Goal: Task Accomplishment & Management: Manage account settings

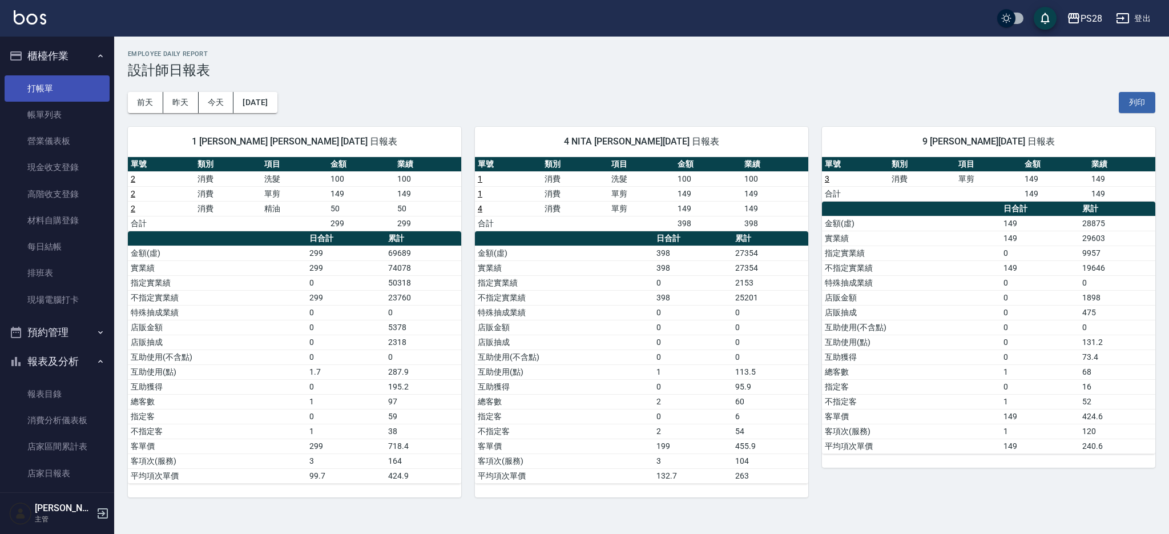
click at [76, 78] on link "打帳單" at bounding box center [57, 88] width 105 height 26
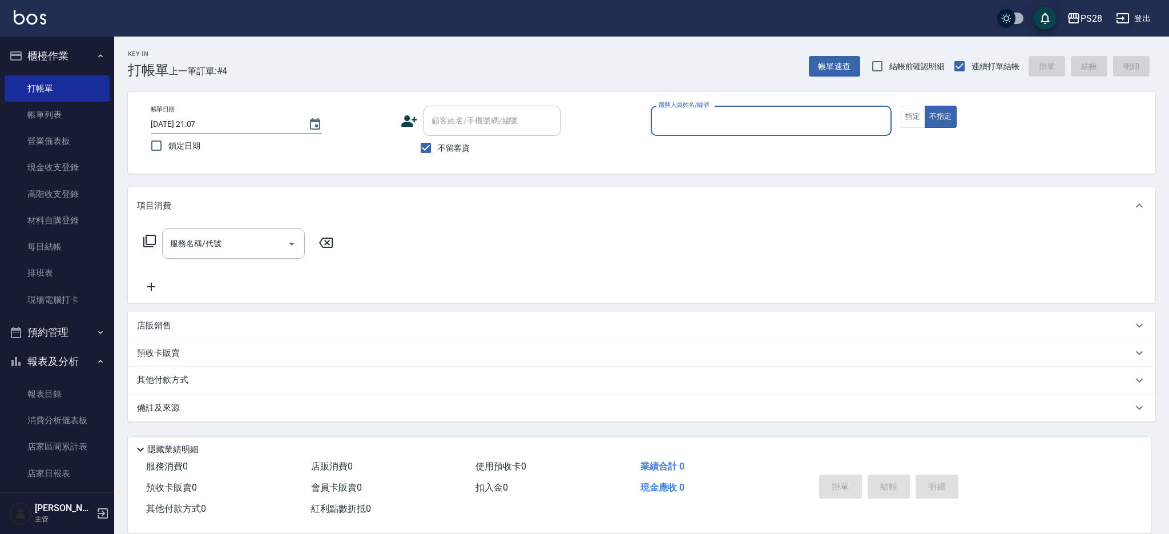
click at [550, 42] on div "Key In 打帳單 上一筆訂單:#4 帳單速查 結帳前確認明細 連續打單結帳 掛單 結帳 明細" at bounding box center [634, 58] width 1041 height 42
click at [696, 123] on input "服務人員姓名/編號" at bounding box center [771, 121] width 231 height 20
type input "Sandy-9"
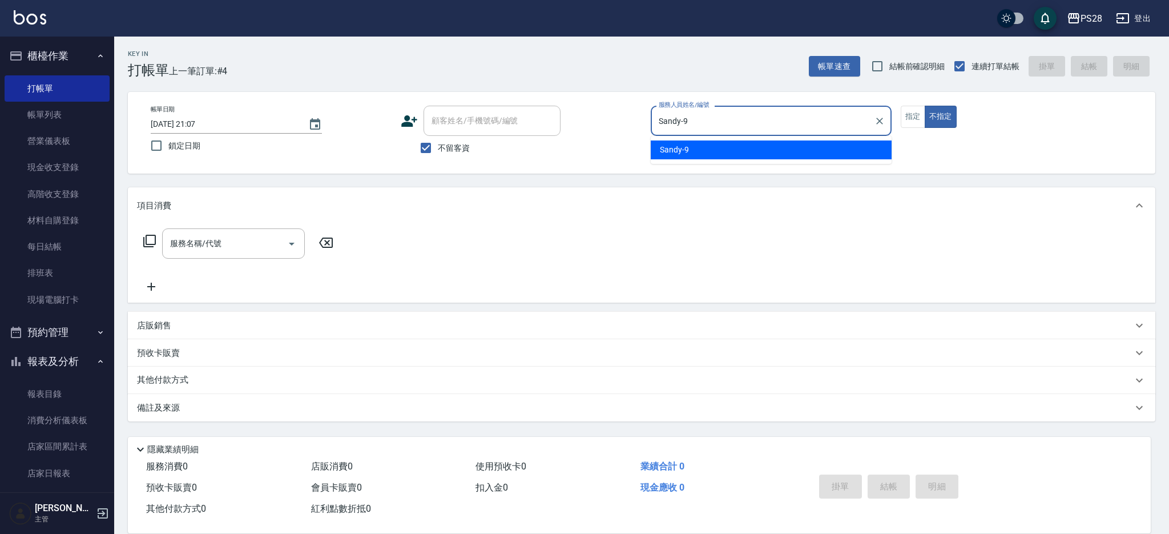
type button "false"
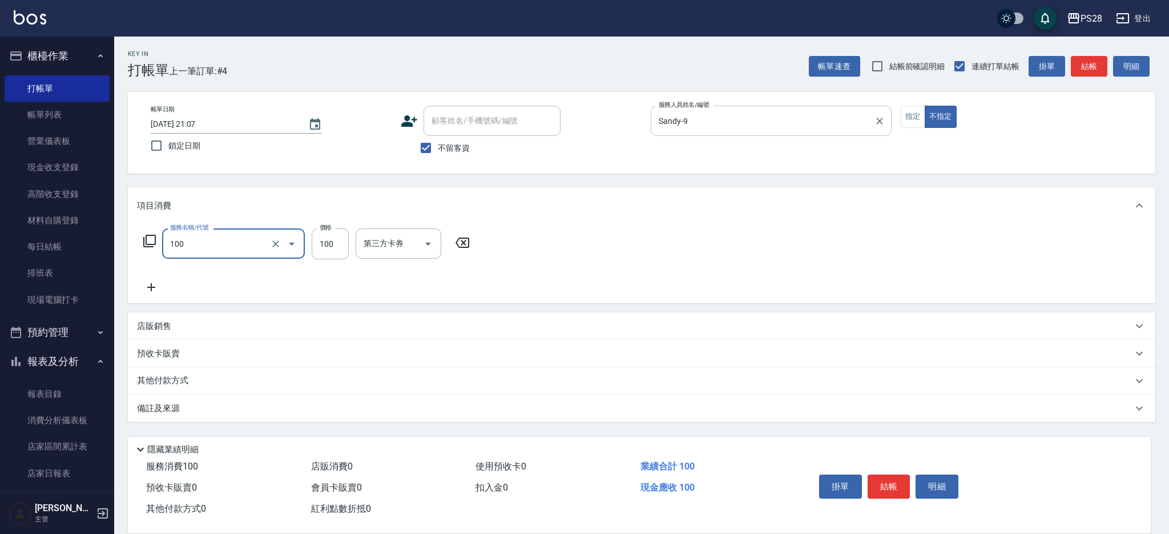
type input "洗髮(100)"
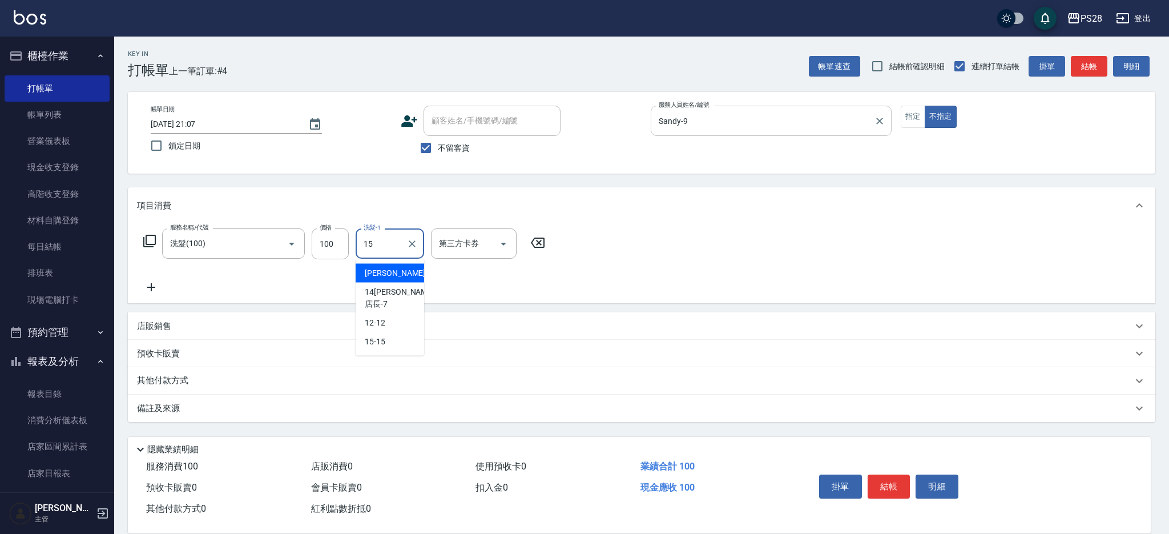
type input "15-15"
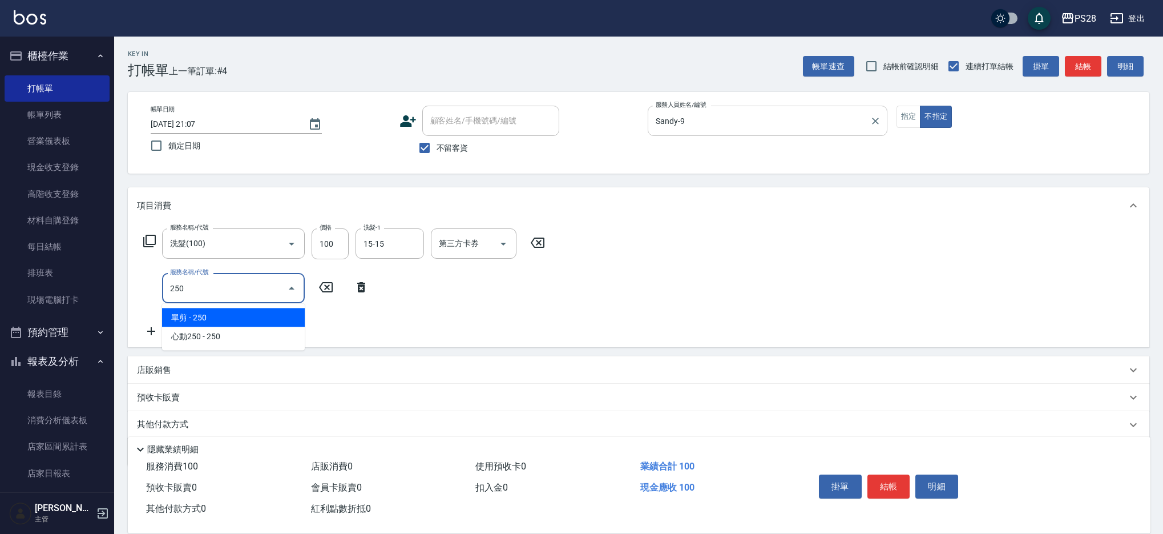
type input "單剪(250)"
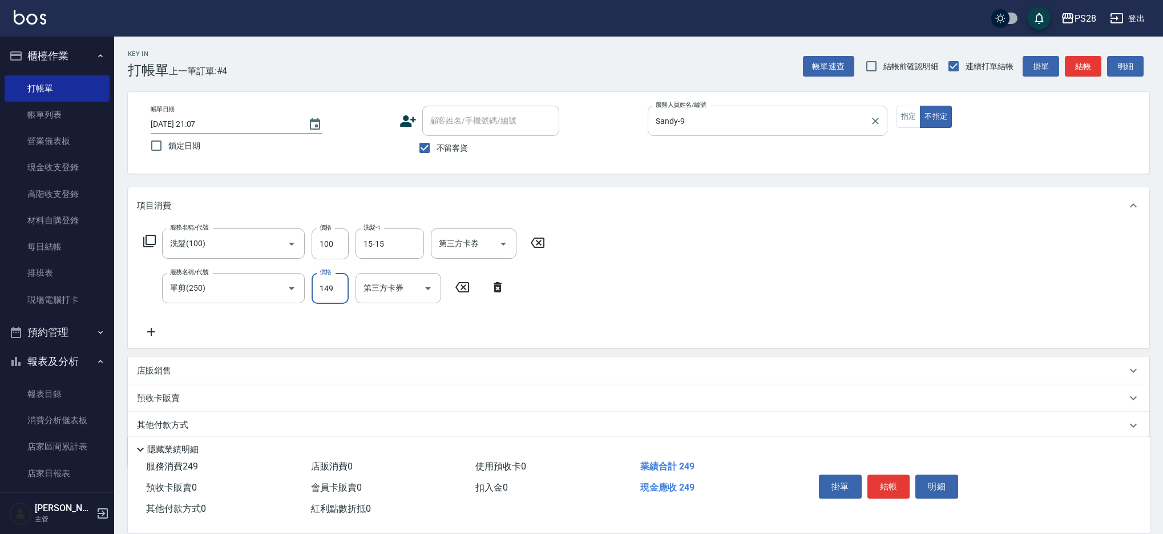
type input "149"
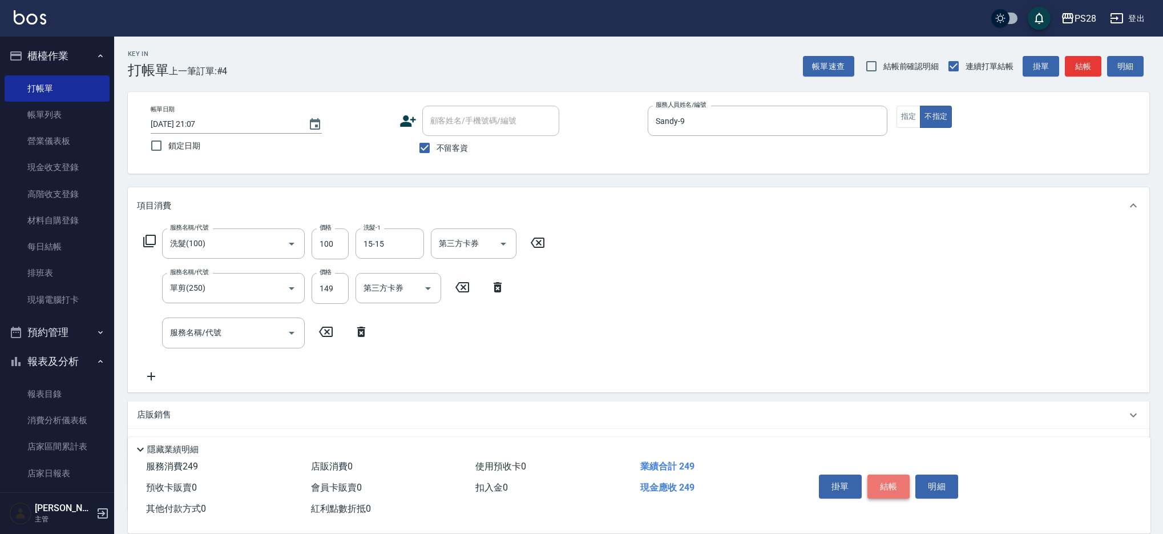
click at [884, 483] on button "結帳" at bounding box center [888, 486] width 43 height 24
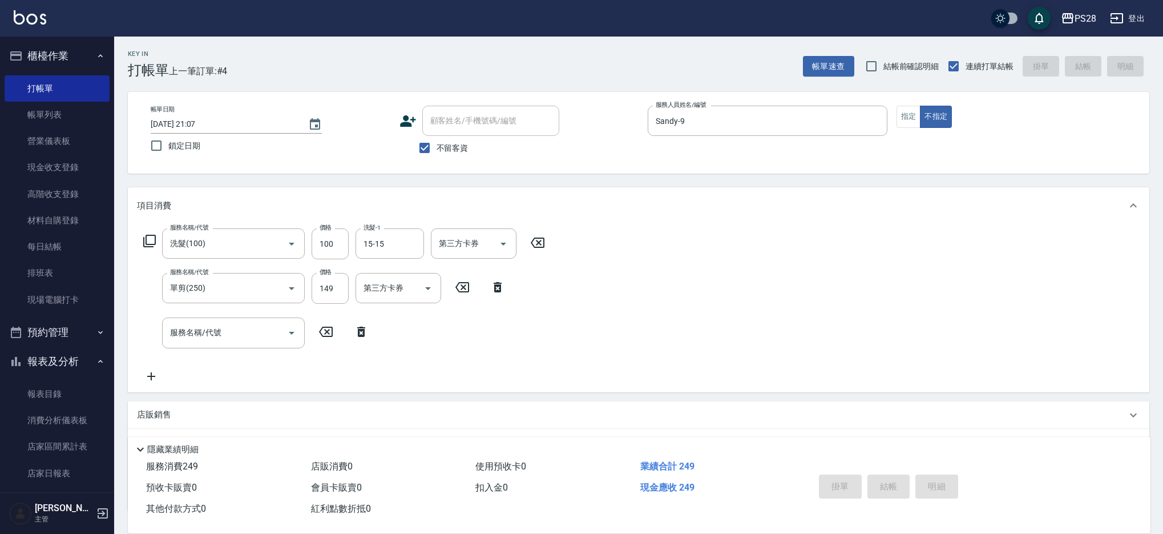
type input "2025/08/15 21:08"
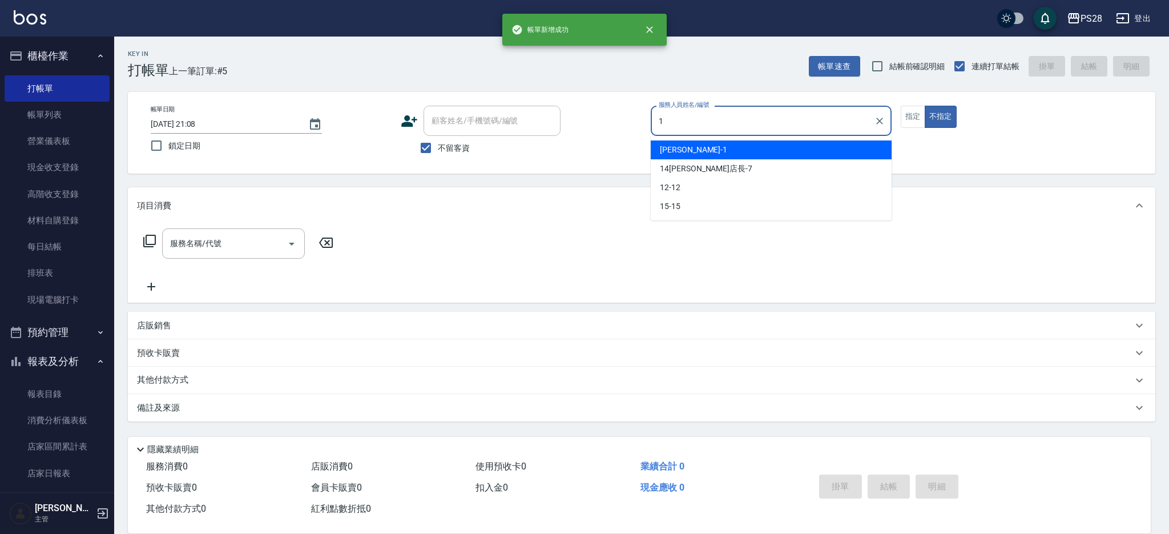
type input "SAM-1"
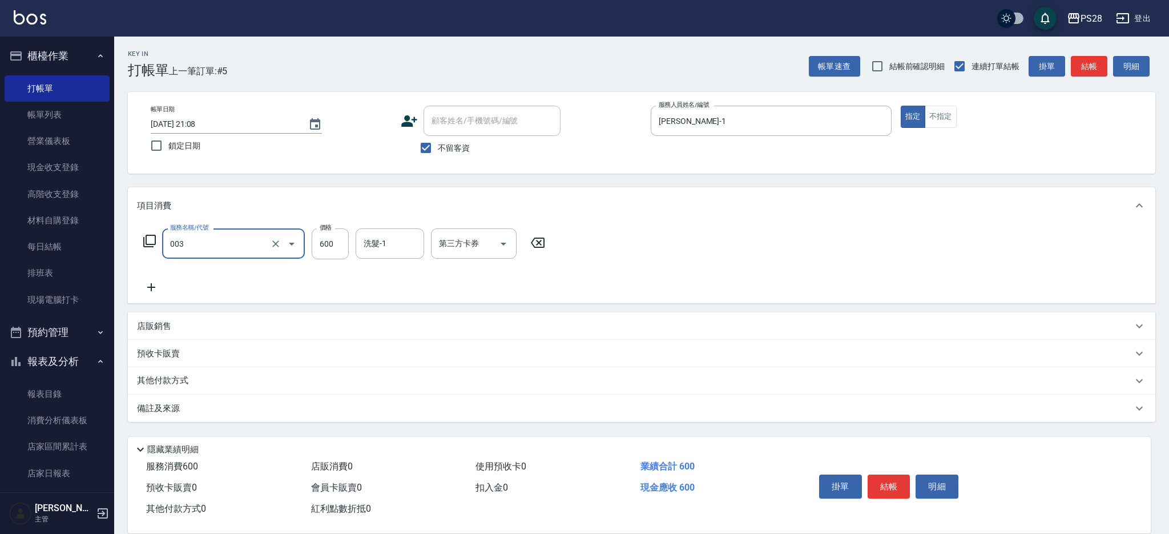
type input "洗剪C(003)"
type input "12-12"
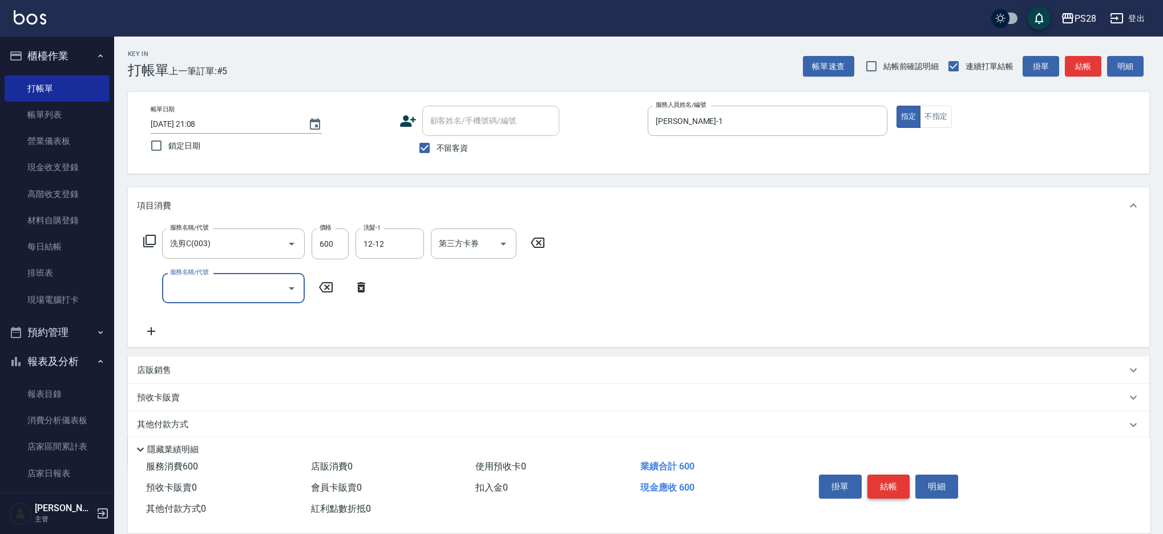
click at [891, 478] on button "結帳" at bounding box center [888, 486] width 43 height 24
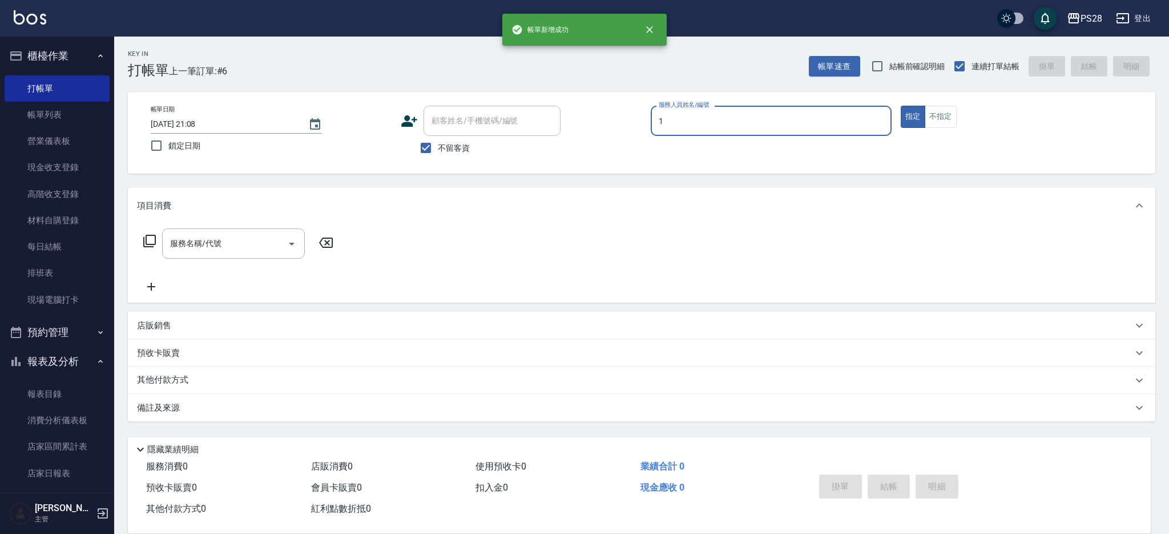
type input "SAM-1"
type button "true"
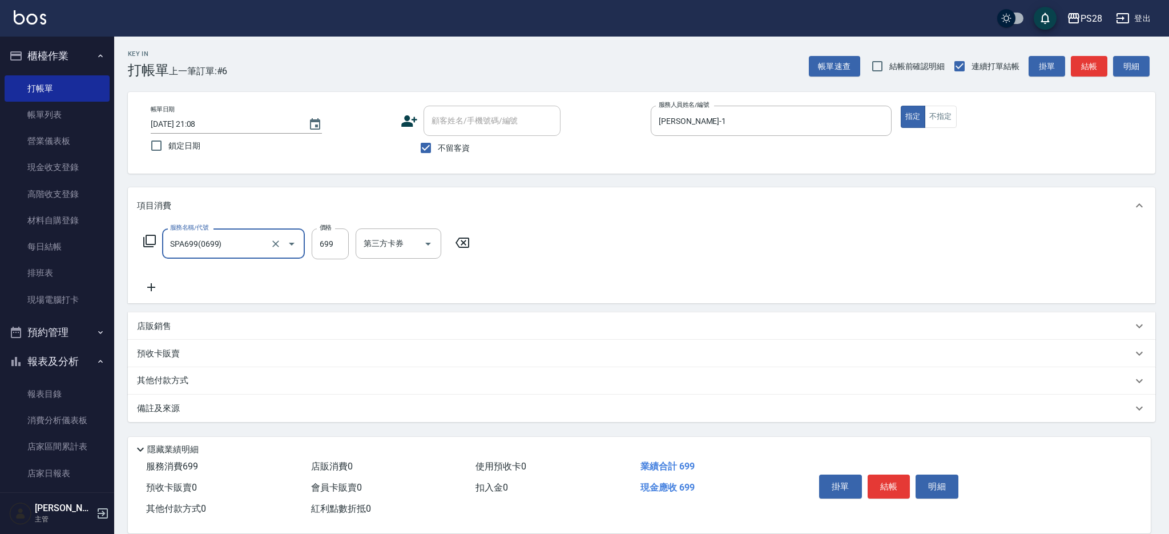
type input "SPA699(0699)"
type input "NITA-4"
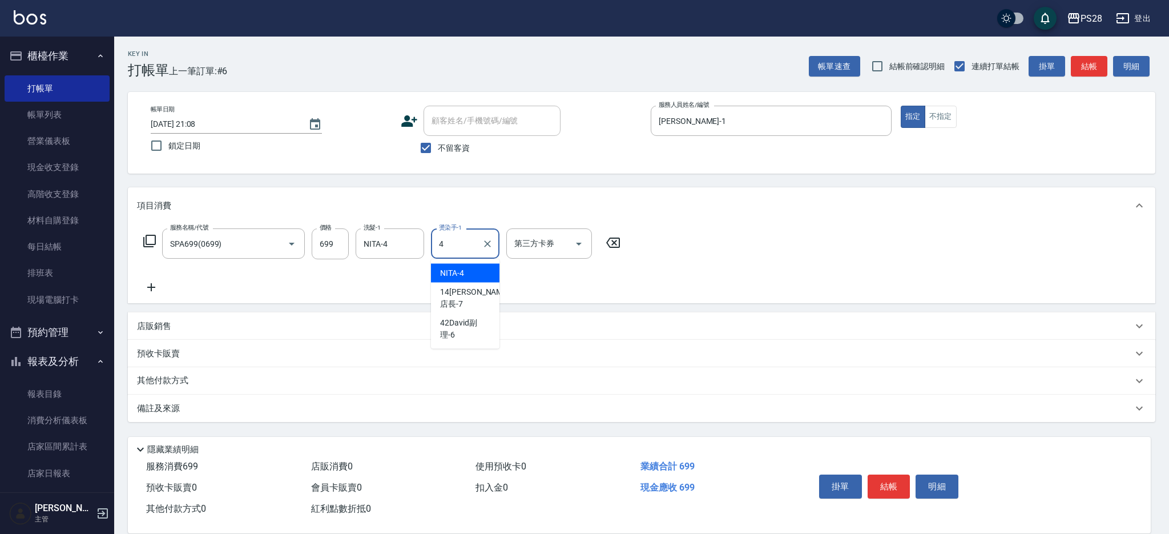
type input "NITA-4"
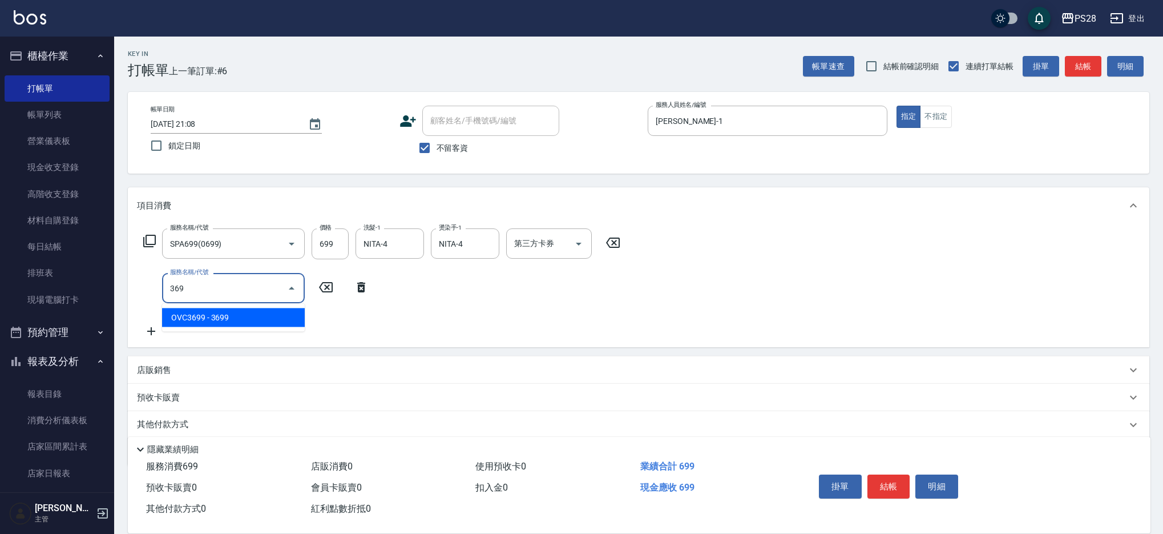
type input "3699"
type input "OVC3899(3899)"
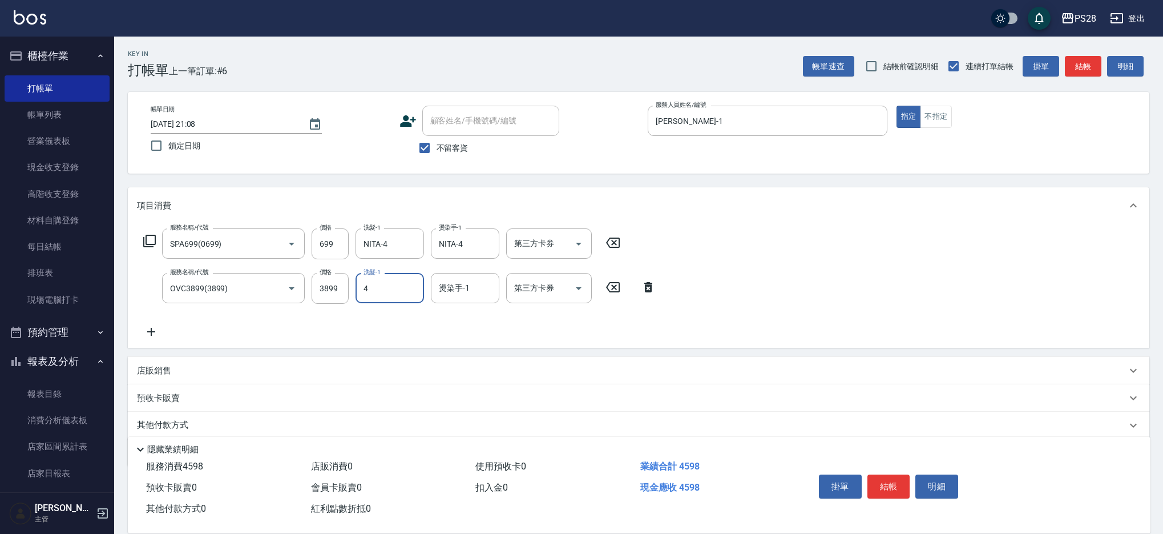
type input "NITA-4"
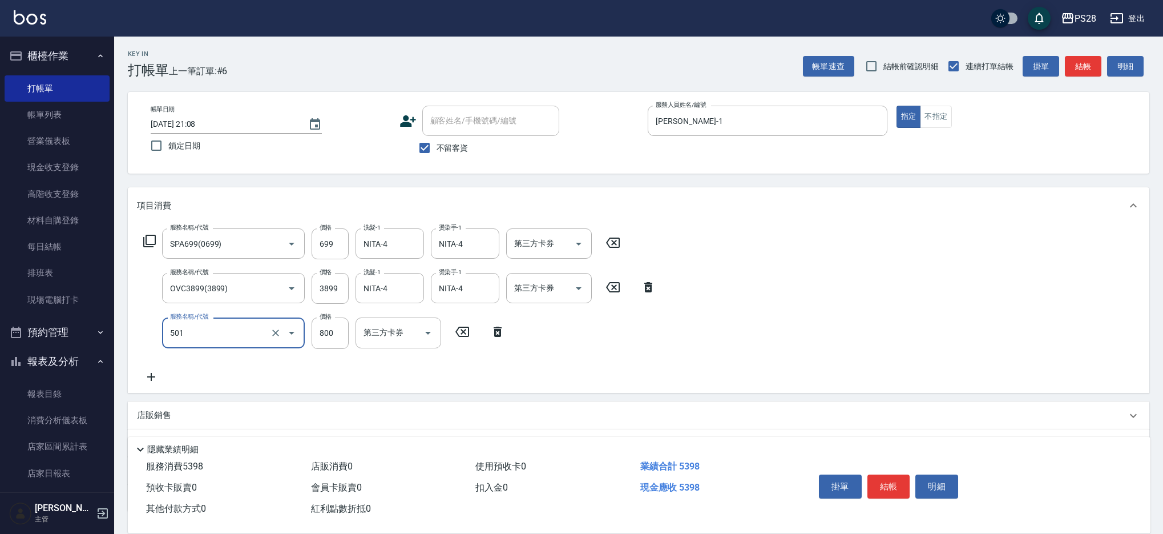
type input "染髮(501)"
type input "1200"
click at [379, 337] on input "洗髮-1" at bounding box center [390, 332] width 58 height 20
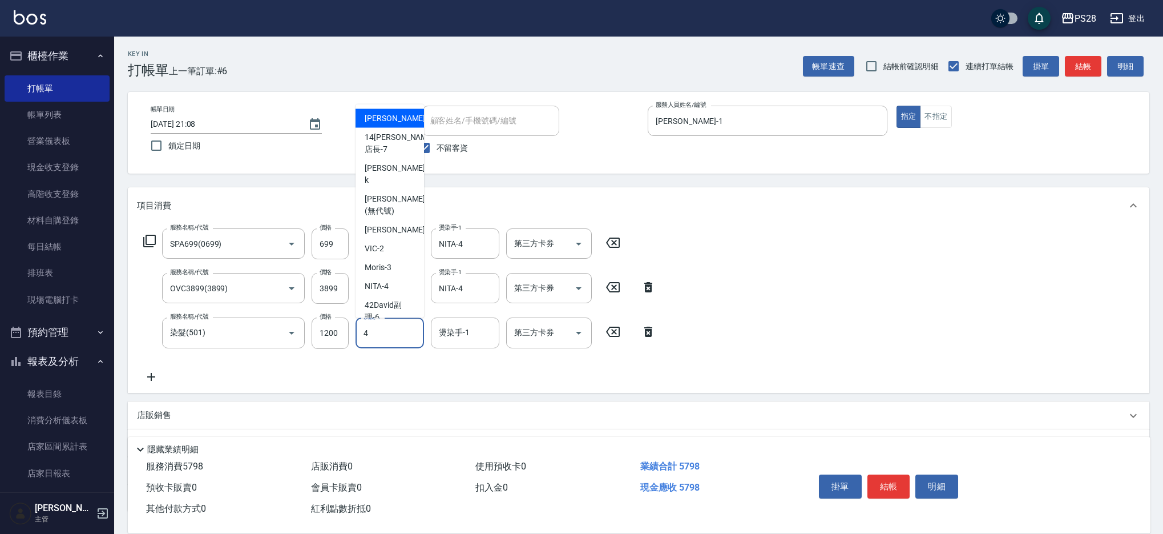
type input "NITA-4"
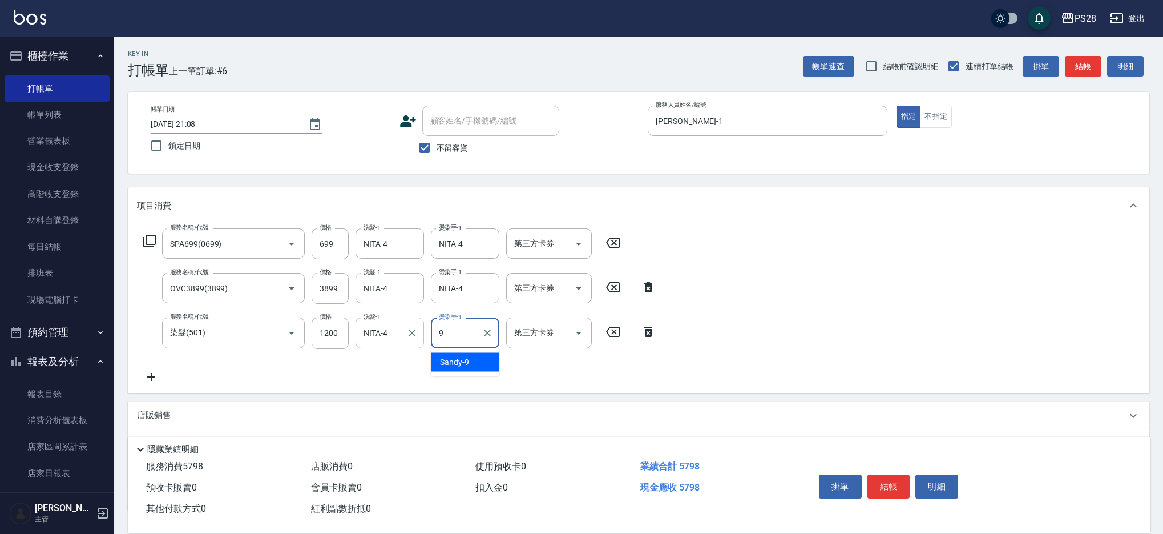
type input "Sandy-9"
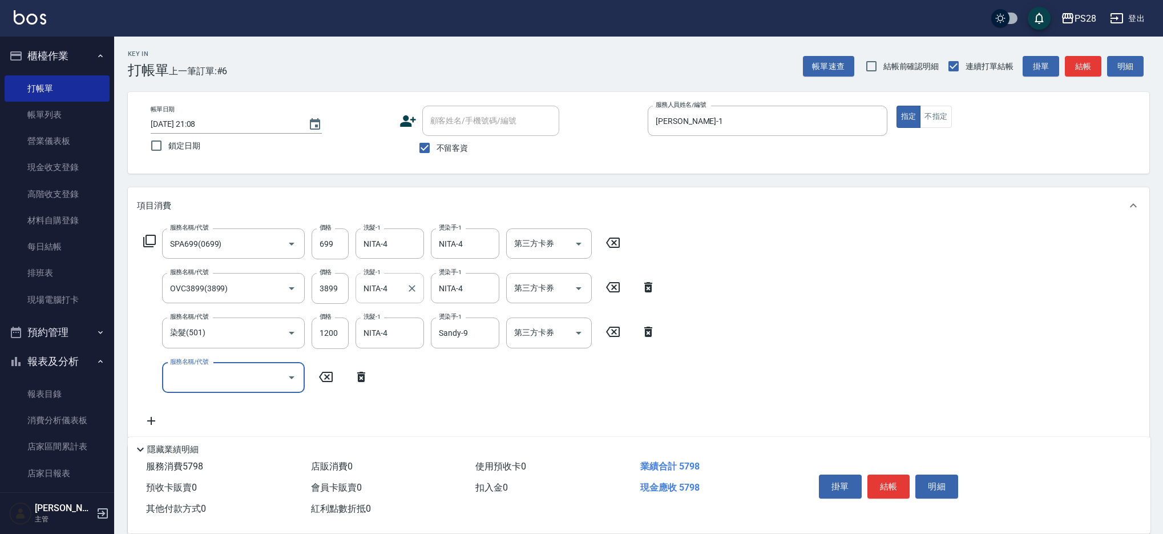
click at [403, 287] on div "NITA-4 洗髮-1" at bounding box center [389, 288] width 68 height 30
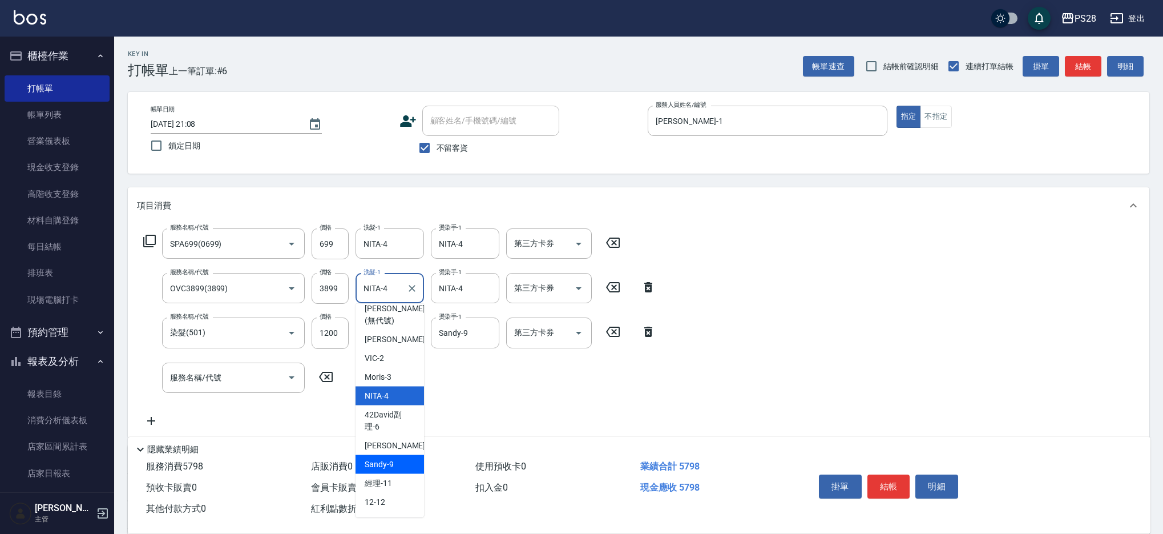
scroll to position [152, 0]
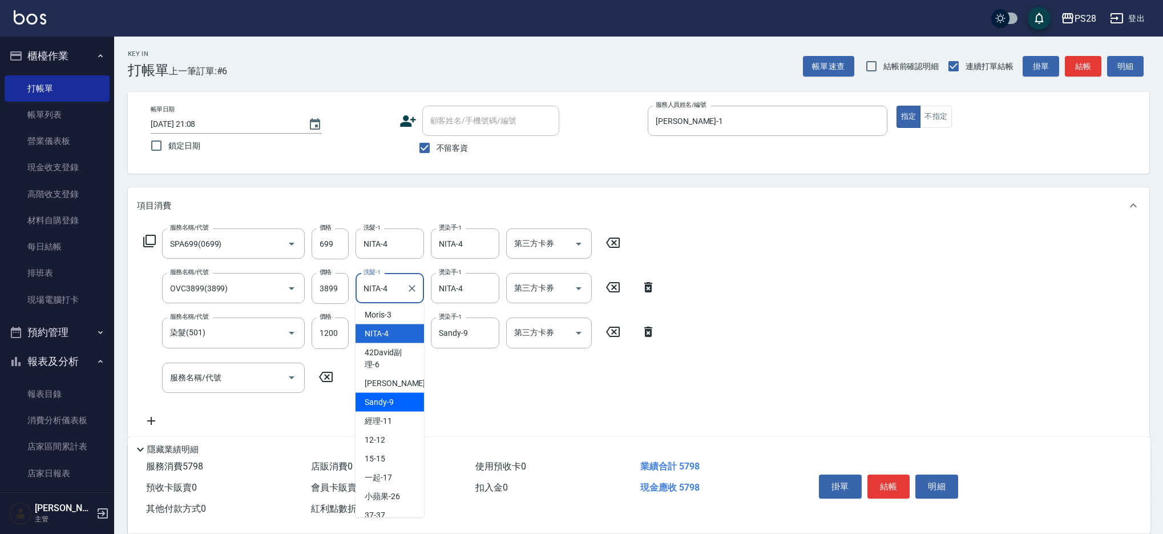
click at [398, 393] on div "Sandy -9" at bounding box center [389, 402] width 68 height 19
type input "Sandy-9"
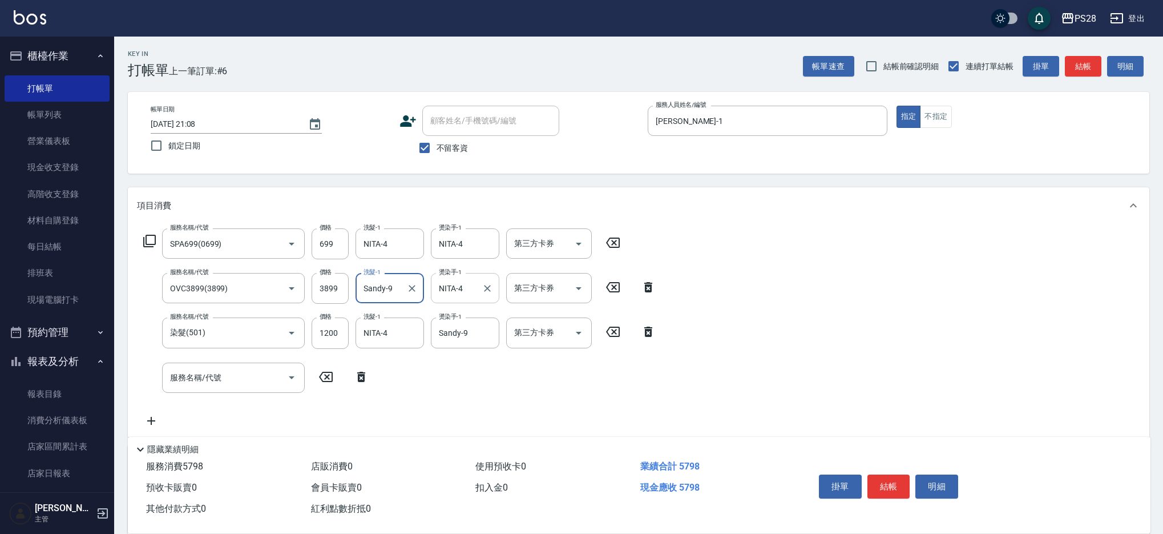
click at [476, 294] on input "NITA-4" at bounding box center [456, 288] width 41 height 20
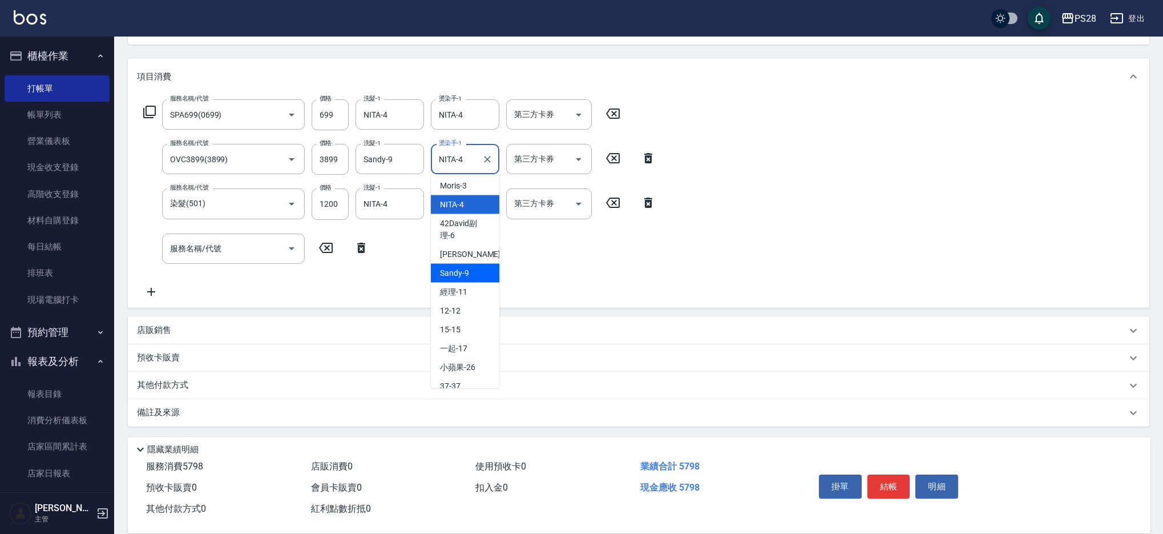
click at [450, 267] on span "Sandy -9" at bounding box center [454, 273] width 29 height 12
type input "Sandy-9"
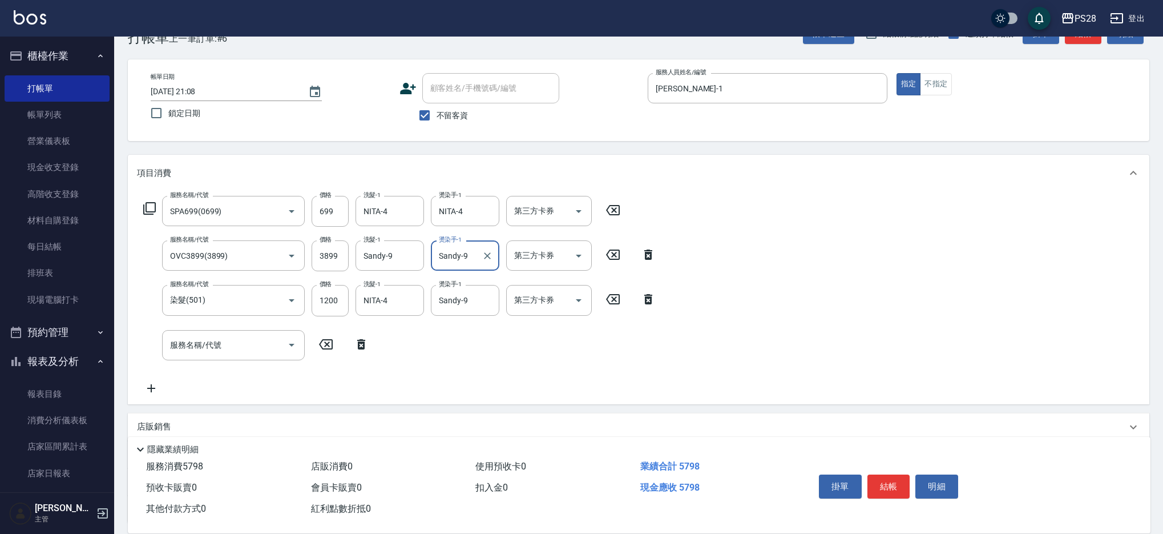
scroll to position [30, 0]
click at [328, 258] on input "3899" at bounding box center [330, 258] width 37 height 31
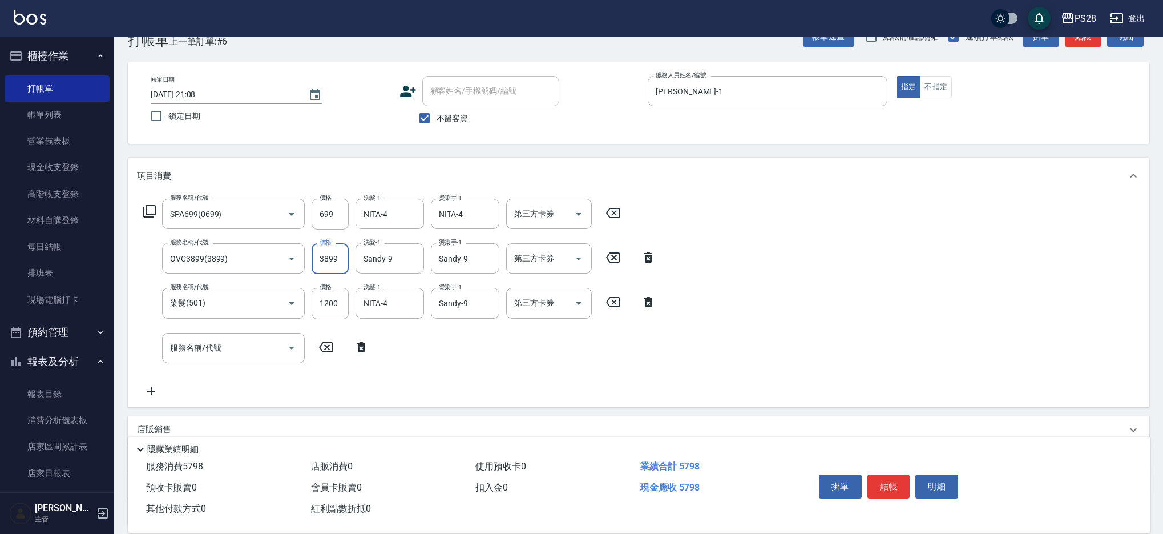
click at [327, 258] on input "3899" at bounding box center [330, 258] width 37 height 31
type input "3699"
drag, startPoint x: 584, startPoint y: 213, endPoint x: 577, endPoint y: 220, distance: 9.7
click at [584, 213] on icon "Open" at bounding box center [579, 214] width 14 height 14
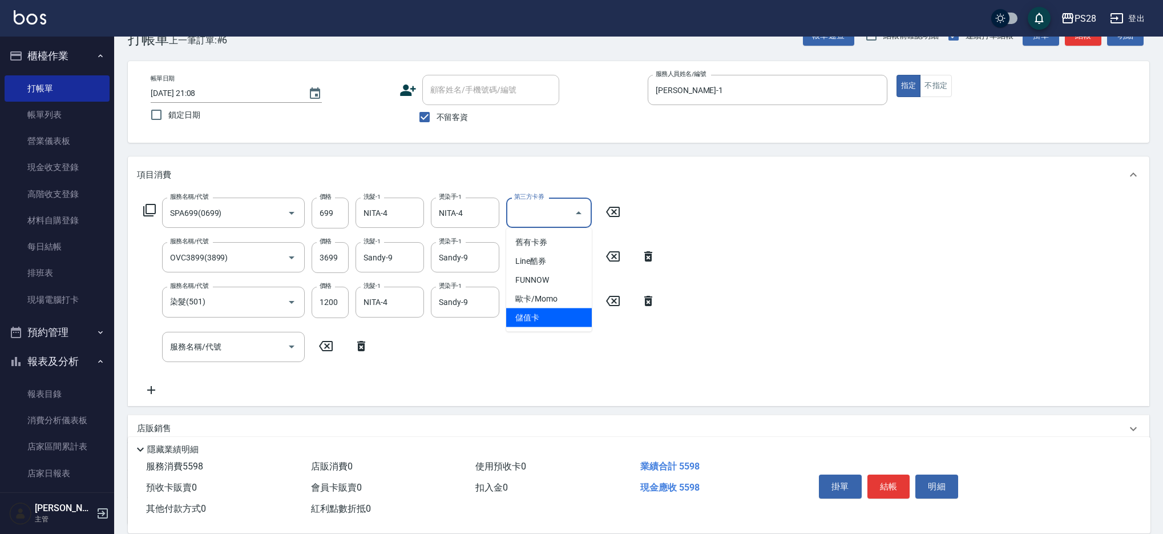
click at [520, 316] on span "儲值卡" at bounding box center [549, 317] width 86 height 19
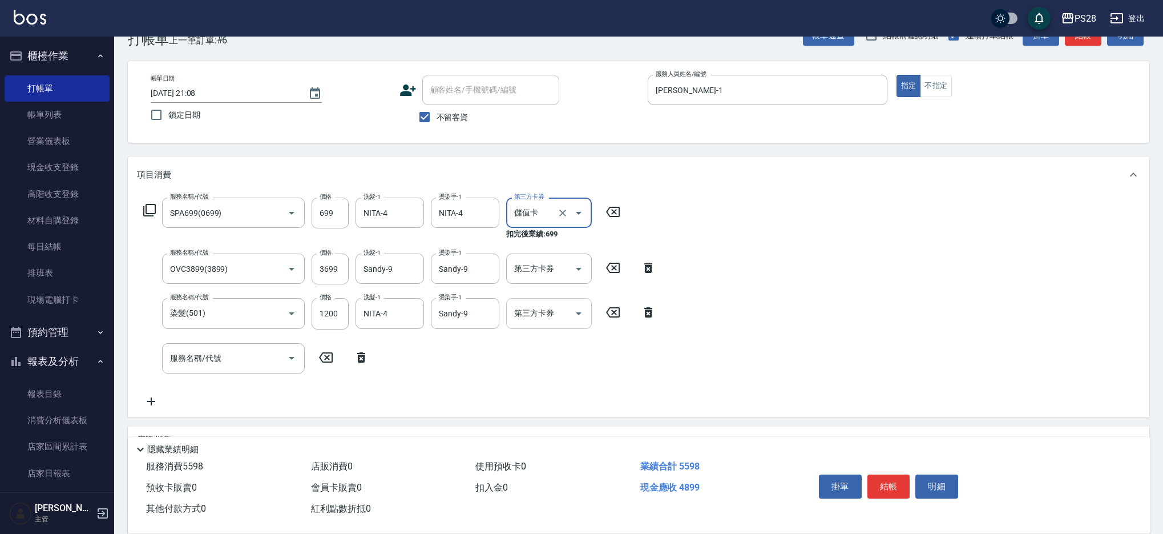
type input "儲值卡"
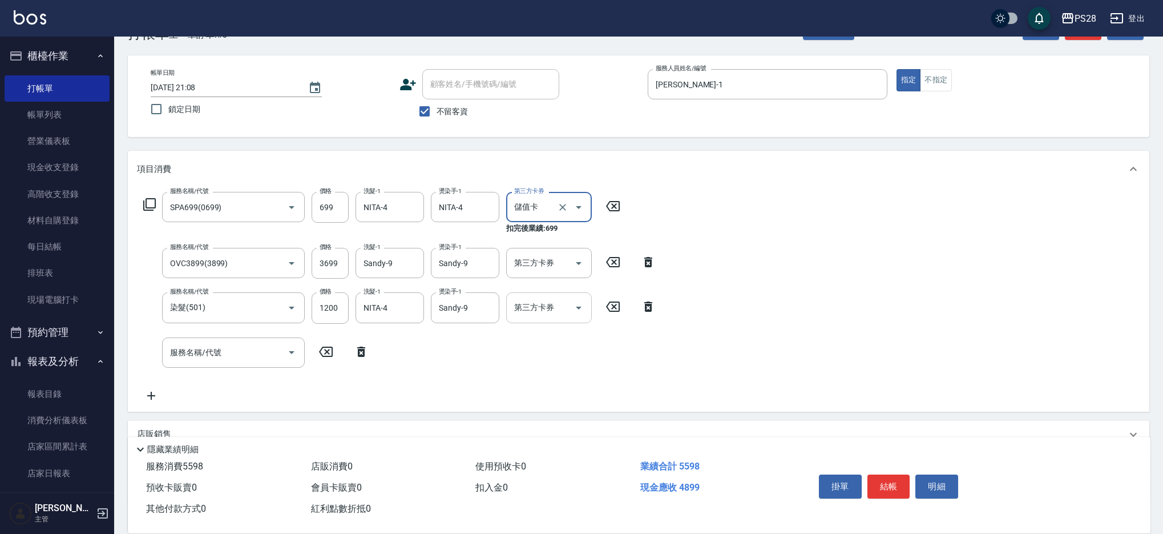
scroll to position [37, 0]
click at [580, 309] on icon "Open" at bounding box center [579, 307] width 14 height 14
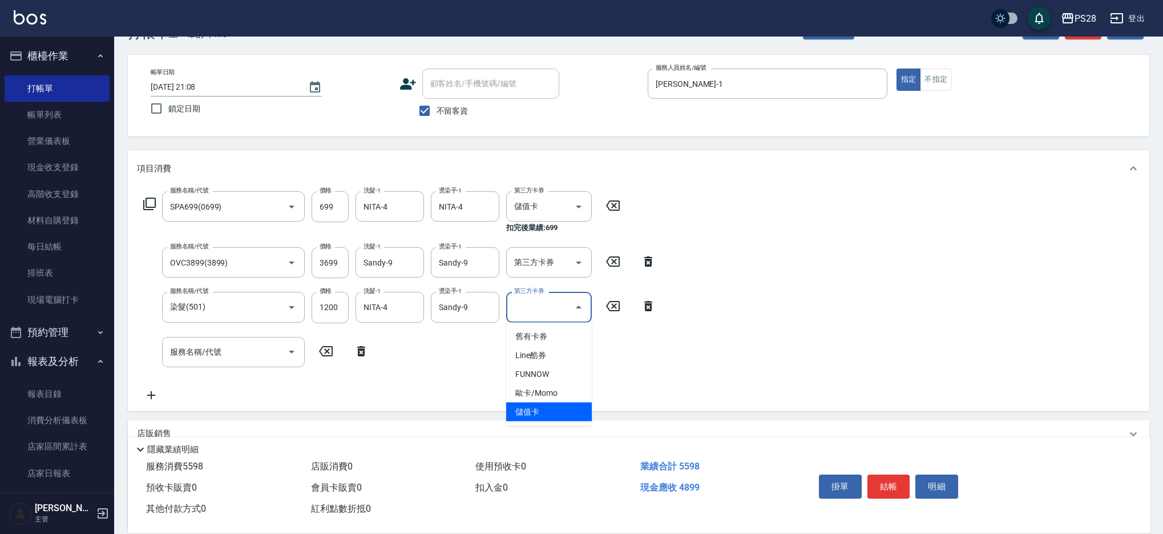
click at [561, 412] on span "儲值卡" at bounding box center [549, 411] width 86 height 19
type input "儲值卡"
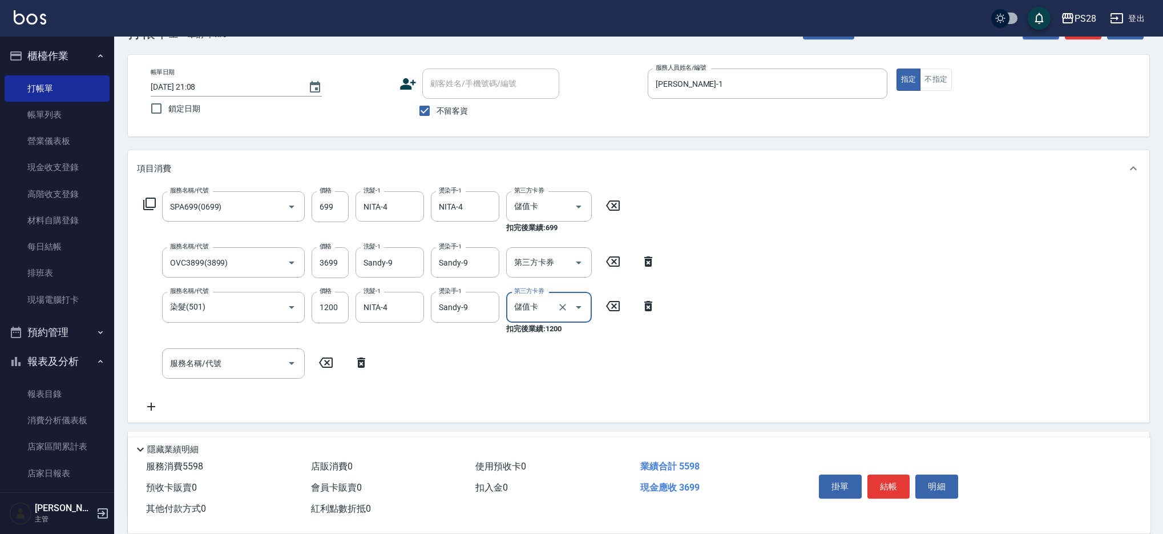
scroll to position [37, 0]
click at [260, 367] on input "服務名稱/代號" at bounding box center [224, 364] width 115 height 20
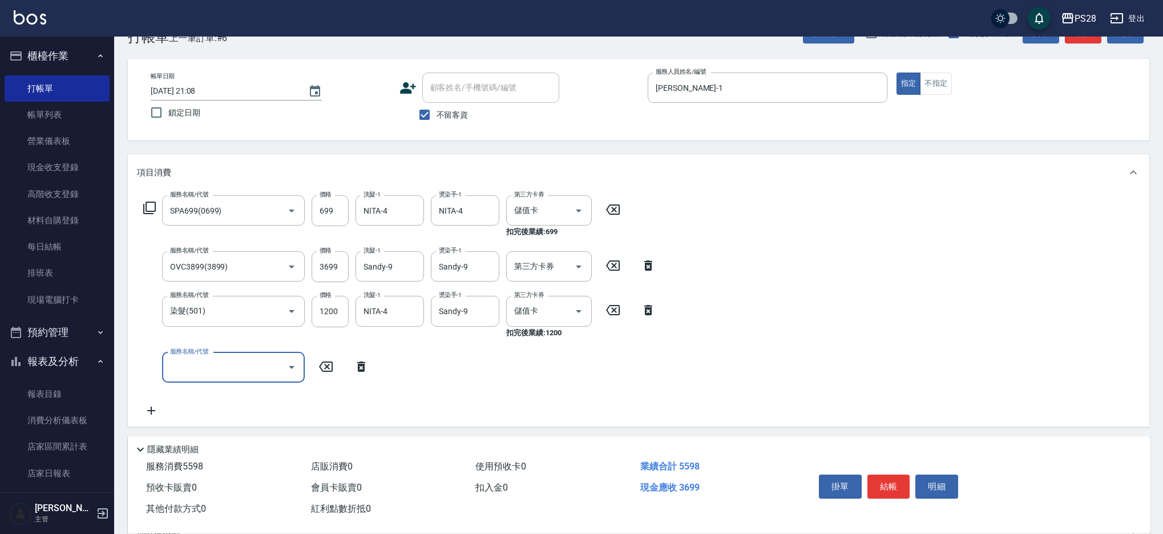
scroll to position [33, 0]
type input "基礎燙(201)"
type input "500"
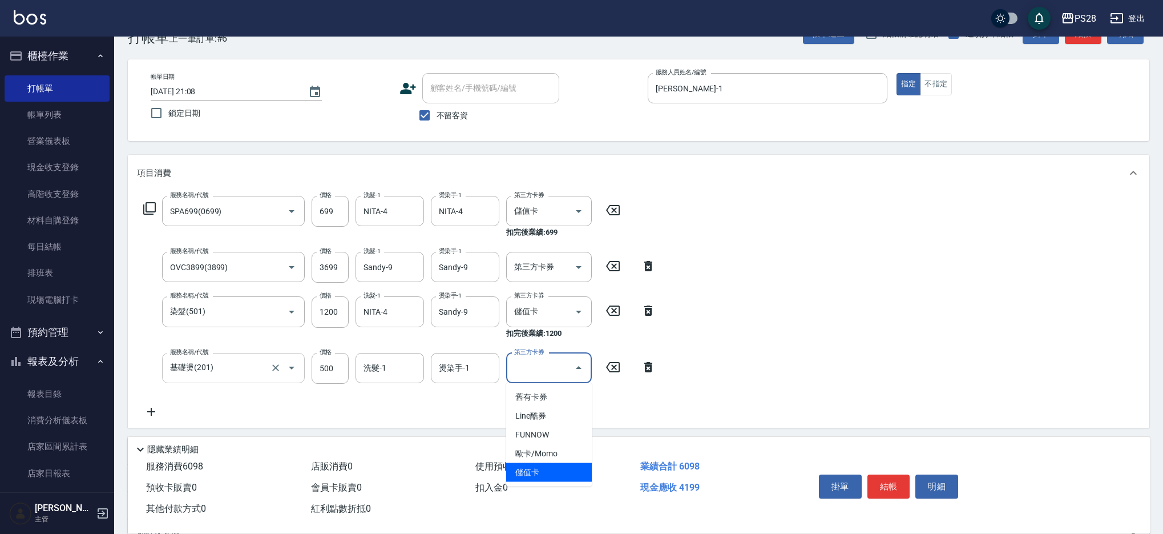
type input "儲值卡"
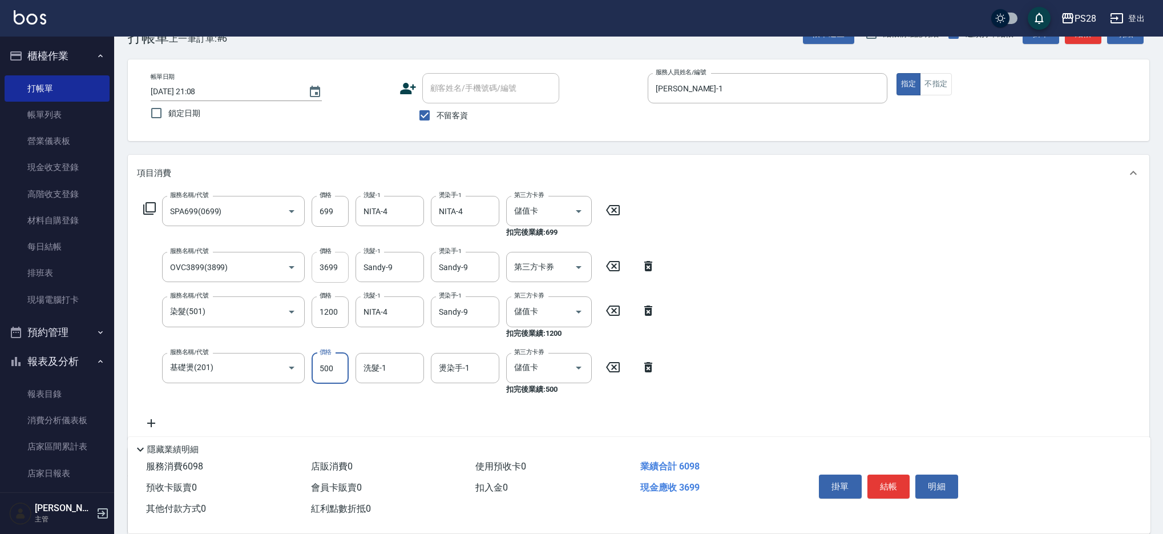
click at [329, 269] on input "3699" at bounding box center [330, 267] width 37 height 31
click at [276, 266] on icon "Clear" at bounding box center [275, 267] width 7 height 7
type input "OVC3899(3899)"
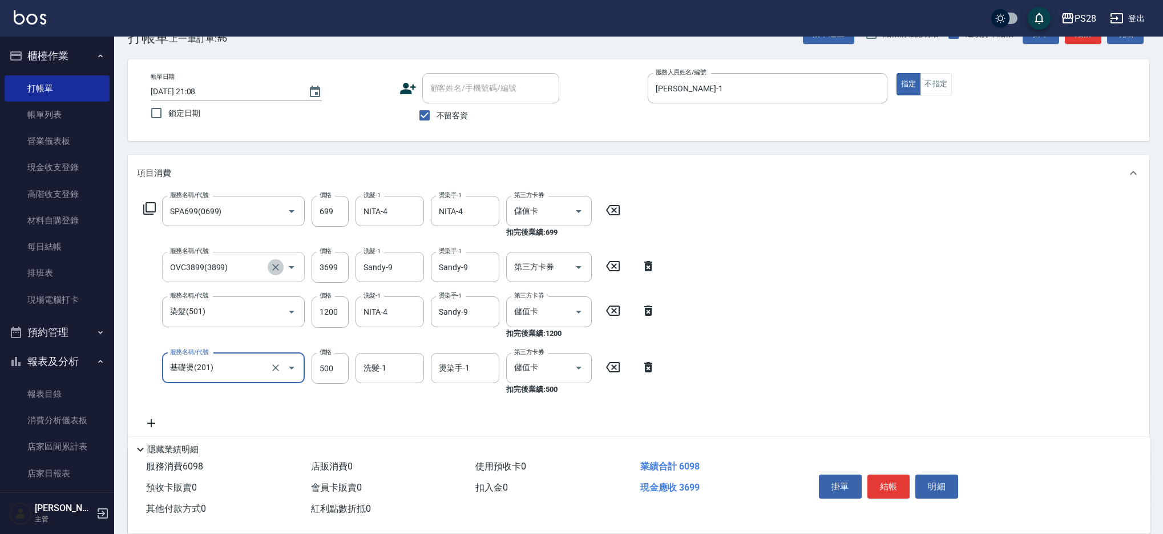
click at [276, 264] on icon "Clear" at bounding box center [275, 266] width 11 height 11
click at [237, 266] on input "服務名稱/代號" at bounding box center [217, 267] width 100 height 20
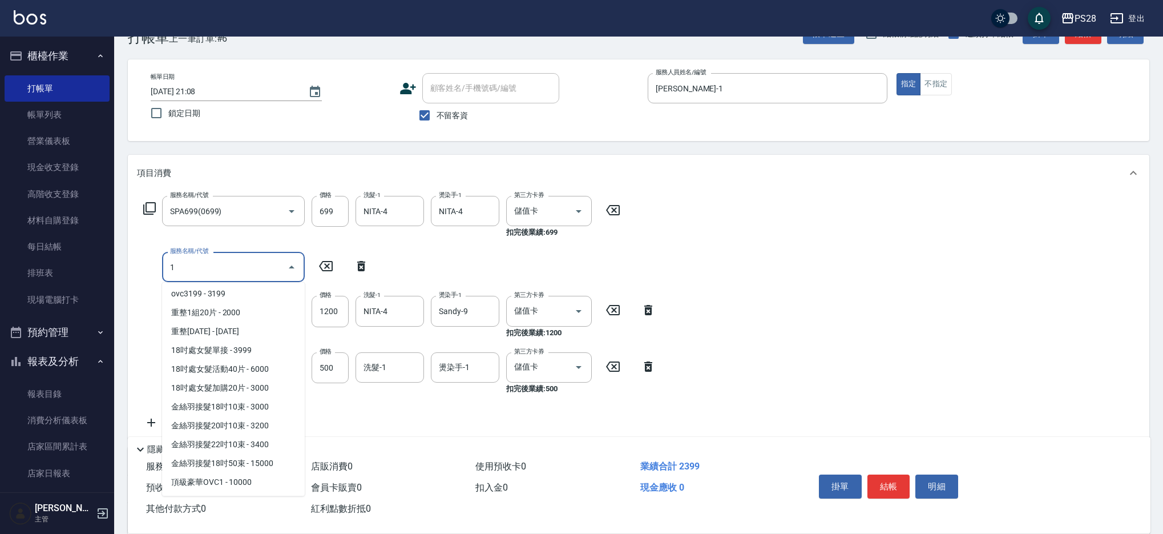
scroll to position [0, 0]
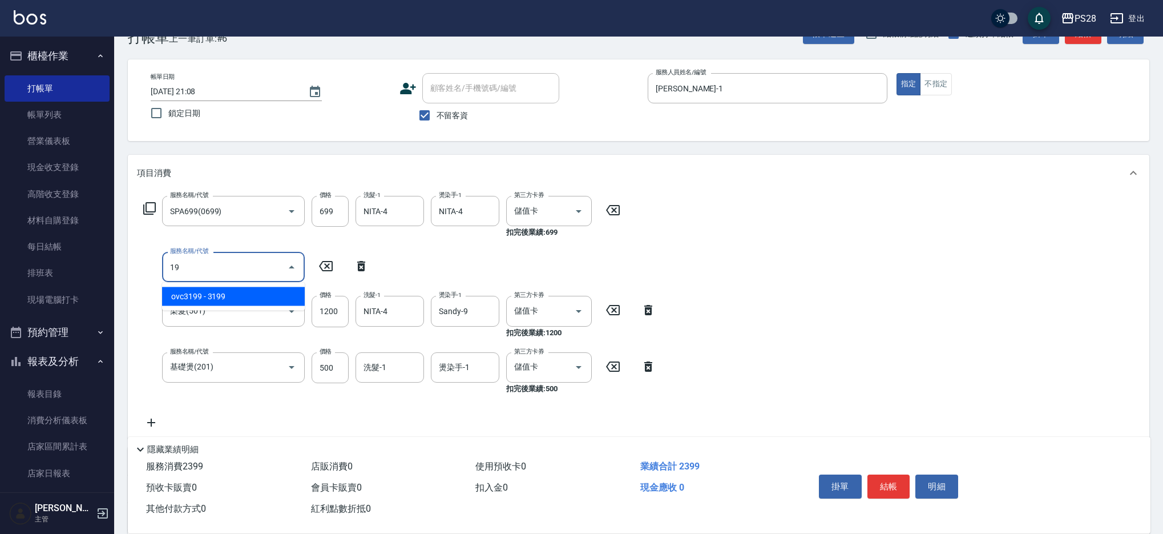
type input "1"
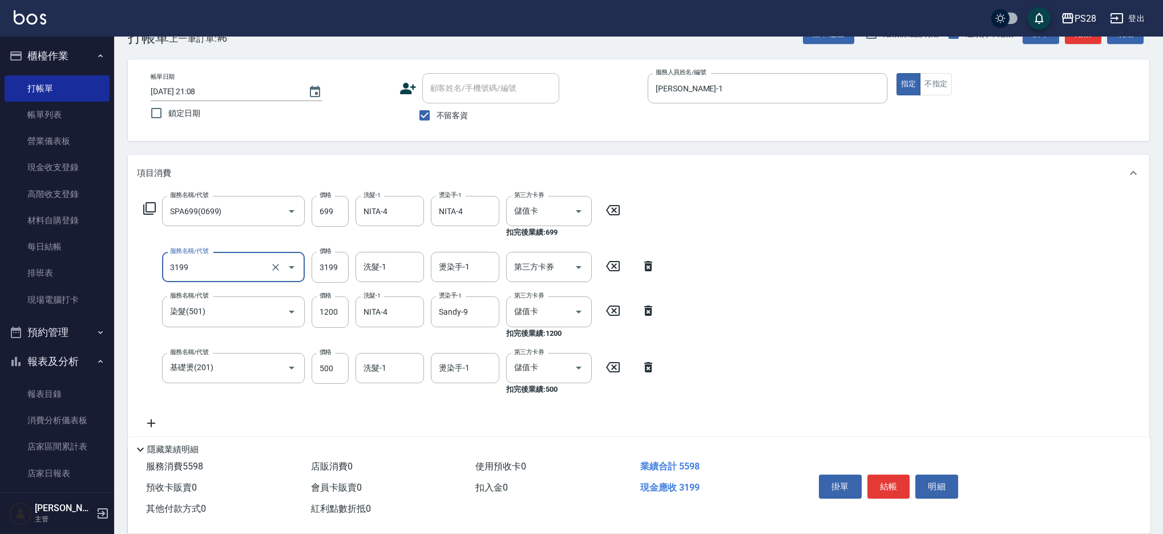
type input "ovc3199(3199)"
click at [390, 264] on input "洗髮-1" at bounding box center [390, 267] width 58 height 20
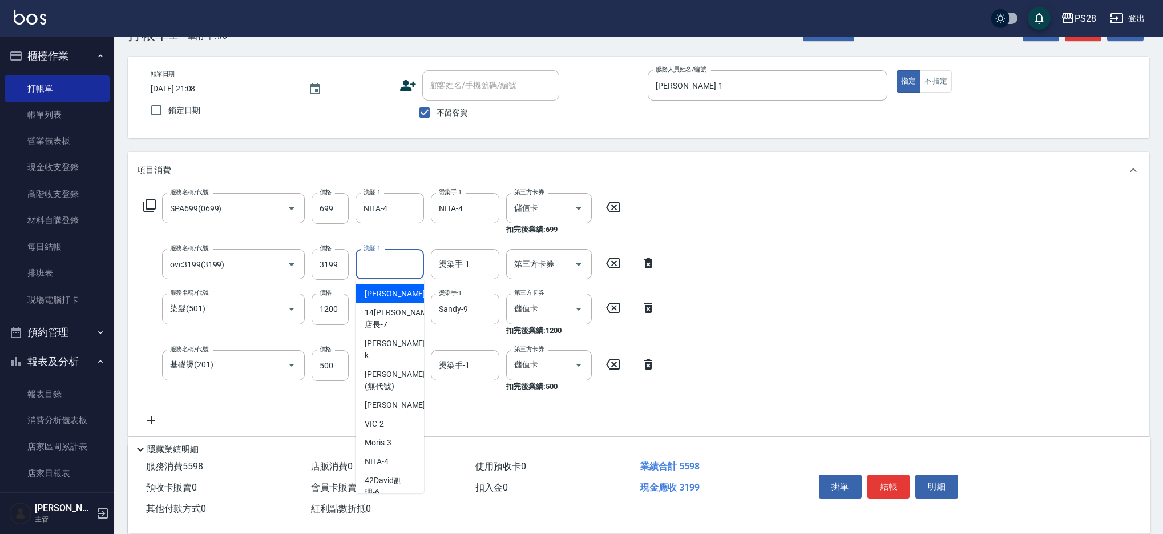
scroll to position [35, 0]
type input "Sandy-9"
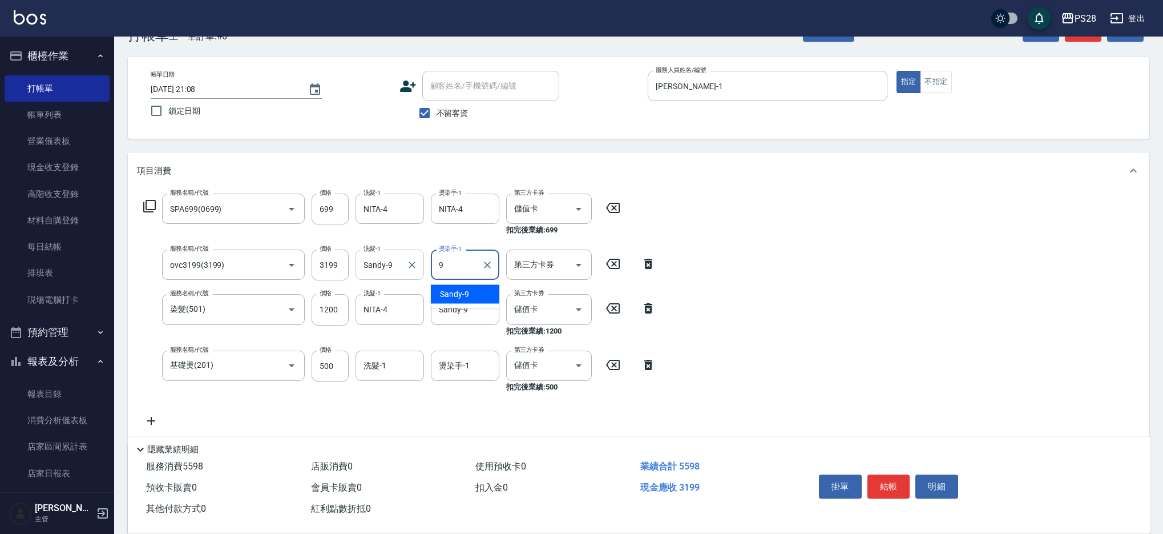
type input "Sandy-9"
click at [328, 262] on input "3199" at bounding box center [330, 264] width 37 height 31
click at [330, 264] on input "3199" at bounding box center [330, 264] width 37 height 31
click at [329, 264] on input "3199" at bounding box center [330, 264] width 37 height 31
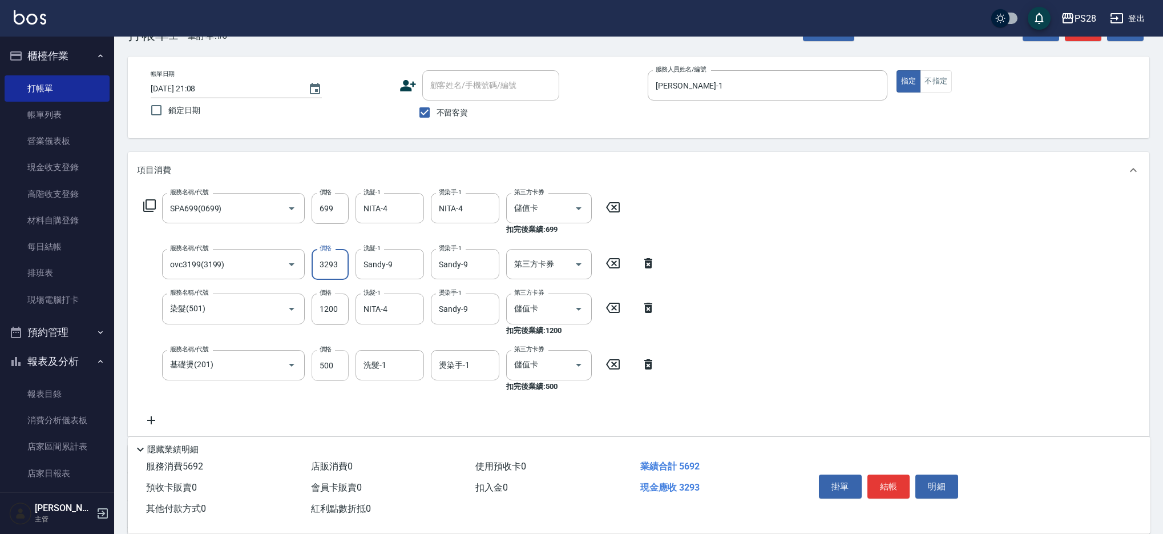
type input "3293"
click at [326, 366] on input "500" at bounding box center [330, 365] width 37 height 31
drag, startPoint x: 337, startPoint y: 364, endPoint x: 323, endPoint y: 365, distance: 13.7
click at [323, 365] on input "500" at bounding box center [330, 365] width 37 height 31
type input "406"
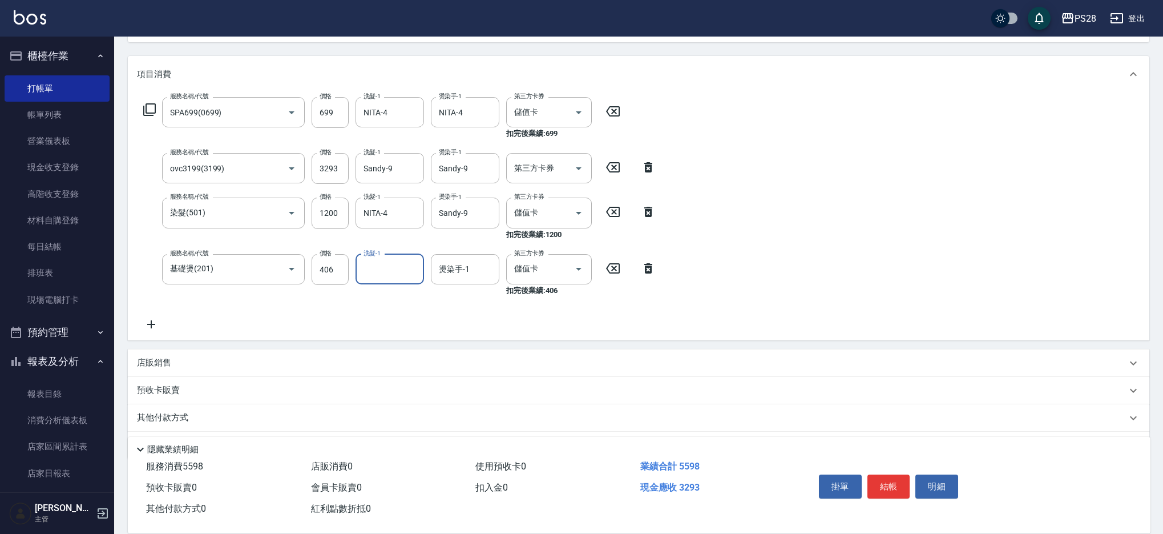
scroll to position [138, 0]
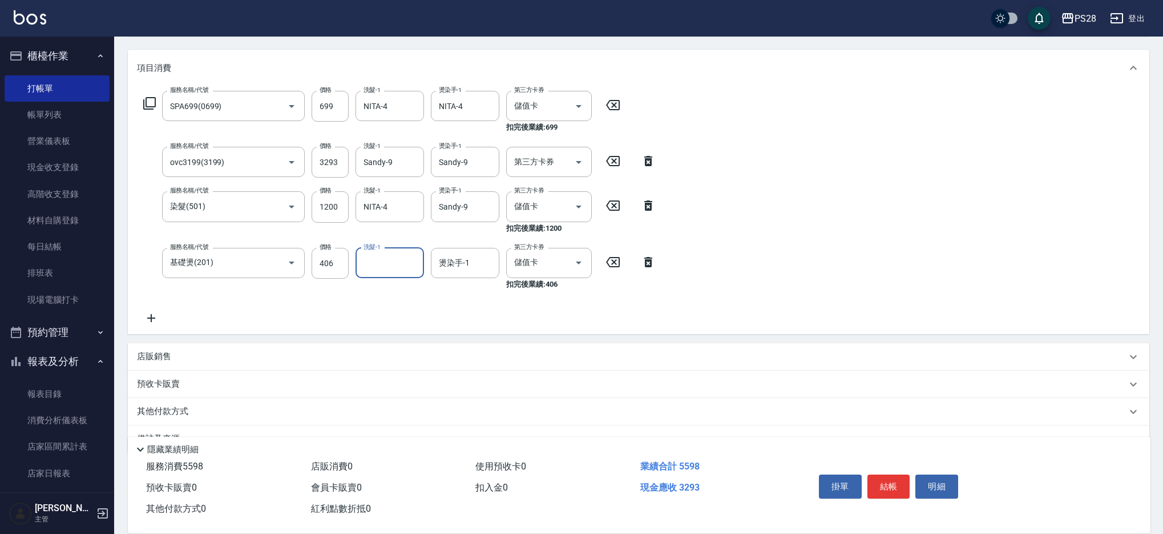
click at [918, 313] on div "服務名稱/代號 SPA699(0699) 服務名稱/代號 價格 699 價格 洗髮-1 NITA-4 洗髮-1 燙染手-1 NITA-4 燙染手-1 第三方卡…" at bounding box center [638, 210] width 1021 height 248
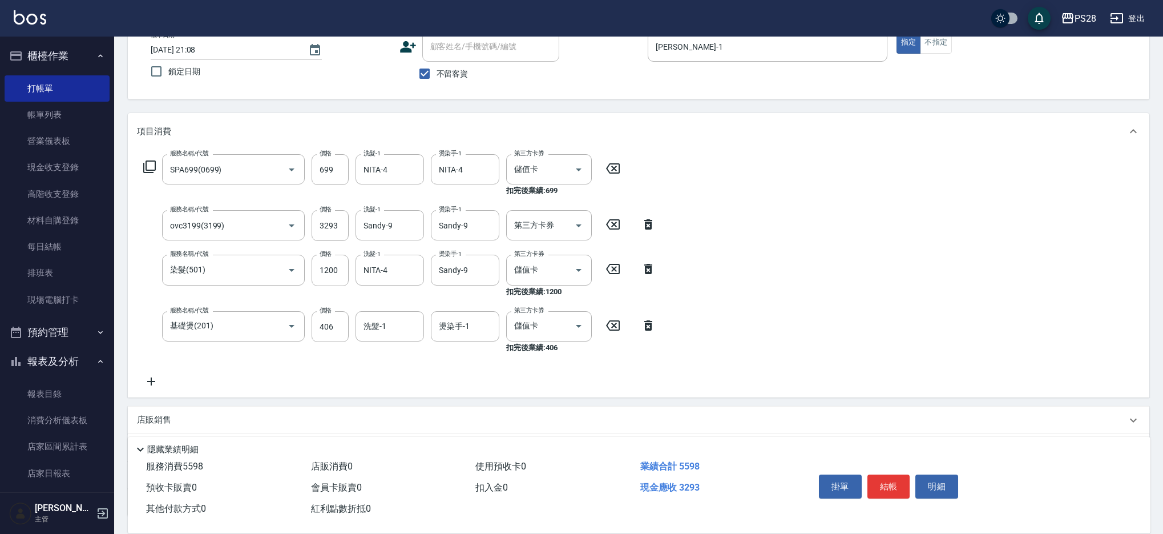
scroll to position [0, 0]
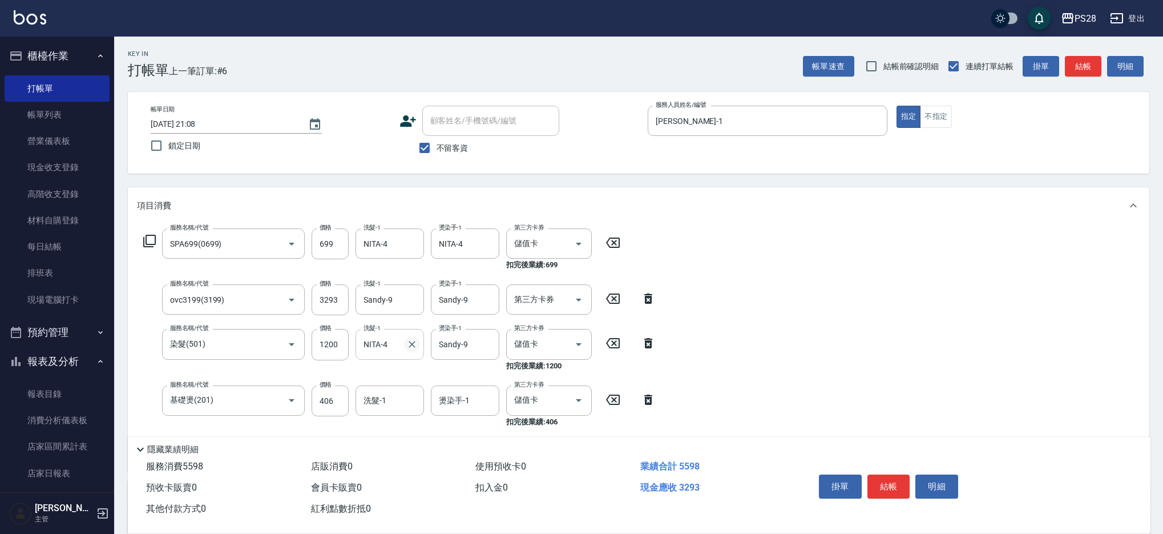
click at [411, 344] on icon "Clear" at bounding box center [412, 344] width 7 height 7
type input "Sandy-9"
drag, startPoint x: 777, startPoint y: 338, endPoint x: 724, endPoint y: 334, distance: 53.2
click at [777, 338] on div "服務名稱/代號 SPA699(0699) 服務名稱/代號 價格 699 價格 洗髮-1 NITA-4 洗髮-1 燙染手-1 NITA-4 燙染手-1 第三方卡…" at bounding box center [638, 348] width 1021 height 248
click at [411, 343] on icon "Clear" at bounding box center [412, 344] width 7 height 7
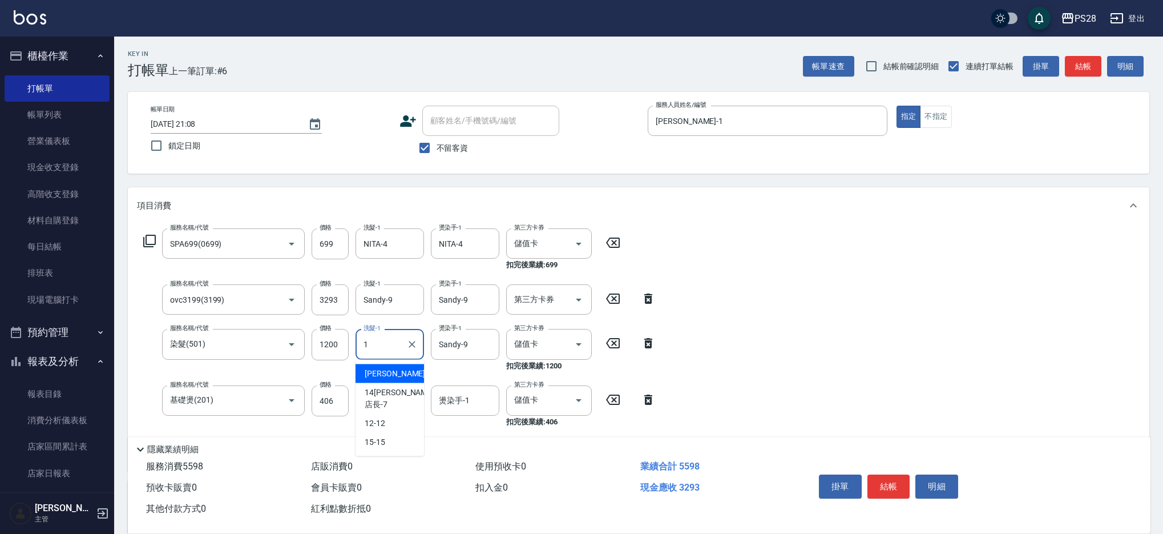
type input "SAM-1"
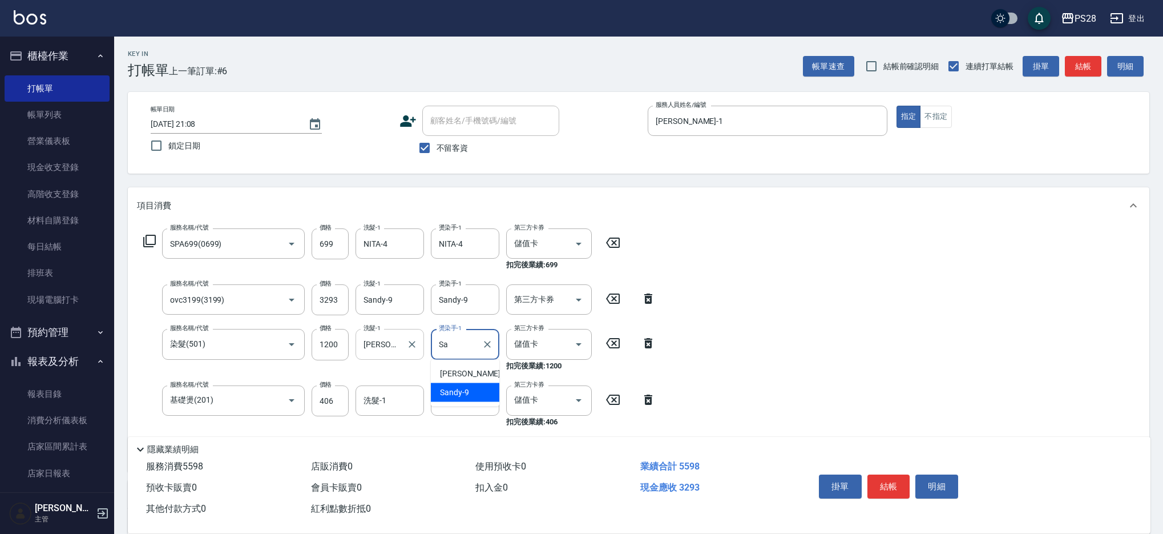
type input "S"
type input "SAM-1"
click at [927, 326] on div "服務名稱/代號 SPA699(0699) 服務名稱/代號 價格 699 價格 洗髮-1 NITA-4 洗髮-1 燙染手-1 NITA-4 燙染手-1 第三方卡…" at bounding box center [638, 348] width 1021 height 248
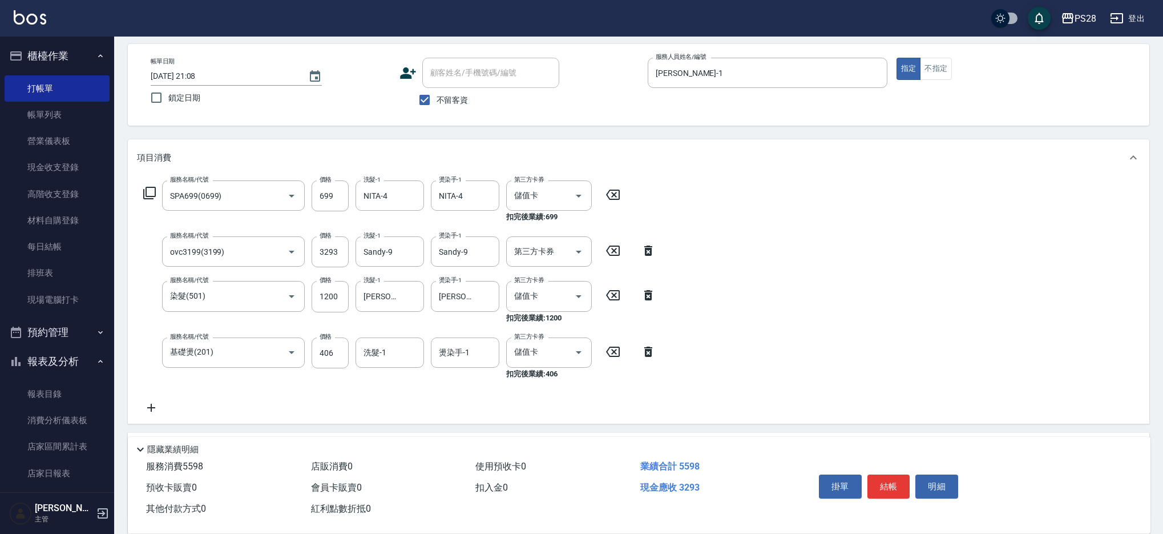
scroll to position [47, 0]
click at [882, 488] on button "結帳" at bounding box center [888, 486] width 43 height 24
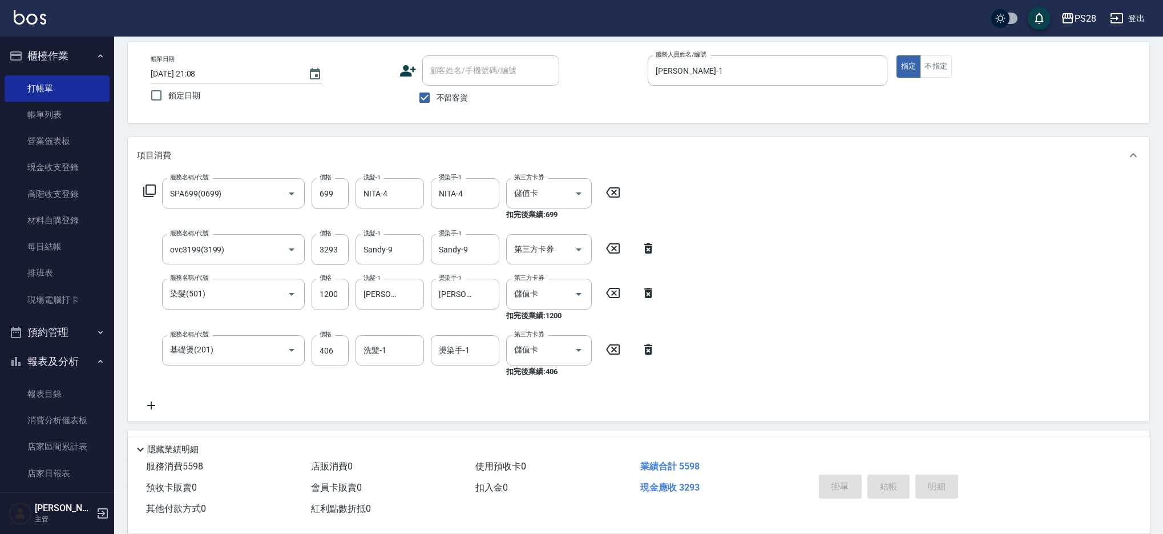
type input "2025/08/15 21:13"
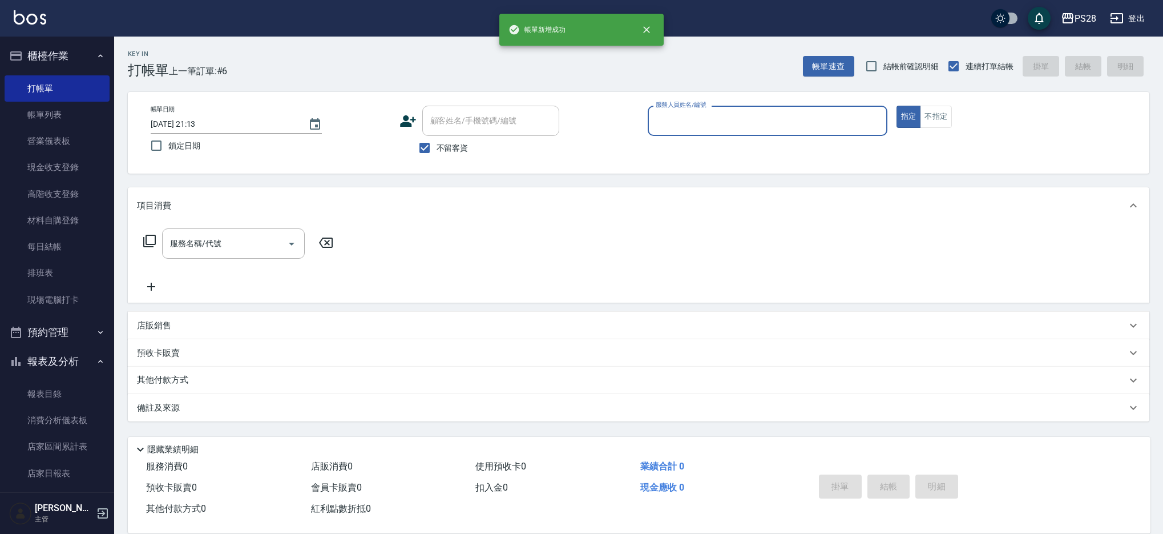
scroll to position [0, 0]
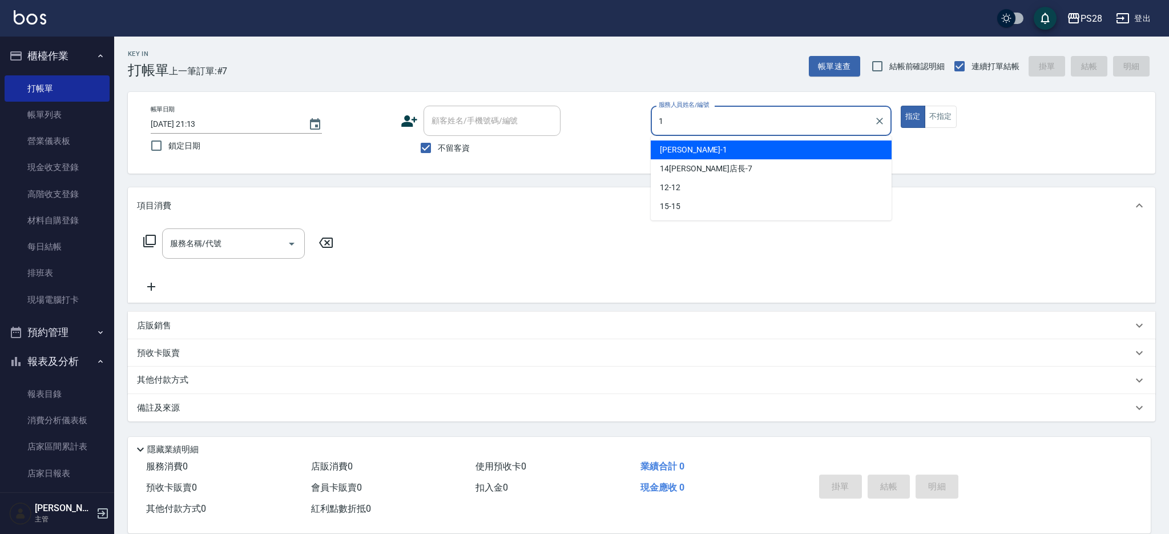
type input "SAM-1"
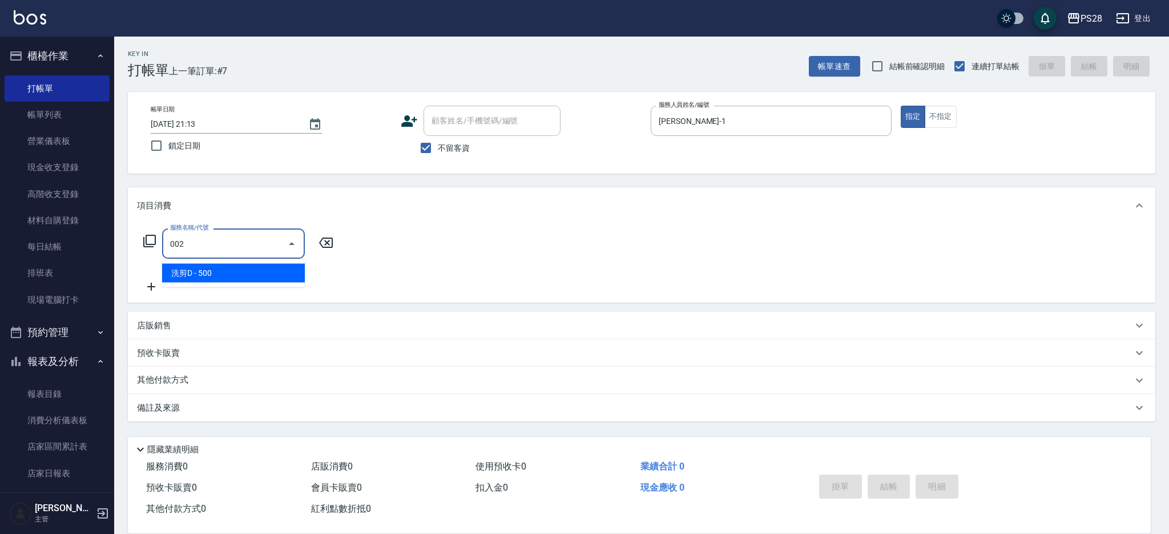
type input "洗剪D(002)"
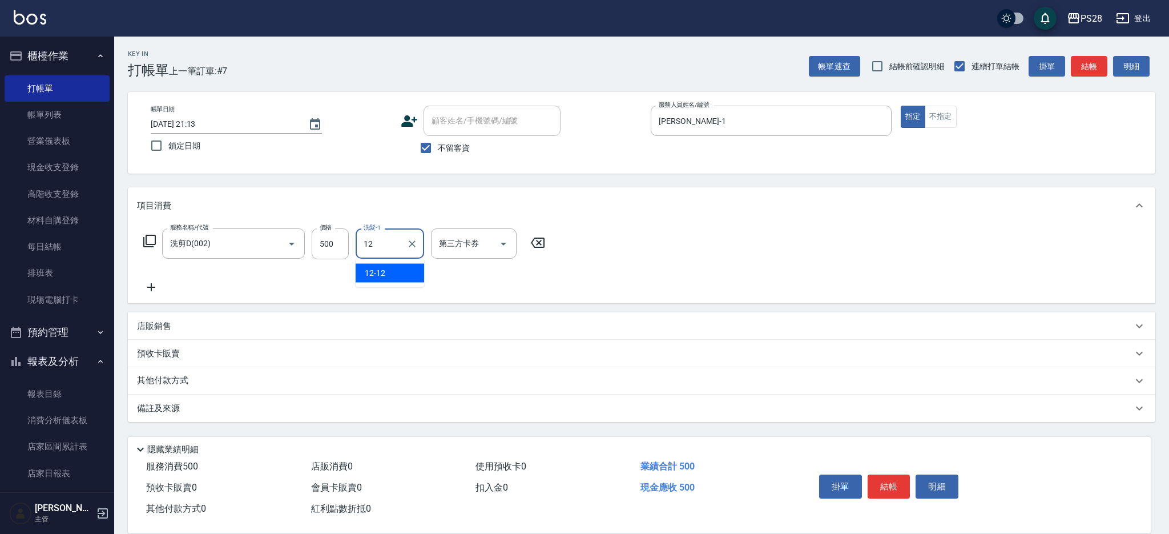
type input "12-12"
drag, startPoint x: 890, startPoint y: 484, endPoint x: 868, endPoint y: 343, distance: 142.6
click at [889, 484] on button "結帳" at bounding box center [888, 486] width 43 height 24
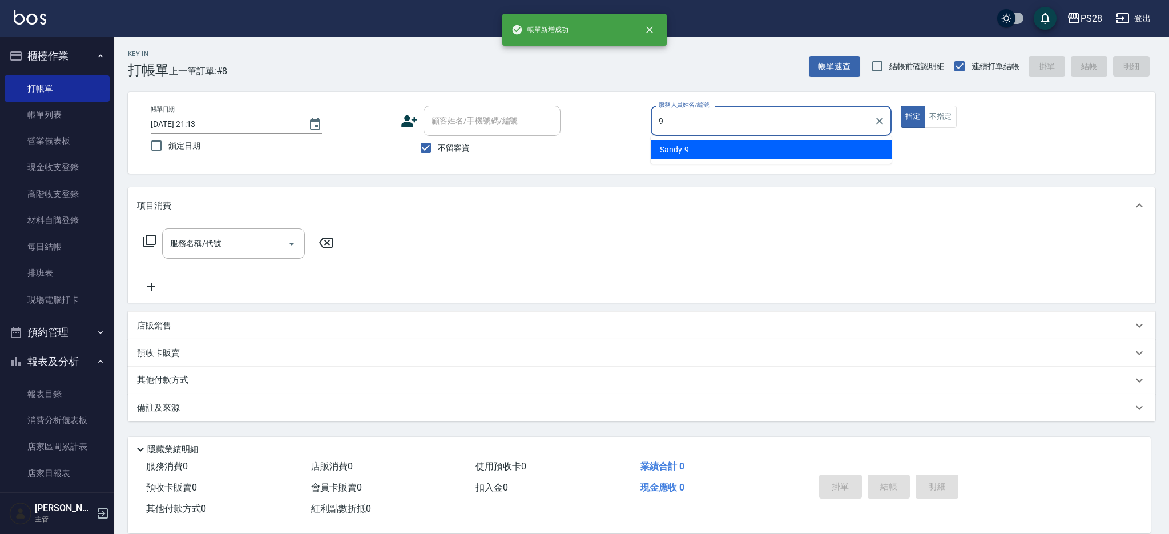
type input "Sandy-9"
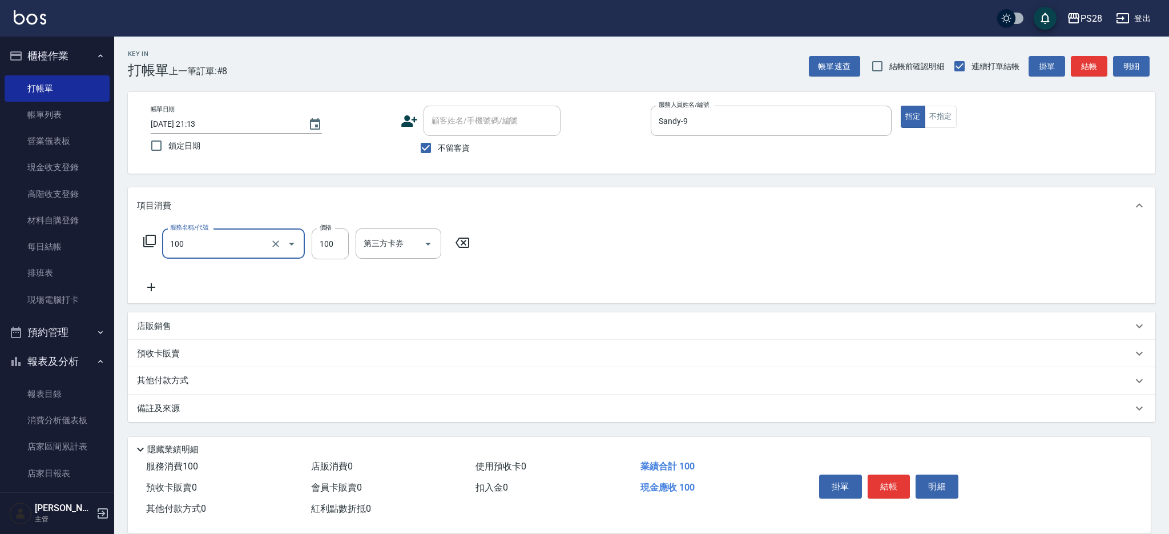
type input "洗髮(100)"
type input "12-12"
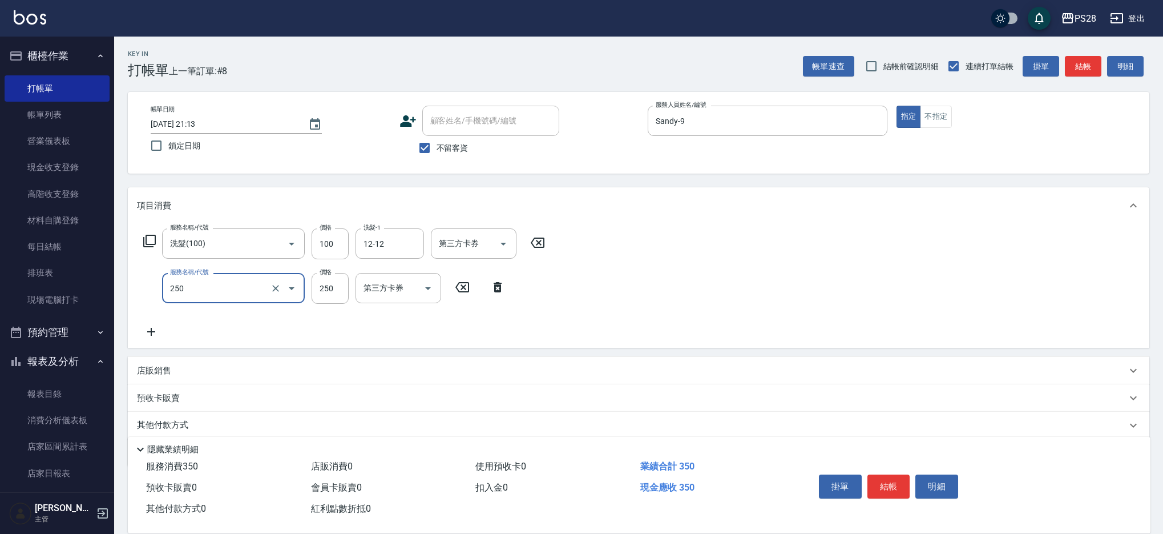
type input "單剪(250)"
type input "199"
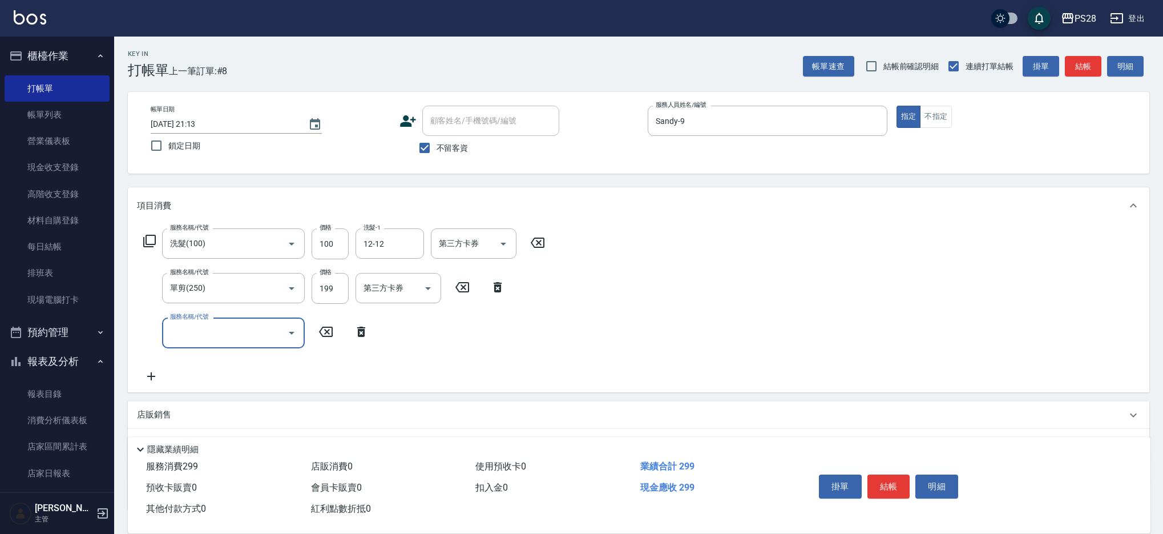
click at [888, 475] on button "結帳" at bounding box center [888, 486] width 43 height 24
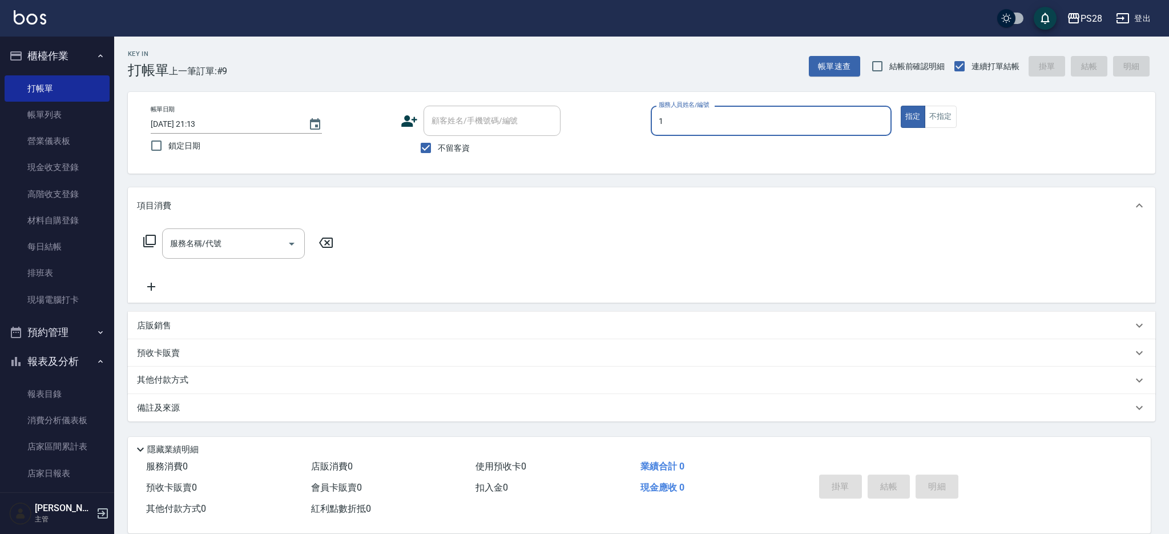
type input "SAM-1"
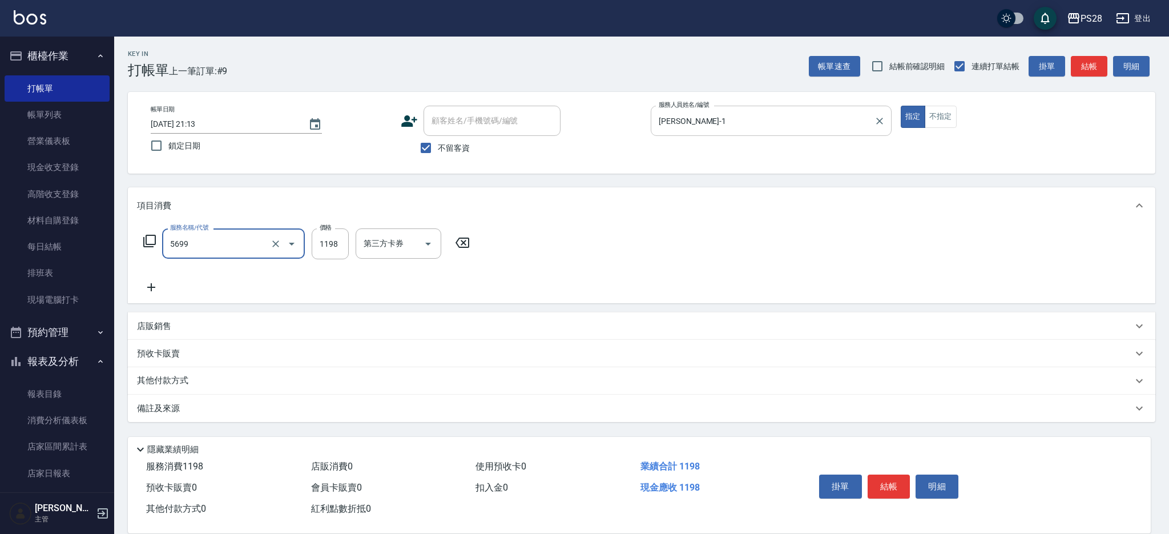
type input "水沁涼套餐(5699)"
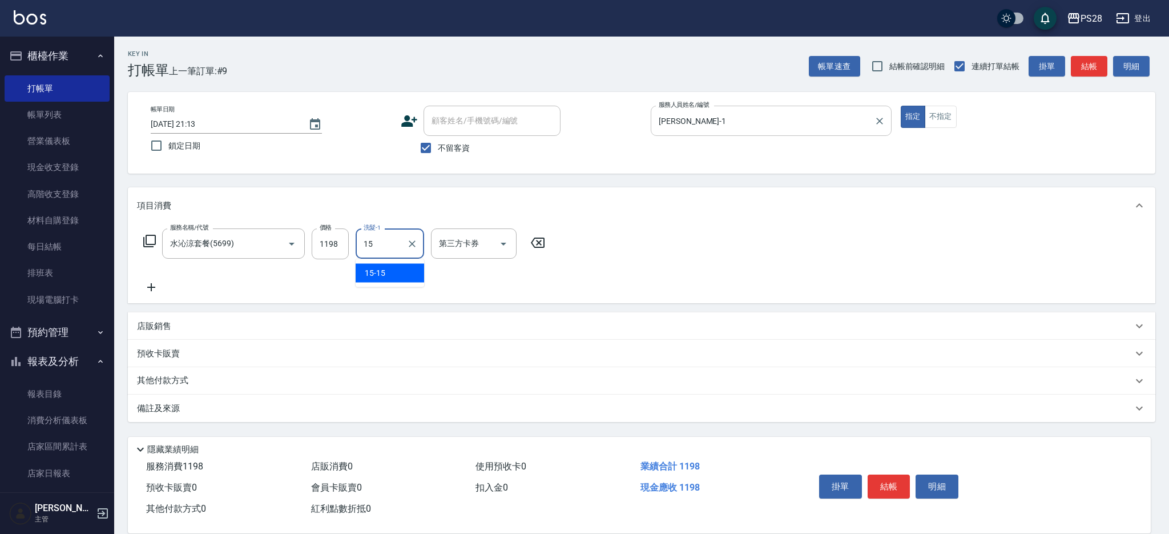
type input "15-15"
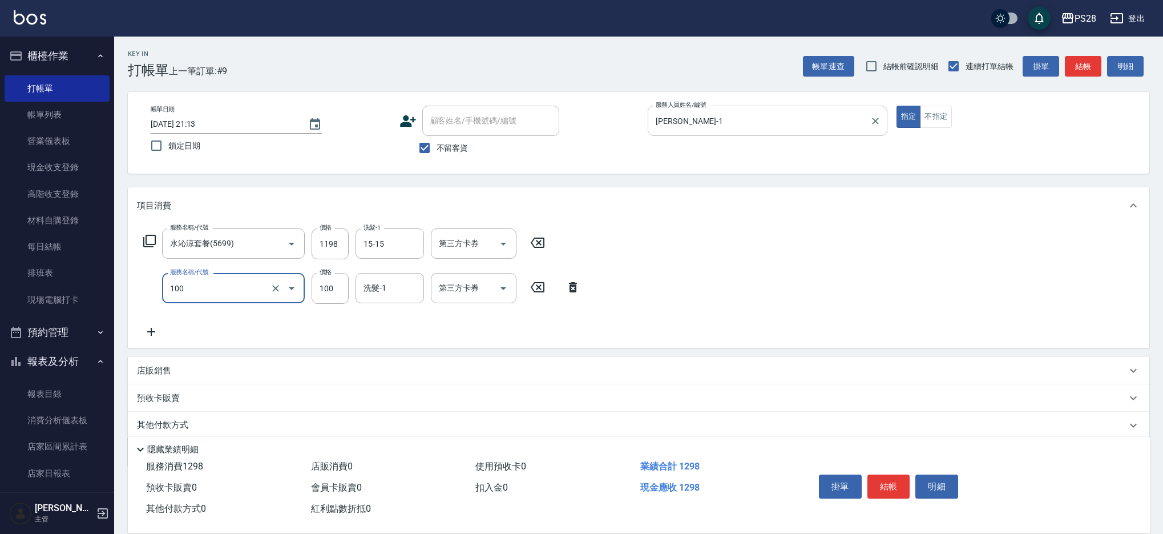
type input "洗髮(100)"
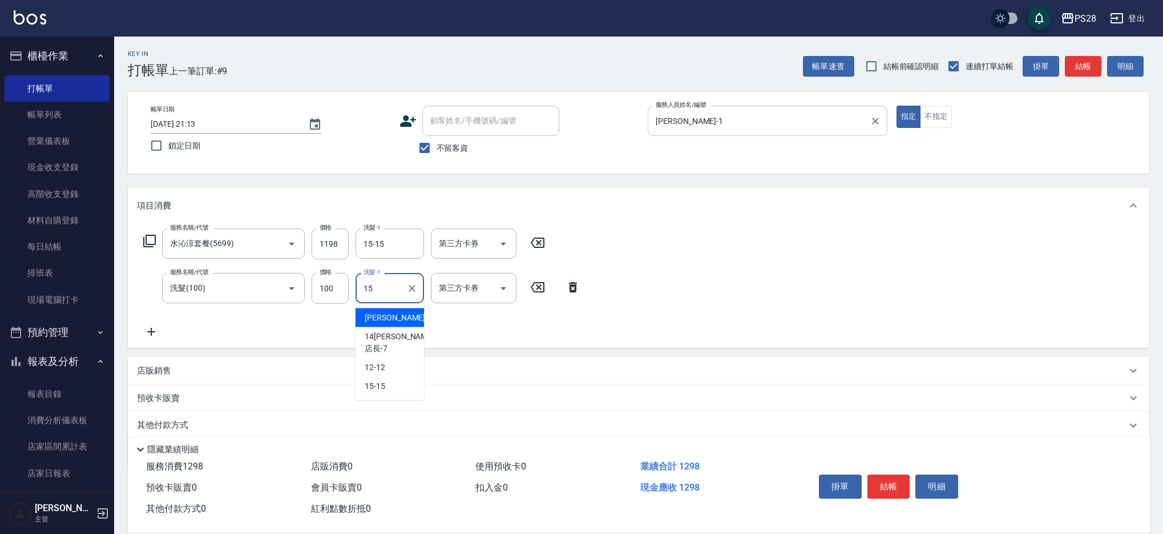
type input "15-15"
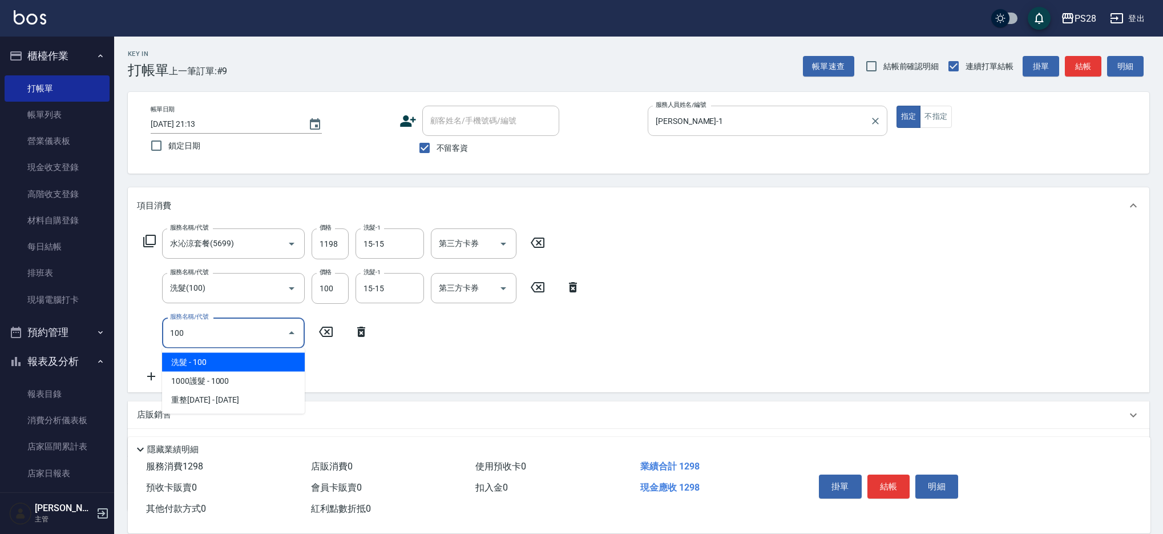
type input "洗髮(100)"
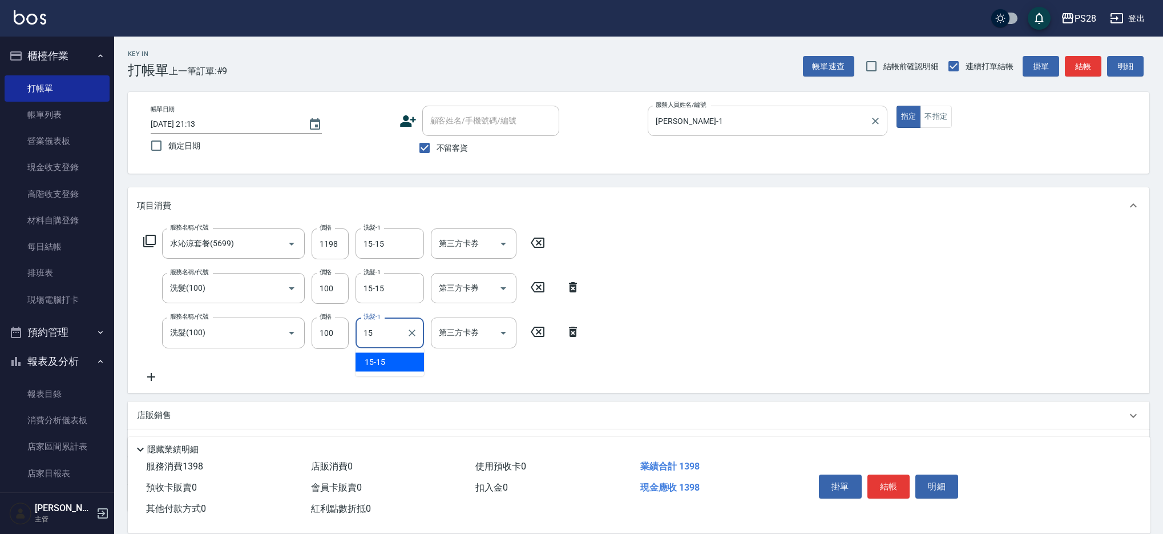
type input "15-15"
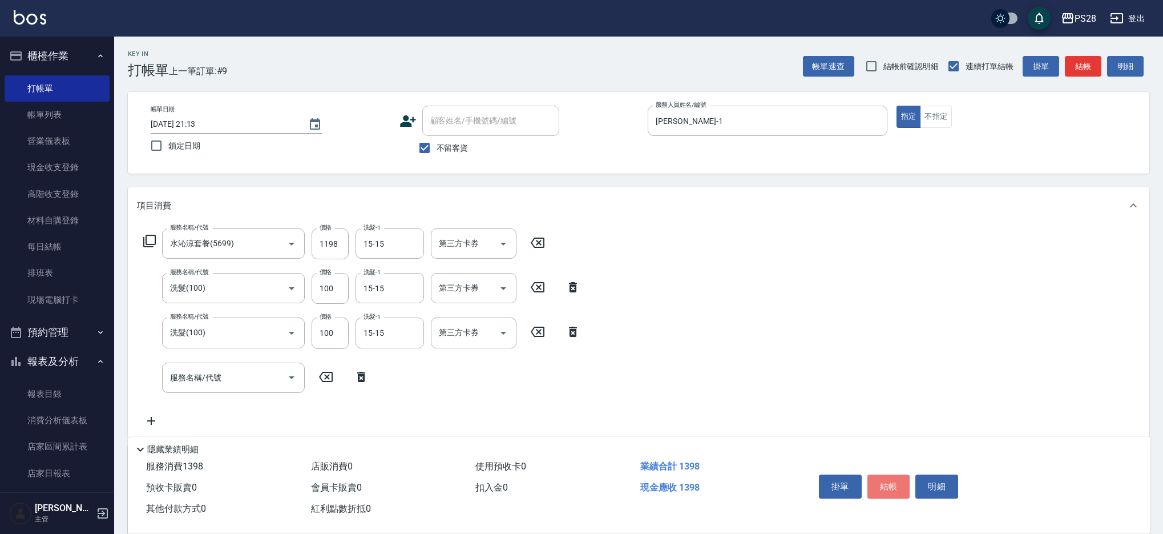
click at [886, 483] on button "結帳" at bounding box center [888, 486] width 43 height 24
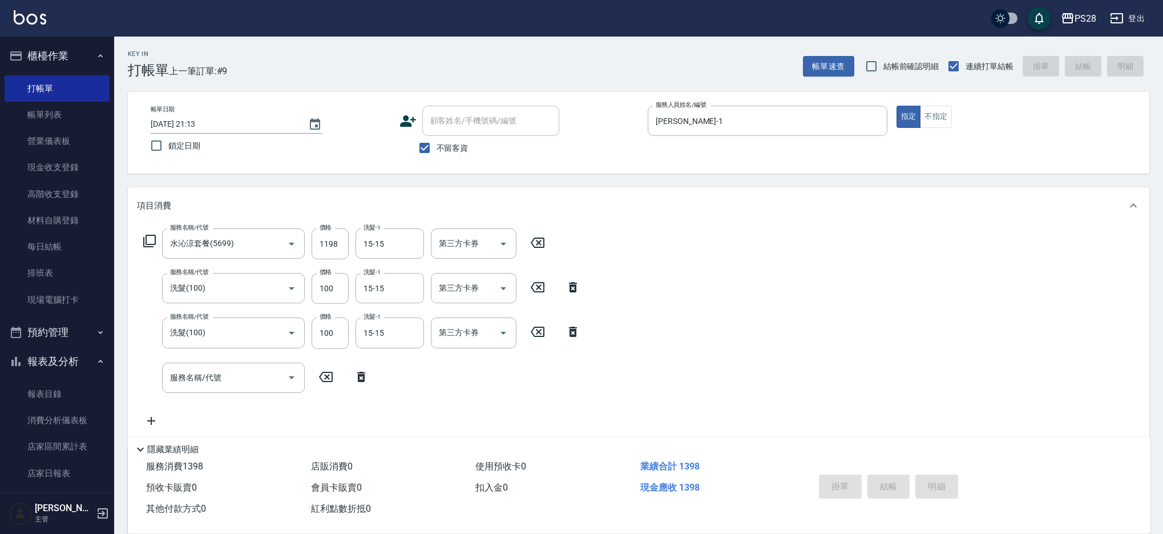
type input "2025/08/15 21:14"
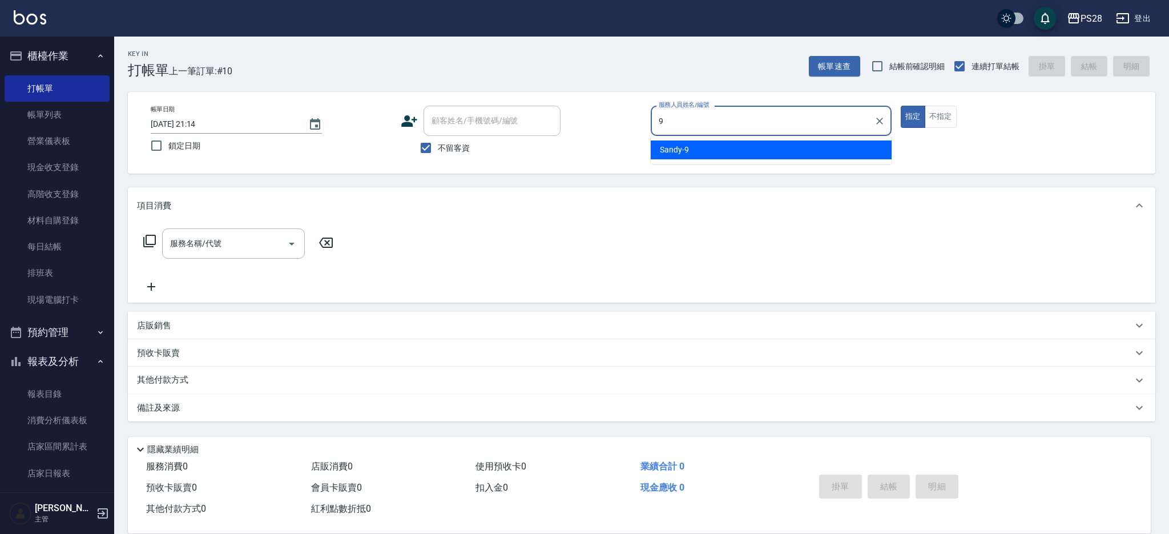
type input "Sandy-9"
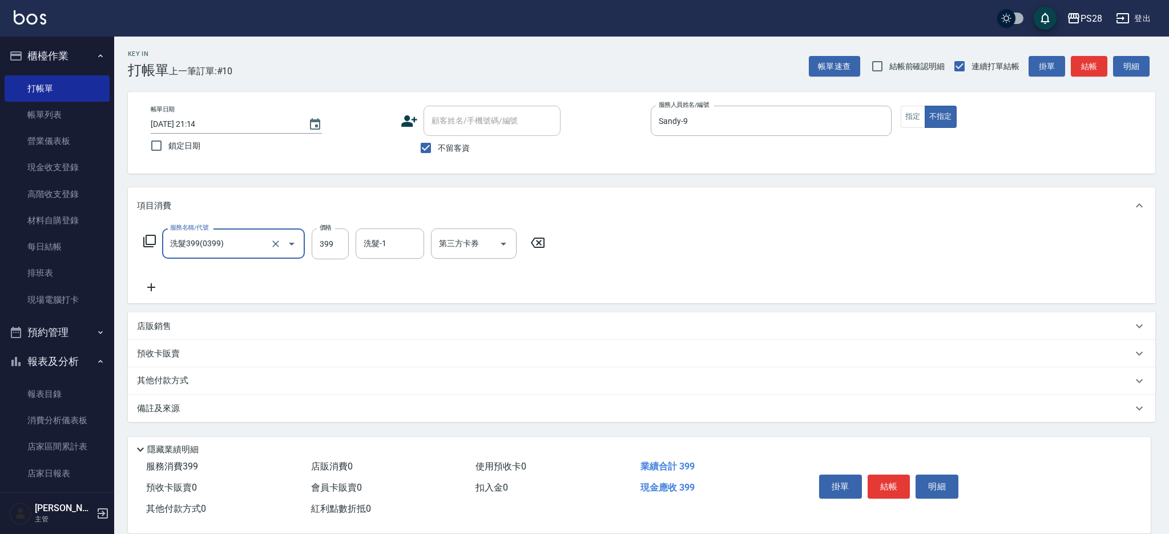
type input "洗髮399(0399)"
type input "12-12"
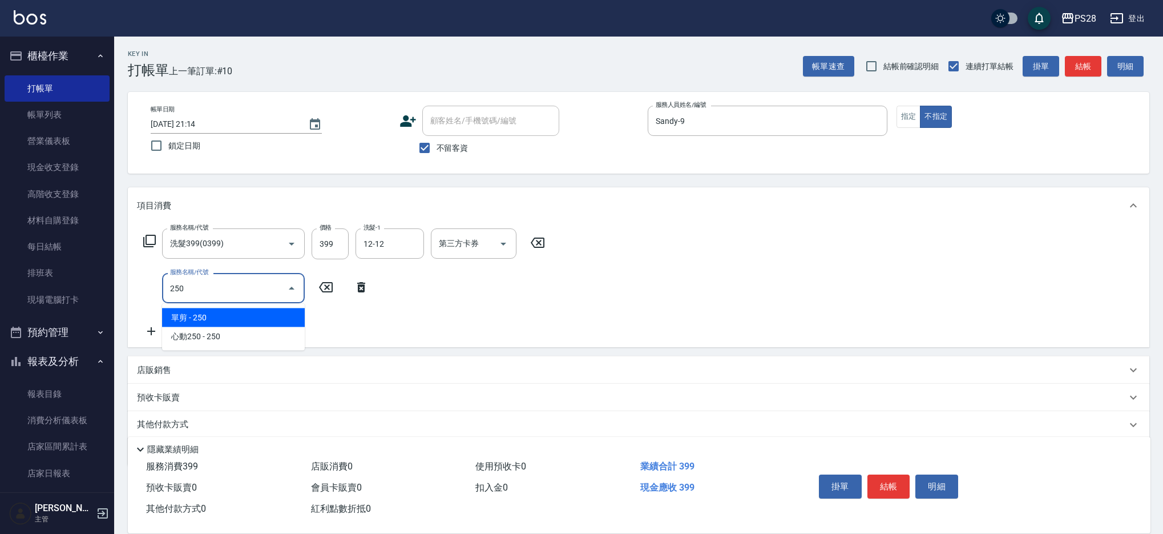
type input "單剪(250)"
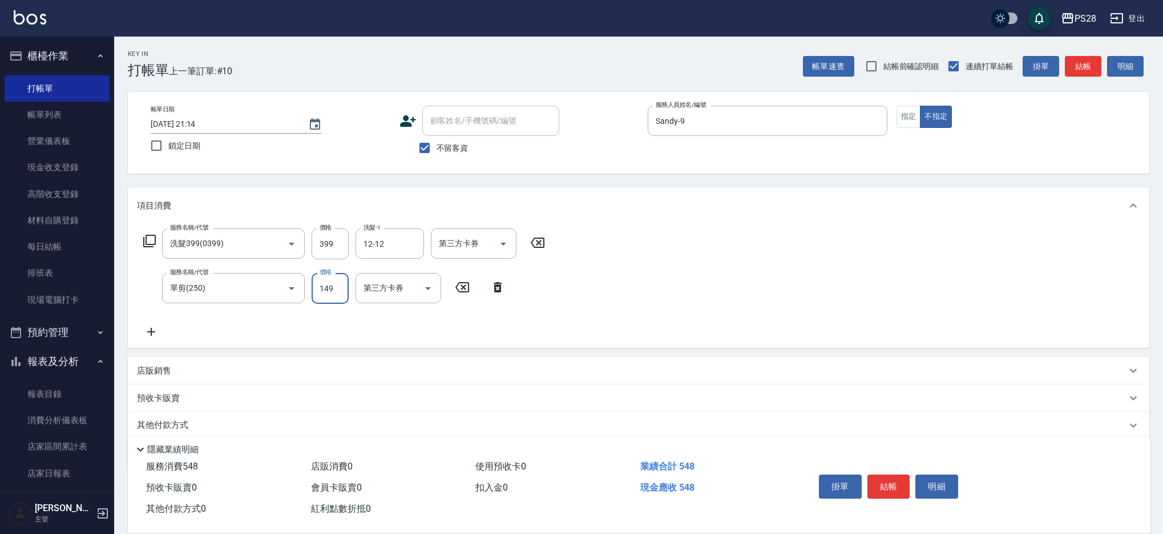
type input "149"
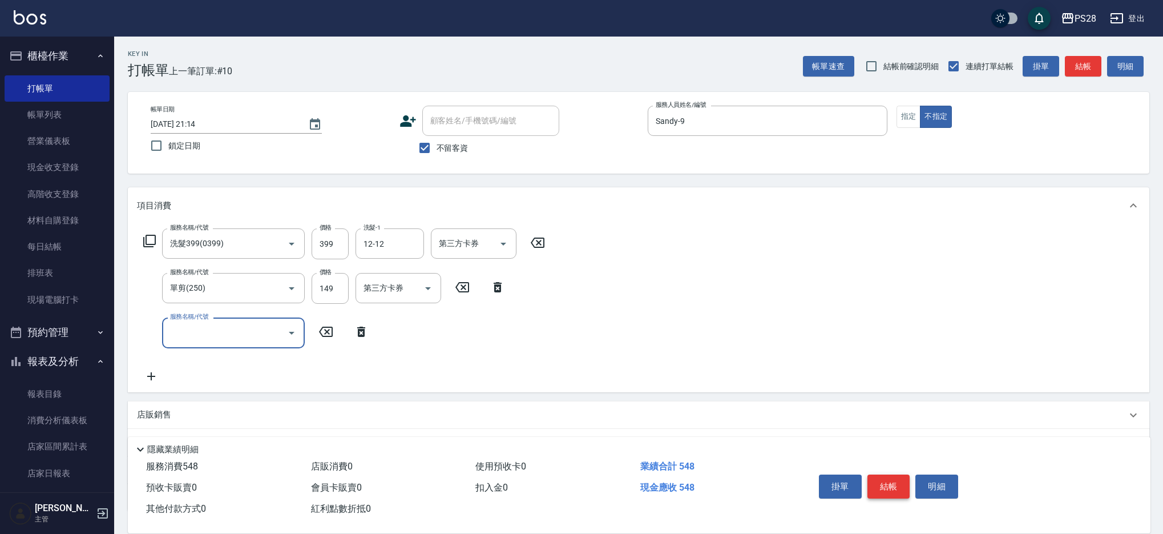
click at [896, 483] on button "結帳" at bounding box center [888, 486] width 43 height 24
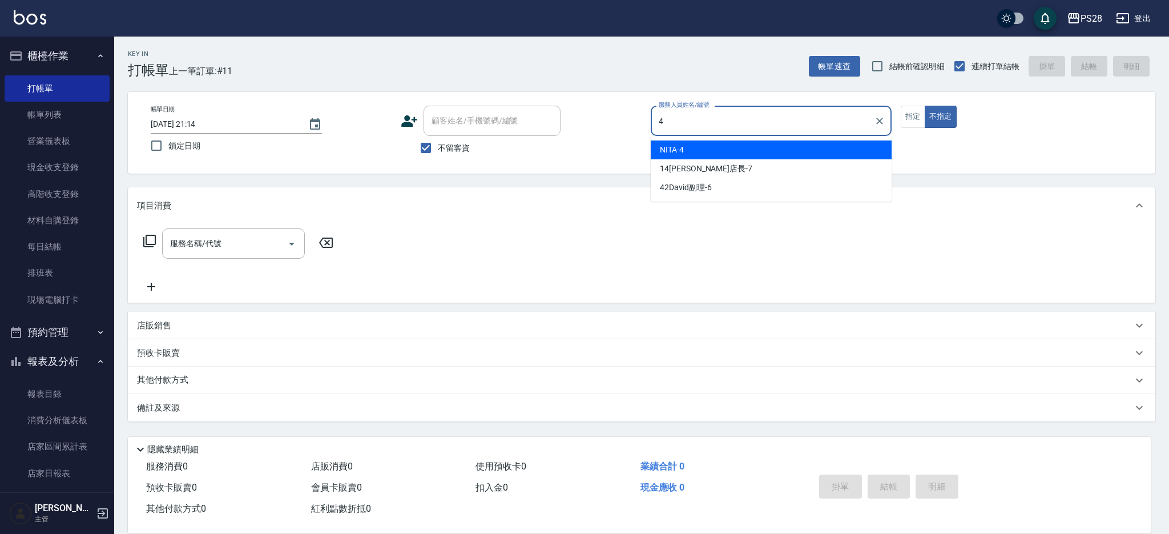
type input "NITA-4"
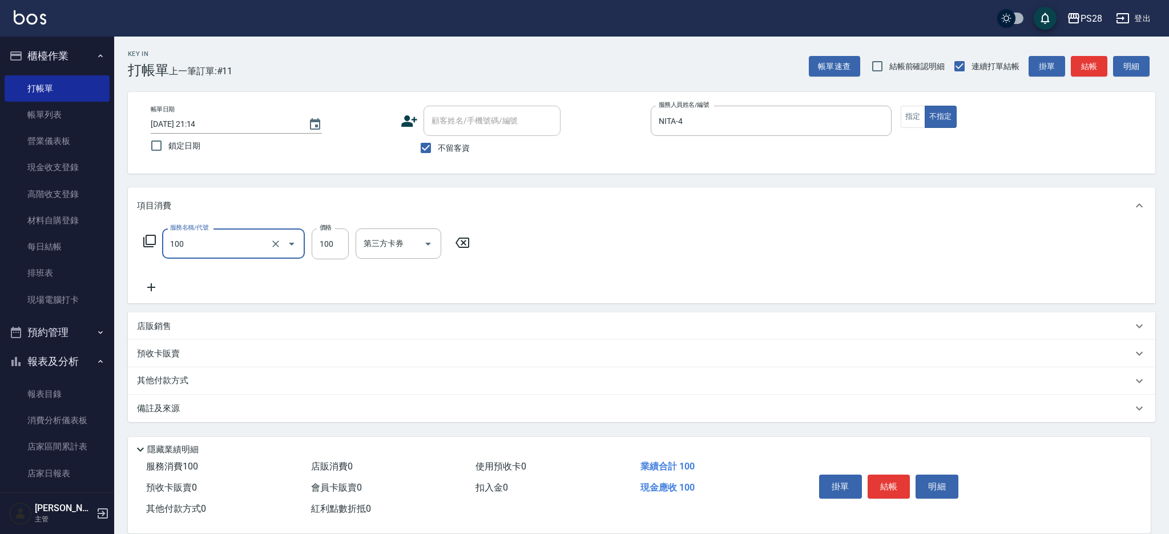
type input "洗髮(100)"
type input "15-15"
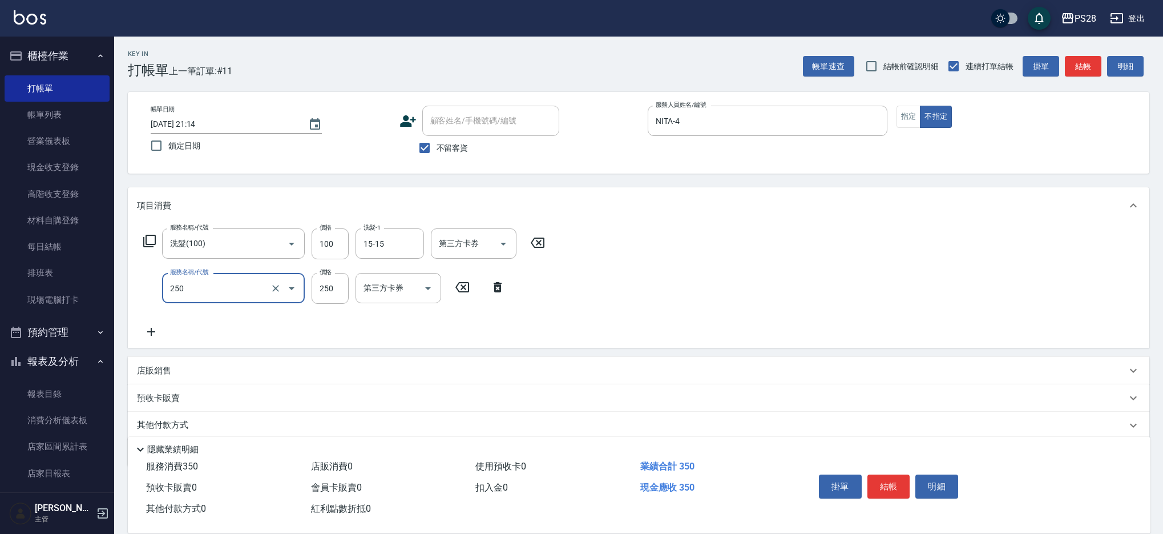
type input "單剪(250)"
type input "149"
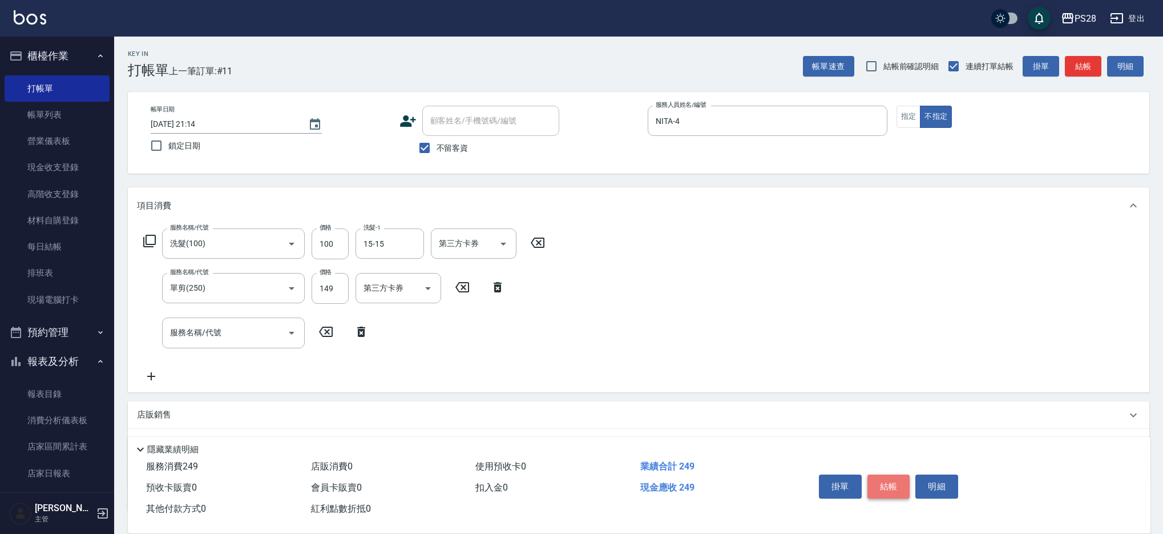
click at [889, 478] on button "結帳" at bounding box center [888, 486] width 43 height 24
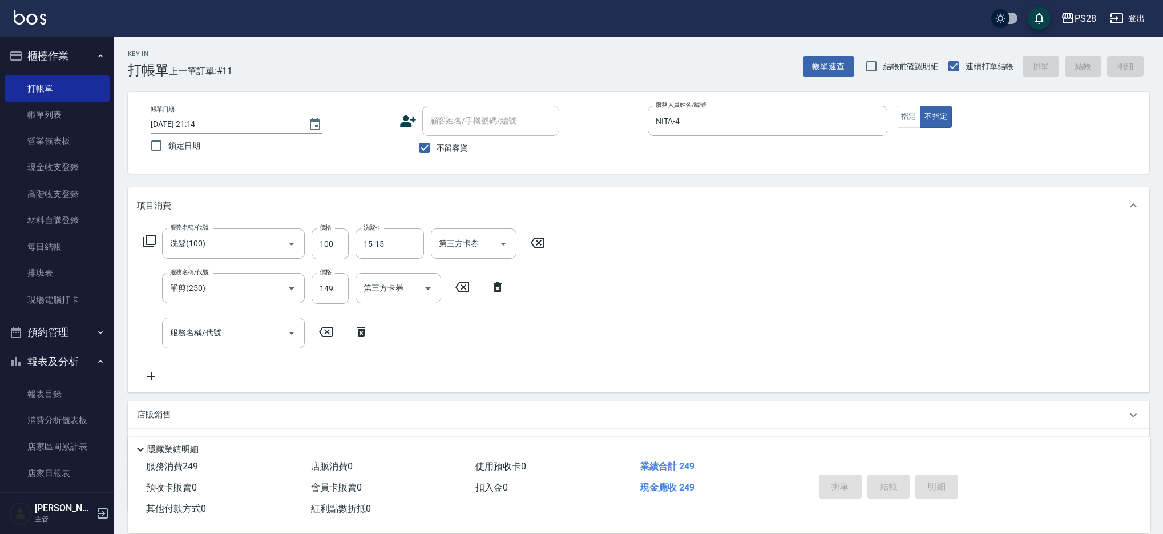
type input "2025/08/15 21:15"
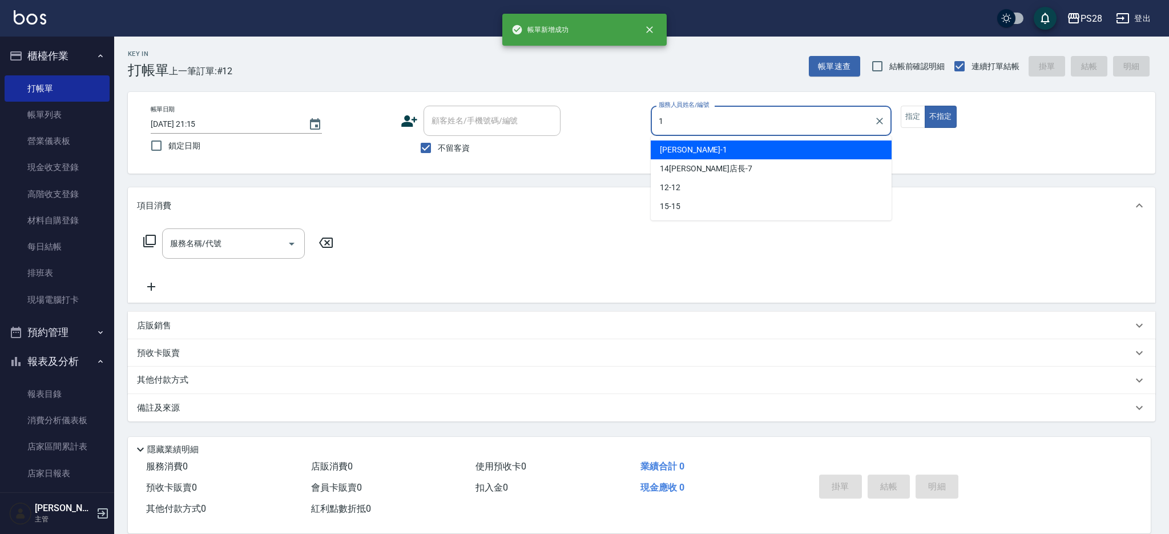
type input "SAM-1"
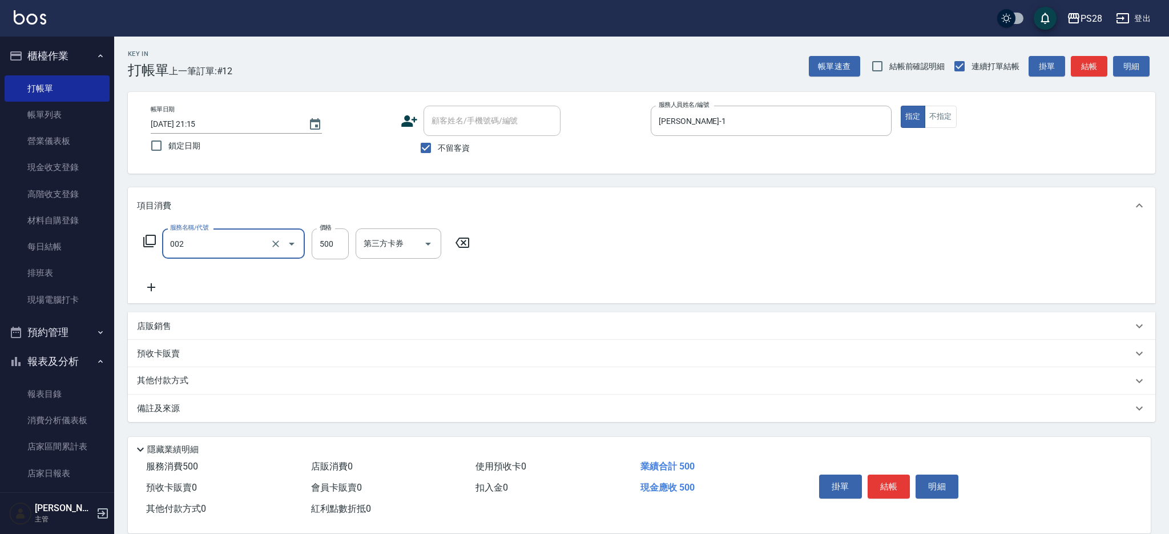
type input "洗剪D(002)"
type input "15-15"
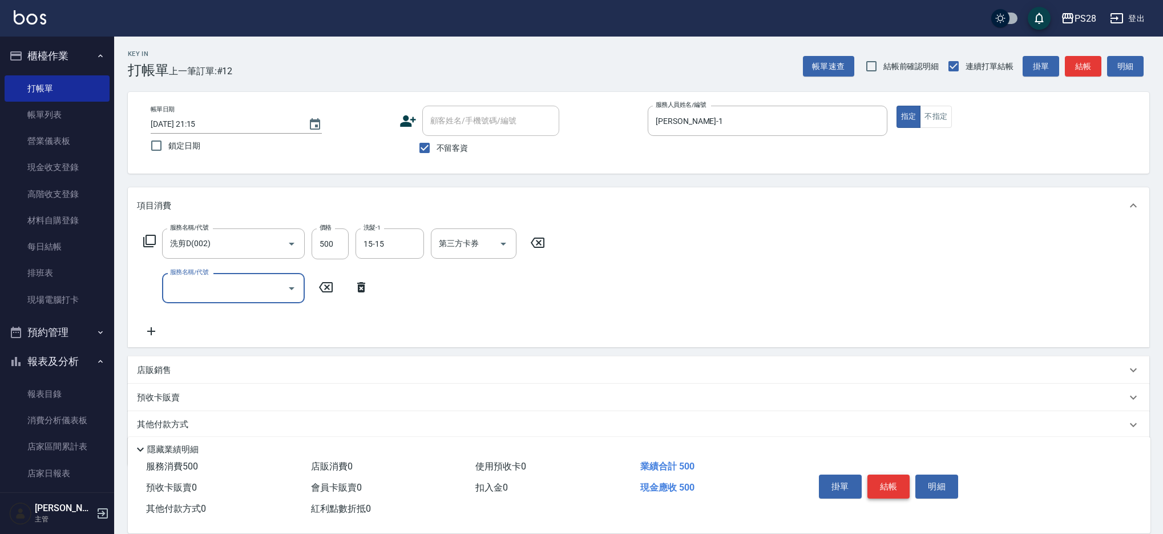
click at [902, 479] on button "結帳" at bounding box center [888, 486] width 43 height 24
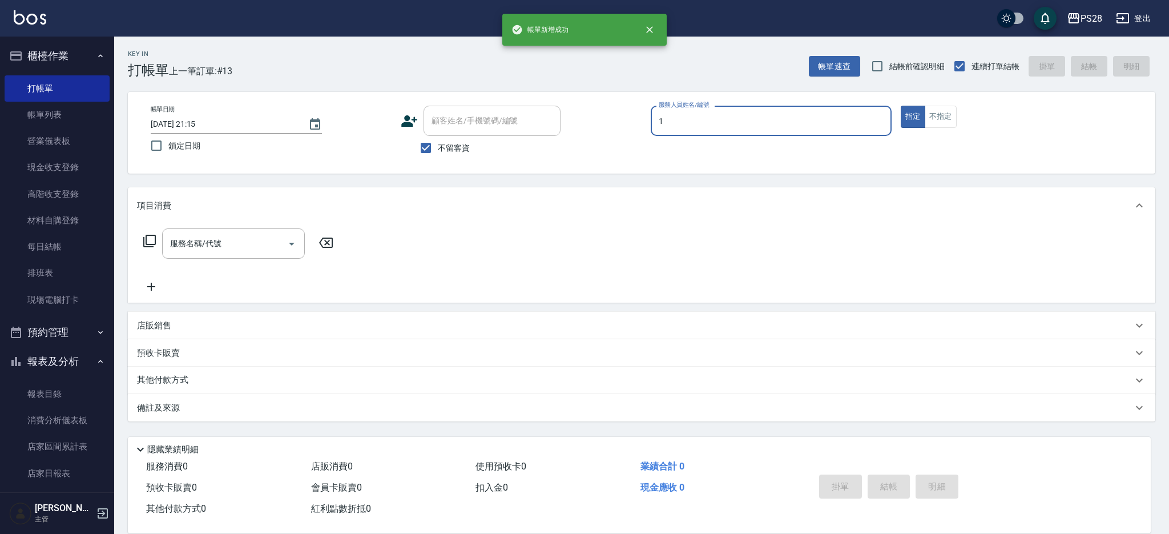
type input "SAM-1"
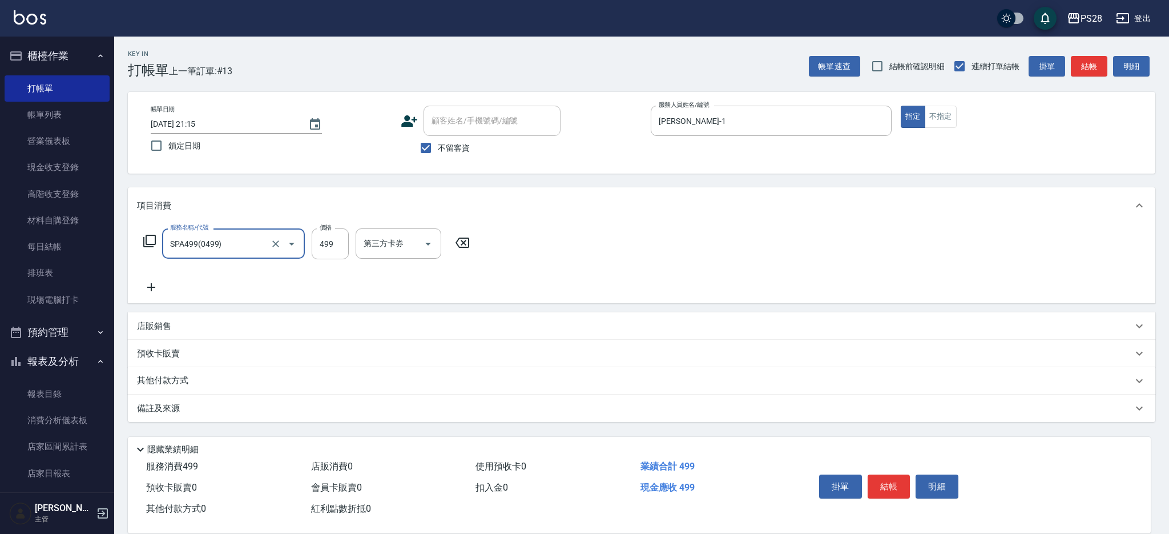
type input "SPA499(0499)"
type input "12-12"
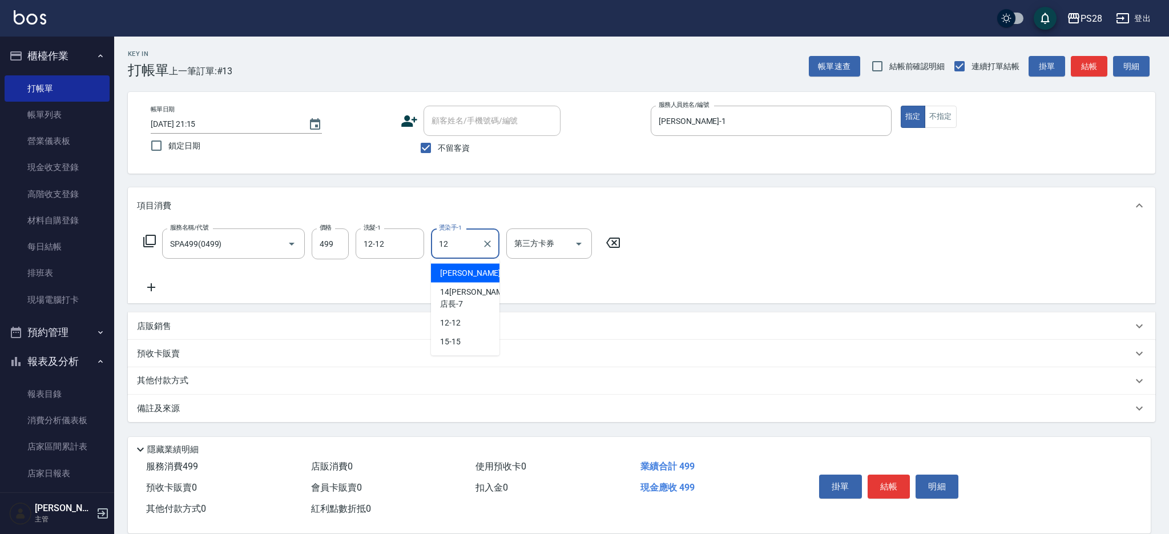
type input "12-12"
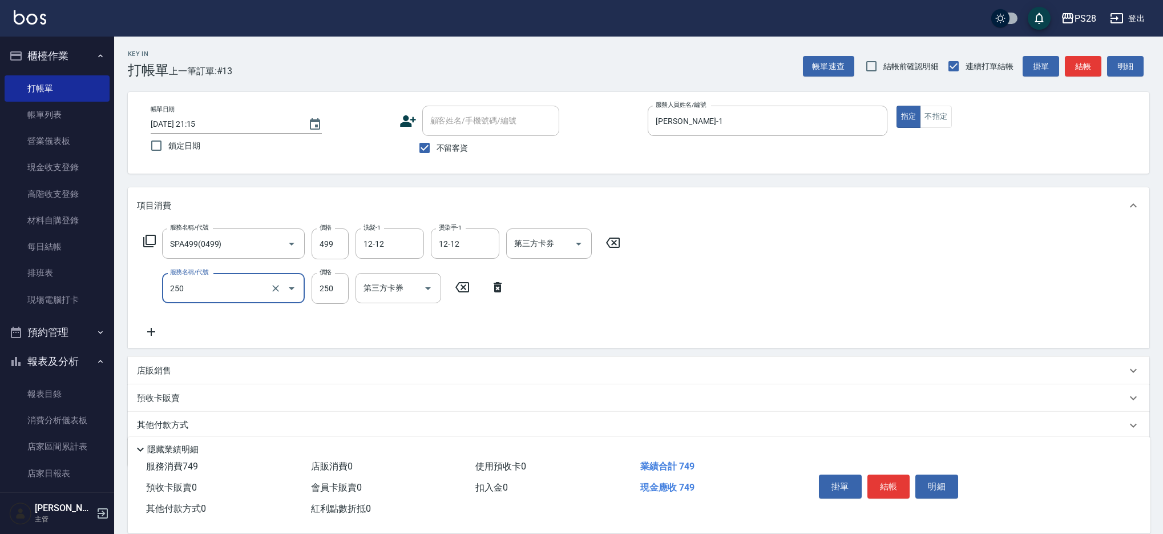
type input "單剪(250)"
type input "400"
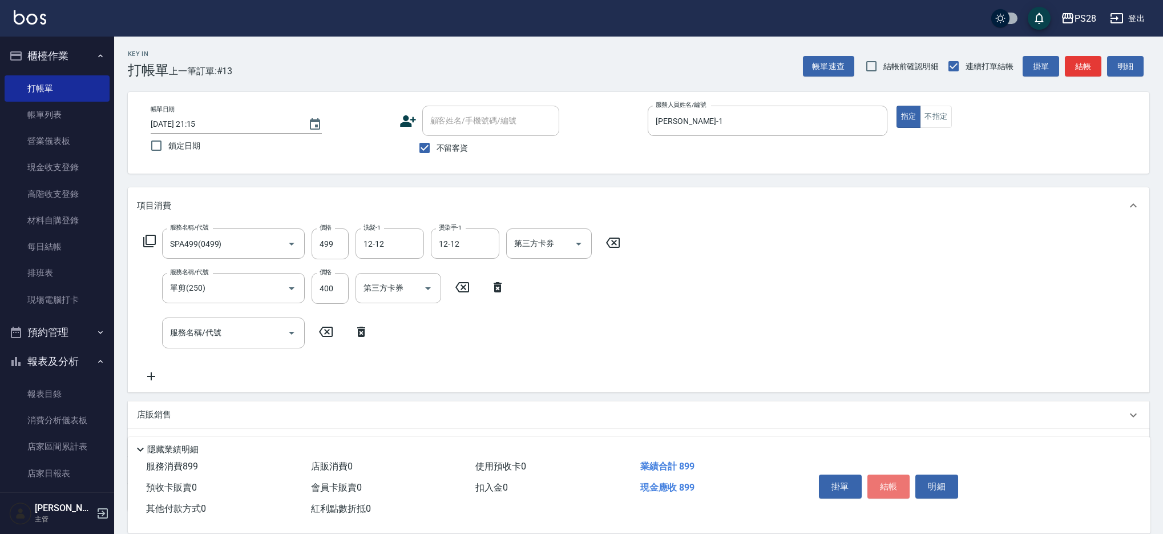
drag, startPoint x: 896, startPoint y: 475, endPoint x: 998, endPoint y: 230, distance: 265.8
click at [896, 475] on button "結帳" at bounding box center [888, 486] width 43 height 24
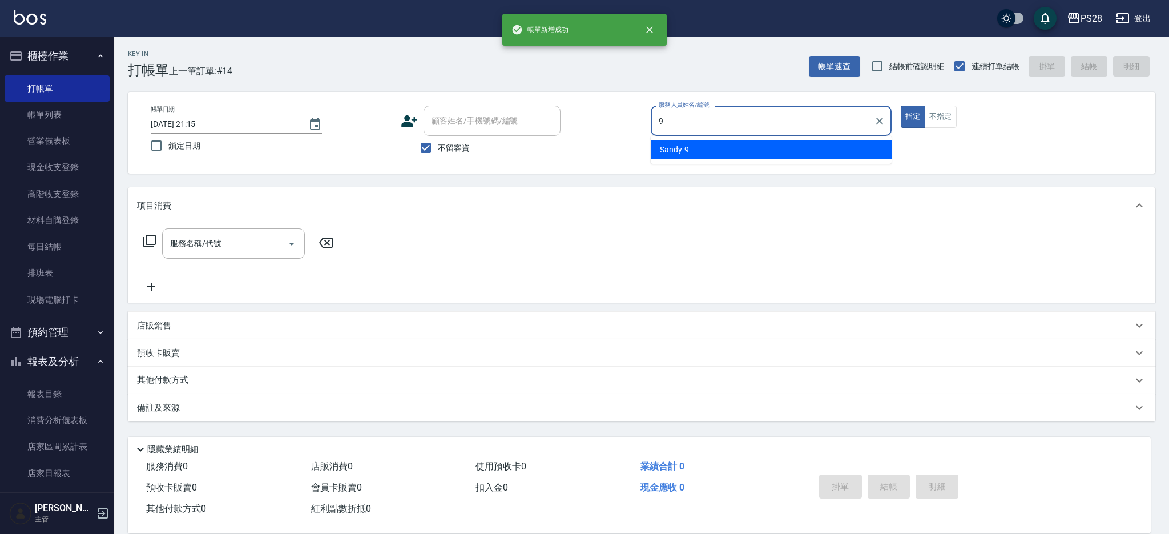
type input "Sandy-9"
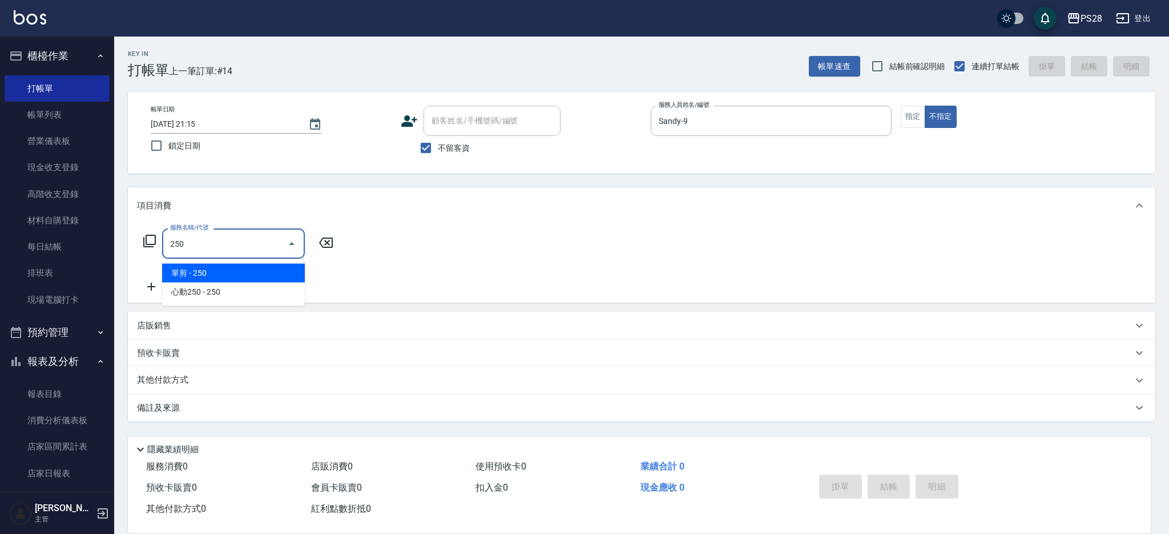
type input "單剪(250)"
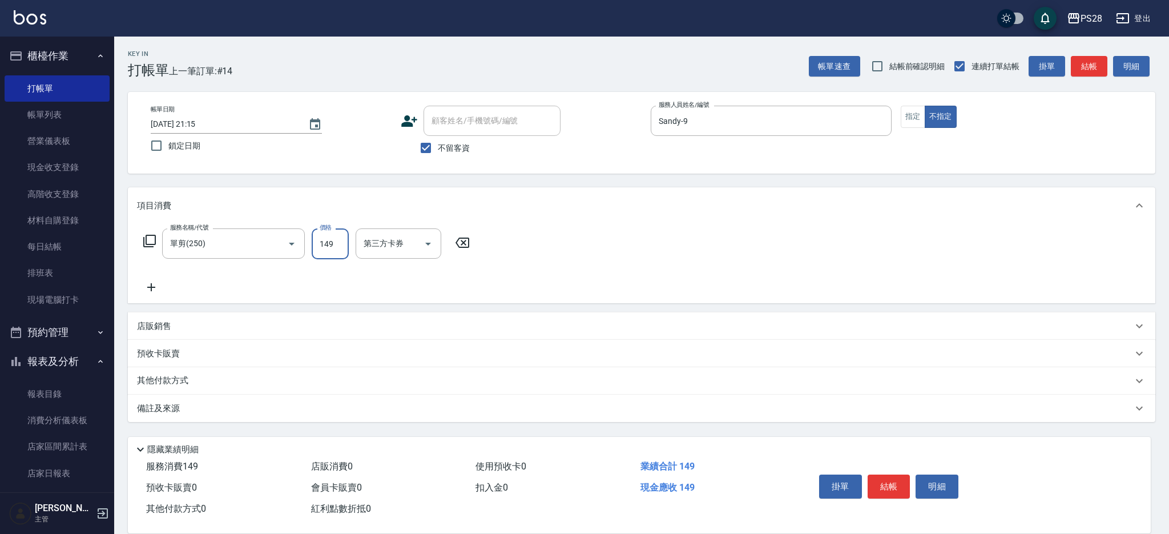
type input "149"
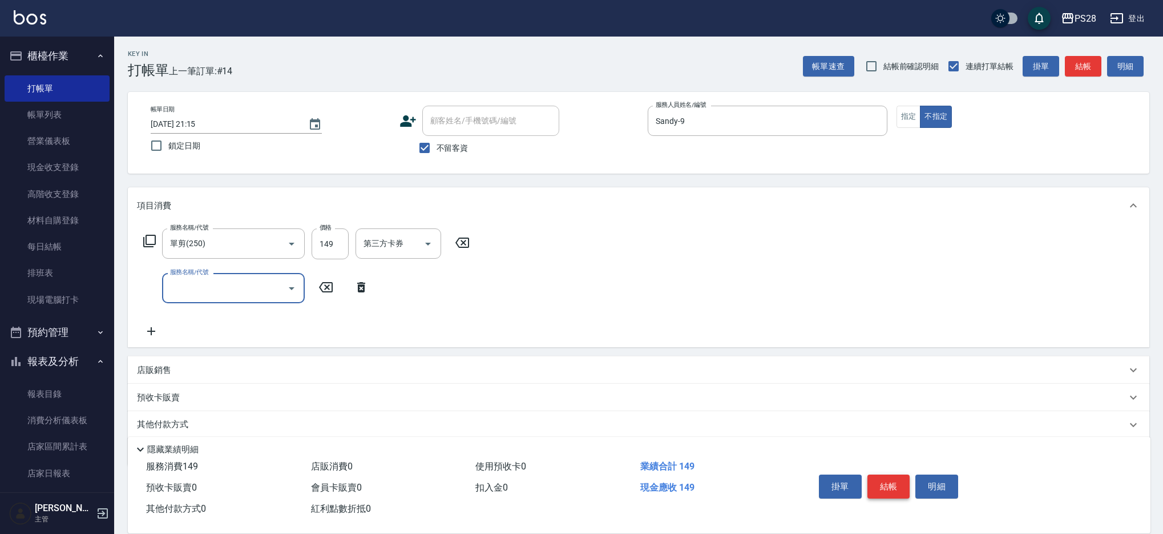
click at [879, 479] on button "結帳" at bounding box center [888, 486] width 43 height 24
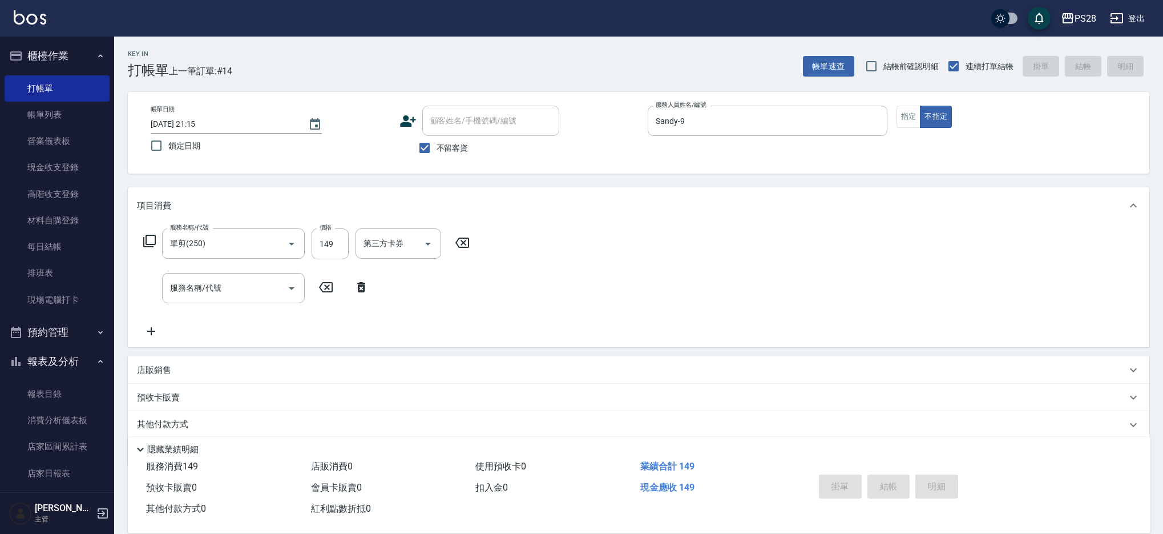
type input "2025/08/15 21:16"
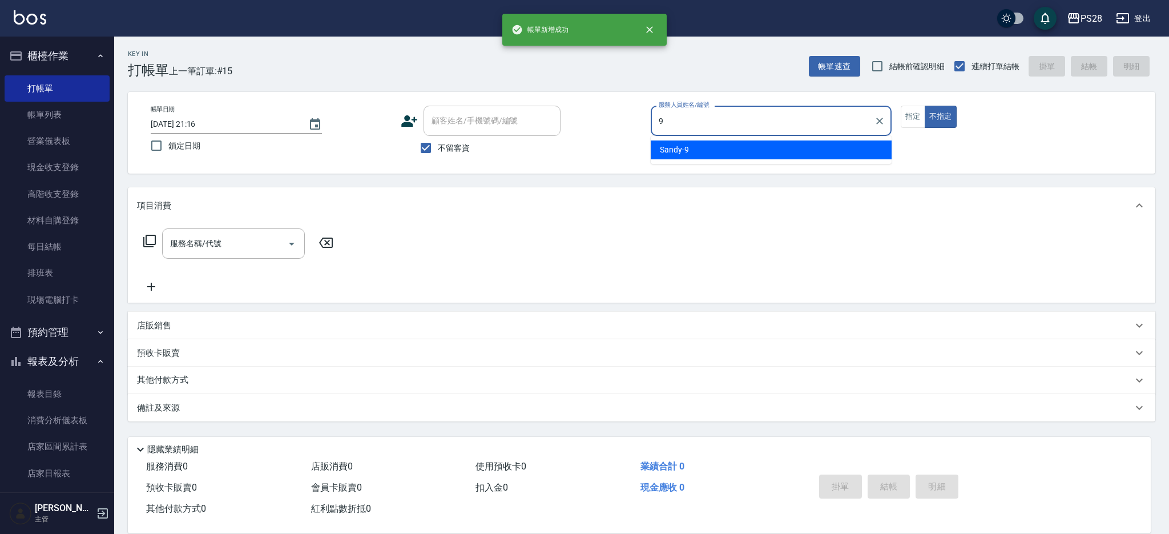
type input "Sandy-9"
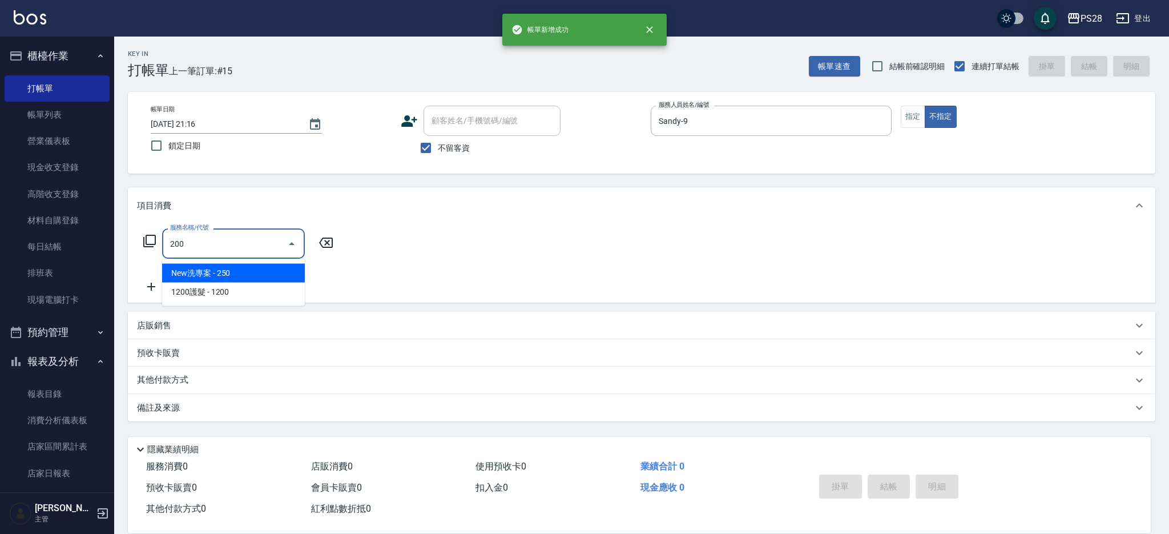
type input "New洗專案(200)"
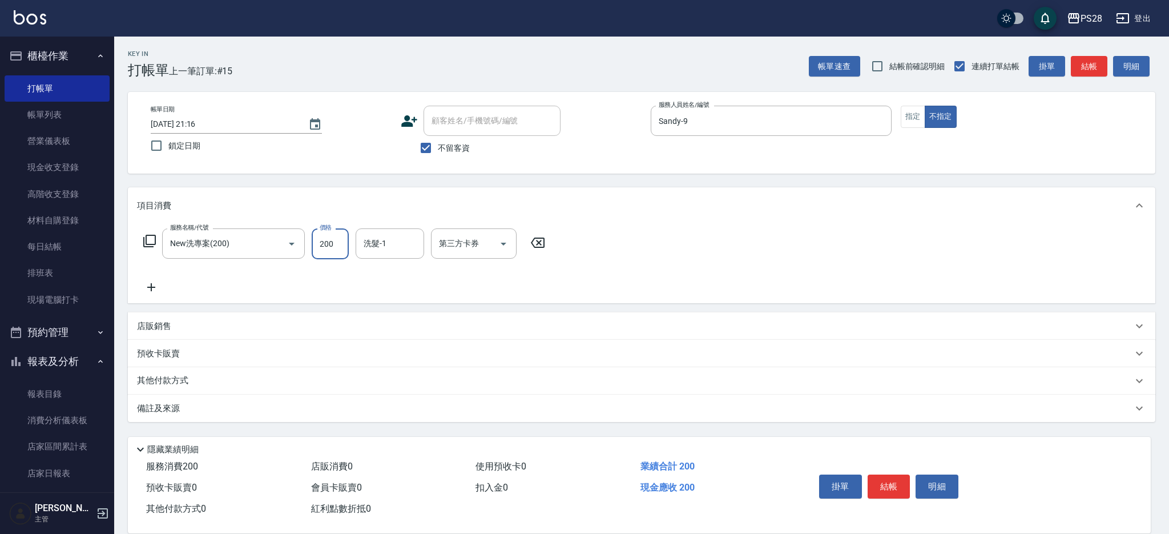
type input "200"
type input "12-12"
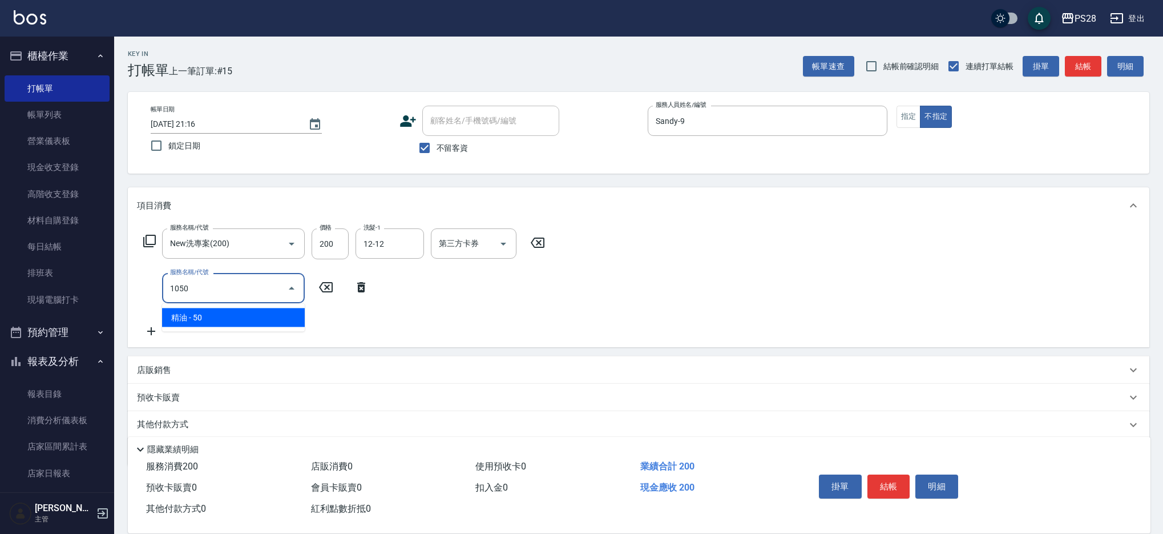
type input "精油(1050)"
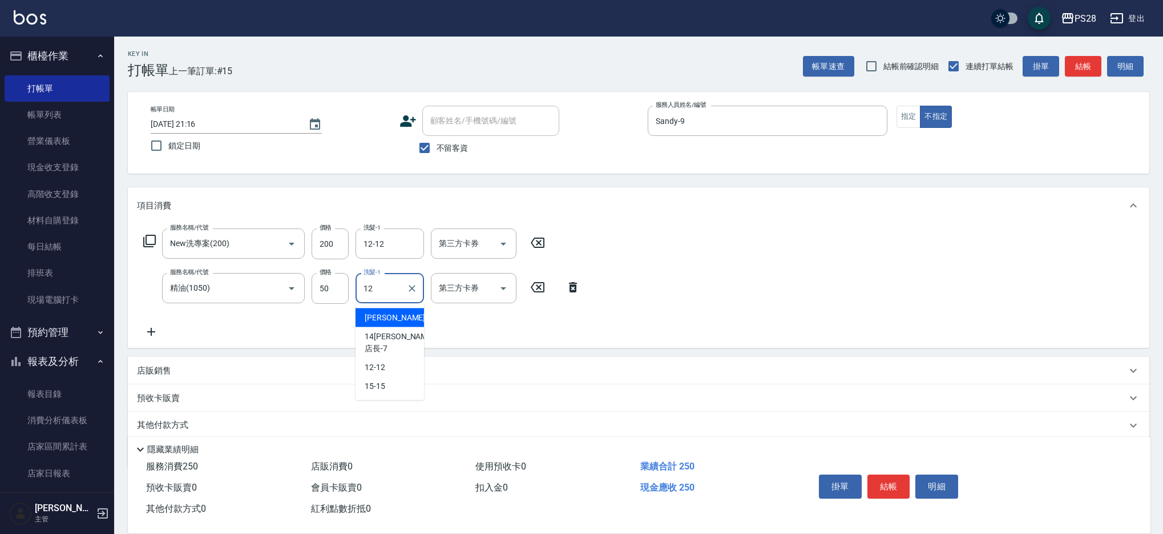
type input "12-12"
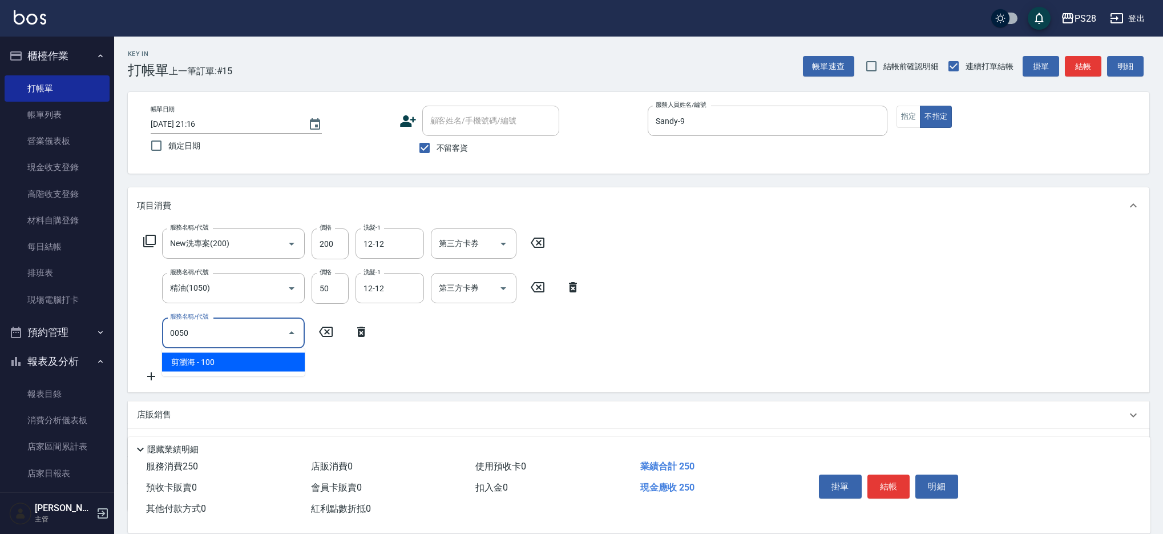
type input "剪瀏海(0050)"
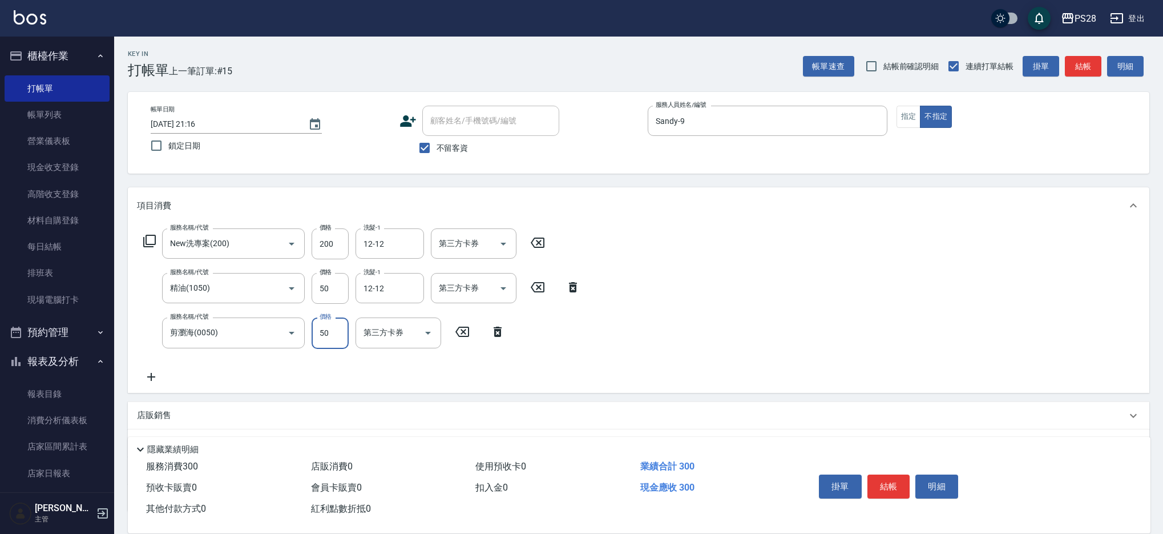
type input "50"
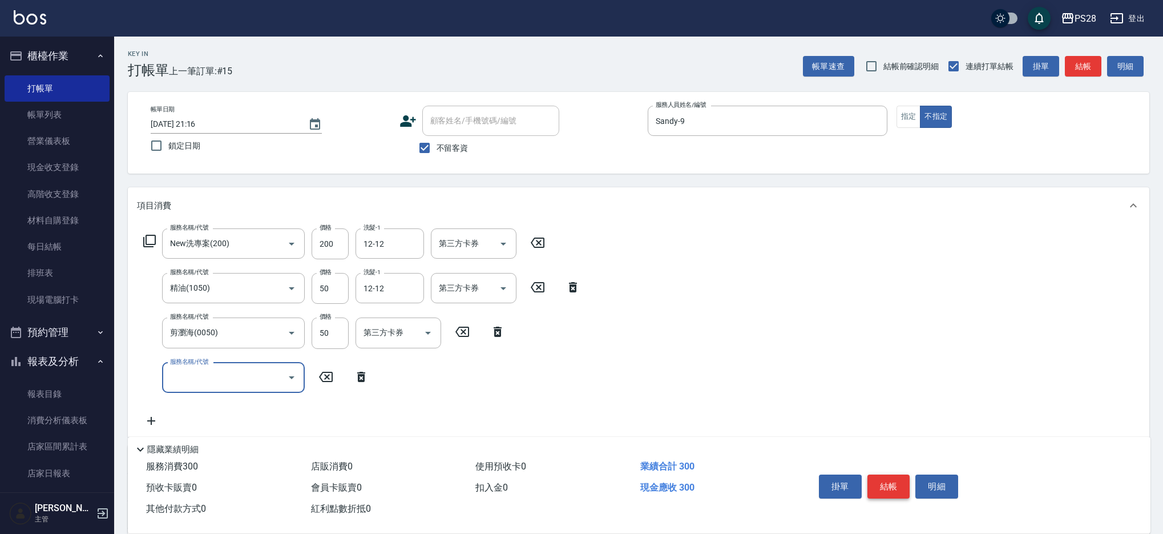
click at [901, 483] on button "結帳" at bounding box center [888, 486] width 43 height 24
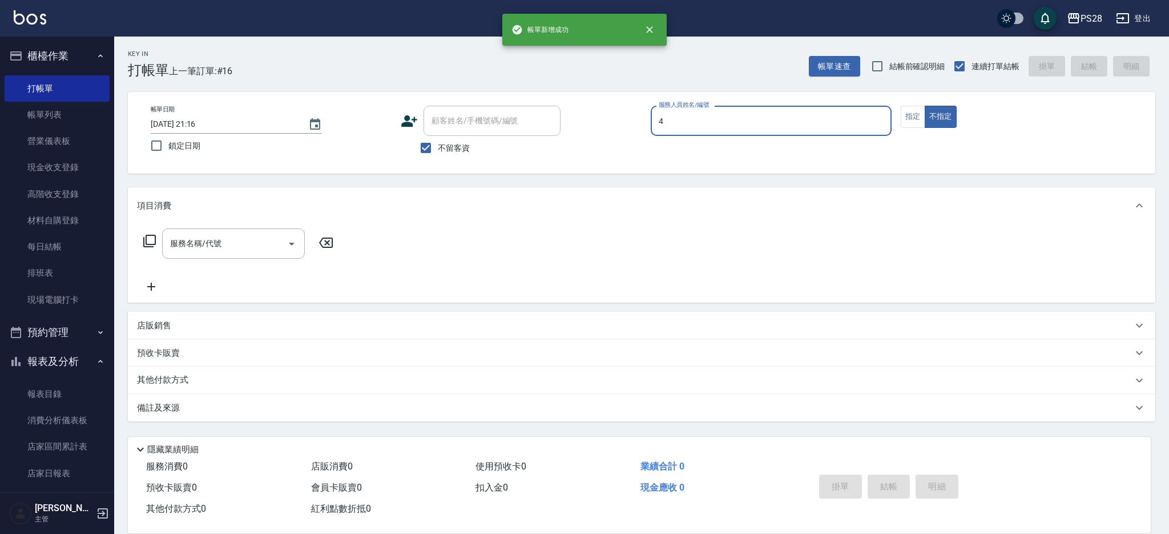
type input "NITA-4"
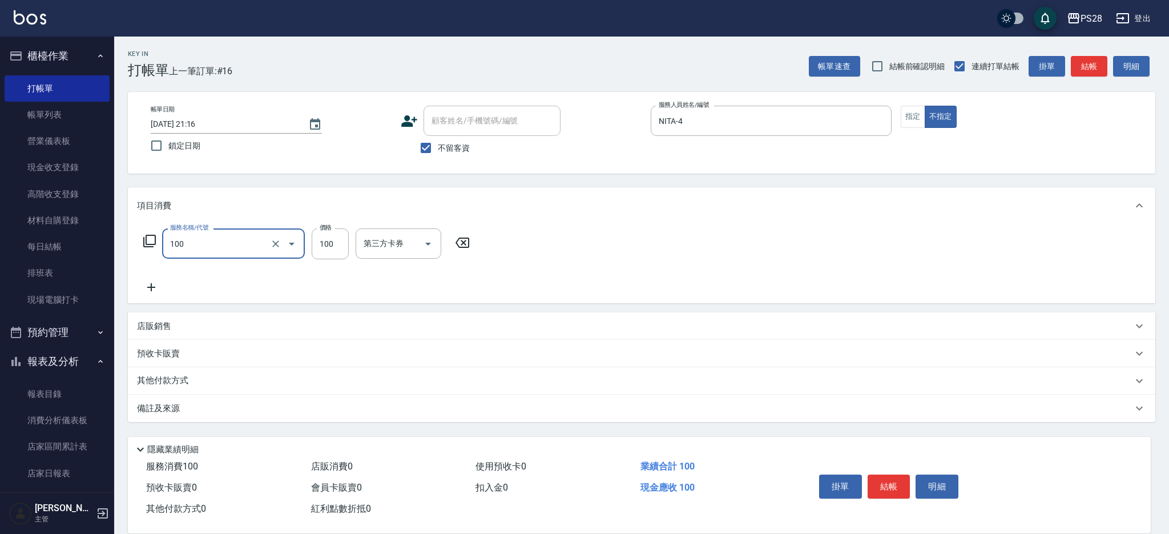
type input "洗髮(100)"
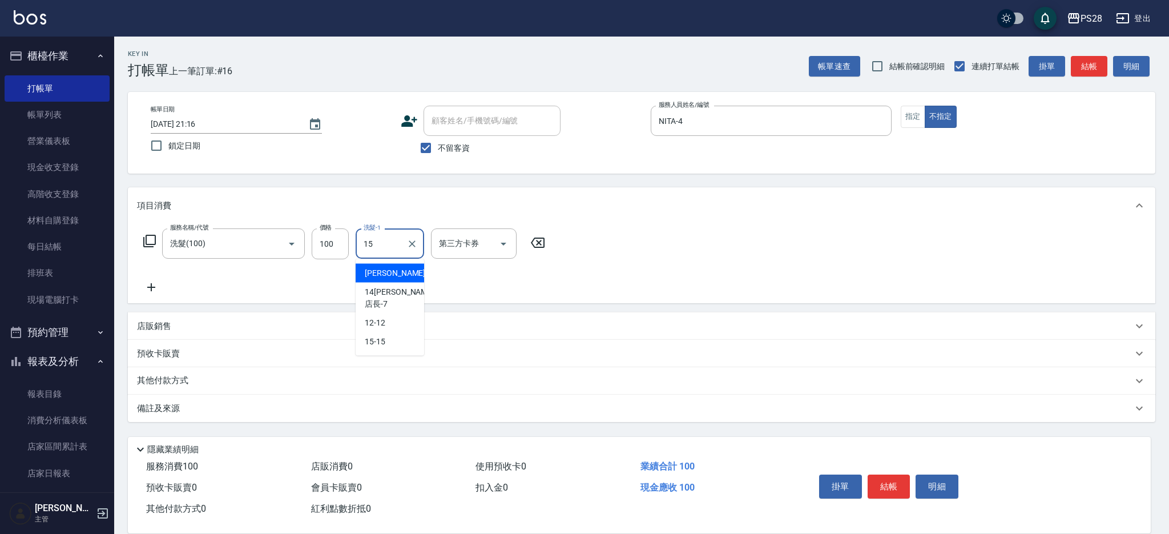
type input "15-15"
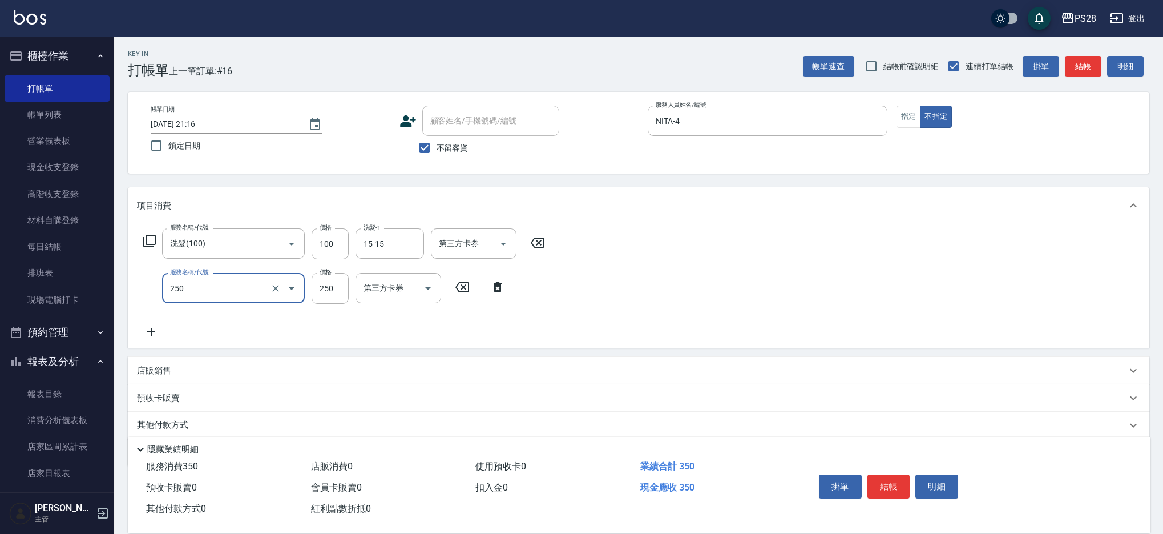
type input "單剪(250)"
type input "149"
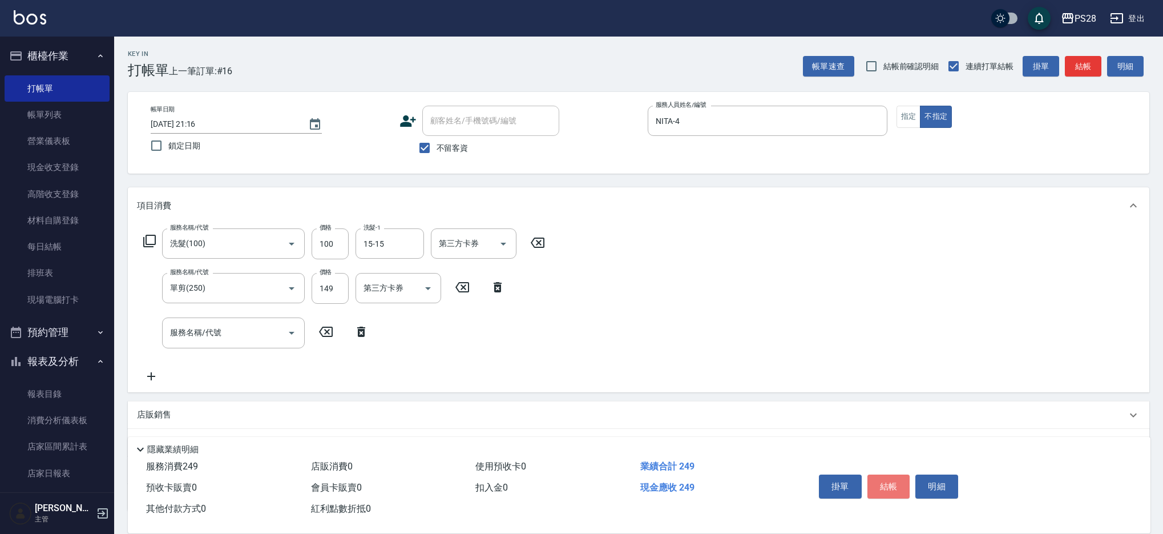
click at [900, 486] on button "結帳" at bounding box center [888, 486] width 43 height 24
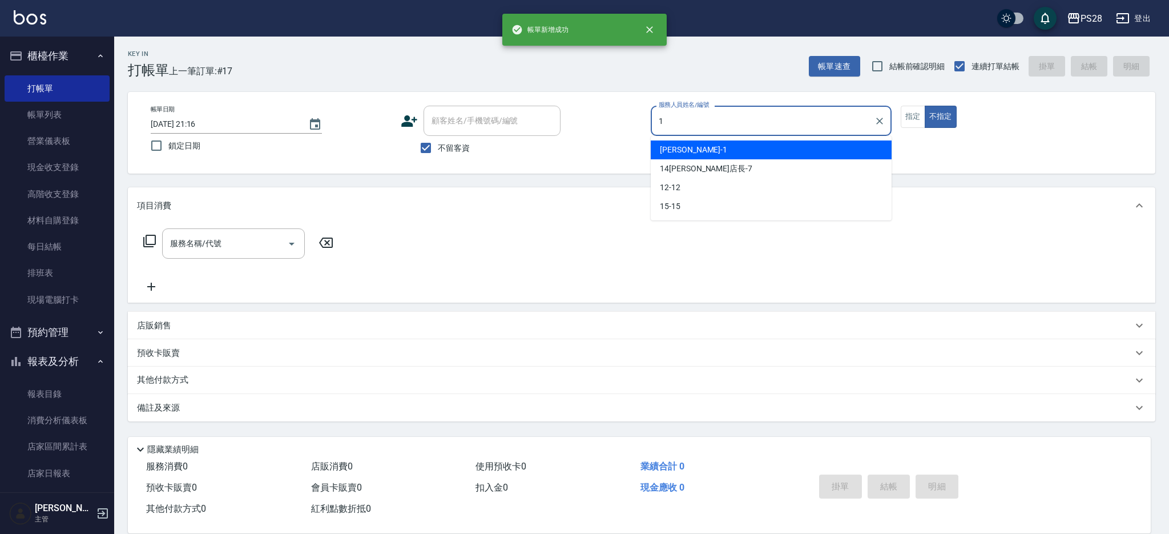
type input "SAM-1"
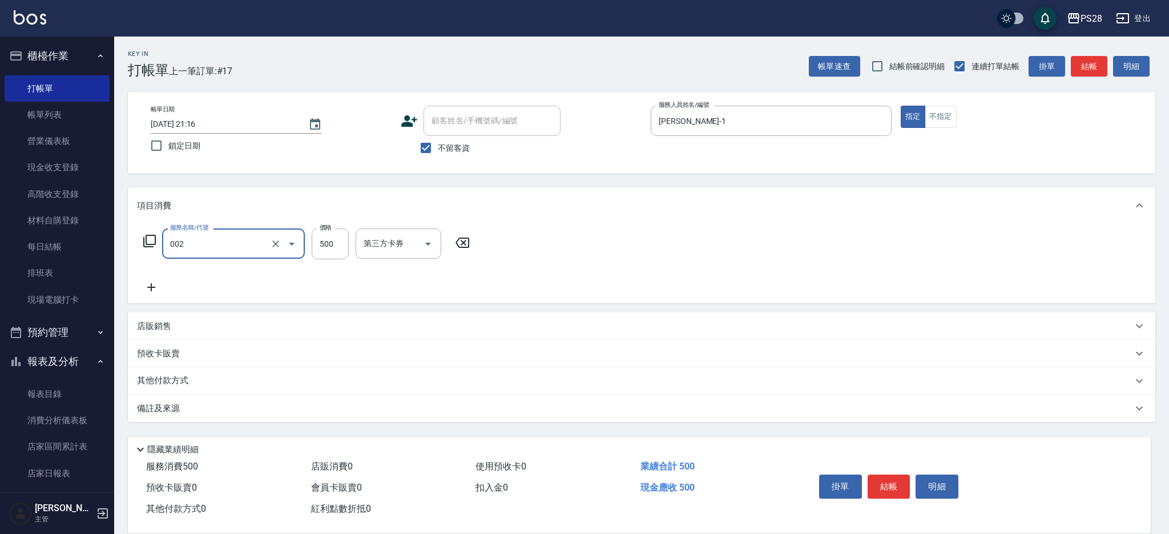
type input "洗剪D(002)"
type input "15-15"
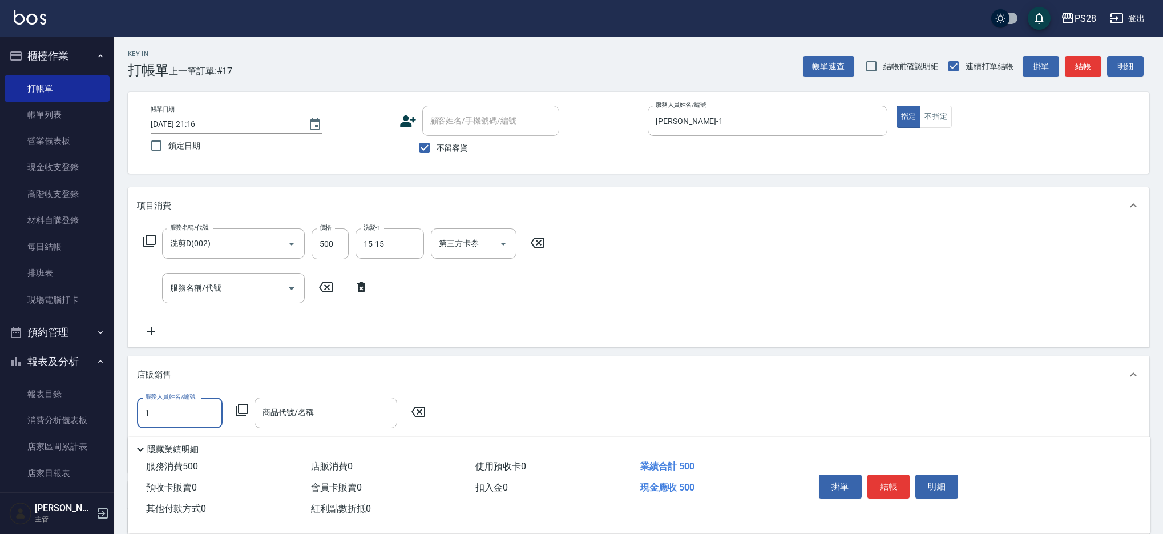
type input "SAM-1"
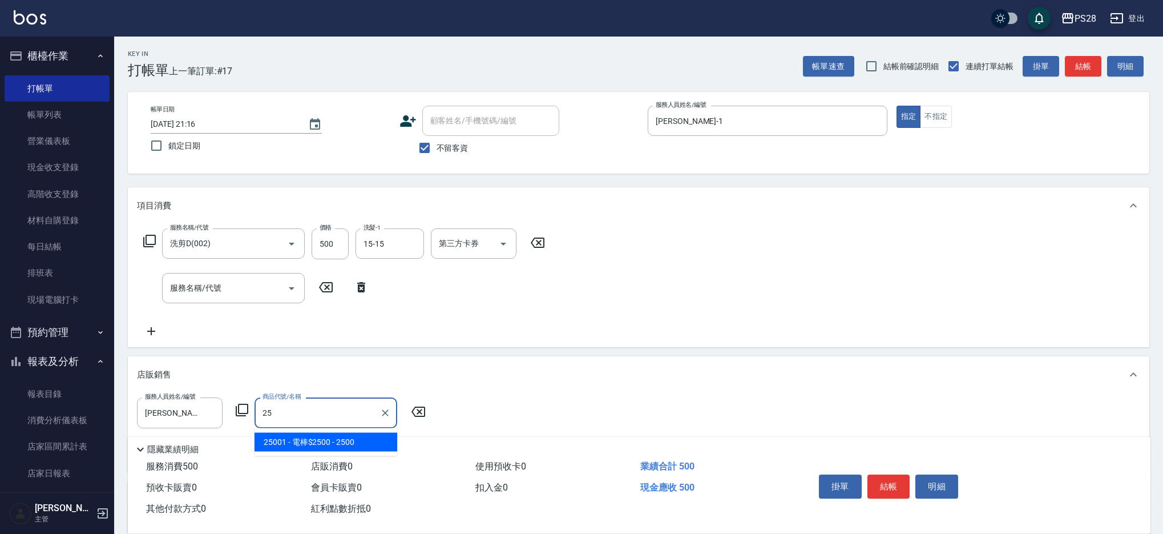
type input "2"
type input "髮蠟"
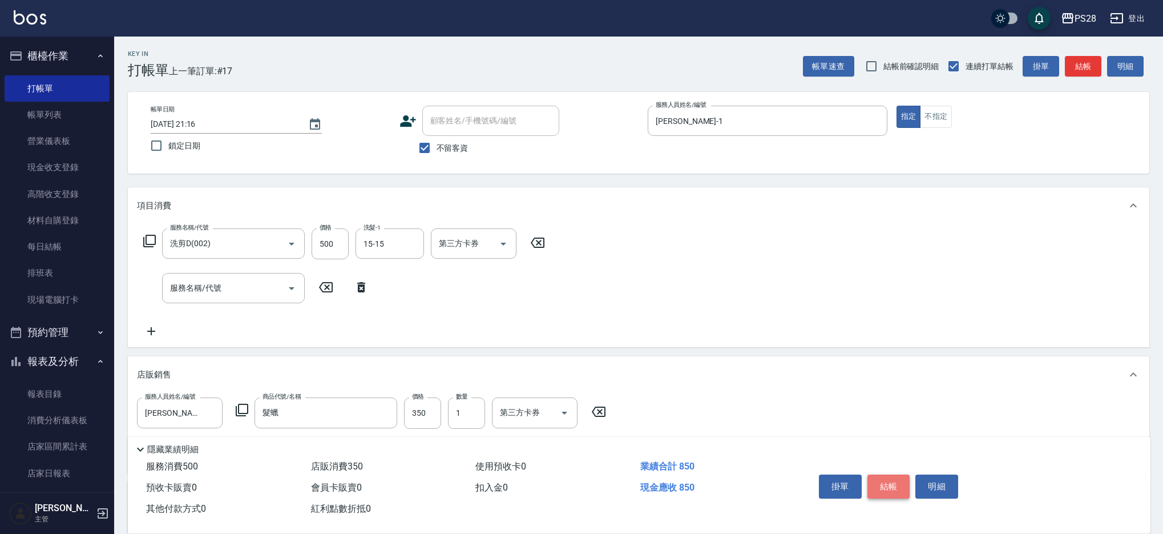
click at [896, 483] on button "結帳" at bounding box center [888, 486] width 43 height 24
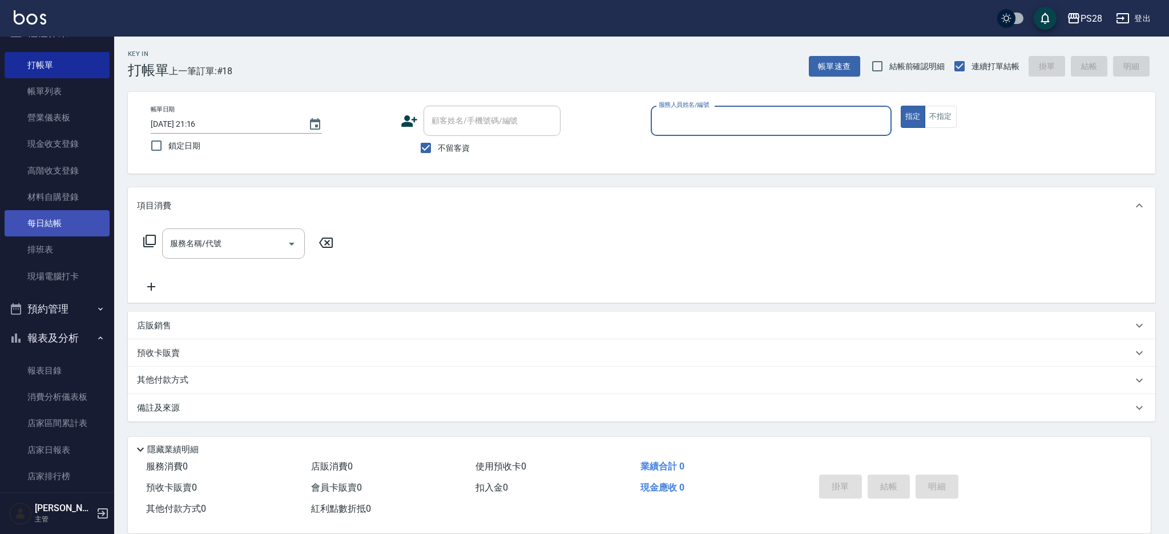
scroll to position [23, 0]
click at [50, 231] on link "每日結帳" at bounding box center [57, 224] width 105 height 26
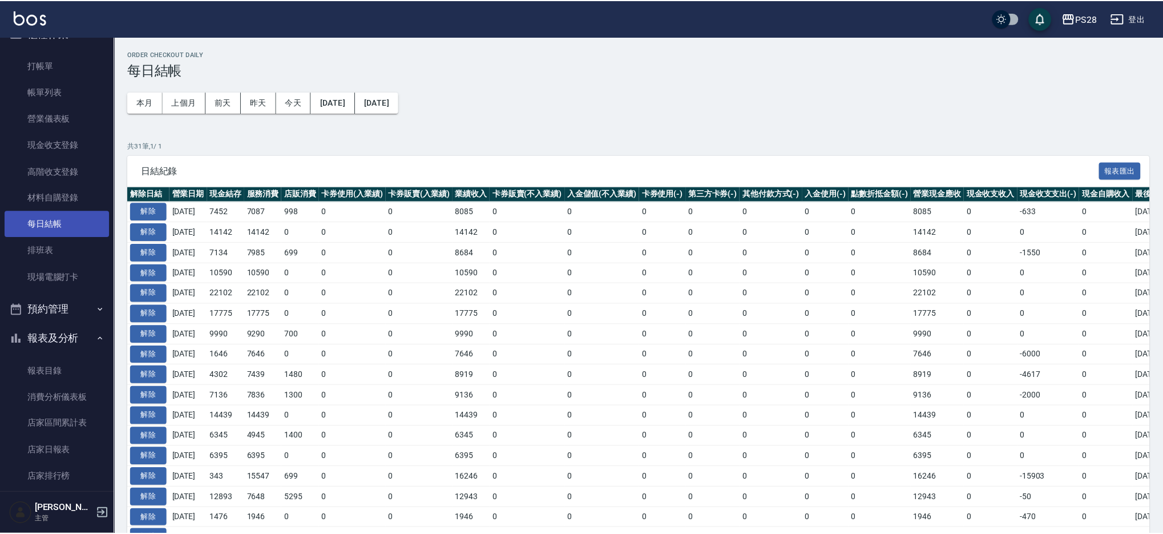
scroll to position [1, 0]
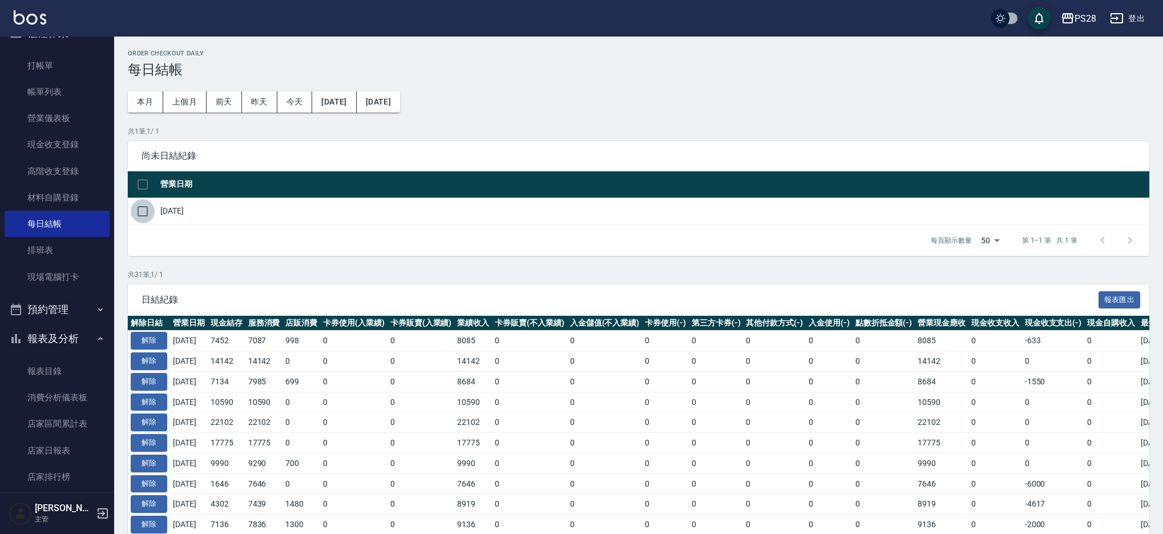
click at [134, 208] on input "checkbox" at bounding box center [143, 211] width 24 height 24
checkbox input "true"
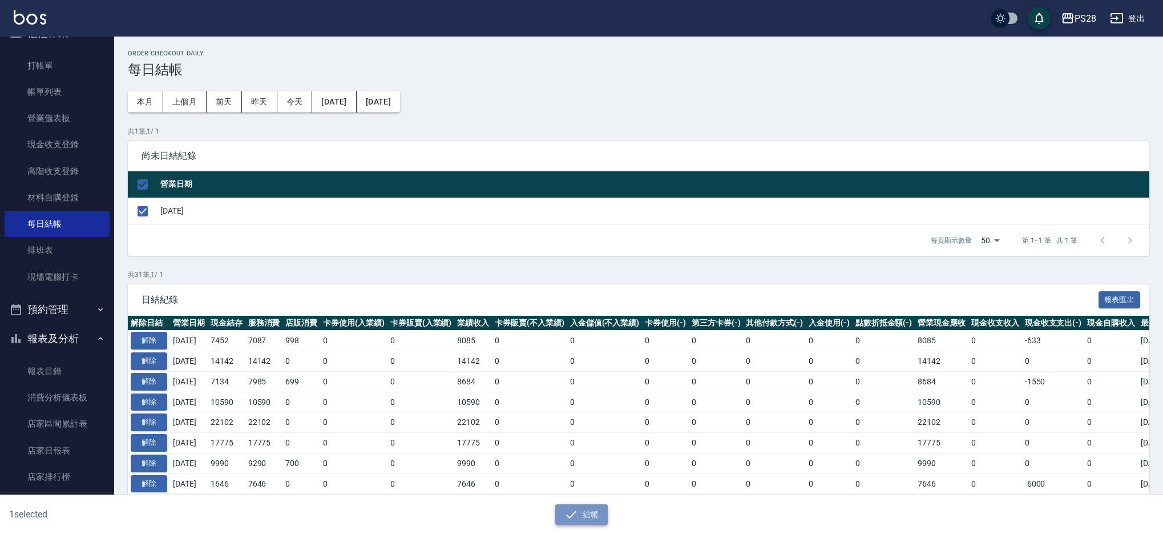
click at [567, 519] on icon "button" at bounding box center [571, 514] width 14 height 14
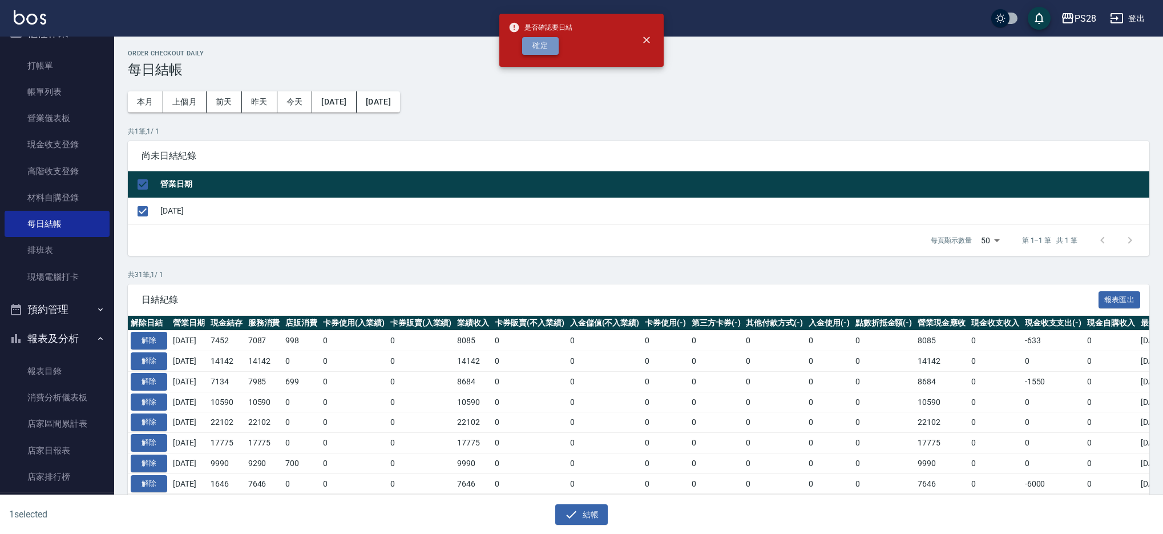
click at [534, 41] on button "確定" at bounding box center [540, 46] width 37 height 18
checkbox input "false"
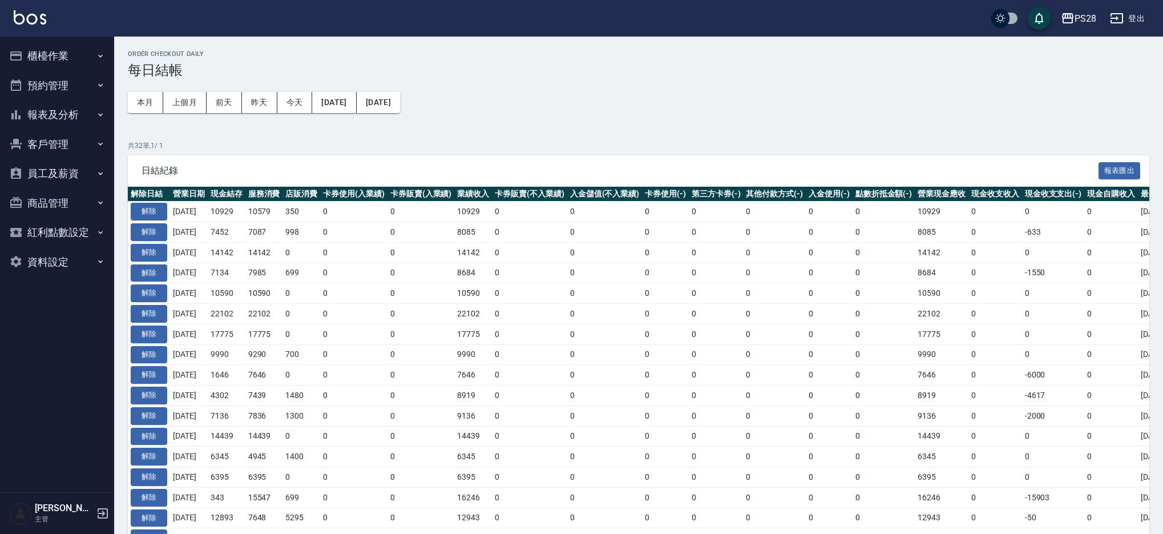
click at [52, 112] on button "報表及分析" at bounding box center [57, 115] width 105 height 30
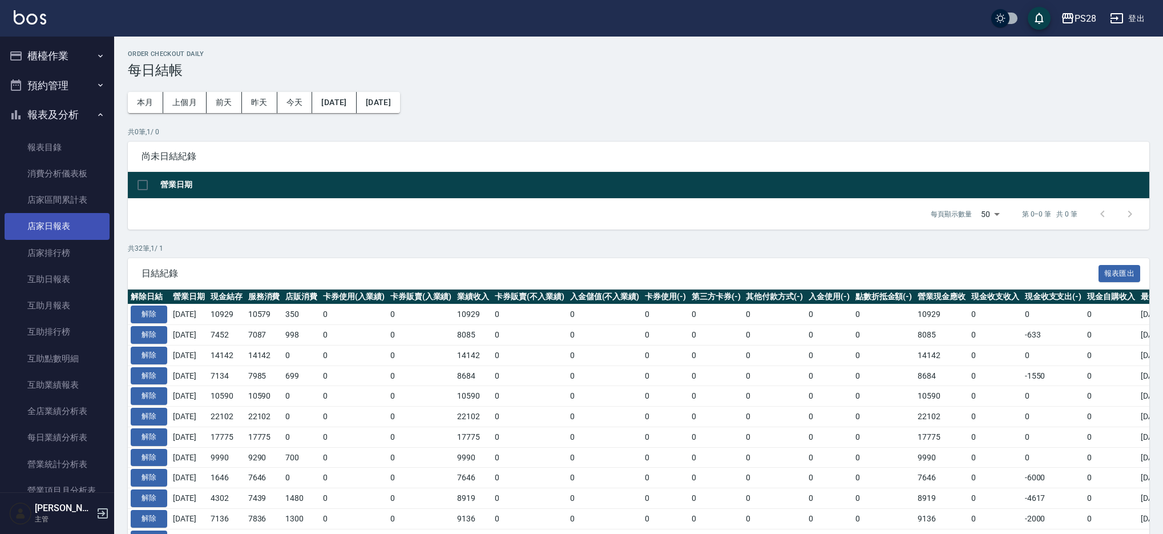
click at [70, 231] on link "店家日報表" at bounding box center [57, 226] width 105 height 26
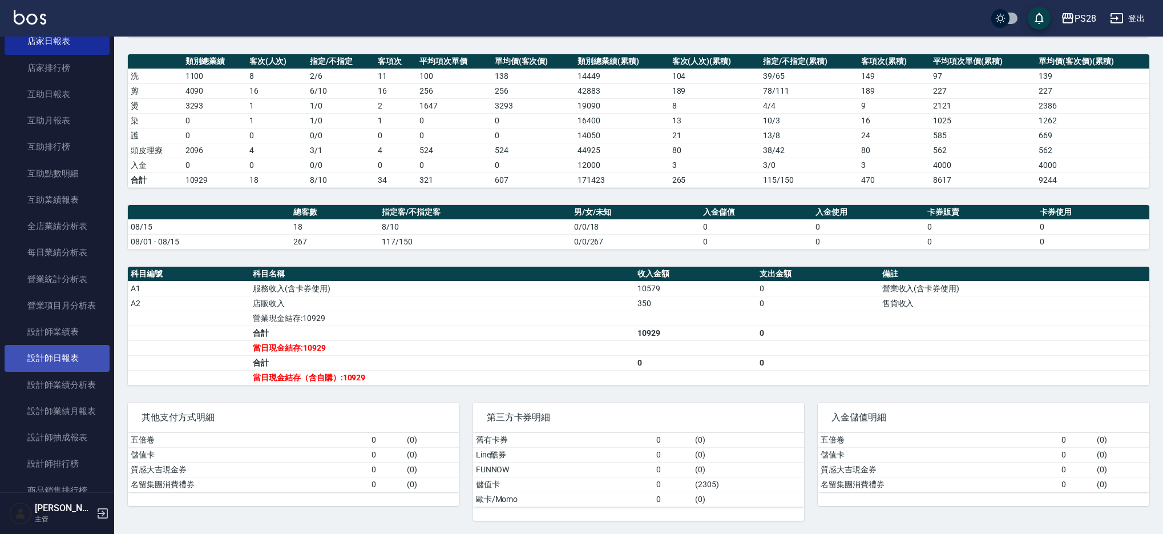
scroll to position [185, 0]
click at [67, 355] on link "設計師日報表" at bounding box center [57, 357] width 105 height 26
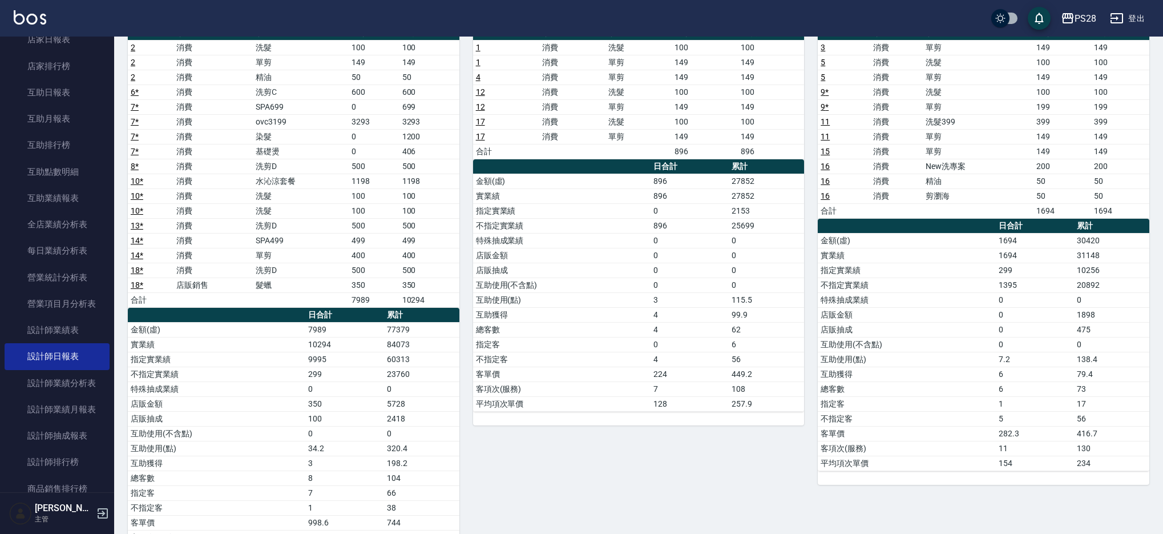
scroll to position [132, 0]
drag, startPoint x: 300, startPoint y: 476, endPoint x: 321, endPoint y: 476, distance: 20.6
click at [321, 476] on tr "總客數 8 104" at bounding box center [294, 477] width 332 height 15
drag, startPoint x: 644, startPoint y: 363, endPoint x: 698, endPoint y: 362, distance: 54.2
click at [692, 359] on tr "不指定客 4 56" at bounding box center [639, 358] width 332 height 15
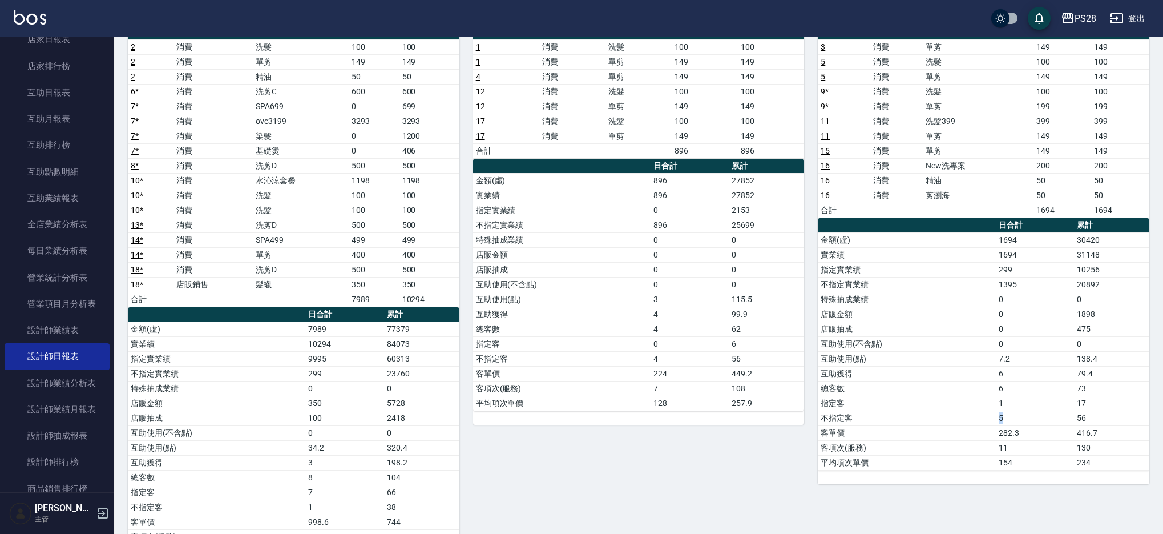
drag, startPoint x: 1011, startPoint y: 421, endPoint x: 969, endPoint y: 419, distance: 41.1
click at [969, 419] on tr "不指定客 5 56" at bounding box center [984, 417] width 332 height 15
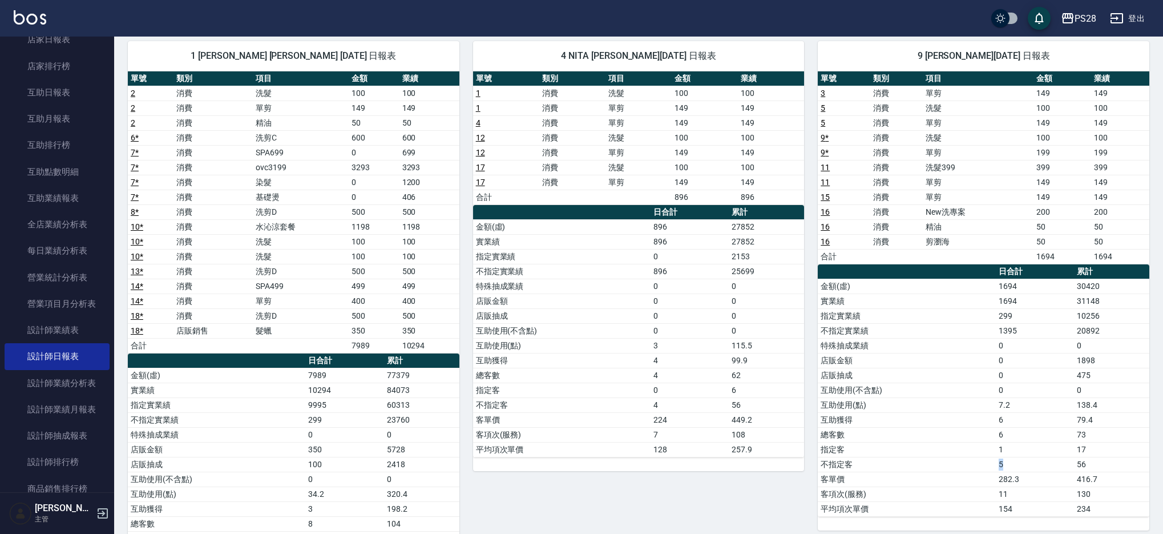
scroll to position [75, 0]
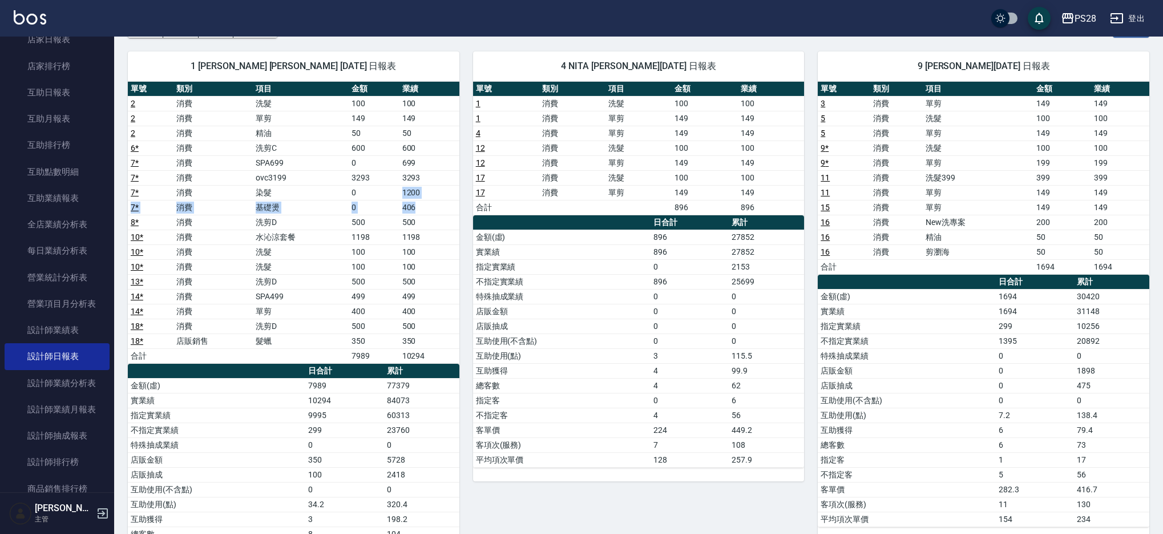
drag, startPoint x: 391, startPoint y: 188, endPoint x: 415, endPoint y: 208, distance: 31.6
click at [415, 208] on tbody "2 消費 洗髮 100 100 2 消費 單剪 149 149 2 消費 精油 50 50 6 * 消費 洗剪C 600 600 7 * 消費 SPA699 …" at bounding box center [294, 229] width 332 height 267
click at [426, 207] on td "406" at bounding box center [429, 207] width 60 height 15
drag, startPoint x: 424, startPoint y: 209, endPoint x: 385, endPoint y: 187, distance: 45.2
click at [397, 187] on tbody "2 消費 洗髮 100 100 2 消費 單剪 149 149 2 消費 精油 50 50 6 * 消費 洗剪C 600 600 7 * 消費 SPA699 …" at bounding box center [294, 229] width 332 height 267
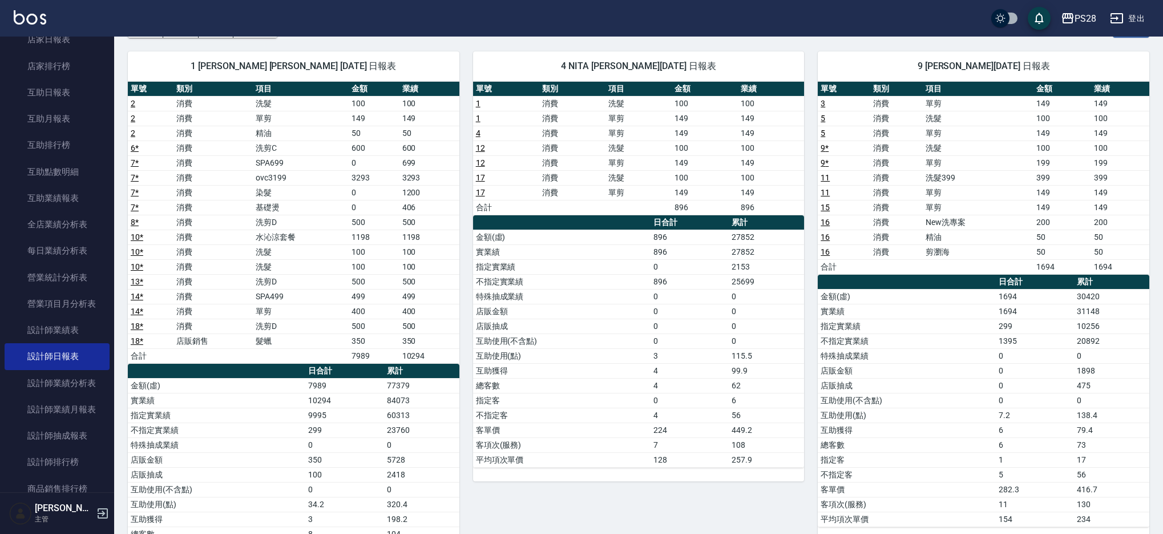
click at [377, 185] on td "0" at bounding box center [374, 192] width 50 height 15
drag, startPoint x: 350, startPoint y: 179, endPoint x: 410, endPoint y: 198, distance: 63.0
click at [410, 198] on tbody "2 消費 洗髮 100 100 2 消費 單剪 149 149 2 消費 精油 50 50 6 * 消費 洗剪C 600 600 7 * 消費 SPA699 …" at bounding box center [294, 229] width 332 height 267
drag, startPoint x: 410, startPoint y: 203, endPoint x: 410, endPoint y: 209, distance: 6.3
click at [410, 204] on td "406" at bounding box center [429, 207] width 60 height 15
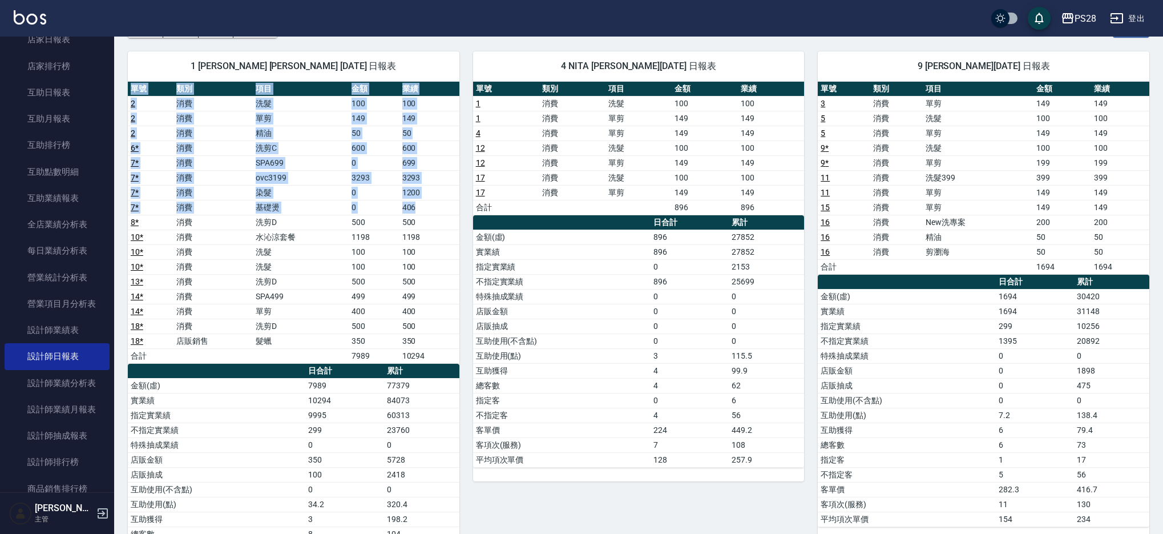
drag, startPoint x: 419, startPoint y: 207, endPoint x: 122, endPoint y: 162, distance: 300.0
click at [122, 162] on div "1 SAM 鄭帥 08/15/2025 日報表 單號 類別 項目 金額 業績 2 消費 洗髮 100 100 2 消費 單剪 149 149 2 消費 精油 …" at bounding box center [286, 334] width 345 height 592
click at [329, 182] on td "ovc3199" at bounding box center [301, 177] width 96 height 15
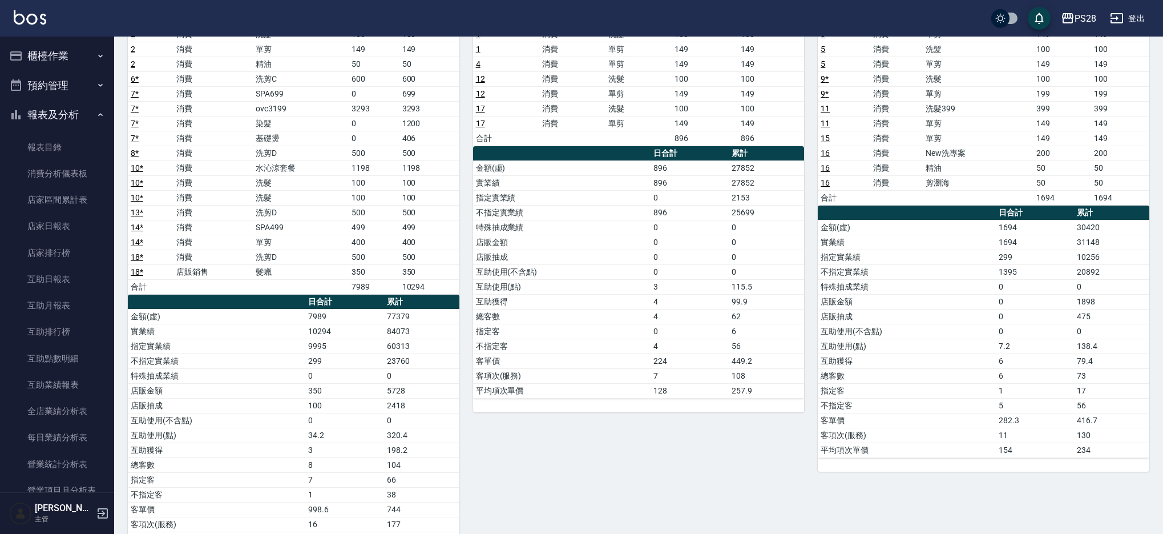
scroll to position [0, 0]
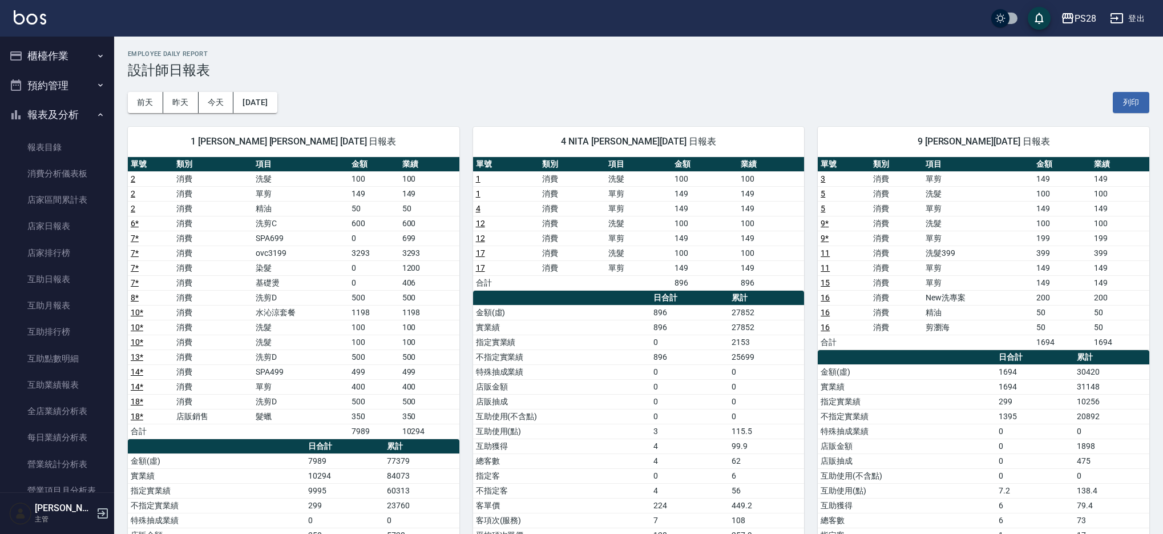
click at [94, 49] on button "櫃檯作業" at bounding box center [57, 56] width 105 height 30
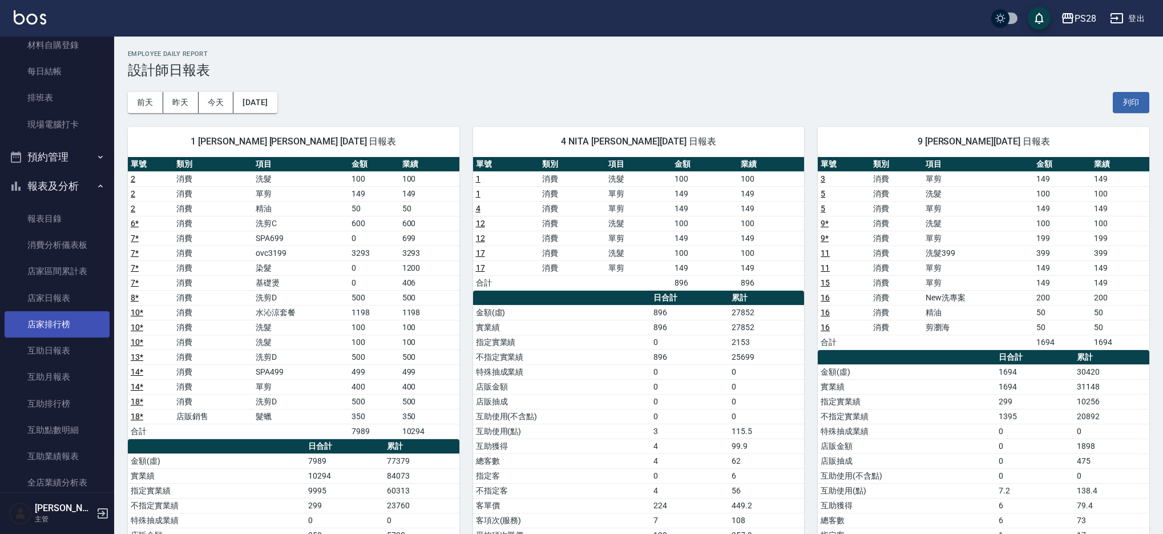
scroll to position [169, 0]
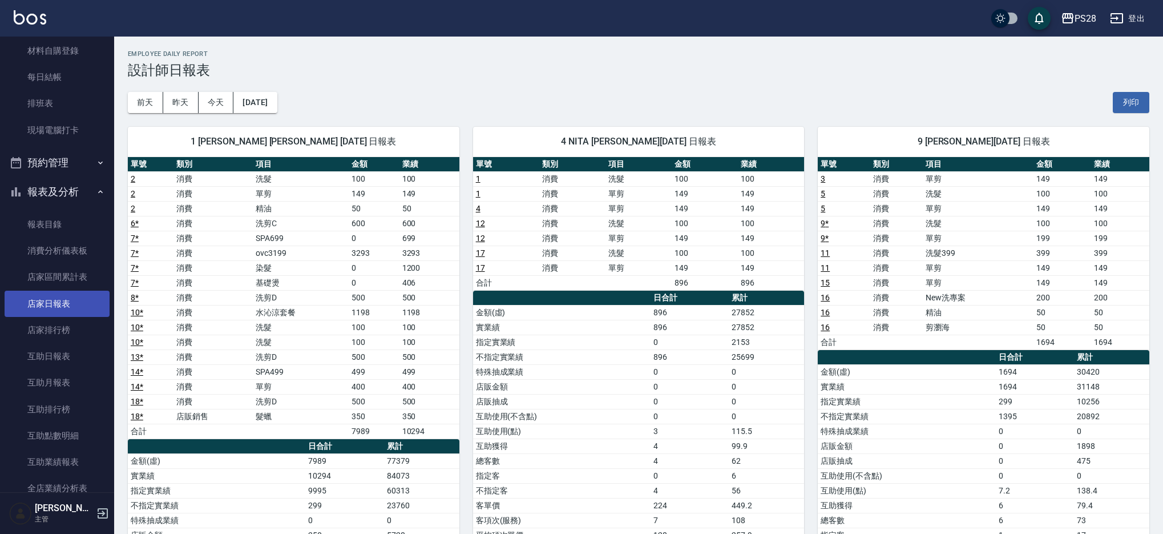
click at [95, 306] on link "店家日報表" at bounding box center [57, 303] width 105 height 26
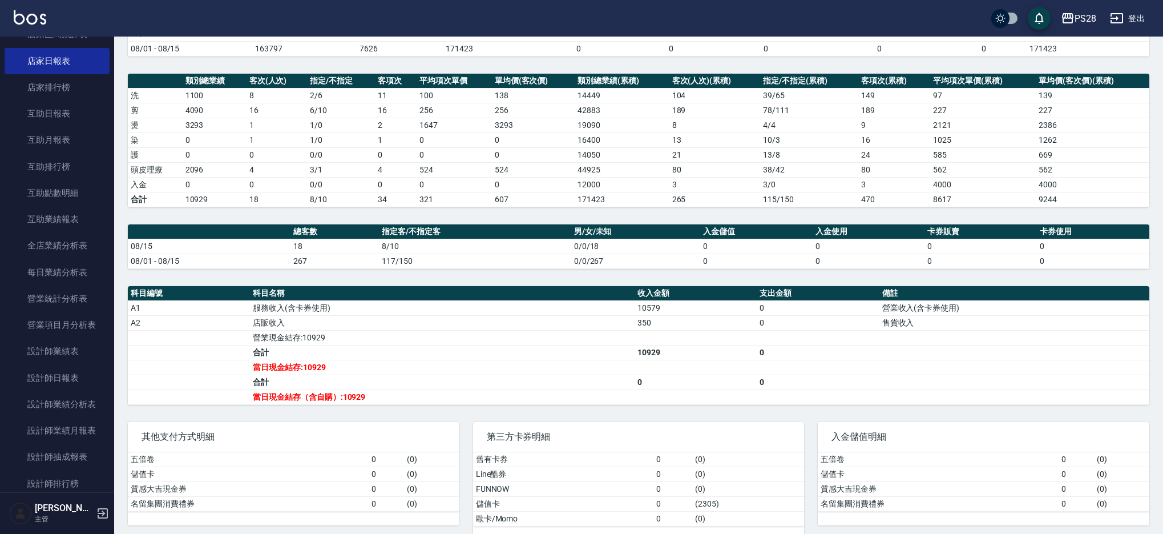
scroll to position [133, 0]
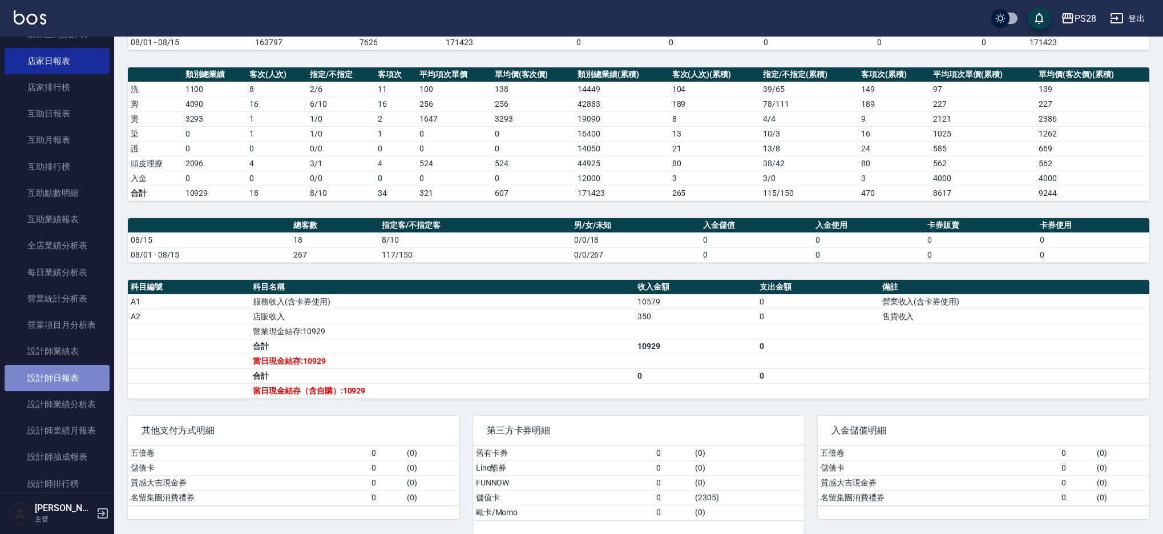
click at [95, 374] on link "設計師日報表" at bounding box center [57, 378] width 105 height 26
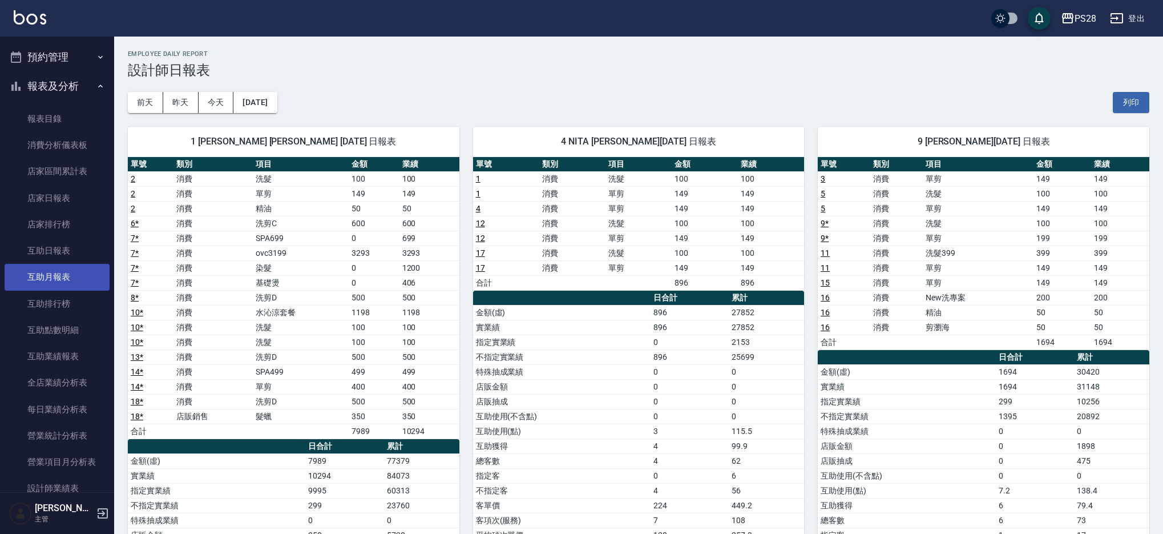
scroll to position [272, 0]
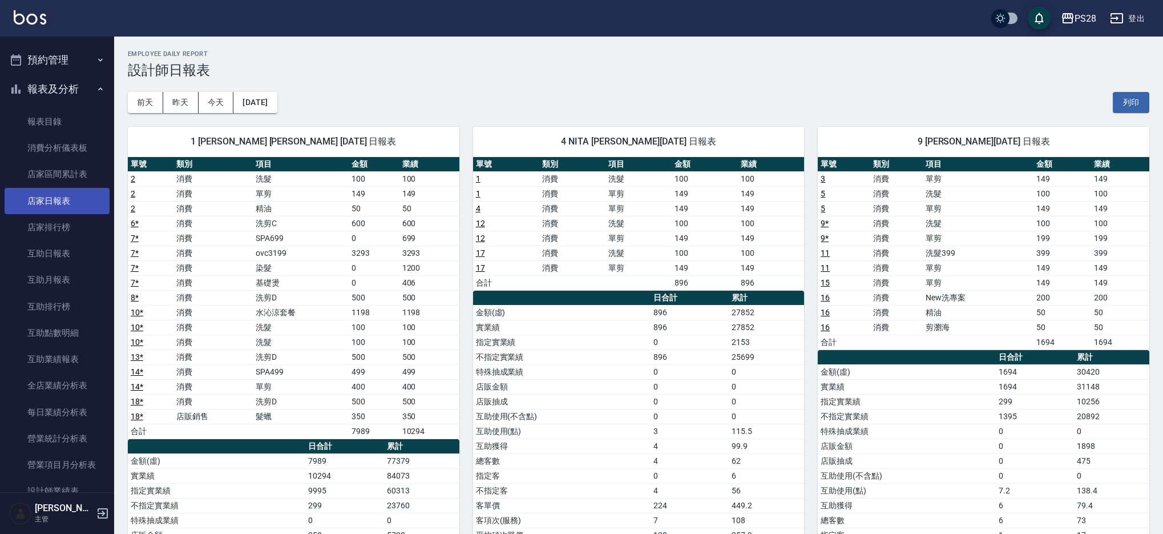
click at [52, 202] on link "店家日報表" at bounding box center [57, 201] width 105 height 26
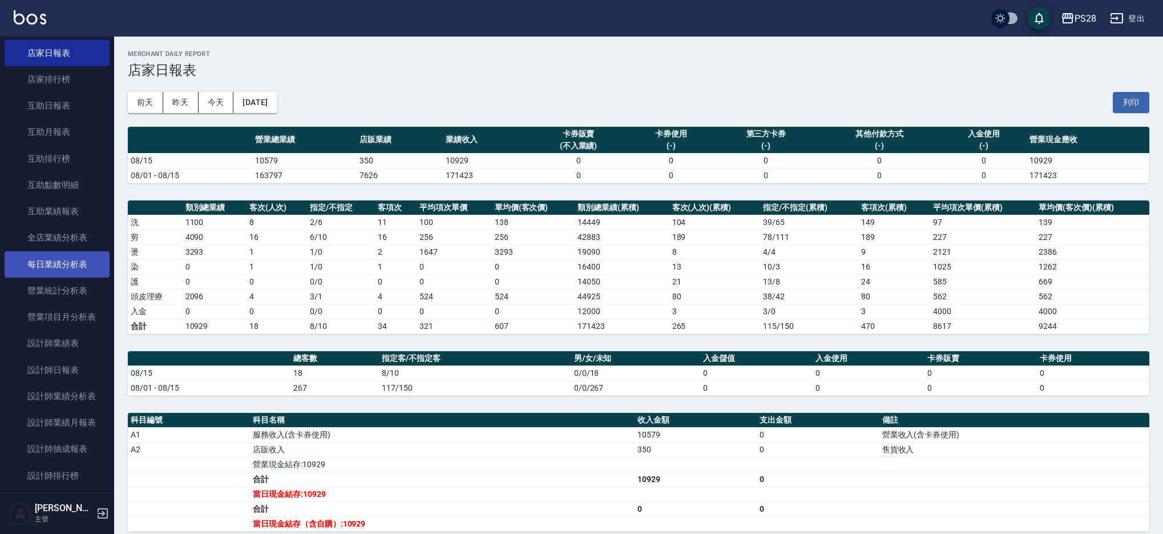
scroll to position [423, 0]
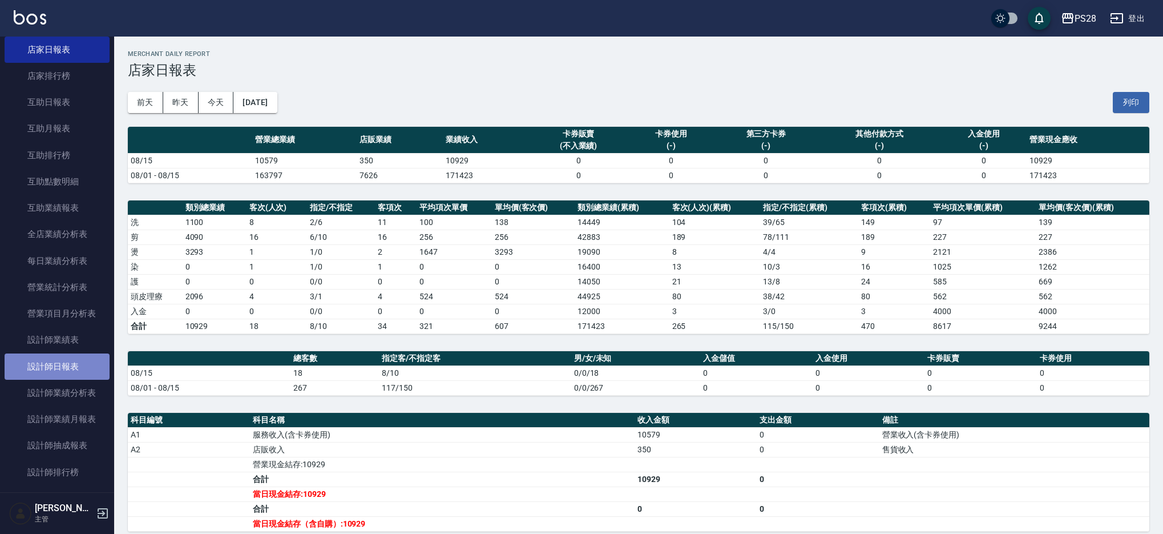
click at [72, 367] on link "設計師日報表" at bounding box center [57, 366] width 105 height 26
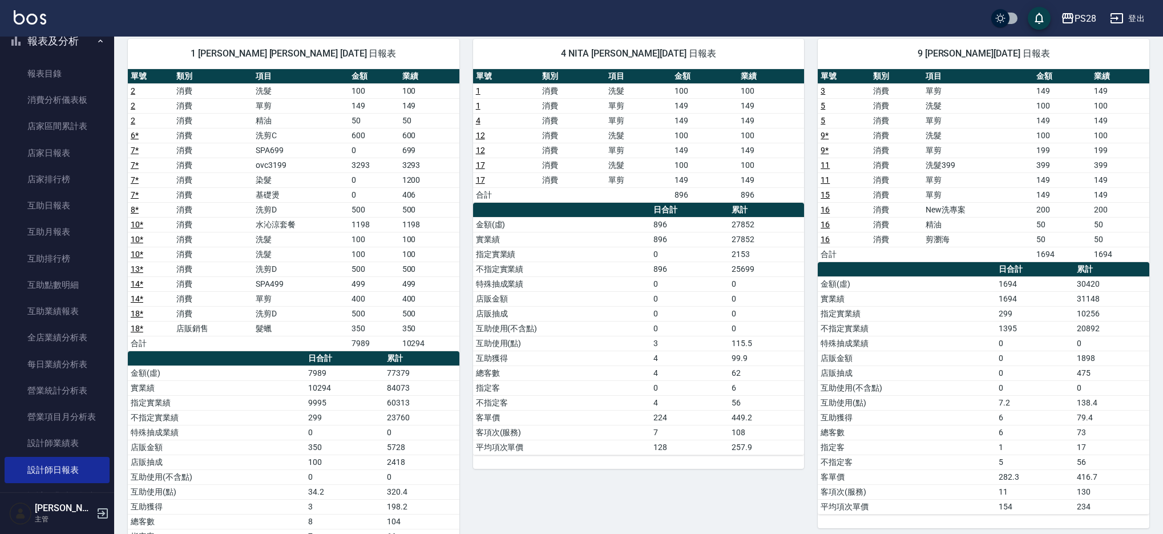
scroll to position [70, 0]
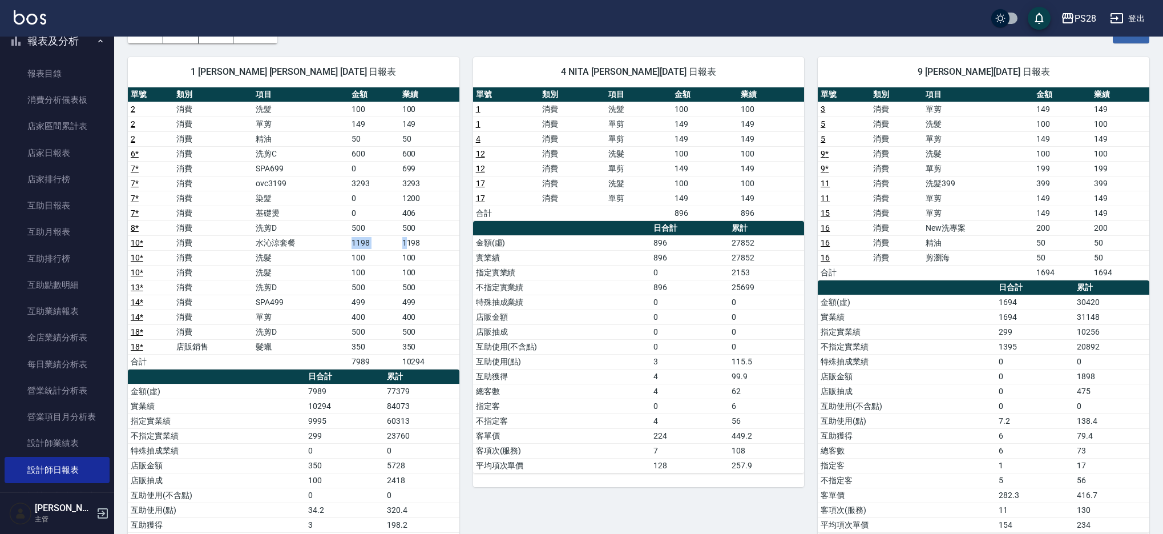
drag, startPoint x: 342, startPoint y: 240, endPoint x: 410, endPoint y: 243, distance: 68.0
click at [408, 242] on tr "10 * 消費 水沁涼套餐 1198 1198" at bounding box center [294, 242] width 332 height 15
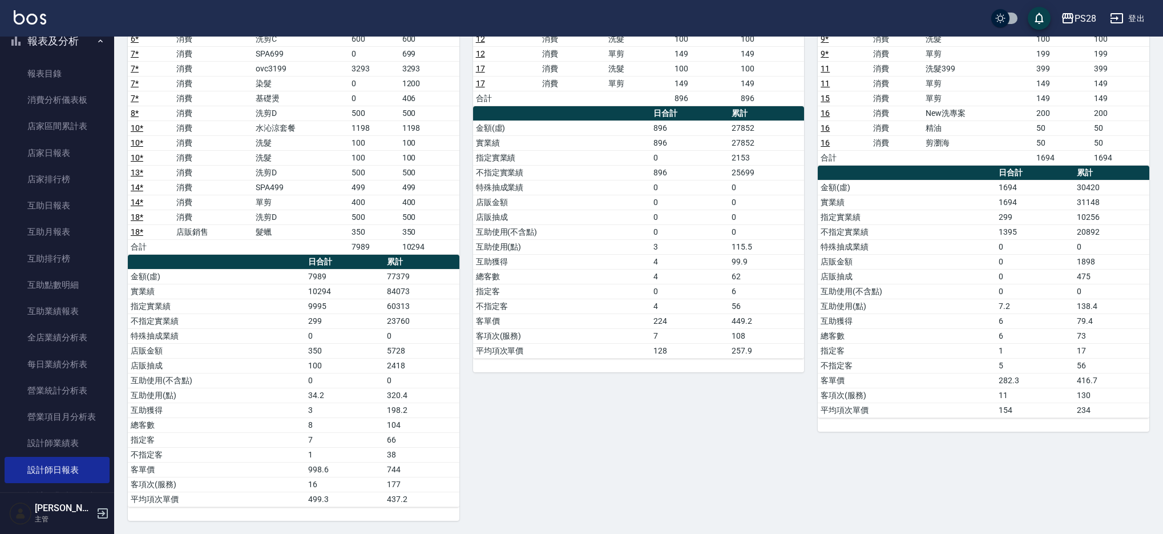
click at [471, 244] on div "4 NITA 王逸萱 08/15/2025 日報表 單號 類別 項目 金額 業績 1 消費 洗髮 100 100 1 消費 單剪 149 149 4 消費 單…" at bounding box center [631, 225] width 345 height 592
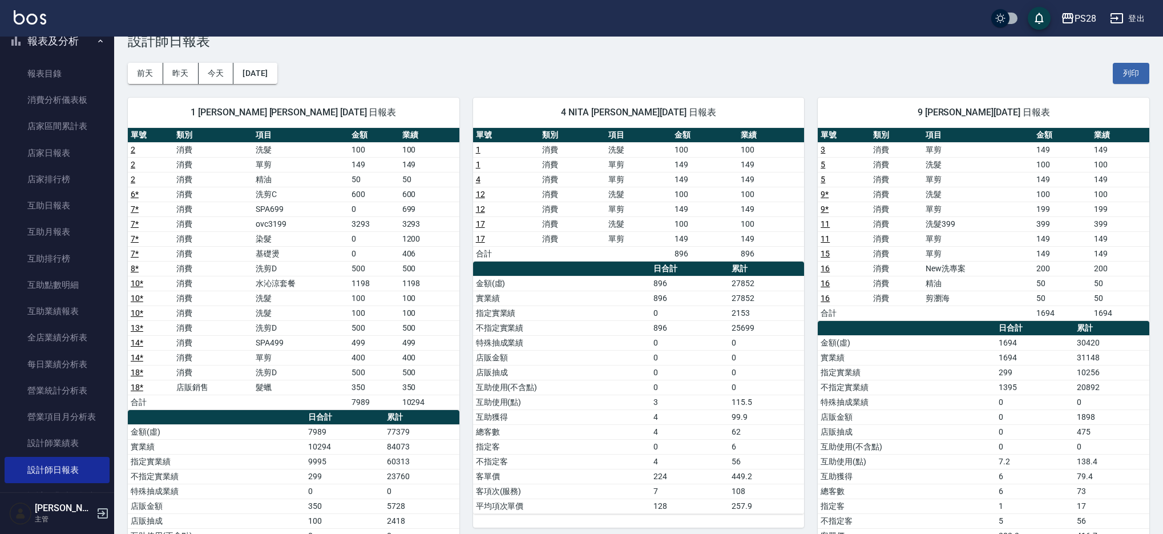
scroll to position [0, 0]
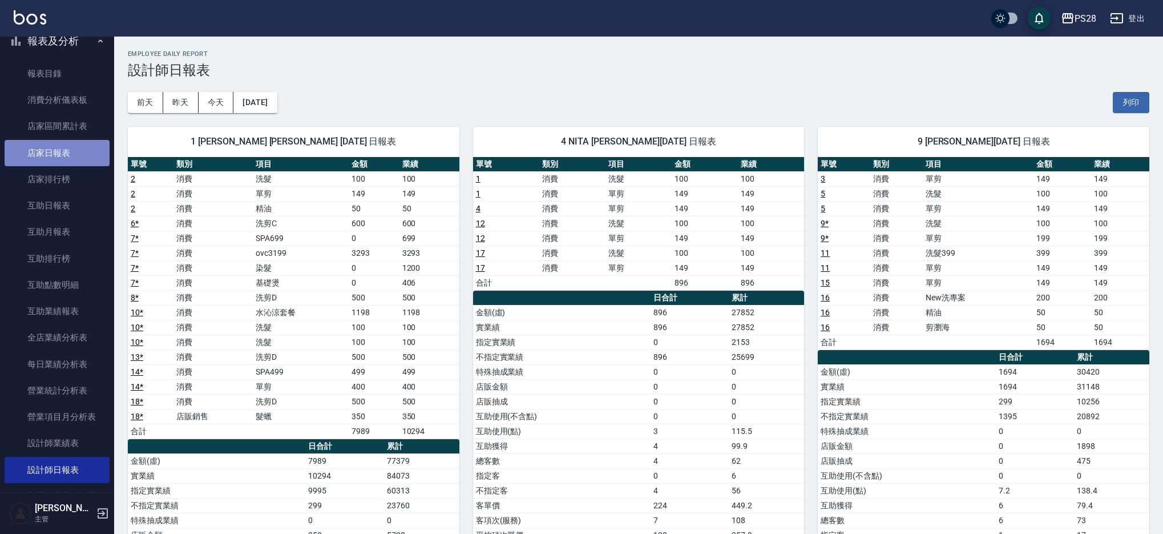
click at [68, 157] on link "店家日報表" at bounding box center [57, 153] width 105 height 26
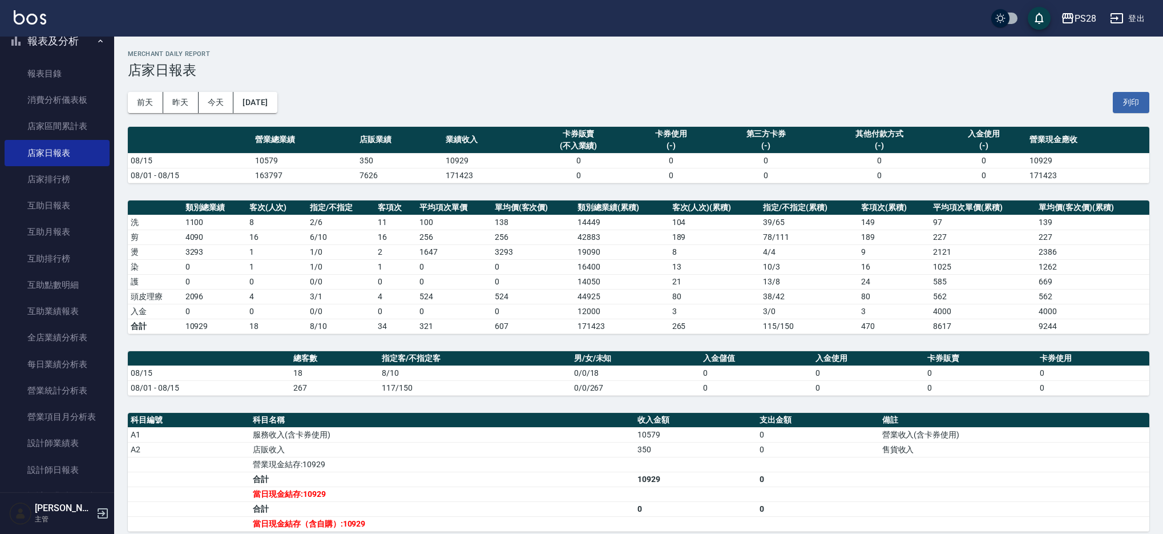
click at [455, 102] on div "前天 昨天 今天 2025/08/15 列印" at bounding box center [638, 102] width 1021 height 49
drag, startPoint x: 263, startPoint y: 296, endPoint x: 221, endPoint y: 294, distance: 41.7
click at [221, 294] on tr "頭皮理療 2096 4 3 / 1 4 524 524 44925 80 38 / 42 80 562 562" at bounding box center [638, 296] width 1021 height 15
click at [227, 312] on td "0" at bounding box center [215, 311] width 64 height 15
drag, startPoint x: 237, startPoint y: 310, endPoint x: 278, endPoint y: 306, distance: 40.8
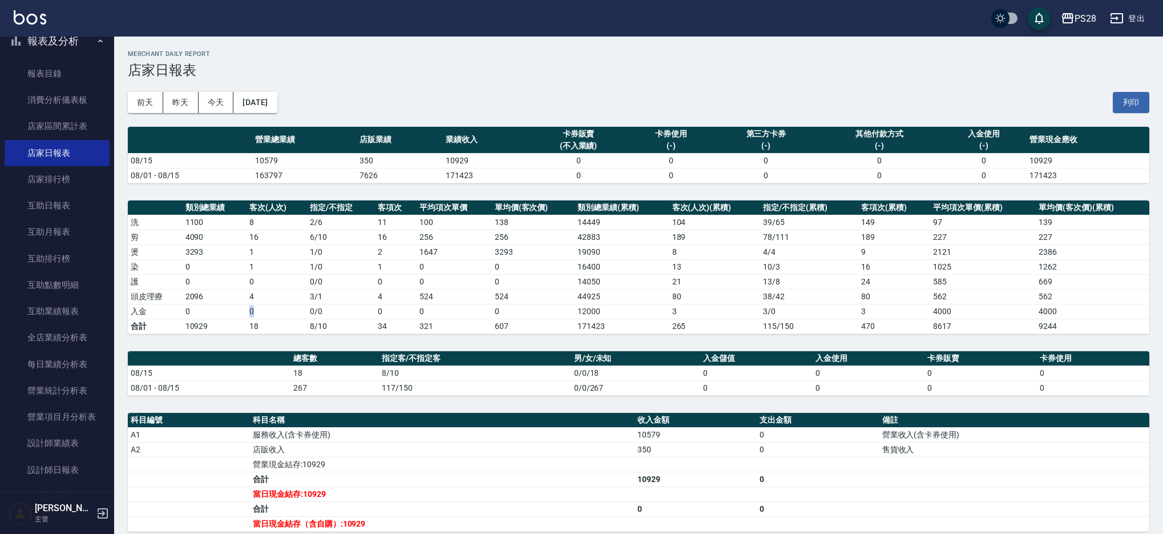
click at [278, 306] on tr "入金 0 0 0 / 0 0 0 0 12000 3 3 / 0 3 4000 4000" at bounding box center [638, 311] width 1021 height 15
click at [278, 306] on td "0" at bounding box center [277, 311] width 60 height 15
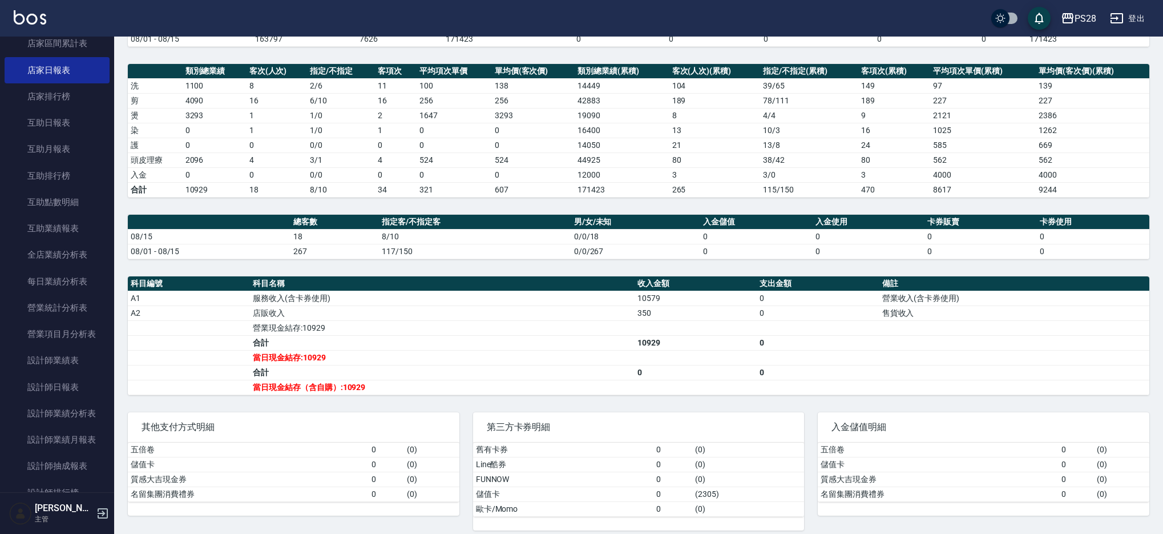
scroll to position [146, 0]
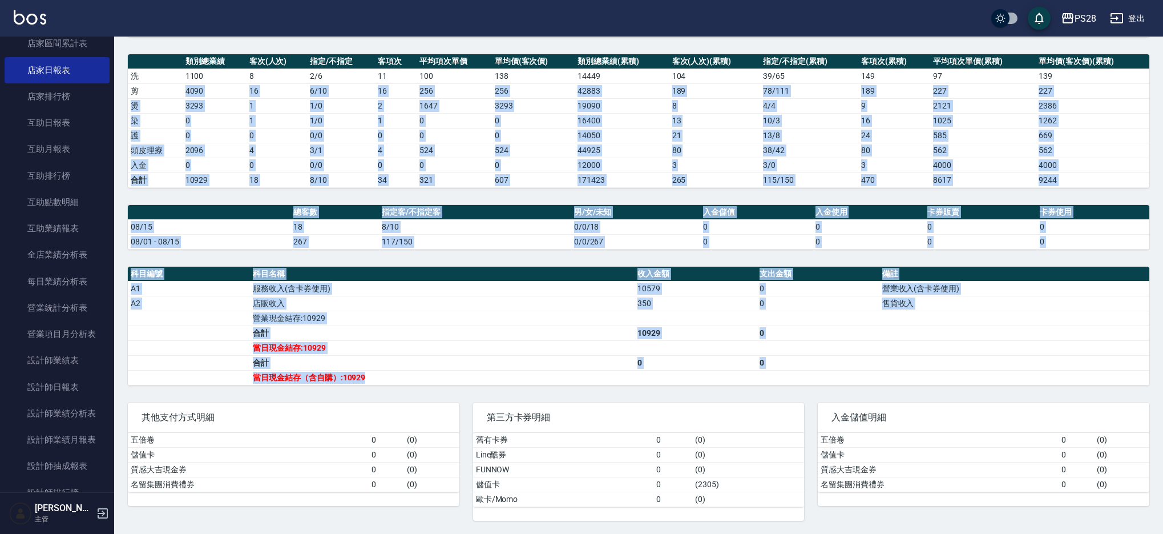
drag, startPoint x: 376, startPoint y: 377, endPoint x: 173, endPoint y: 95, distance: 347.6
click at [173, 95] on div "PS28 2025-08-15 店家日報表 列印時間： 2025-08-15-21:42 Merchant Daily Report 店家日報表 前天 昨天 …" at bounding box center [638, 212] width 1049 height 644
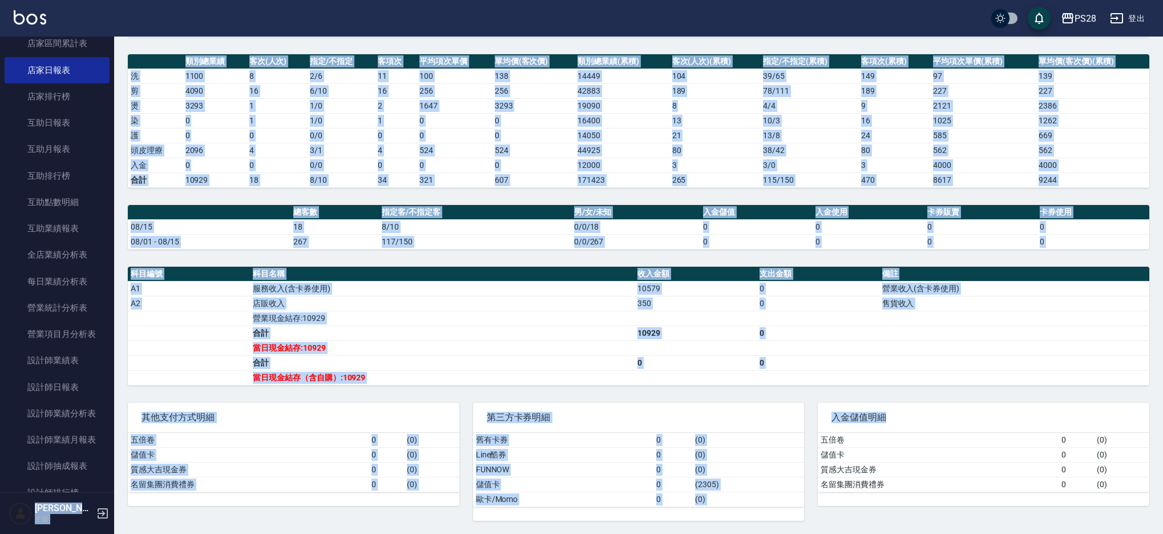
drag, startPoint x: 114, startPoint y: 48, endPoint x: 1160, endPoint y: 531, distance: 1152.0
click at [1160, 531] on div "PS28 登出 櫃檯作業 打帳單 帳單列表 營業儀表板 現金收支登錄 高階收支登錄 材料自購登錄 每日結帳 排班表 現場電腦打卡 預約管理 預約管理 單日預約…" at bounding box center [581, 194] width 1163 height 680
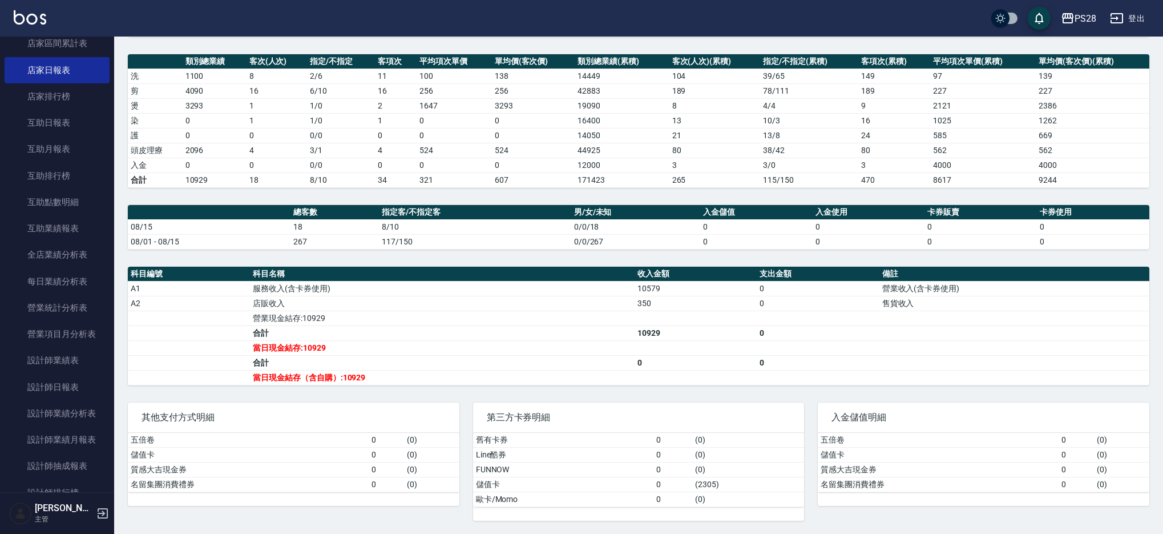
drag, startPoint x: 1159, startPoint y: 529, endPoint x: 1168, endPoint y: 536, distance: 11.3
click at [1163, 533] on html "PS28 登出 櫃檯作業 打帳單 帳單列表 營業儀表板 現金收支登錄 高階收支登錄 材料自購登錄 每日結帳 排班表 現場電腦打卡 預約管理 預約管理 單日預約…" at bounding box center [581, 194] width 1163 height 680
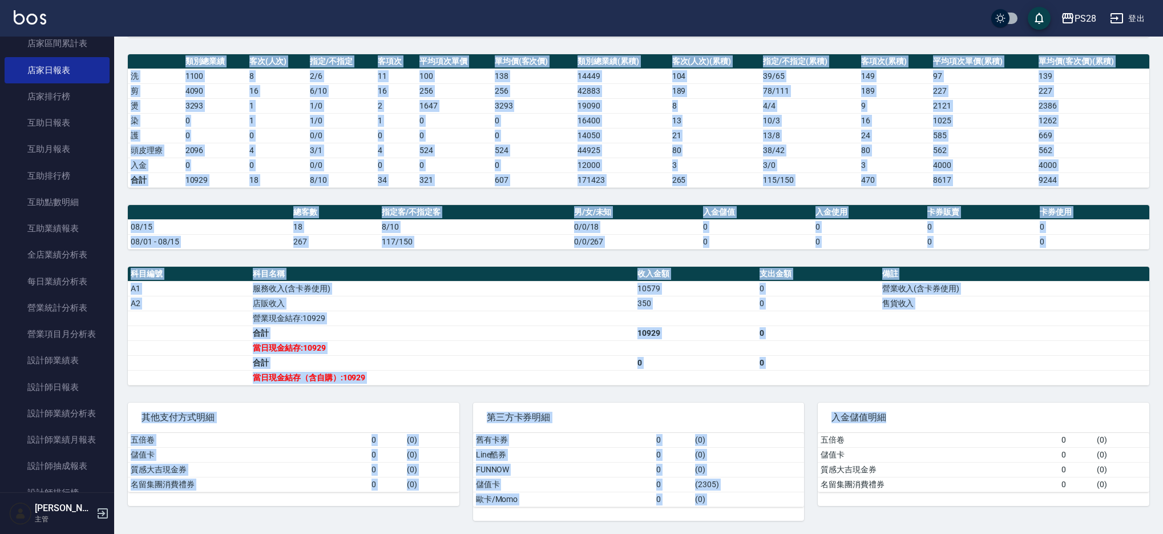
drag, startPoint x: 126, startPoint y: 52, endPoint x: 1168, endPoint y: 543, distance: 1152.0
click at [1163, 533] on html "PS28 登出 櫃檯作業 打帳單 帳單列表 營業儀表板 現金收支登錄 高階收支登錄 材料自購登錄 每日結帳 排班表 現場電腦打卡 預約管理 預約管理 單日預約…" at bounding box center [581, 194] width 1163 height 680
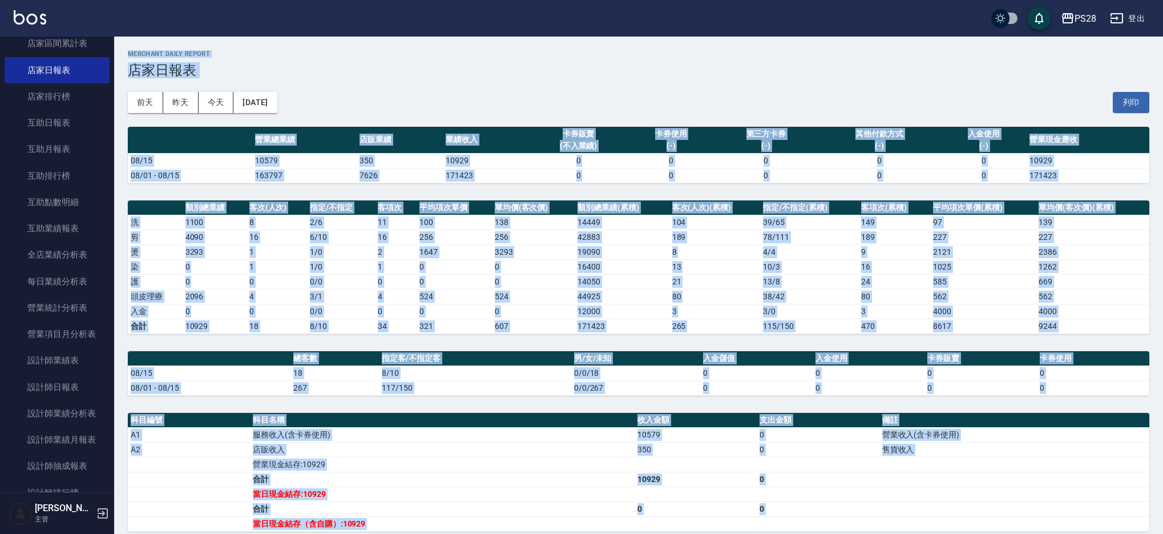
drag, startPoint x: 1151, startPoint y: 524, endPoint x: 0, endPoint y: -63, distance: 1291.8
click at [0, 0] on html "PS28 登出 櫃檯作業 打帳單 帳單列表 營業儀表板 現金收支登錄 高階收支登錄 材料自購登錄 每日結帳 排班表 現場電腦打卡 預約管理 預約管理 單日預約…" at bounding box center [581, 340] width 1163 height 680
click at [124, 49] on div "PS28 2025-08-15 店家日報表 列印時間： 2025-08-15-21:42 Merchant Daily Report 店家日報表 前天 昨天 …" at bounding box center [638, 359] width 1049 height 644
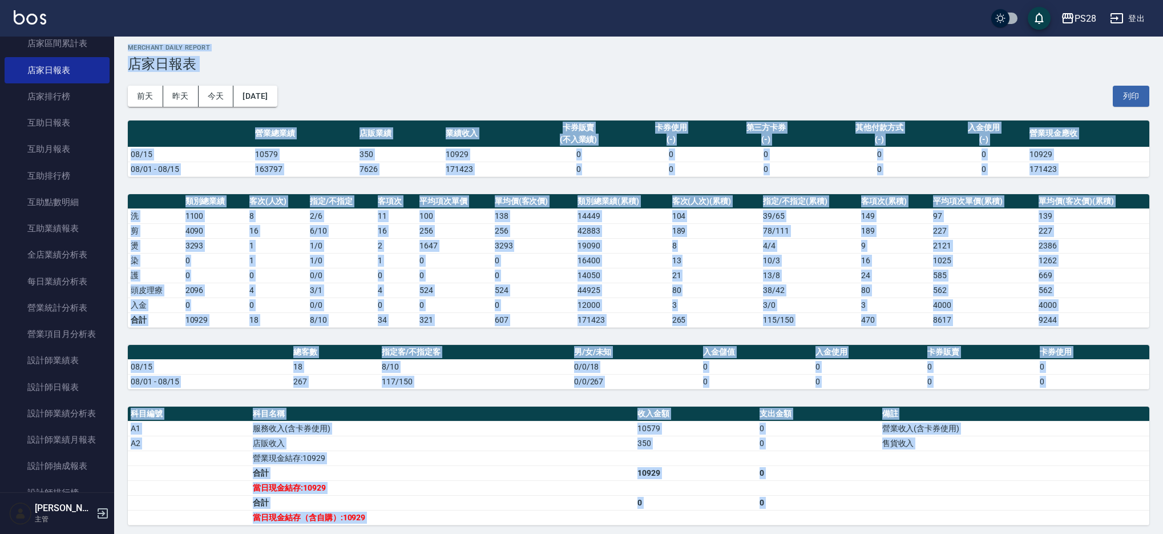
scroll to position [146, 0]
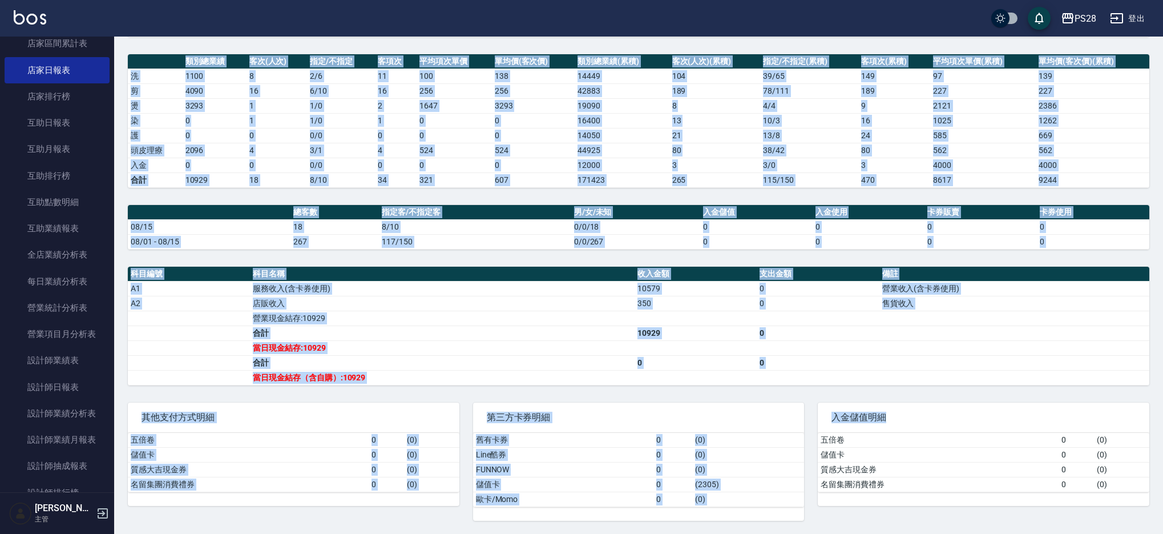
drag, startPoint x: 123, startPoint y: 49, endPoint x: 1168, endPoint y: 540, distance: 1155.1
click at [1163, 533] on html "PS28 登出 櫃檯作業 打帳單 帳單列表 營業儀表板 現金收支登錄 高階收支登錄 材料自購登錄 每日結帳 排班表 現場電腦打卡 預約管理 預約管理 單日預約…" at bounding box center [581, 194] width 1163 height 680
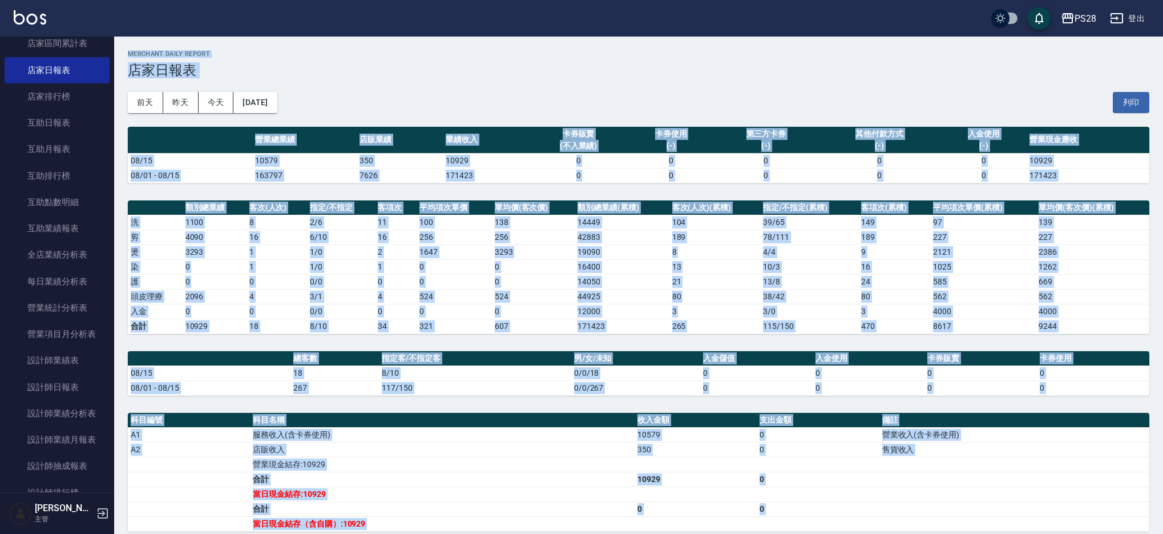
drag, startPoint x: 1158, startPoint y: 528, endPoint x: 0, endPoint y: -80, distance: 1308.1
click at [0, 0] on html "PS28 登出 櫃檯作業 打帳單 帳單列表 營業儀表板 現金收支登錄 高階收支登錄 材料自購登錄 每日結帳 排班表 現場電腦打卡 預約管理 預約管理 單日預約…" at bounding box center [581, 340] width 1163 height 680
drag, startPoint x: 2, startPoint y: 6, endPoint x: 1168, endPoint y: 577, distance: 1298.2
click at [1163, 533] on html "PS28 登出 櫃檯作業 打帳單 帳單列表 營業儀表板 現金收支登錄 高階收支登錄 材料自購登錄 每日結帳 排班表 現場電腦打卡 預約管理 預約管理 單日預約…" at bounding box center [581, 340] width 1163 height 680
drag, startPoint x: 1142, startPoint y: 519, endPoint x: 13, endPoint y: -70, distance: 1273.1
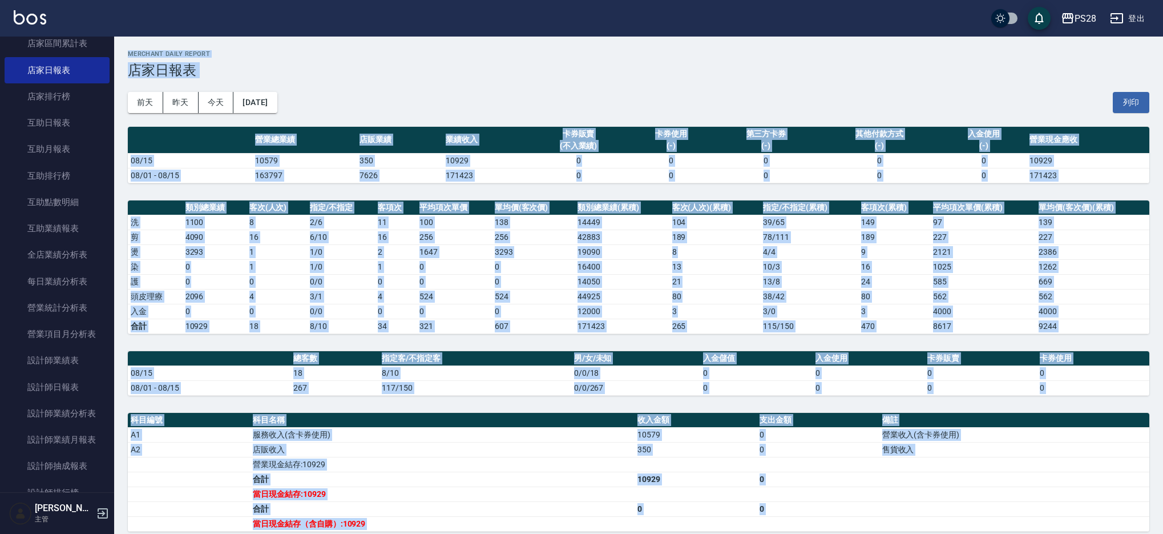
click at [13, 0] on html "PS28 登出 櫃檯作業 打帳單 帳單列表 營業儀表板 現金收支登錄 高階收支登錄 材料自購登錄 每日結帳 排班表 現場電腦打卡 預約管理 預約管理 單日預約…" at bounding box center [581, 340] width 1163 height 680
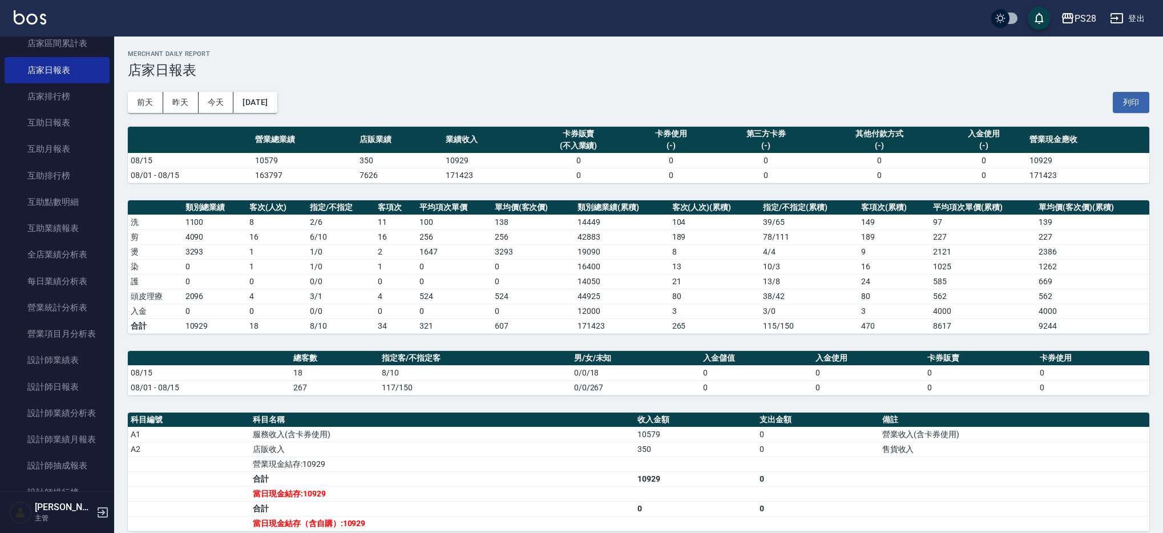
drag, startPoint x: 328, startPoint y: 184, endPoint x: 277, endPoint y: 180, distance: 51.5
click at [328, 184] on div "PS28 2025-08-15 店家日報表 列印時間： 2025-08-15-21:42 Merchant Daily Report 店家日報表 前天 昨天 …" at bounding box center [638, 359] width 1049 height 644
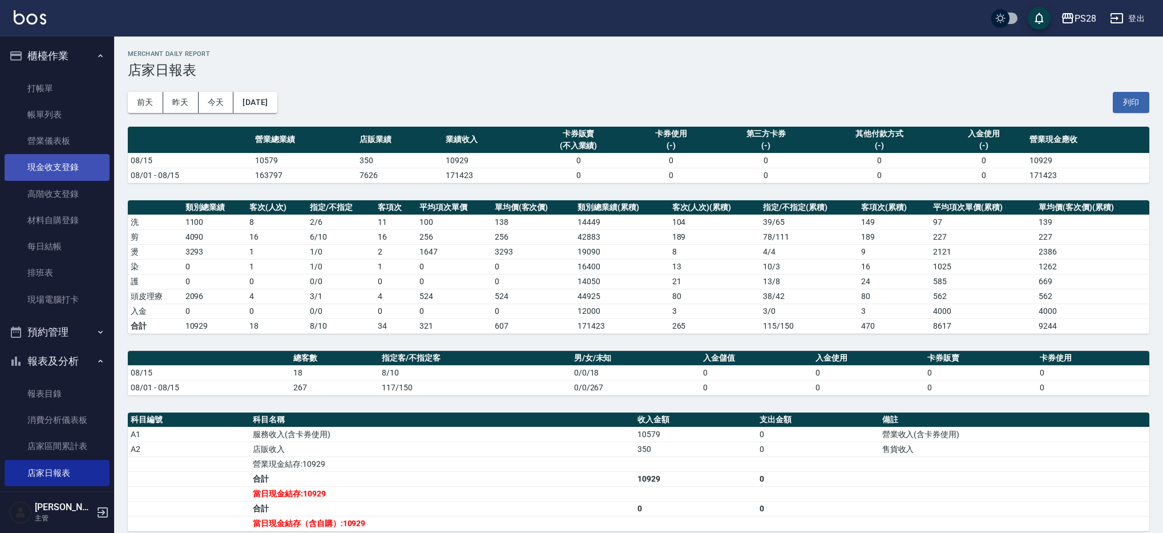
drag, startPoint x: 55, startPoint y: 164, endPoint x: 80, endPoint y: 158, distance: 25.7
click at [56, 164] on link "現金收支登錄" at bounding box center [57, 167] width 105 height 26
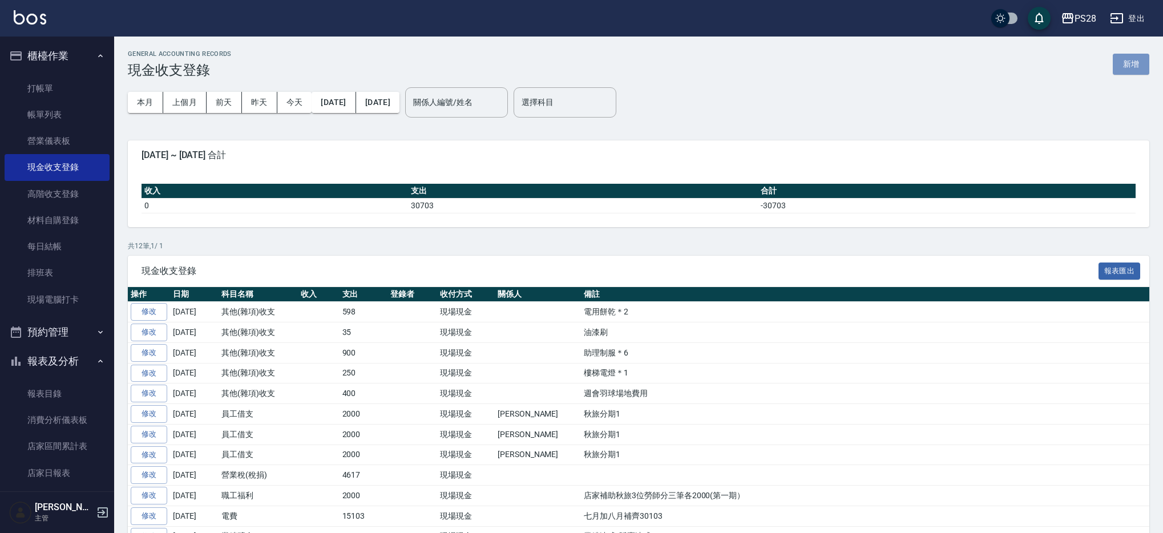
drag, startPoint x: 1144, startPoint y: 62, endPoint x: 1135, endPoint y: 61, distance: 9.1
click at [1144, 62] on button "新增" at bounding box center [1131, 64] width 37 height 21
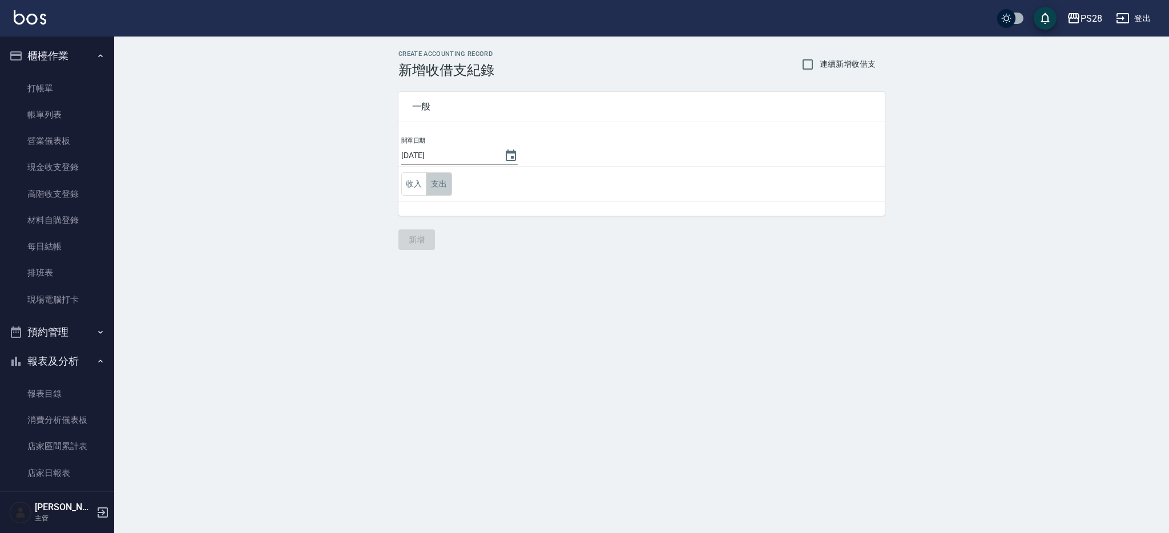
click at [447, 174] on button "支出" at bounding box center [439, 183] width 26 height 23
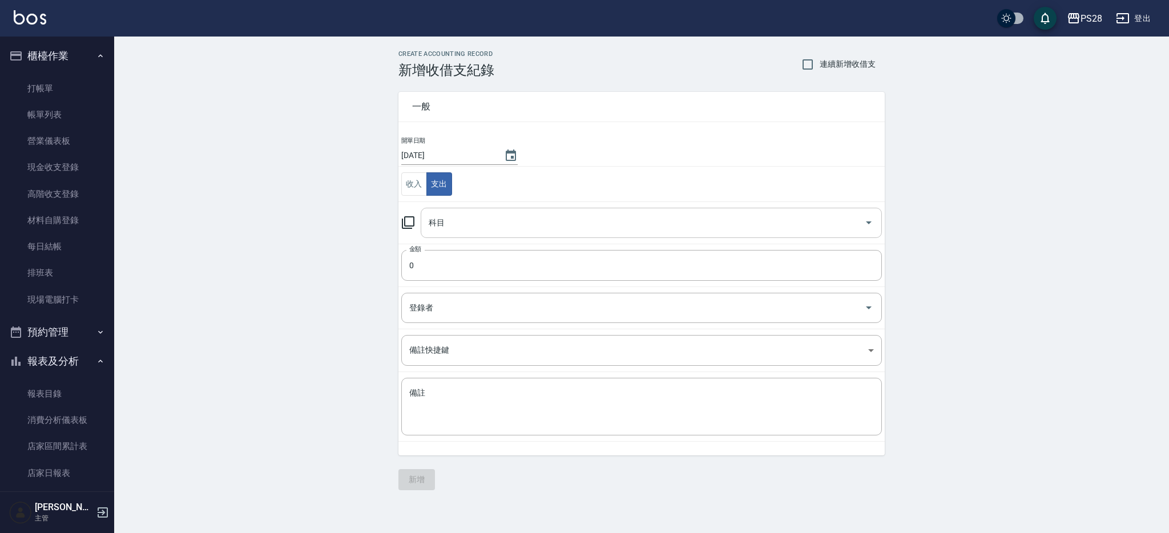
click at [499, 223] on input "科目" at bounding box center [643, 223] width 434 height 20
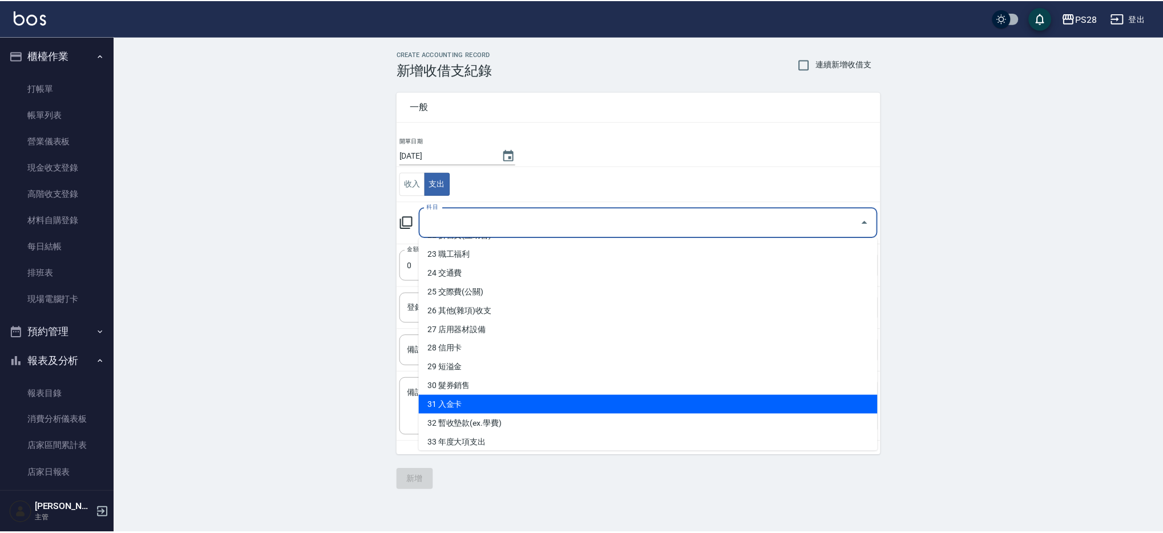
scroll to position [433, 0]
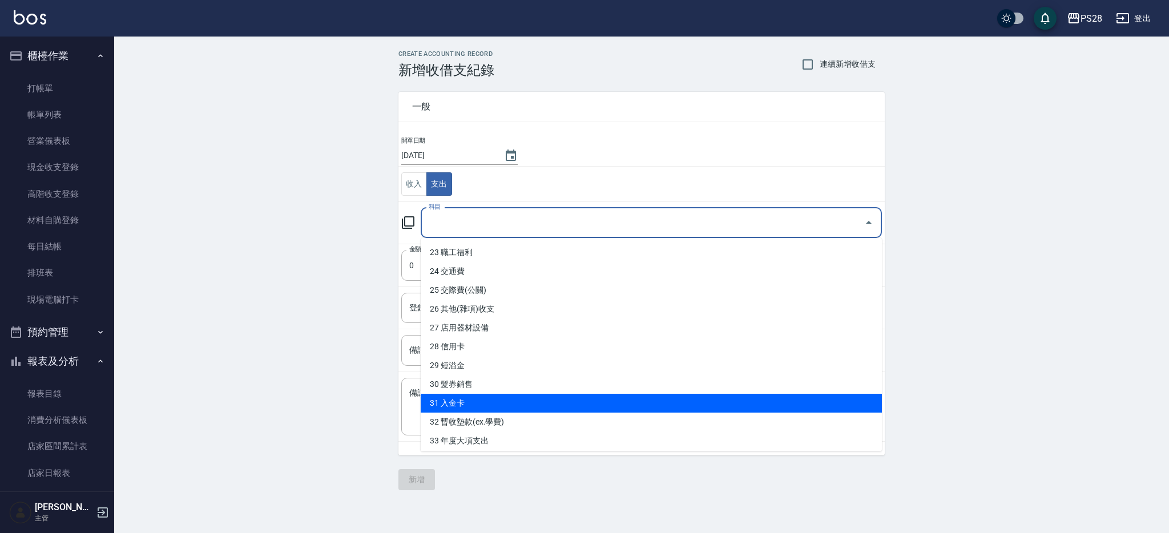
click at [498, 406] on li "31 入金卡" at bounding box center [651, 403] width 461 height 19
type input "31 入金卡"
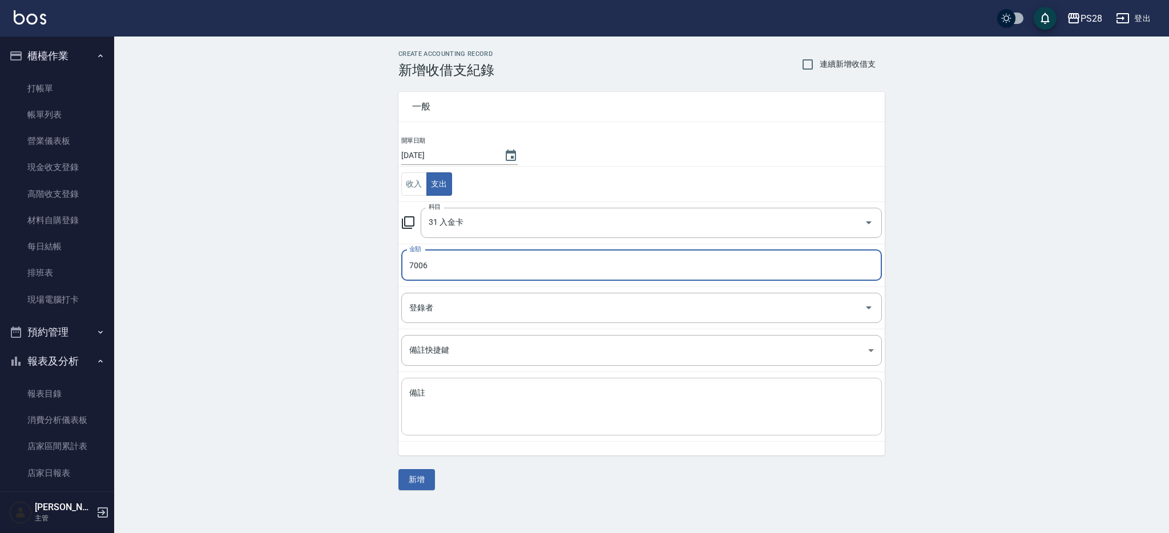
type input "7006"
click at [470, 405] on textarea "備註" at bounding box center [641, 406] width 464 height 39
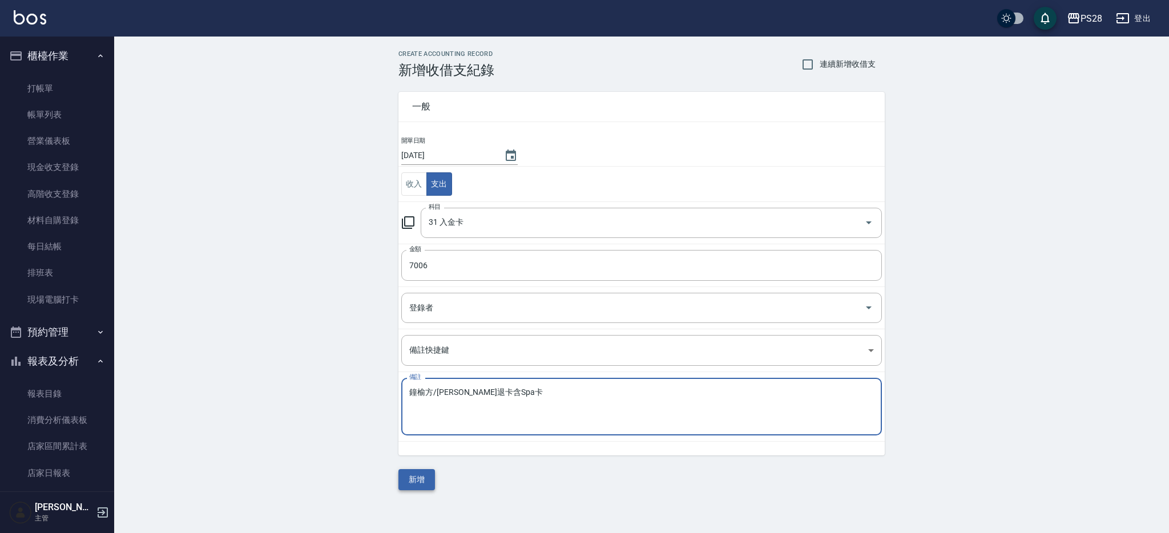
type textarea "鐘榆方/羅毓茹退卡含Spa卡"
click at [415, 486] on button "新增" at bounding box center [416, 479] width 37 height 21
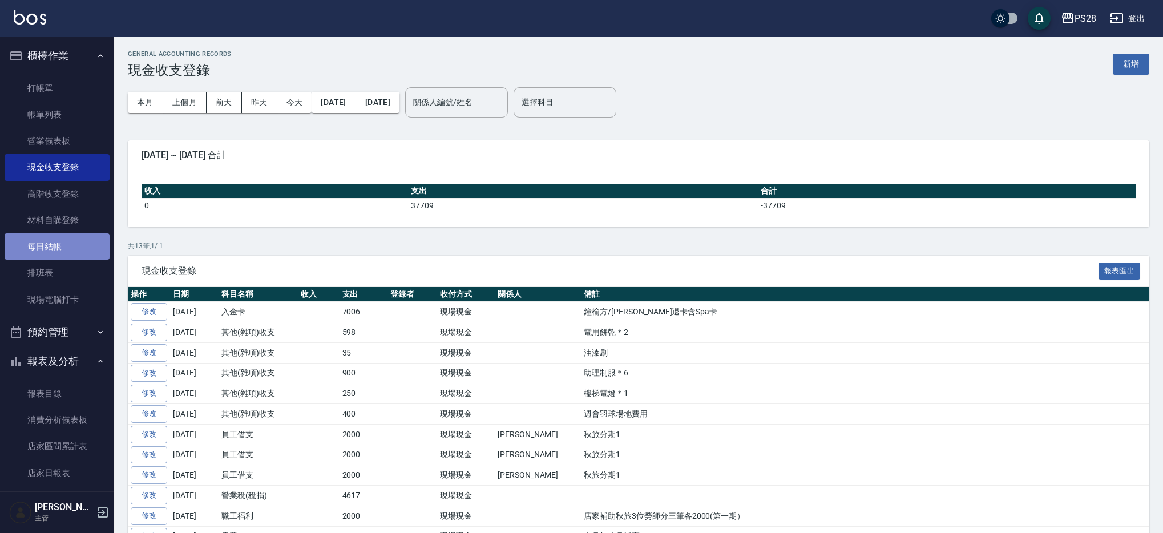
click at [58, 246] on link "每日結帳" at bounding box center [57, 246] width 105 height 26
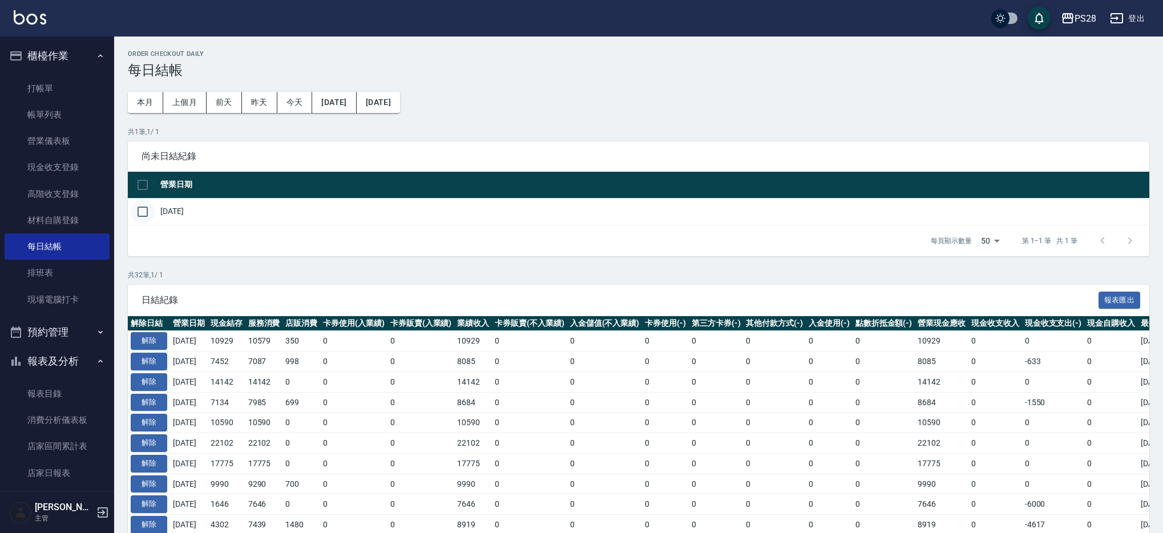
click at [134, 208] on input "checkbox" at bounding box center [143, 212] width 24 height 24
checkbox input "true"
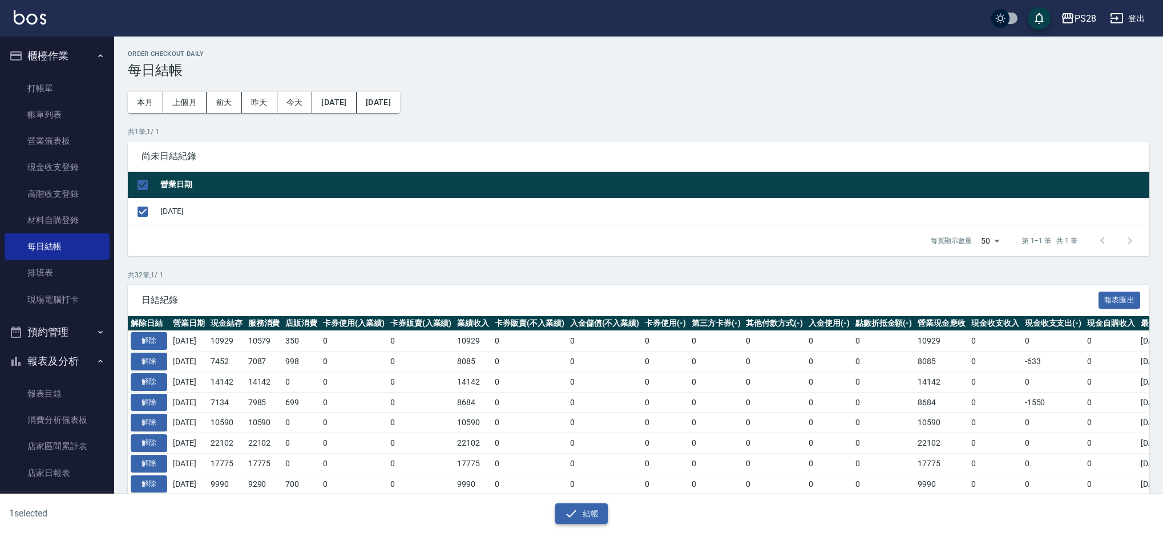
click at [573, 511] on icon "button" at bounding box center [571, 513] width 10 height 7
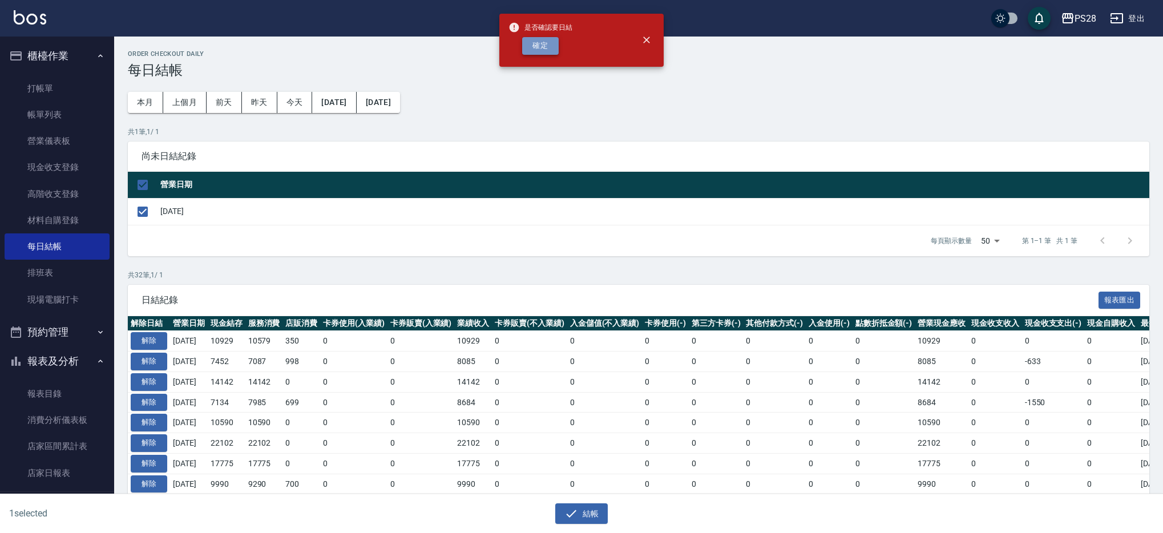
click at [542, 49] on button "確定" at bounding box center [540, 46] width 37 height 18
checkbox input "false"
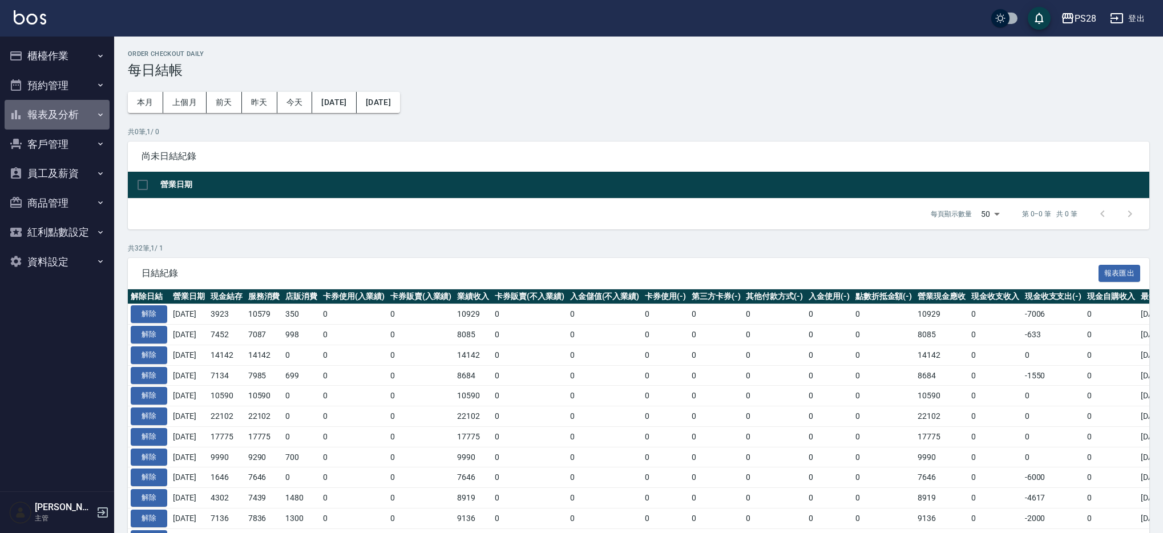
click at [87, 117] on button "報表及分析" at bounding box center [57, 115] width 105 height 30
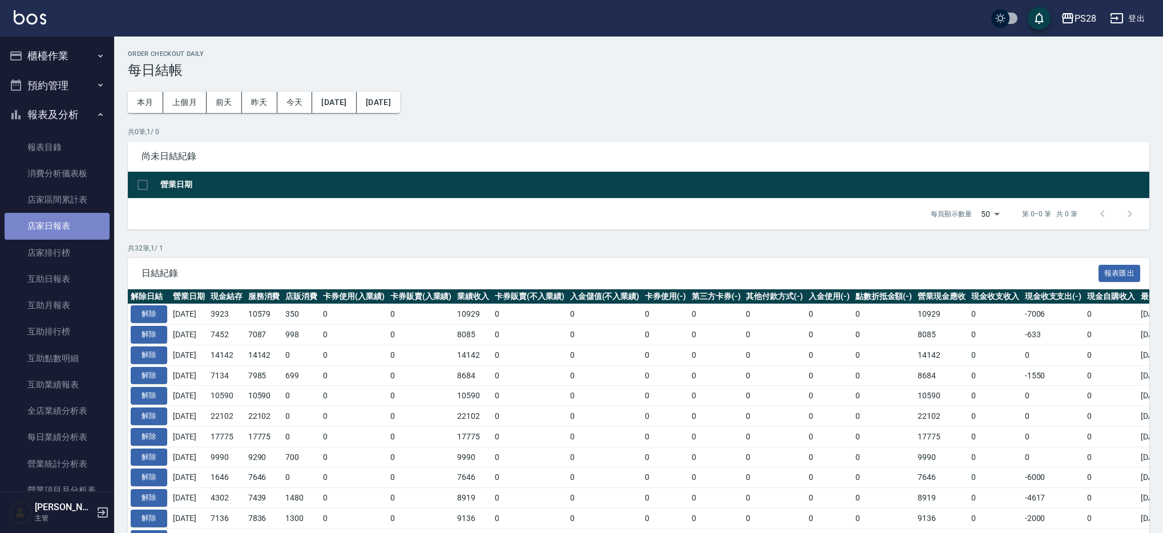
click at [88, 220] on link "店家日報表" at bounding box center [57, 226] width 105 height 26
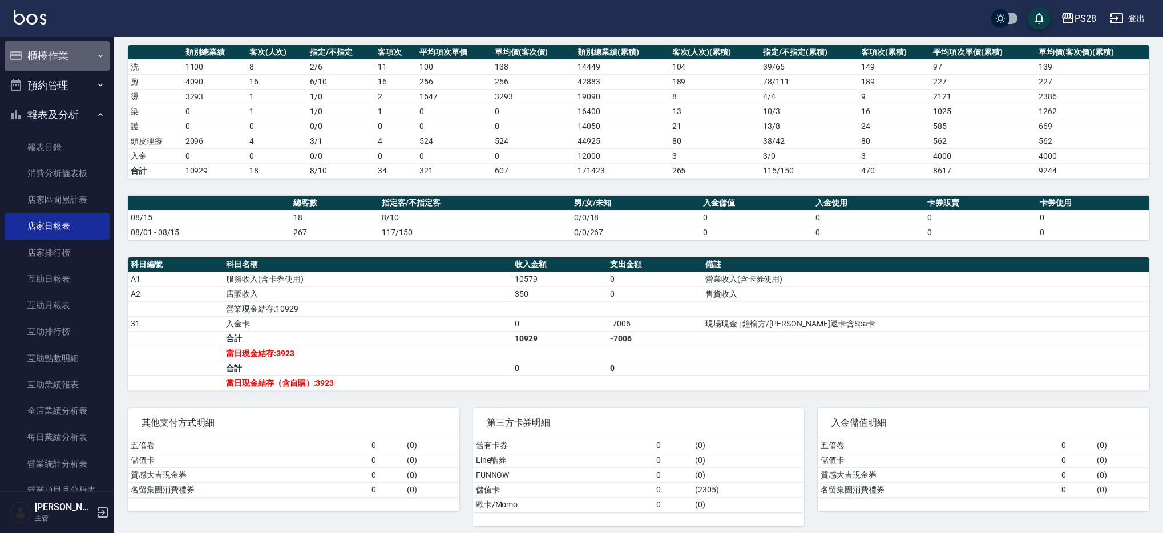
click at [62, 55] on button "櫃檯作業" at bounding box center [57, 56] width 105 height 30
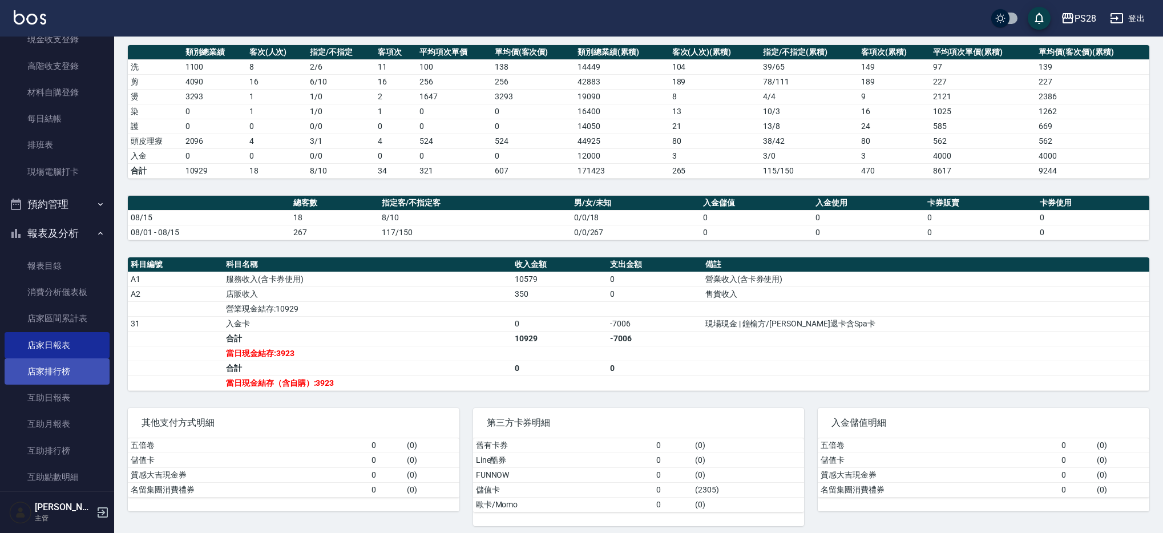
scroll to position [127, 0]
drag, startPoint x: 63, startPoint y: 358, endPoint x: 64, endPoint y: 349, distance: 9.2
click at [63, 358] on link "店家日報表" at bounding box center [57, 346] width 105 height 26
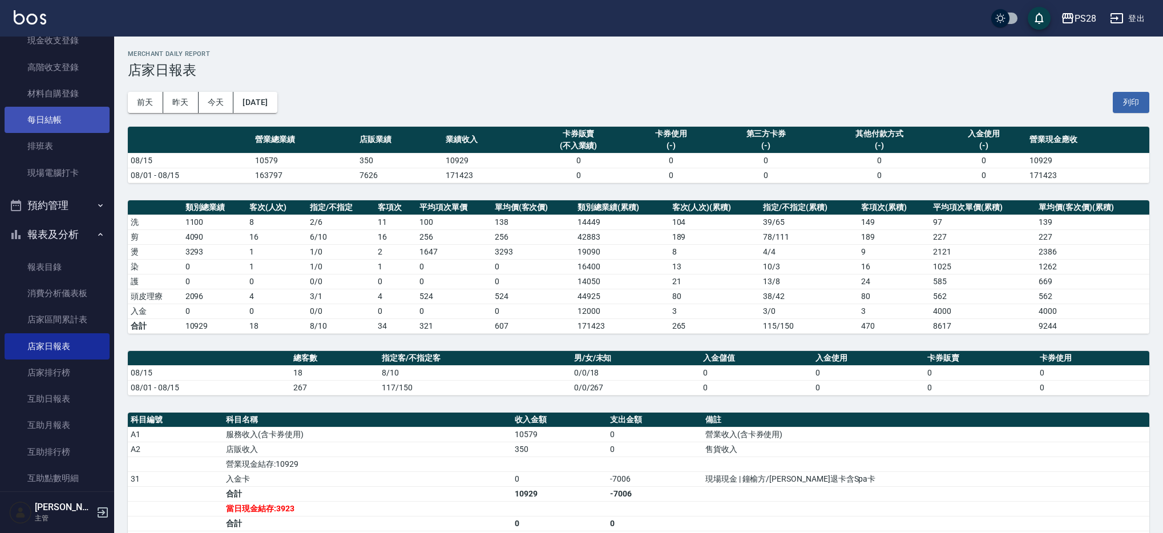
click at [45, 125] on link "每日結帳" at bounding box center [57, 120] width 105 height 26
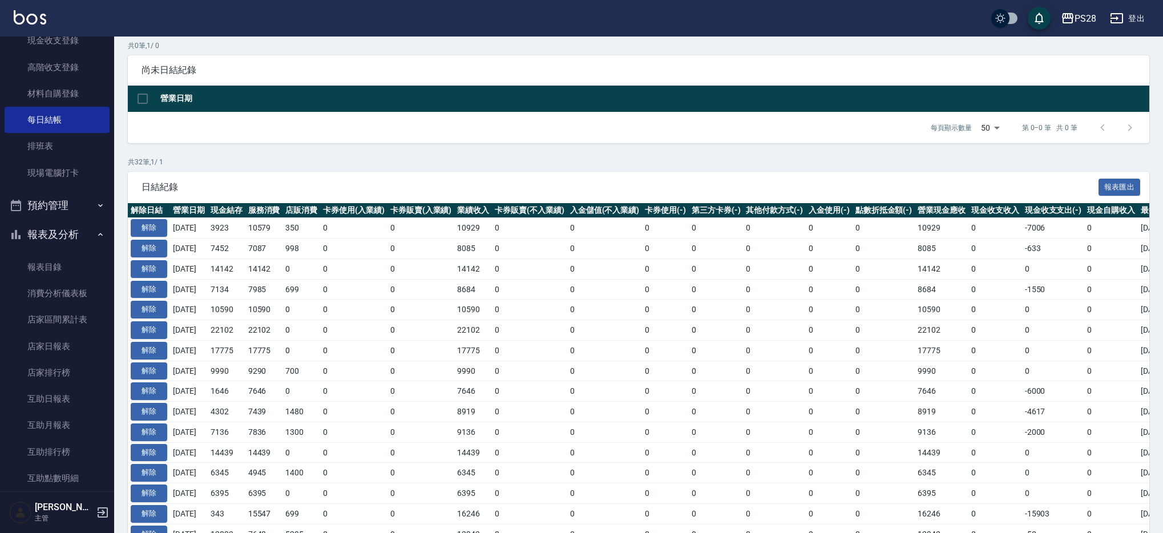
scroll to position [82, 0]
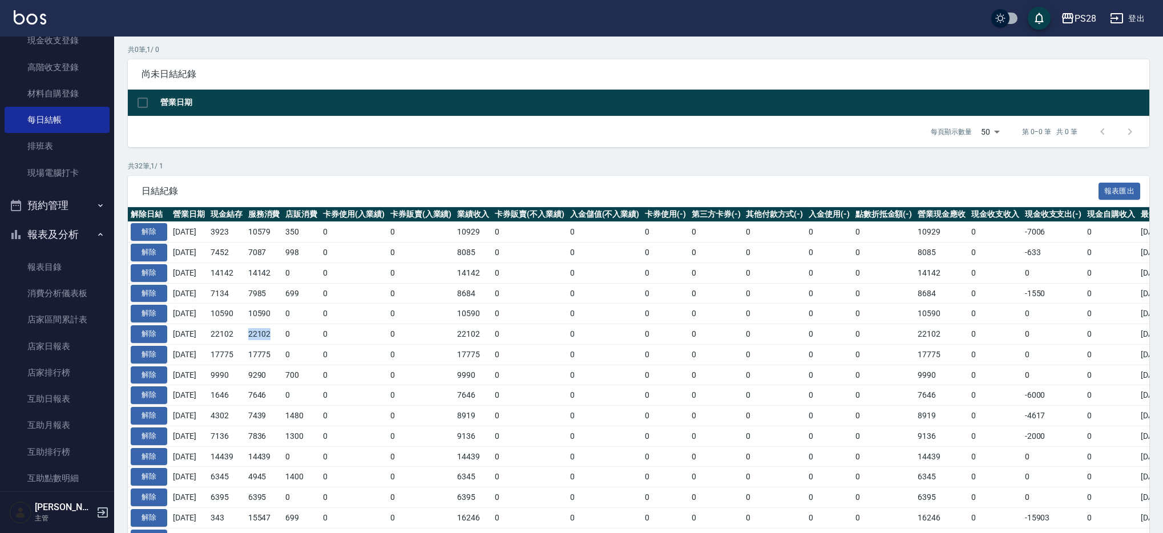
drag, startPoint x: 256, startPoint y: 335, endPoint x: 286, endPoint y: 335, distance: 29.7
click at [283, 335] on td "22102" at bounding box center [264, 334] width 38 height 21
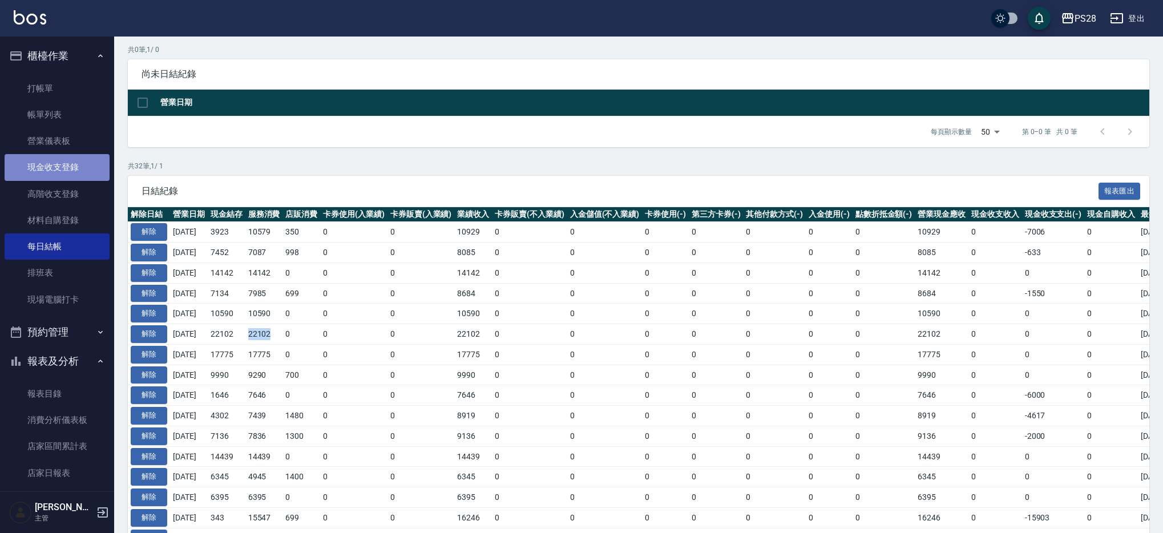
click at [61, 167] on link "現金收支登錄" at bounding box center [57, 167] width 105 height 26
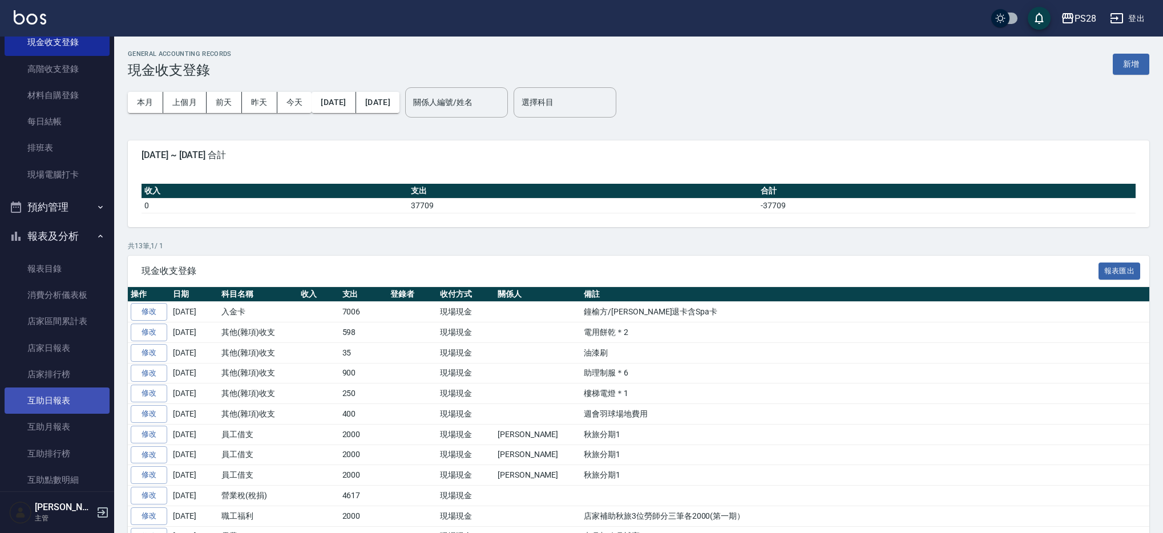
scroll to position [205, 0]
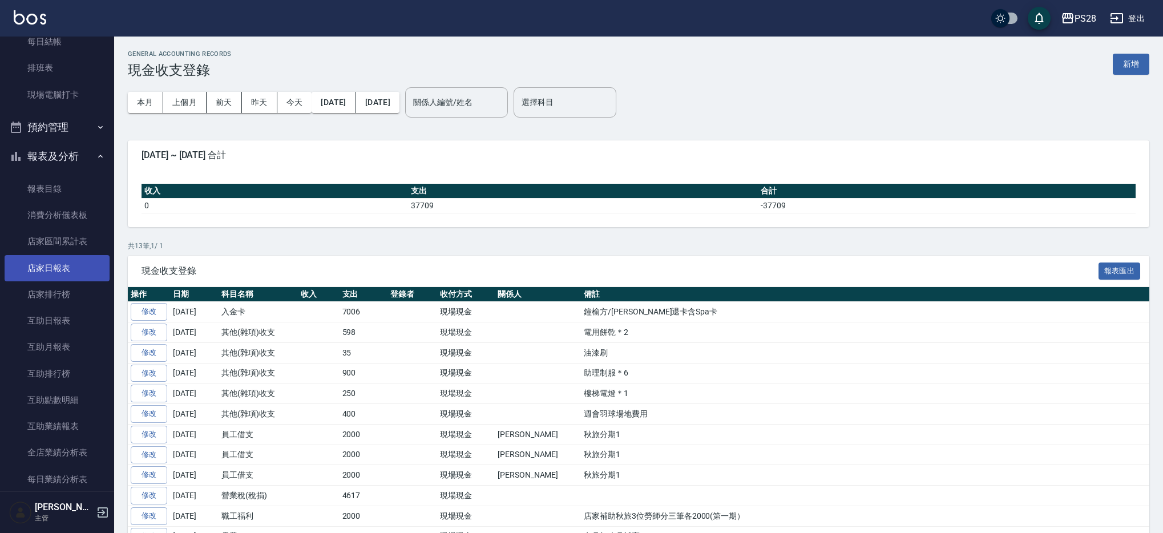
click at [76, 267] on link "店家日報表" at bounding box center [57, 268] width 105 height 26
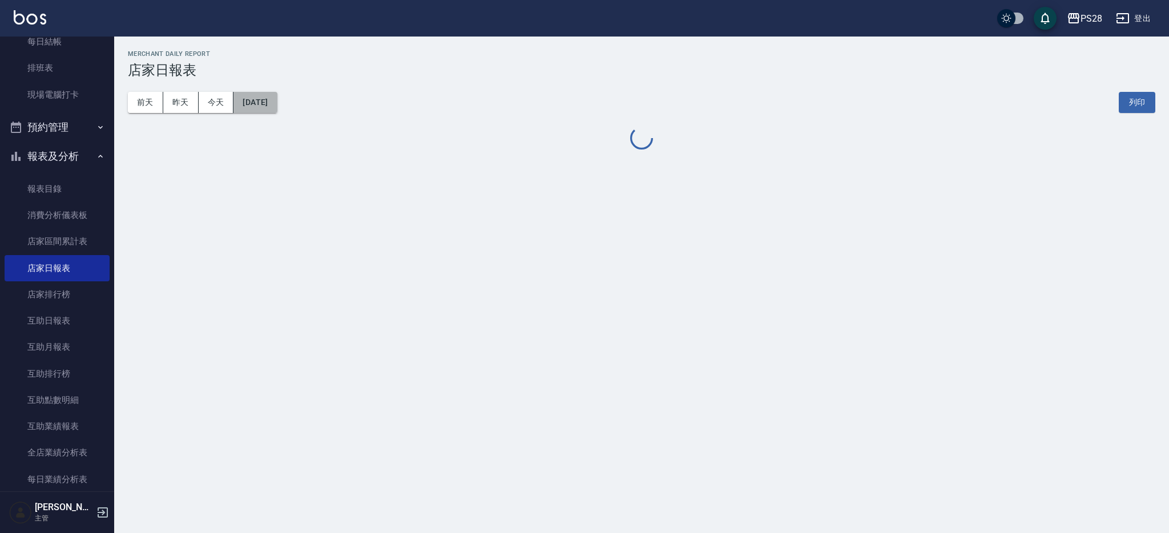
click at [274, 110] on button "[DATE]" at bounding box center [254, 102] width 43 height 21
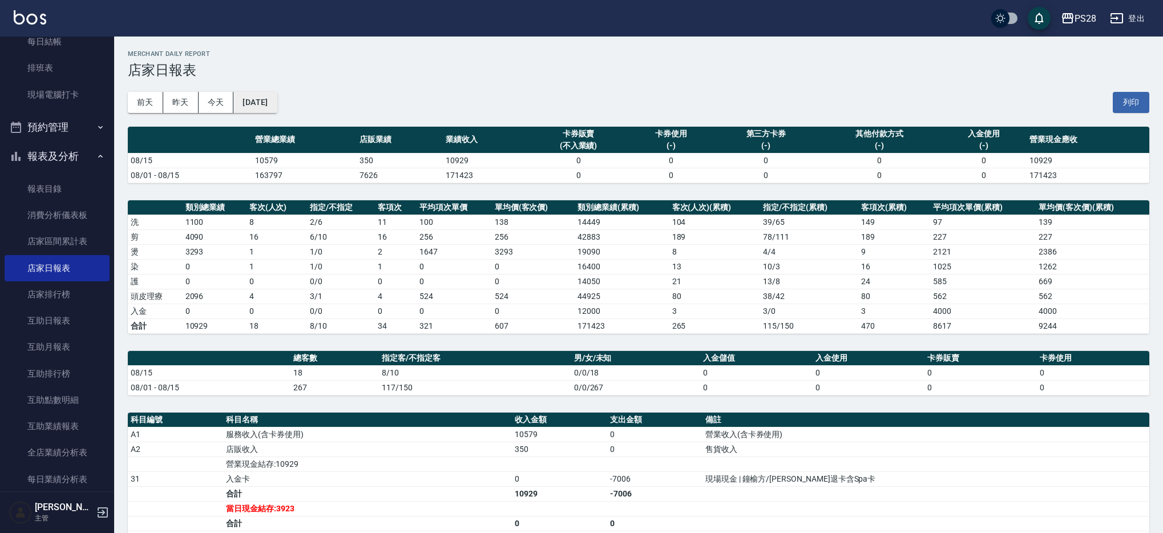
click at [261, 110] on button "[DATE]" at bounding box center [254, 102] width 43 height 21
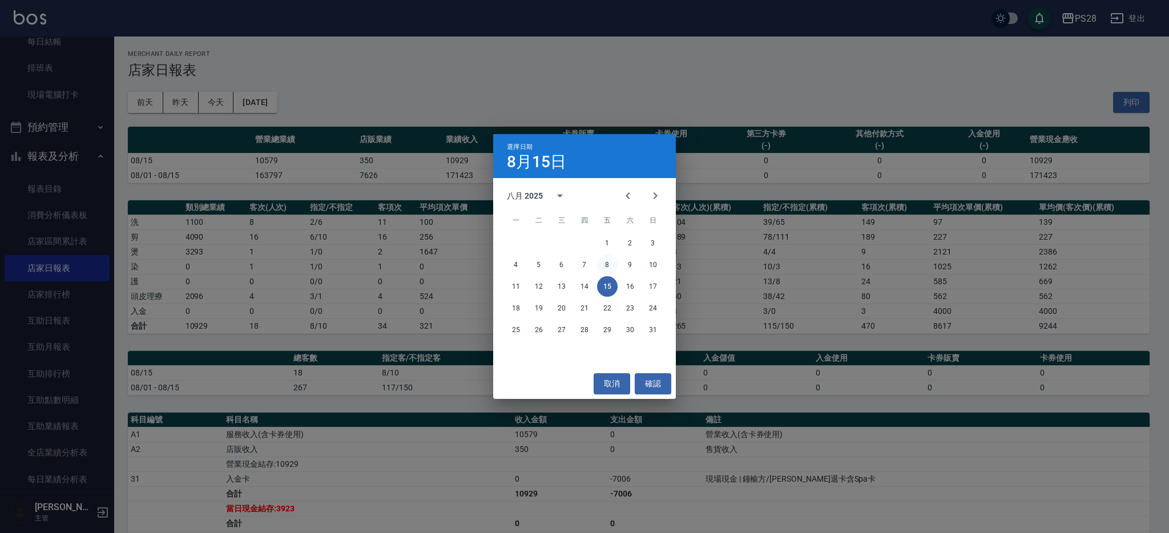
click at [609, 262] on button "8" at bounding box center [607, 264] width 21 height 21
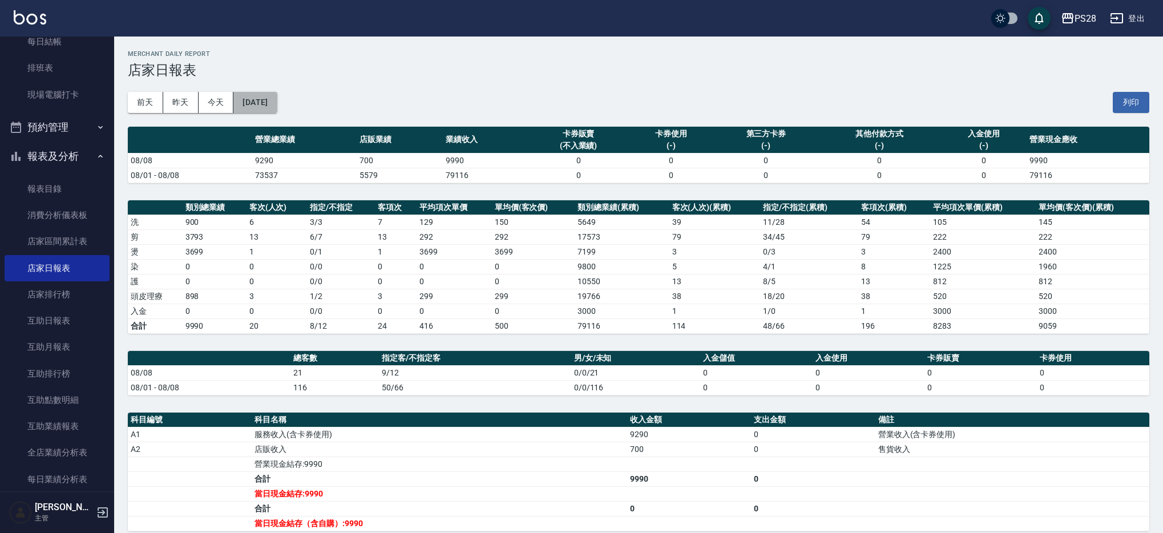
click at [251, 111] on button "[DATE]" at bounding box center [254, 102] width 43 height 21
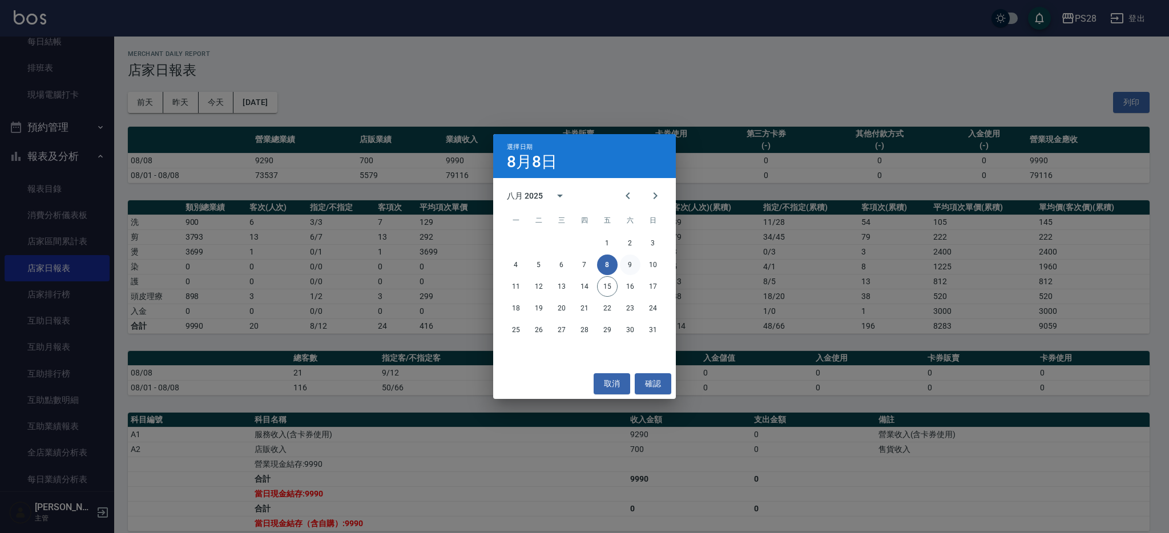
click at [627, 272] on button "9" at bounding box center [630, 264] width 21 height 21
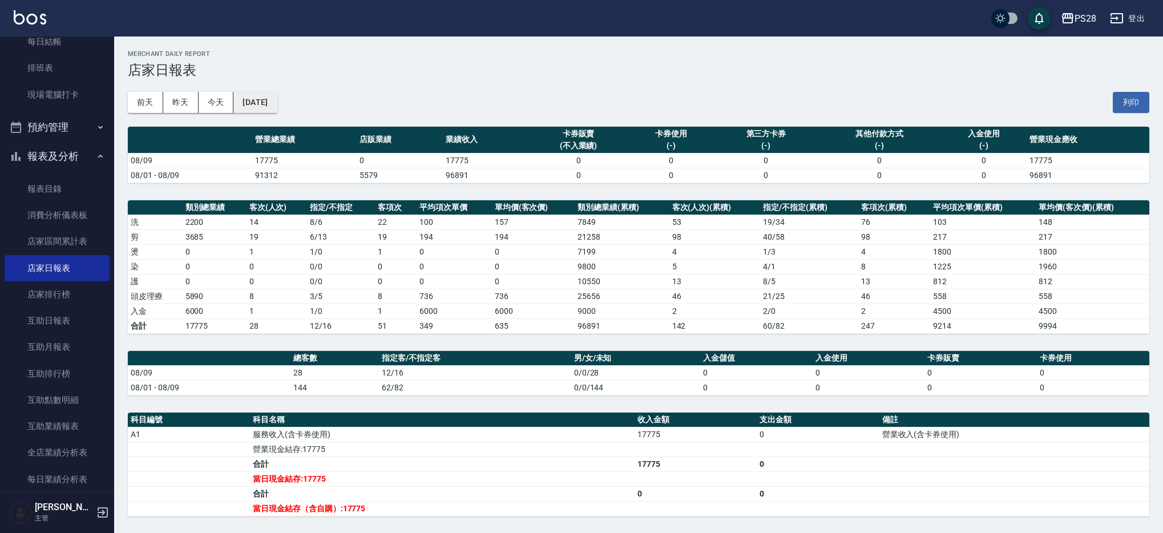
click at [269, 101] on button "[DATE]" at bounding box center [254, 102] width 43 height 21
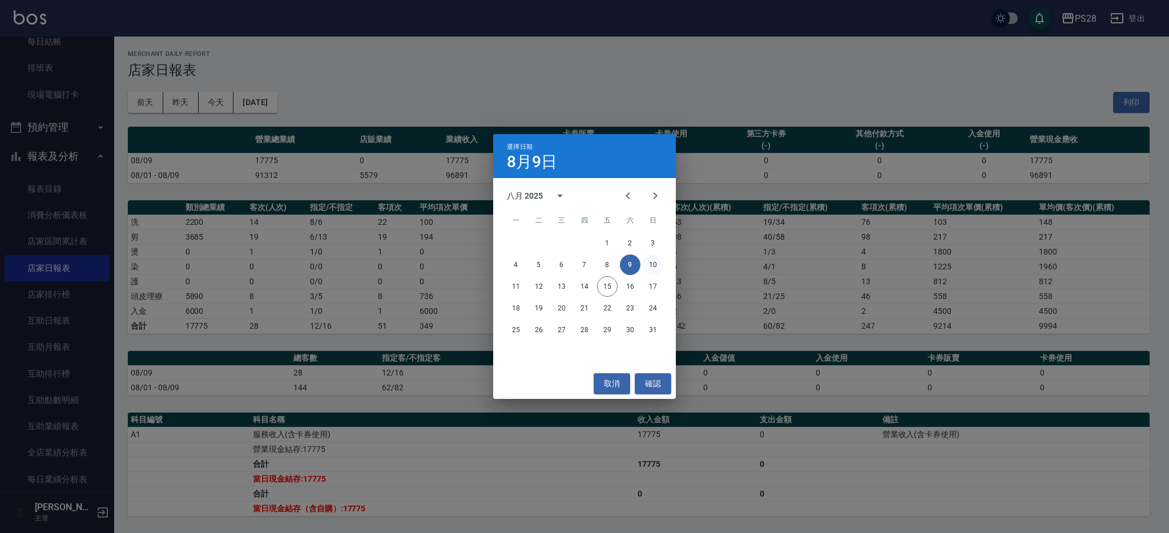
click at [652, 266] on button "10" at bounding box center [653, 264] width 21 height 21
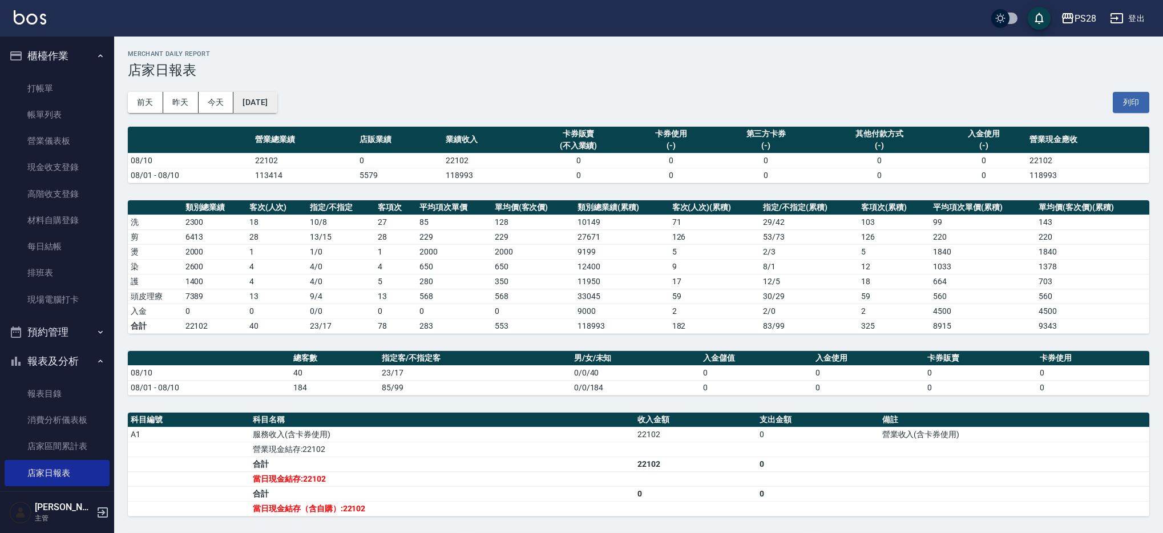
click at [277, 106] on button "[DATE]" at bounding box center [254, 102] width 43 height 21
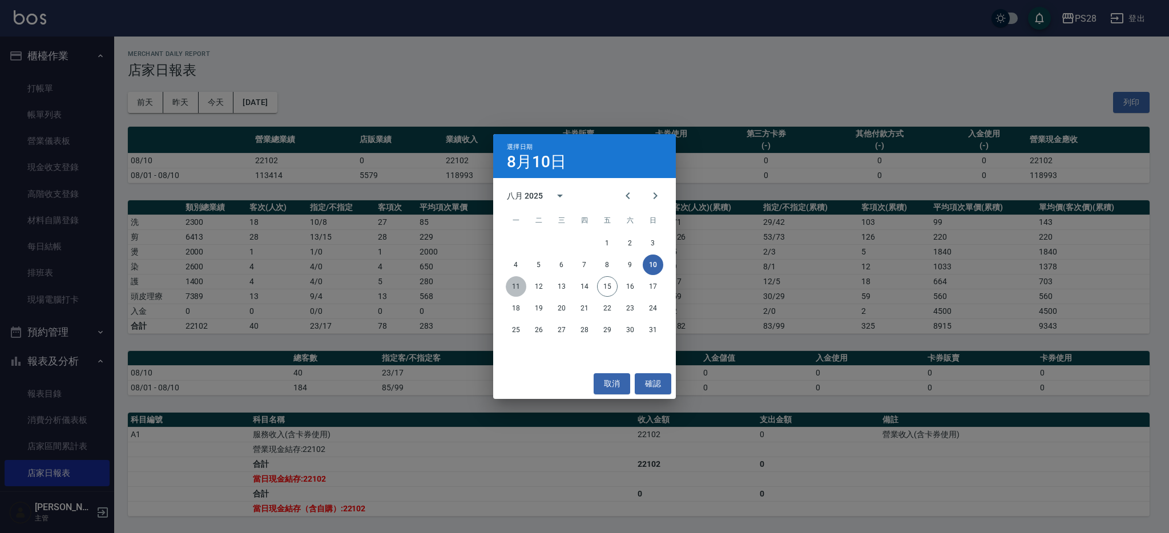
click at [515, 286] on button "11" at bounding box center [516, 286] width 21 height 21
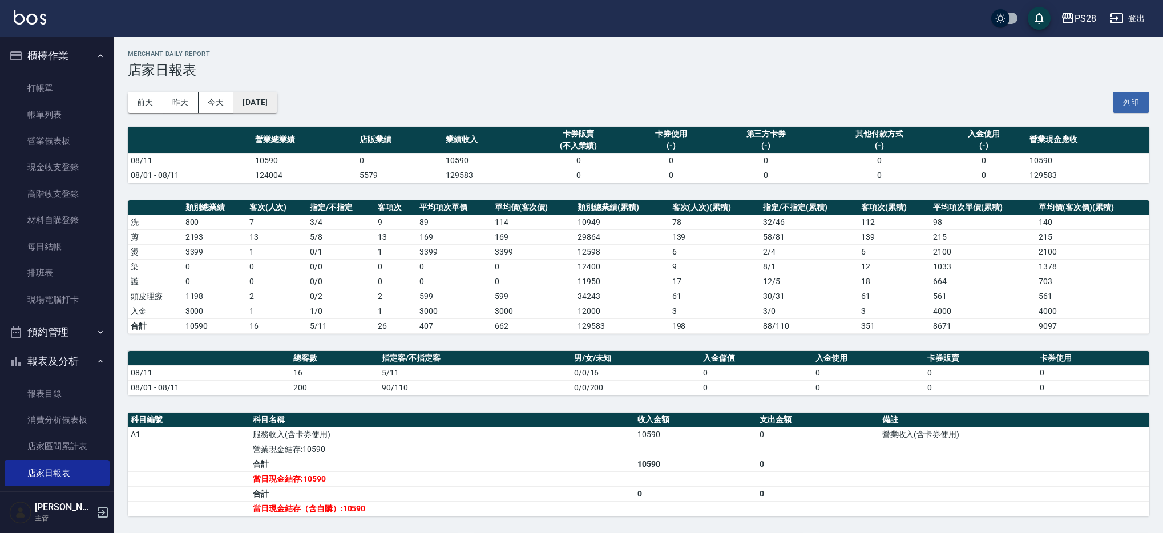
click at [260, 107] on button "[DATE]" at bounding box center [254, 102] width 43 height 21
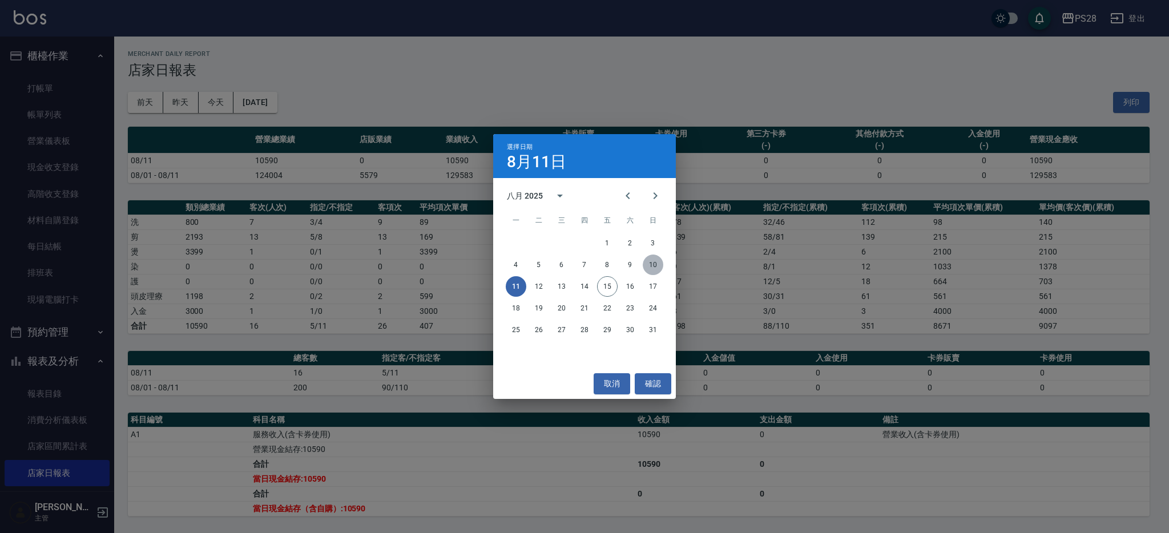
drag, startPoint x: 649, startPoint y: 262, endPoint x: 578, endPoint y: 251, distance: 72.3
click at [649, 262] on button "10" at bounding box center [653, 264] width 21 height 21
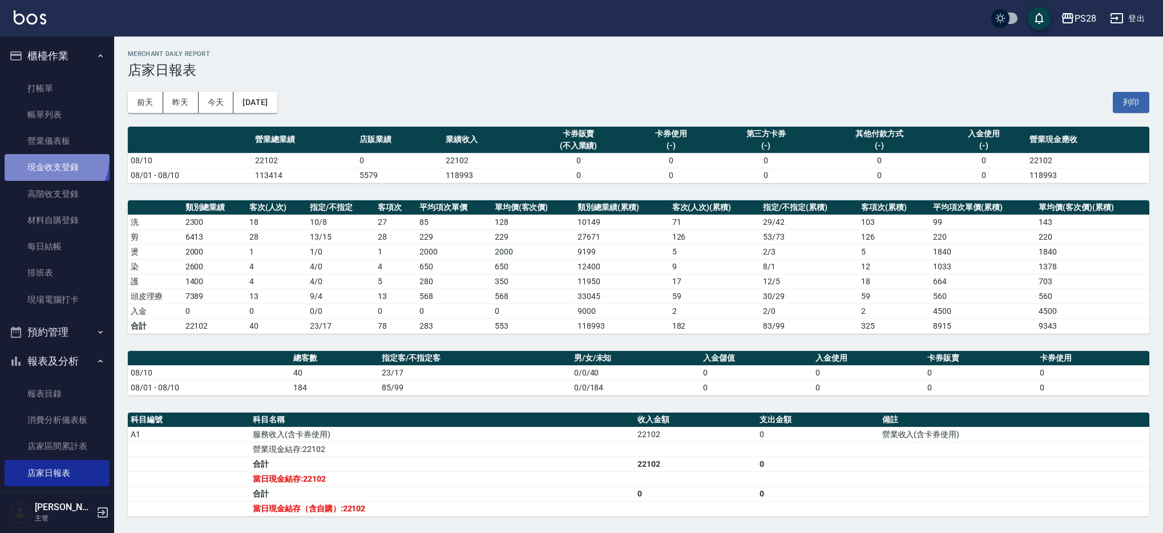
click at [46, 156] on link "現金收支登錄" at bounding box center [57, 167] width 105 height 26
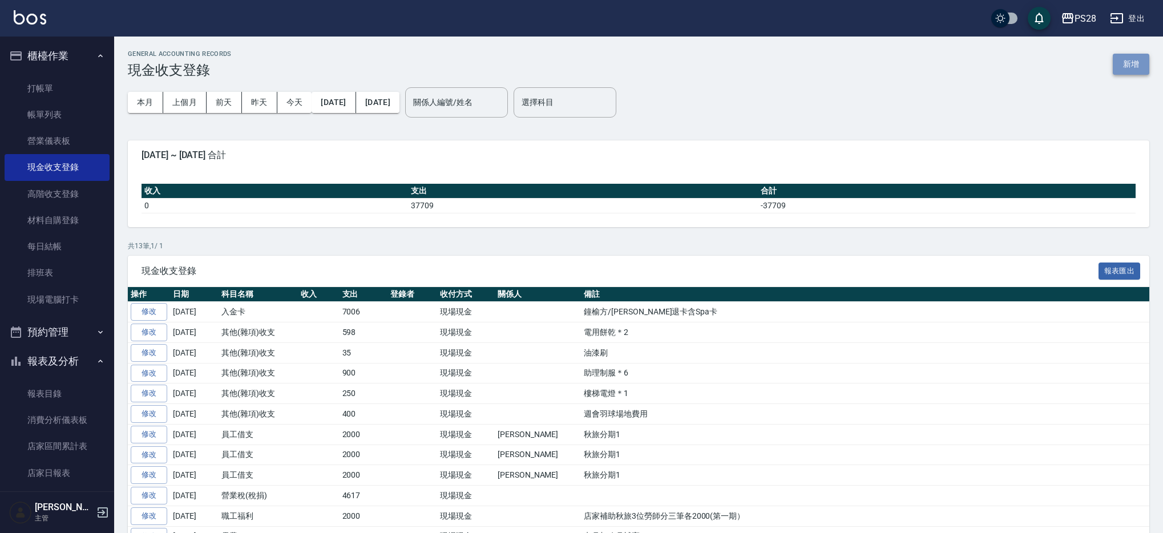
click at [1121, 64] on button "新增" at bounding box center [1131, 64] width 37 height 21
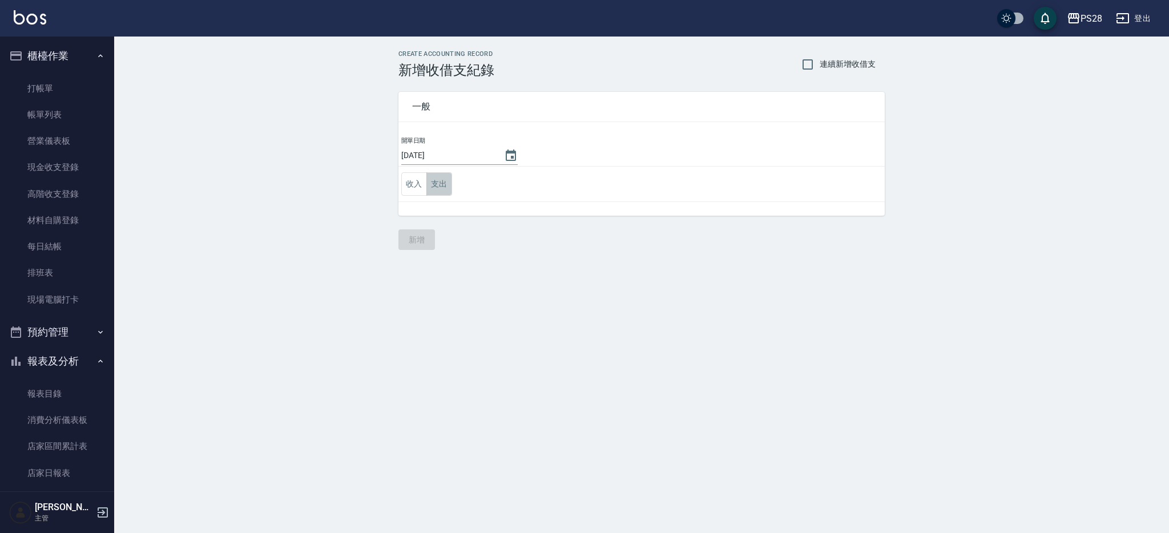
click at [437, 181] on button "支出" at bounding box center [439, 183] width 26 height 23
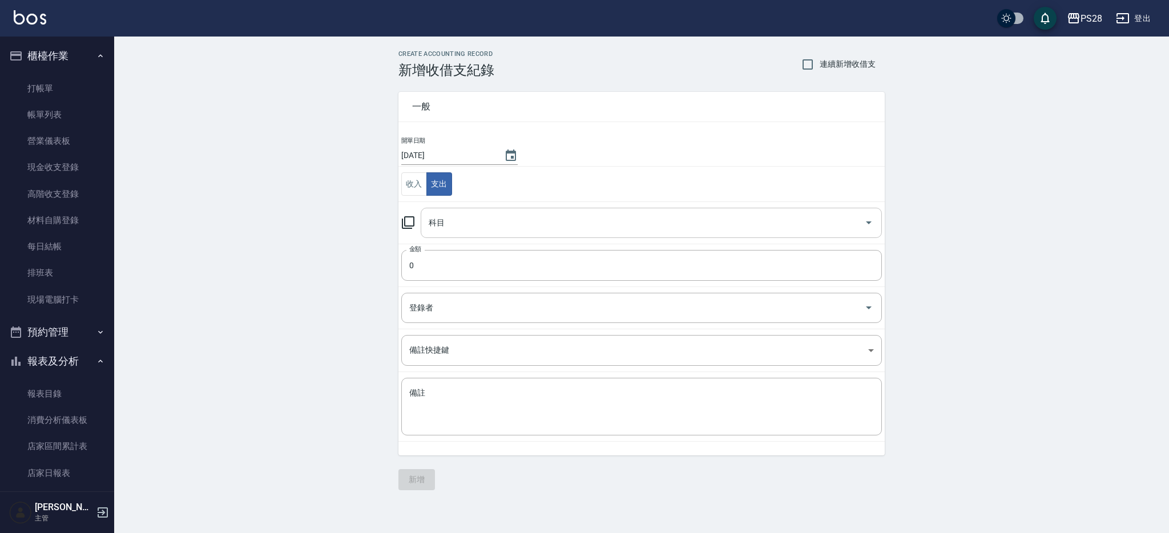
click at [464, 223] on input "科目" at bounding box center [643, 223] width 434 height 20
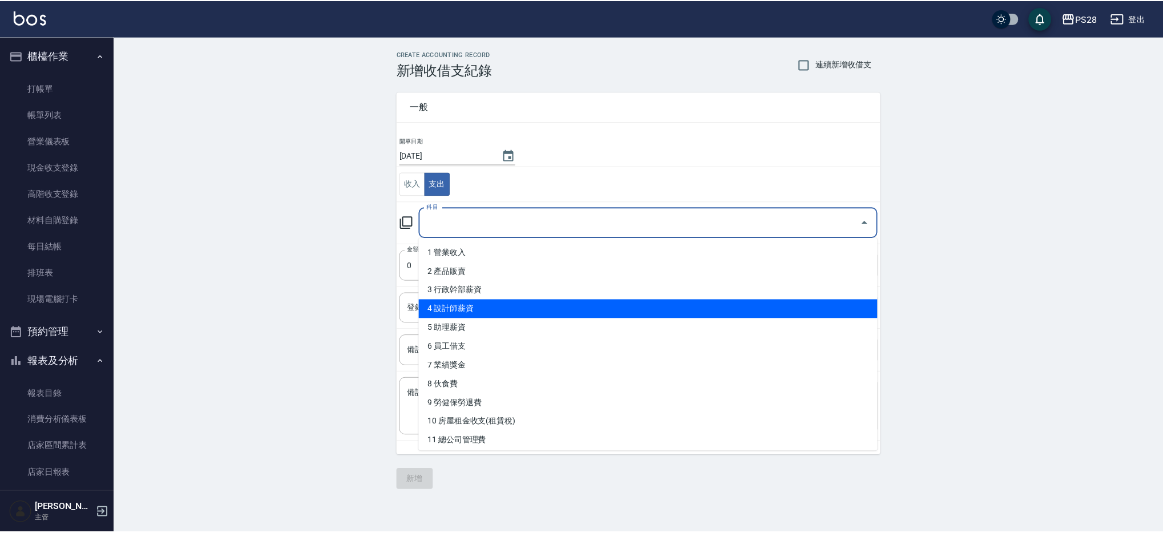
scroll to position [19, 0]
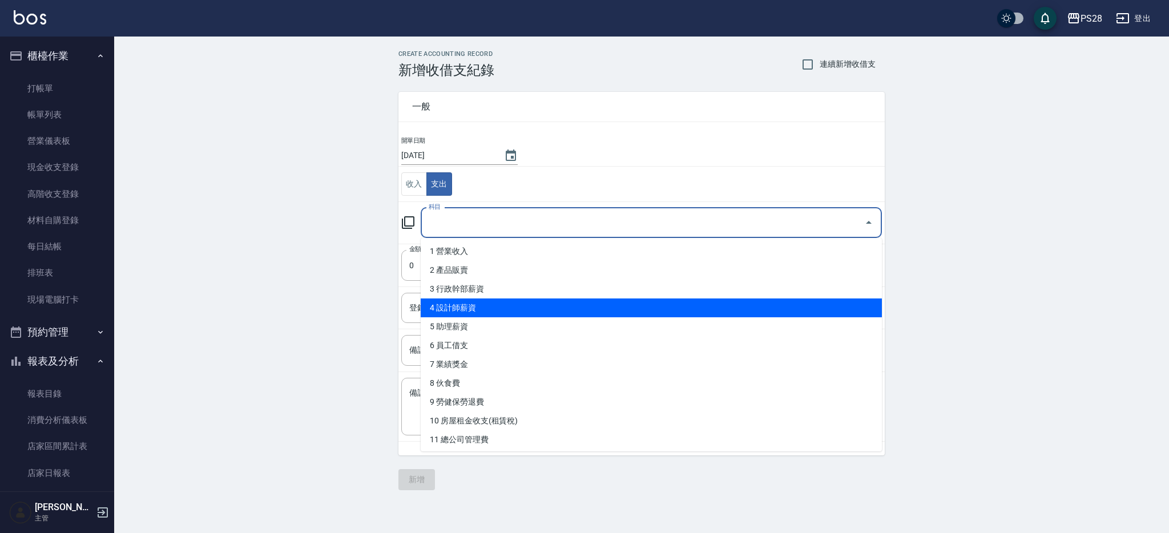
click at [502, 309] on li "4 設計師薪資" at bounding box center [651, 307] width 461 height 19
type input "4 設計師薪資"
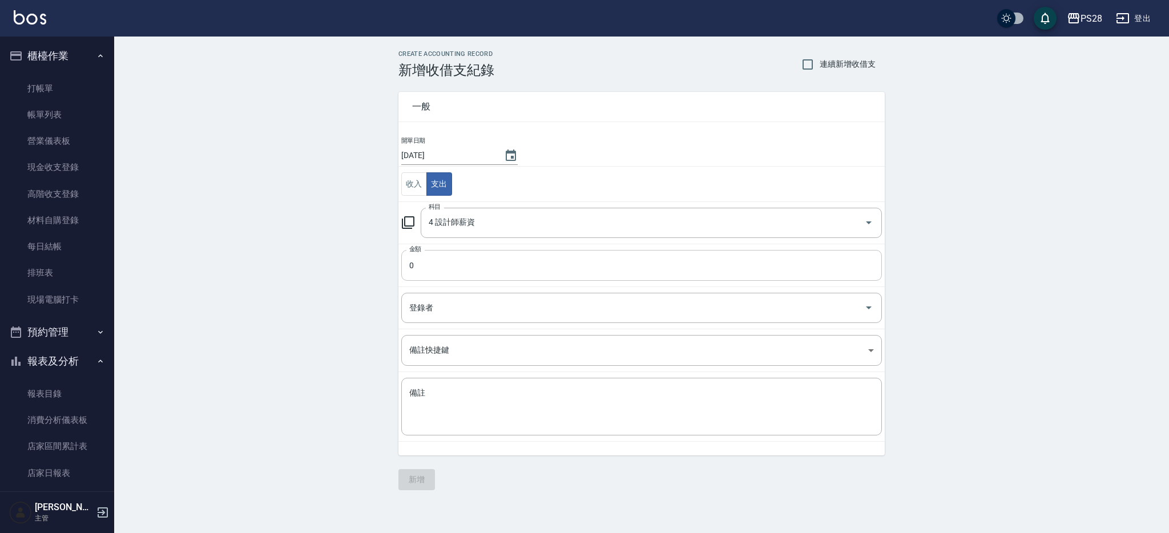
click at [467, 260] on input "0" at bounding box center [641, 265] width 480 height 31
click at [464, 260] on input "0" at bounding box center [641, 265] width 480 height 31
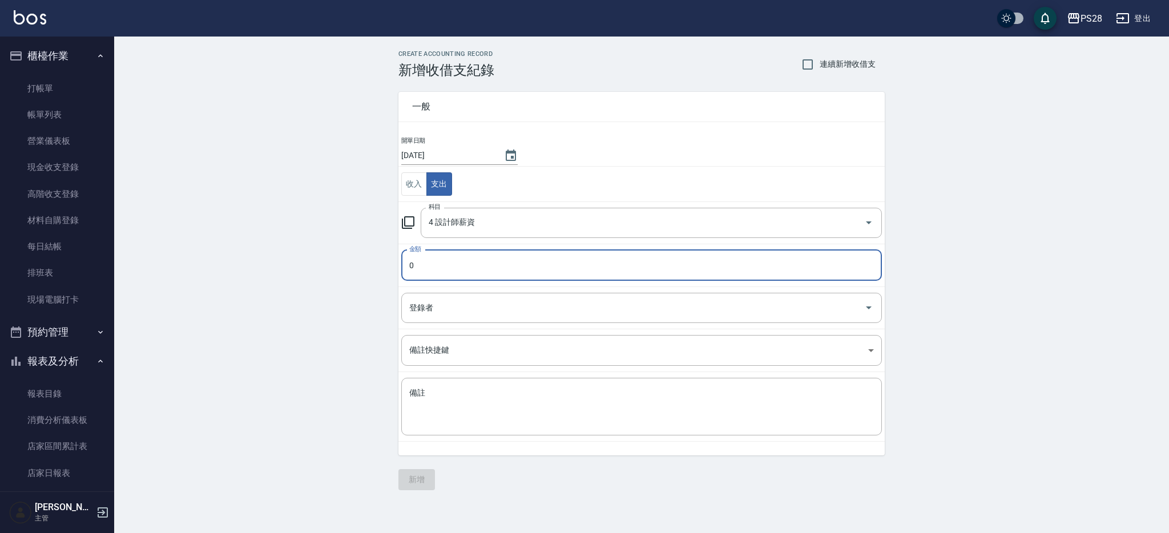
click at [460, 264] on input "0" at bounding box center [641, 265] width 480 height 31
type input "014999"
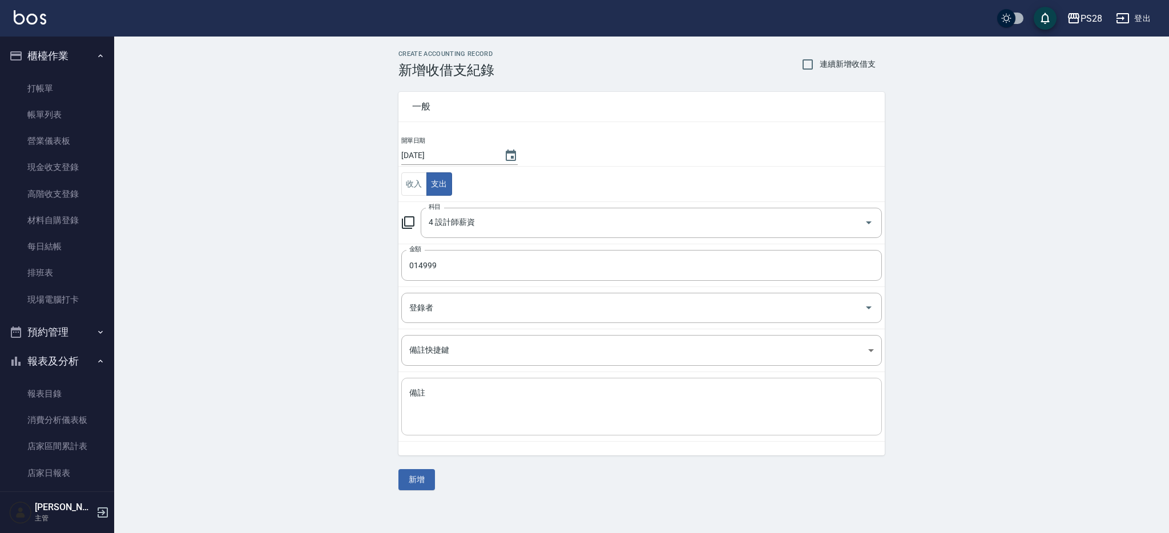
click at [486, 417] on textarea "備註" at bounding box center [641, 406] width 464 height 39
type textarea "補薪"
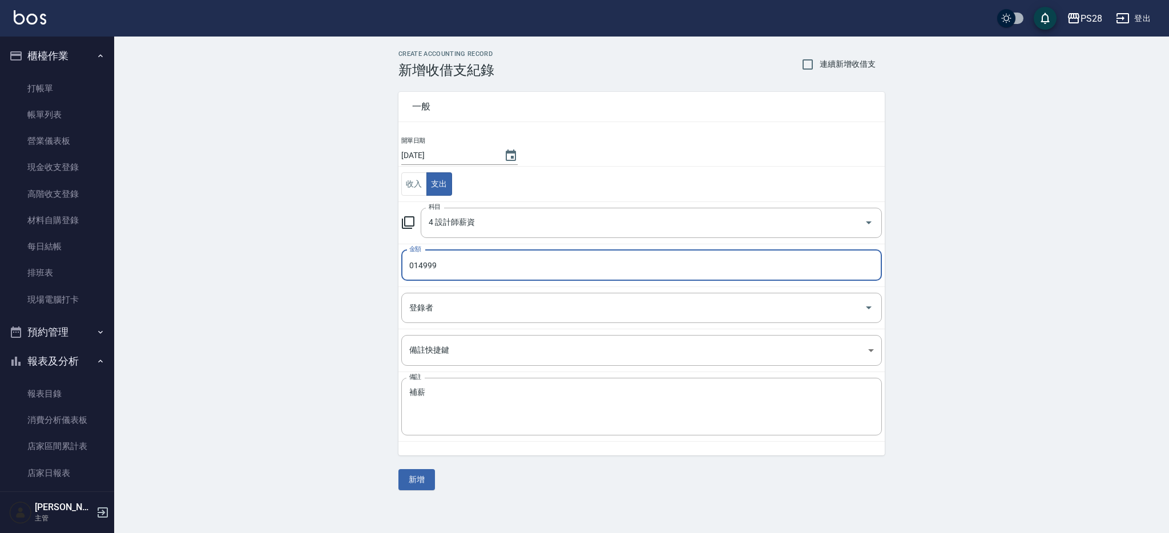
drag, startPoint x: 414, startPoint y: 265, endPoint x: 407, endPoint y: 266, distance: 6.3
click at [407, 266] on input "014999" at bounding box center [641, 265] width 480 height 31
click at [413, 264] on input "014999" at bounding box center [641, 265] width 480 height 31
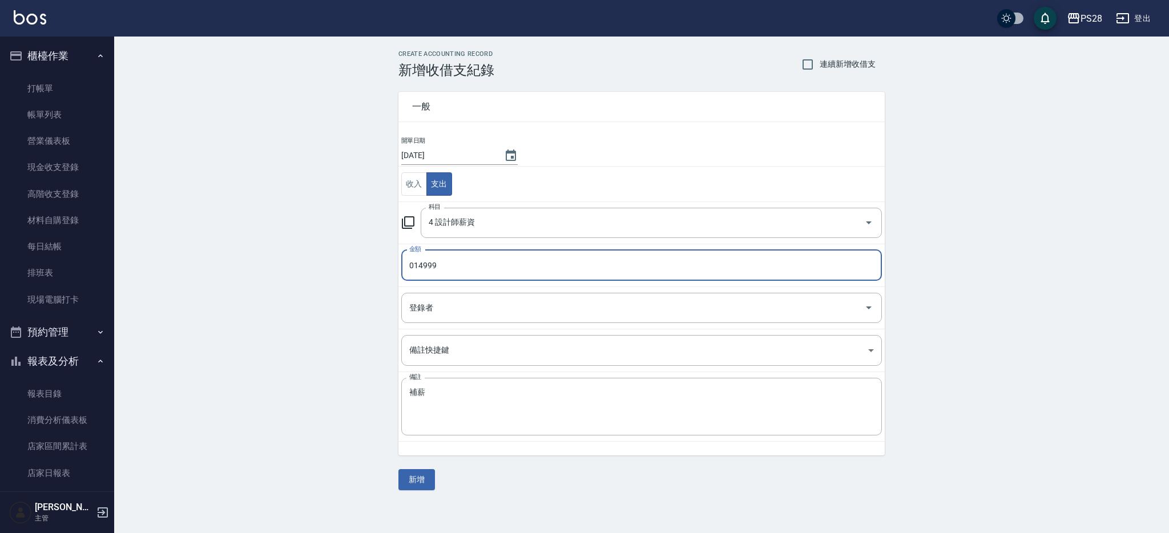
click at [414, 264] on input "014999" at bounding box center [641, 265] width 480 height 31
drag, startPoint x: 462, startPoint y: 272, endPoint x: 430, endPoint y: 272, distance: 32.0
click at [462, 272] on input "014999" at bounding box center [641, 265] width 480 height 31
drag, startPoint x: 414, startPoint y: 265, endPoint x: 406, endPoint y: 265, distance: 8.0
click at [406, 265] on input "014999" at bounding box center [641, 265] width 480 height 31
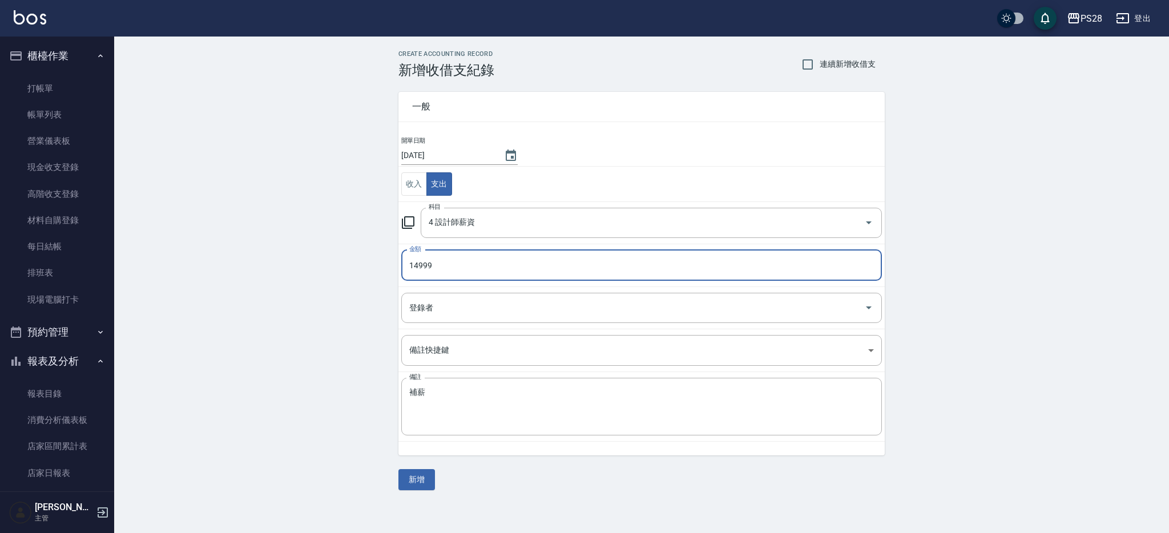
type input "14999"
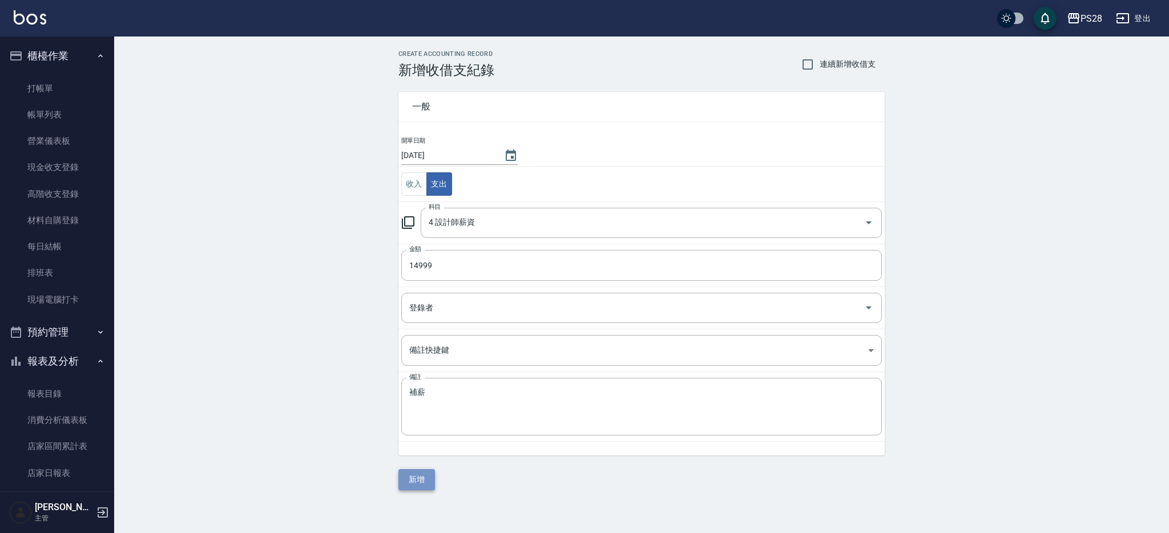
click at [408, 471] on button "新增" at bounding box center [416, 479] width 37 height 21
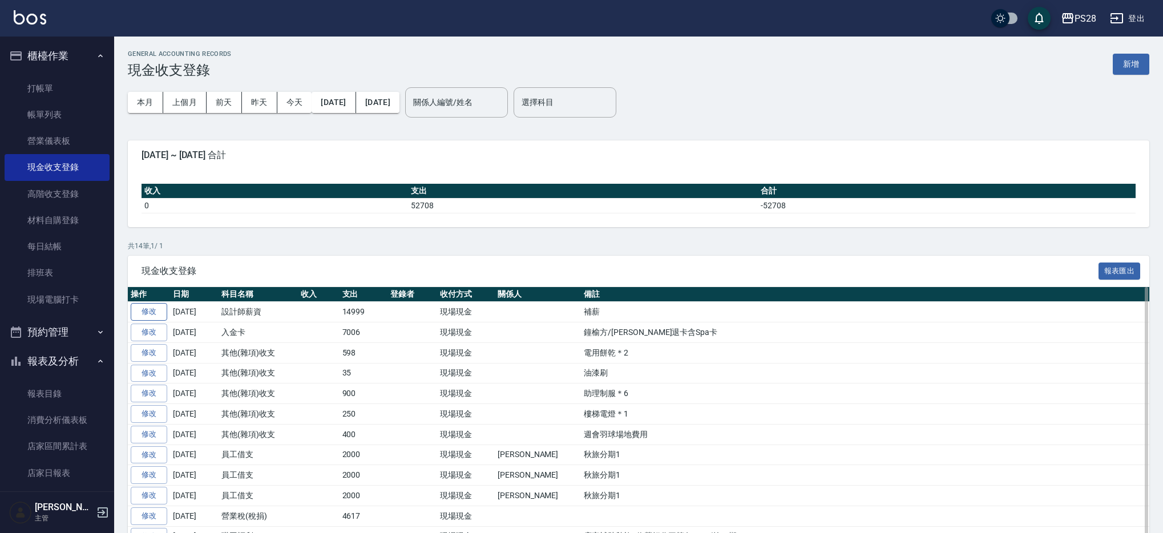
click at [164, 311] on link "修改" at bounding box center [149, 312] width 37 height 18
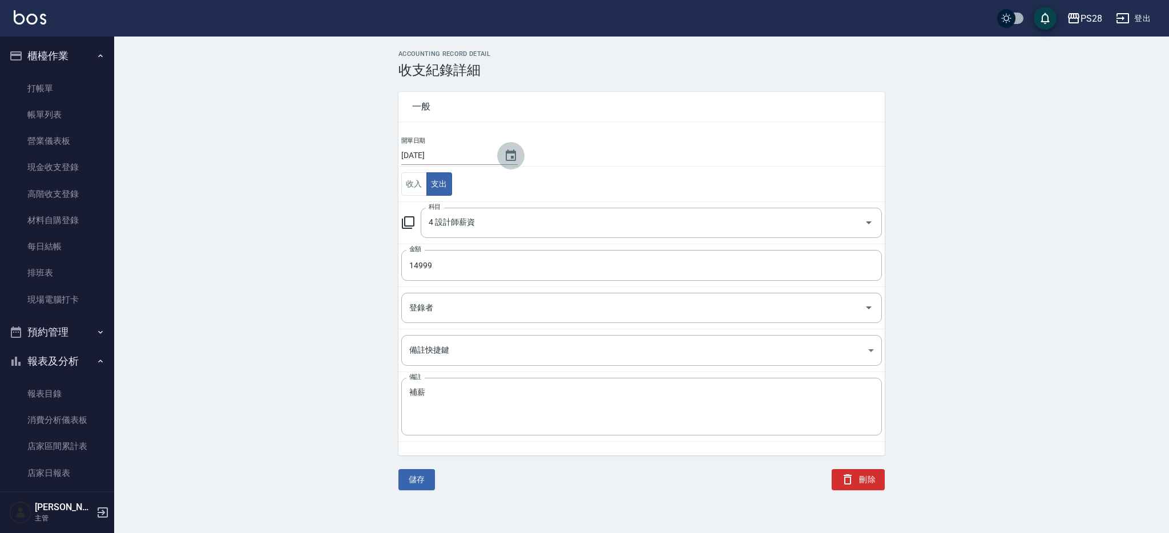
click at [504, 156] on icon "Choose date, selected date is 2025-08-15" at bounding box center [511, 156] width 14 height 14
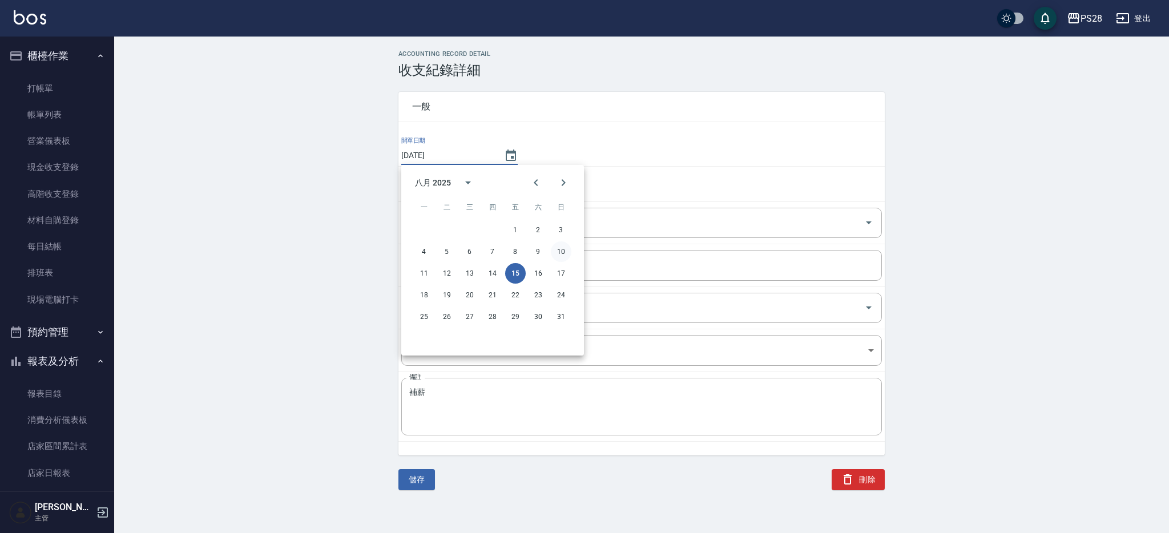
click at [563, 248] on button "10" at bounding box center [561, 251] width 21 height 21
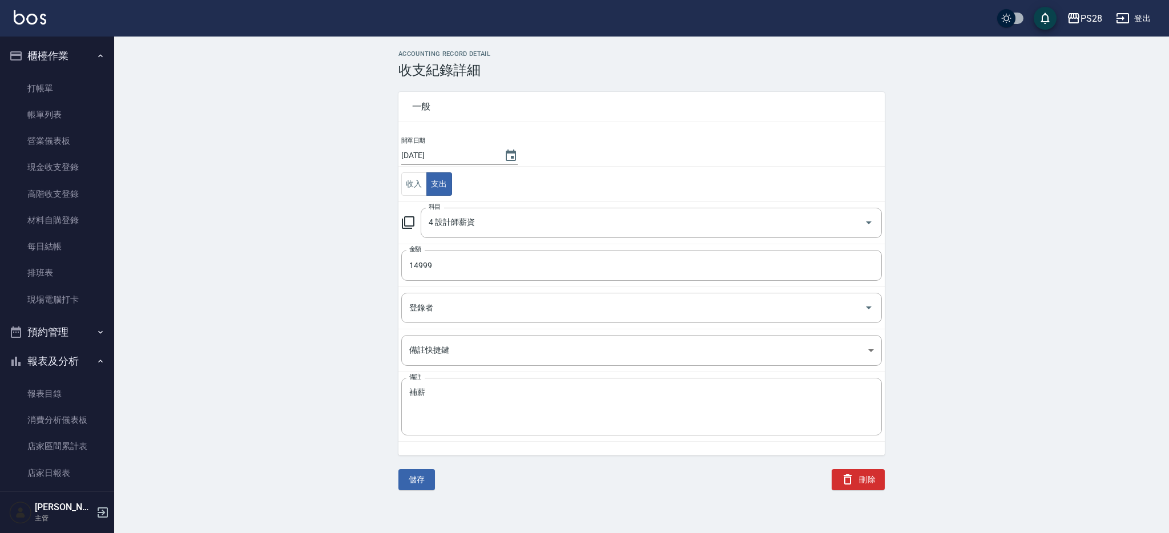
type input "[DATE]"
click at [419, 481] on button "儲存" at bounding box center [416, 479] width 37 height 21
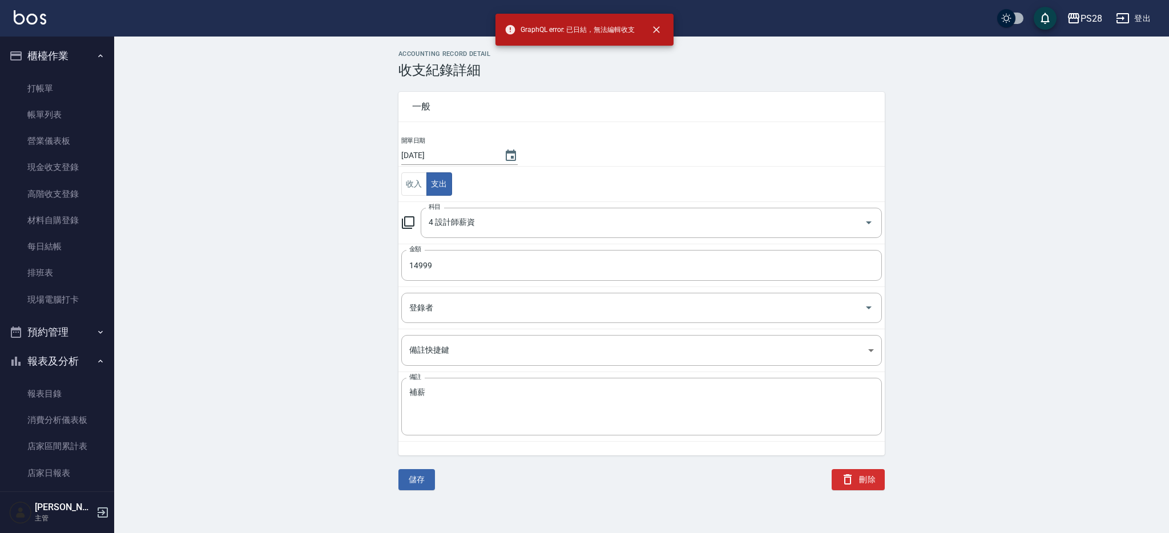
click at [201, 120] on div "ACCOUNTING RECORD DETAIL 收支紀錄詳細 一般 開單日期 2025/08/10 收入 支出 科目 4 設計師薪資 科目 金額 14999…" at bounding box center [641, 270] width 1055 height 440
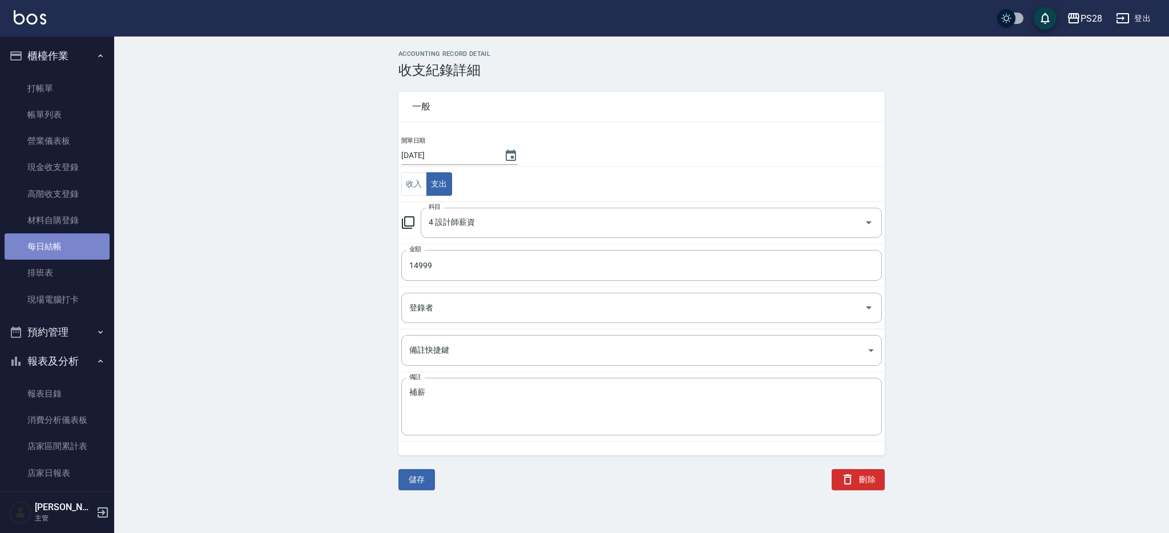
click at [60, 248] on link "每日結帳" at bounding box center [57, 246] width 105 height 26
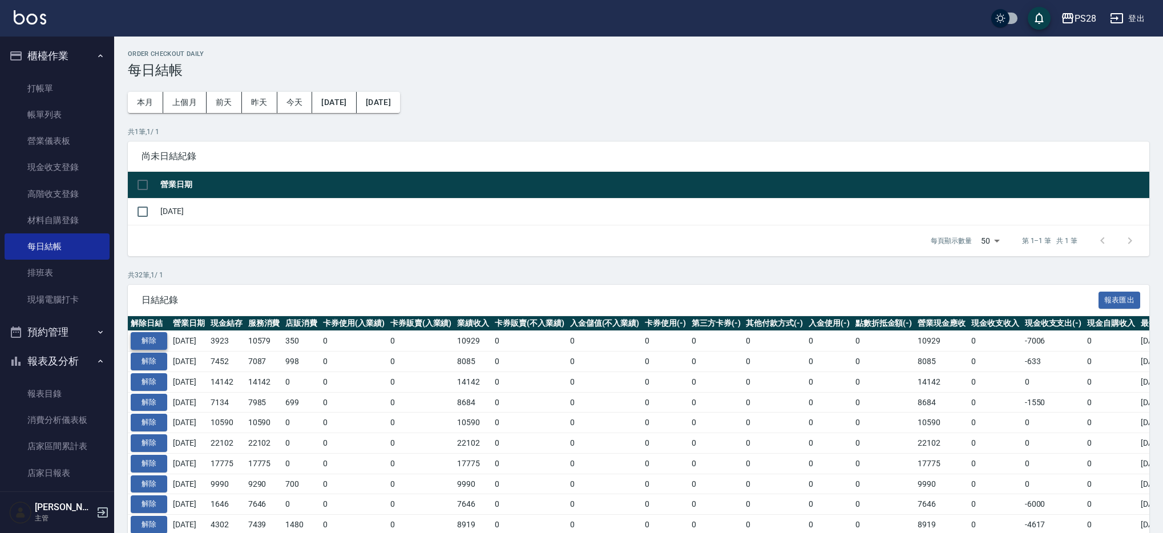
click at [155, 345] on button "解除" at bounding box center [149, 341] width 37 height 18
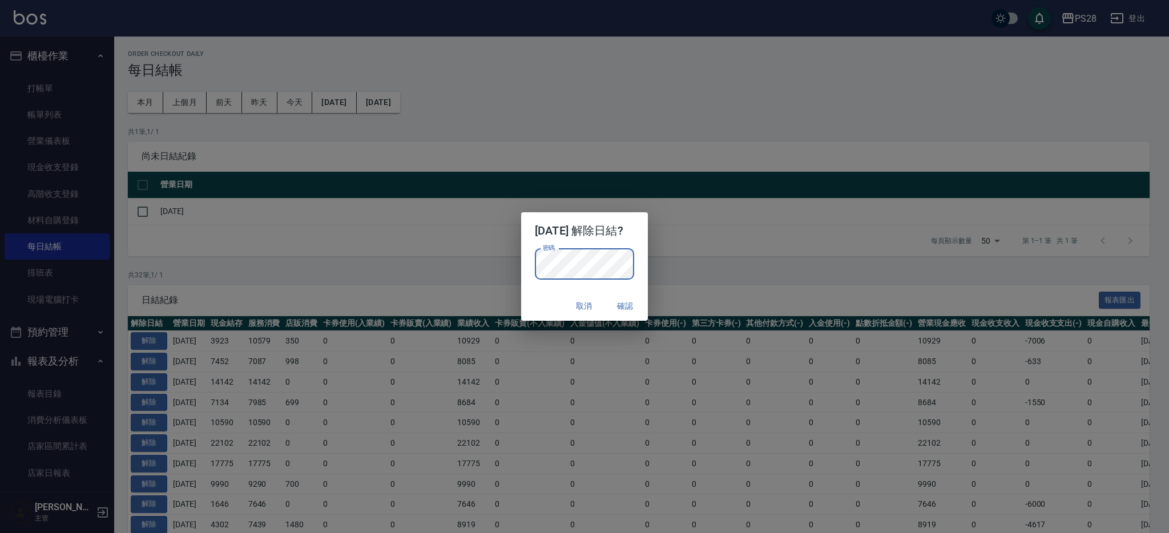
click at [640, 306] on button "確認" at bounding box center [625, 306] width 37 height 21
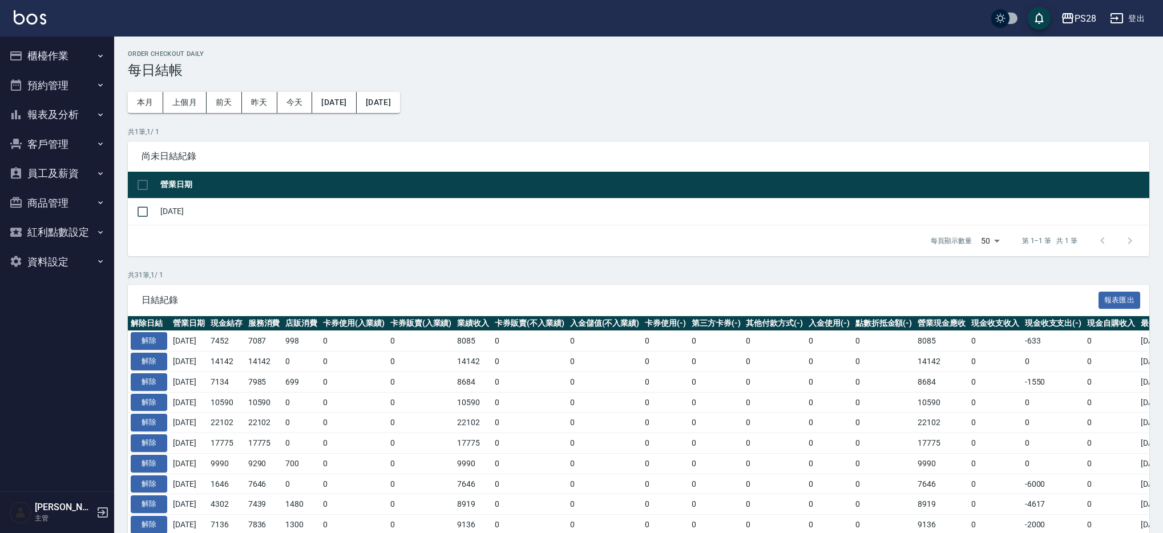
drag, startPoint x: 47, startPoint y: 55, endPoint x: 47, endPoint y: 71, distance: 16.0
click at [47, 55] on button "櫃檯作業" at bounding box center [57, 56] width 105 height 30
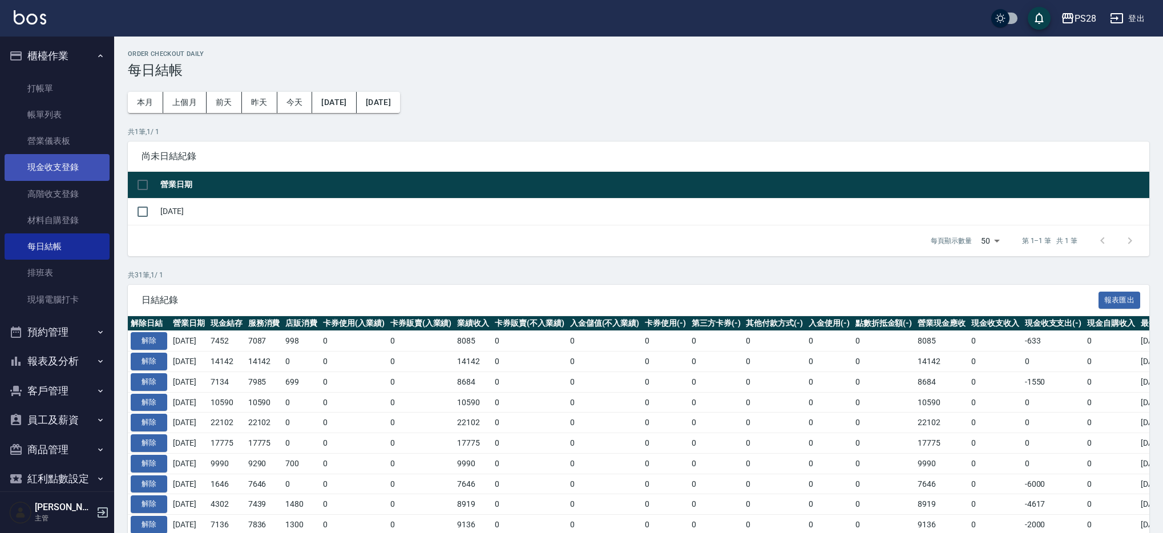
click at [59, 164] on link "現金收支登錄" at bounding box center [57, 167] width 105 height 26
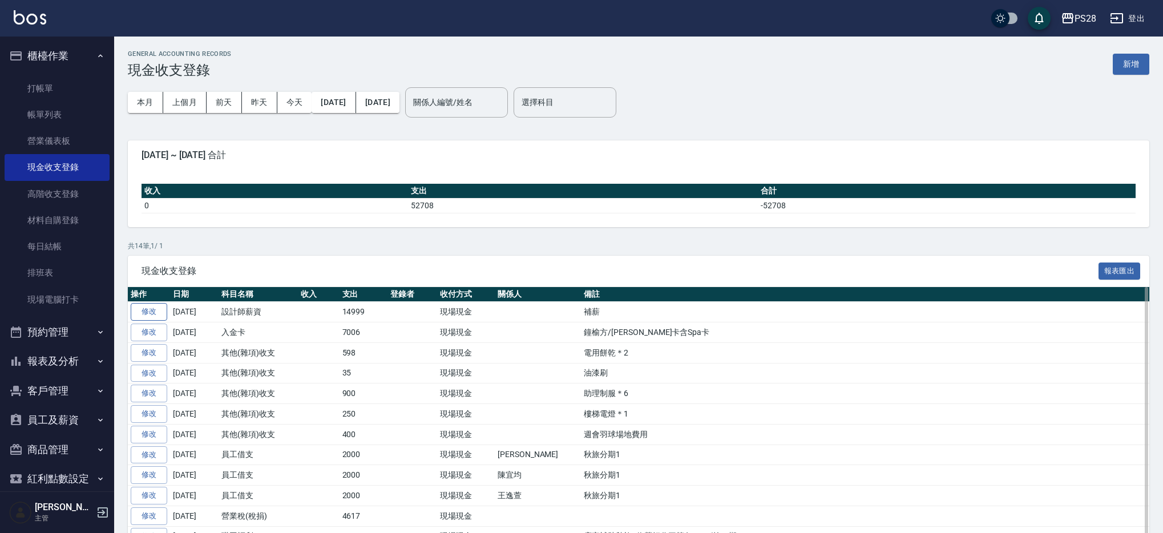
click at [152, 312] on link "修改" at bounding box center [149, 312] width 37 height 18
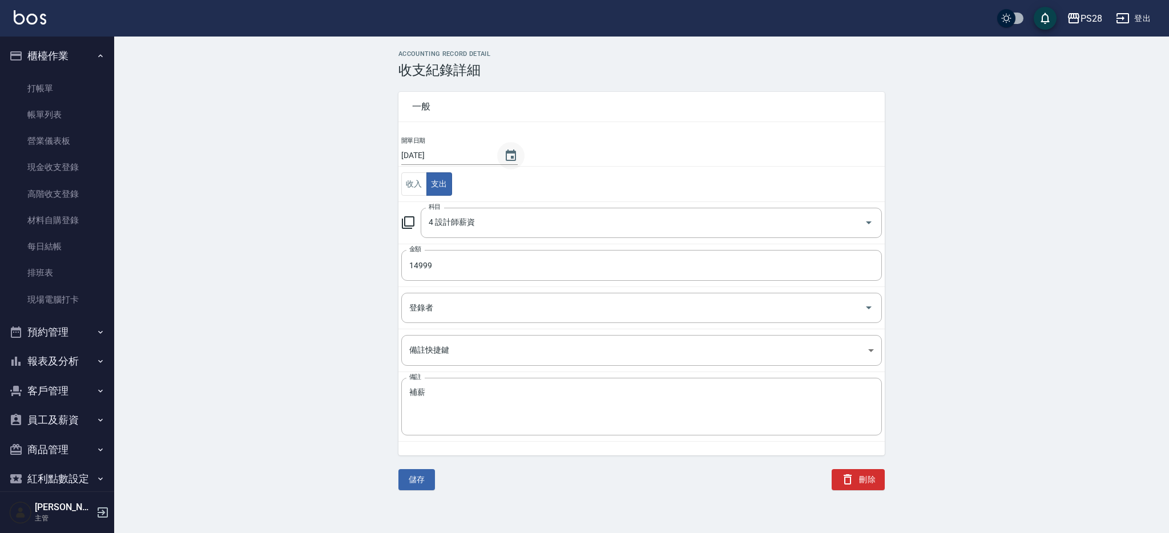
click at [506, 156] on icon "Choose date, selected date is 2025-08-15" at bounding box center [511, 155] width 10 height 11
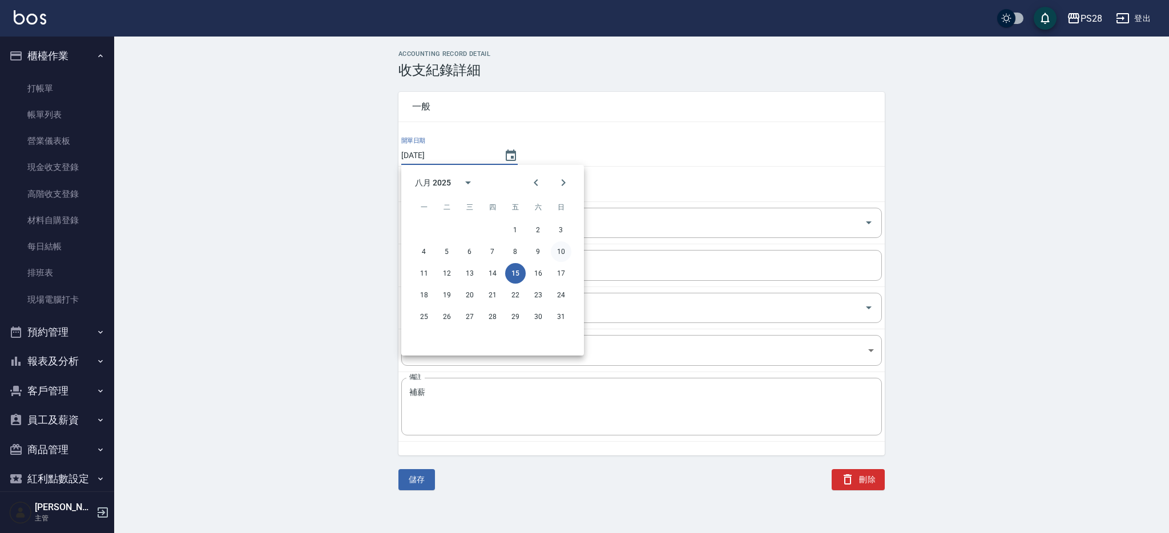
click at [556, 251] on button "10" at bounding box center [561, 251] width 21 height 21
type input "2025/08/10"
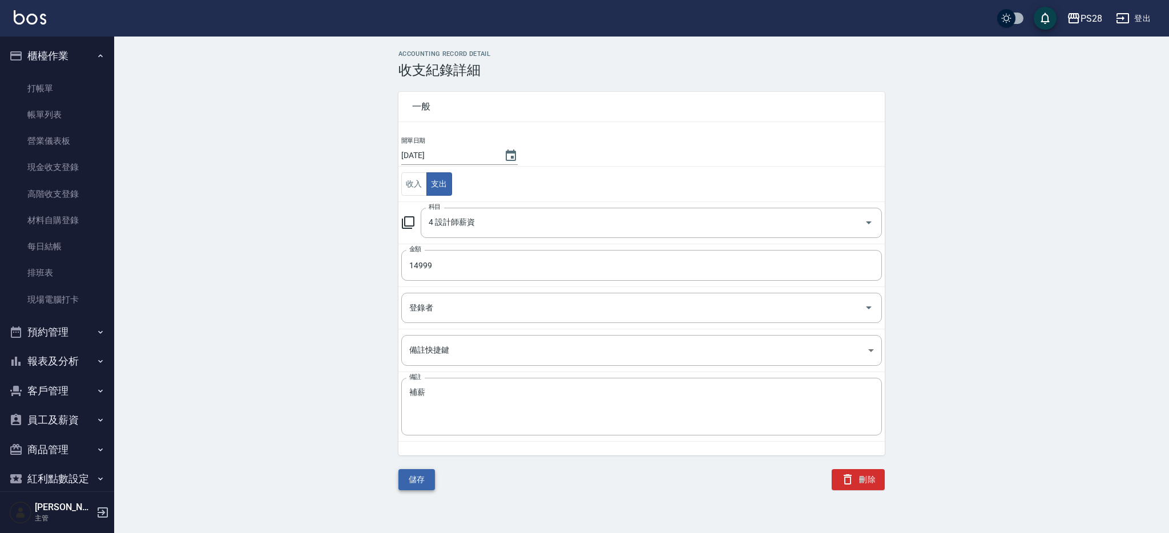
click at [419, 484] on button "儲存" at bounding box center [416, 479] width 37 height 21
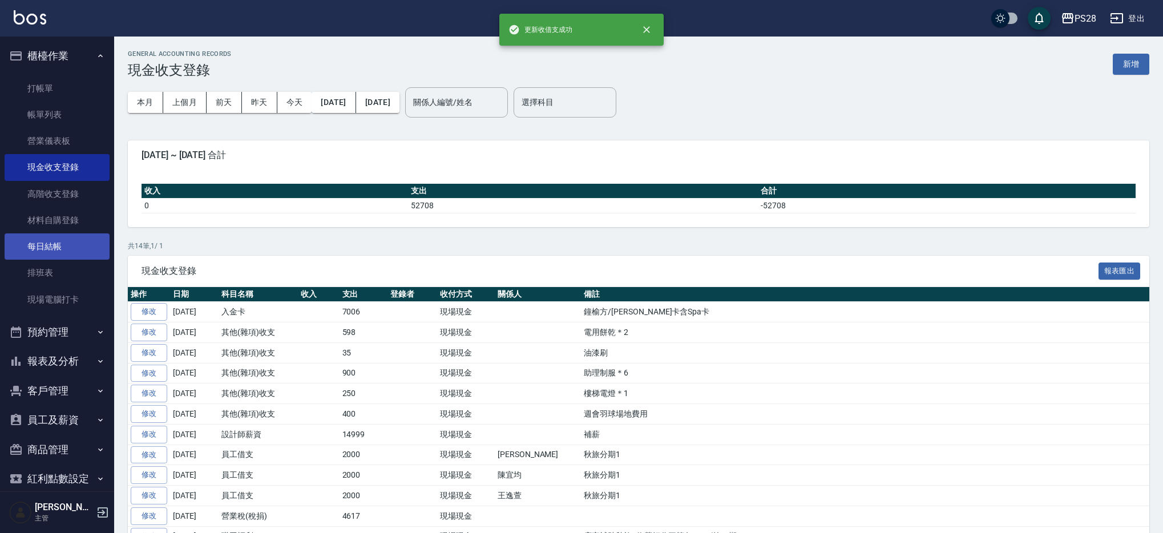
click at [83, 244] on link "每日結帳" at bounding box center [57, 246] width 105 height 26
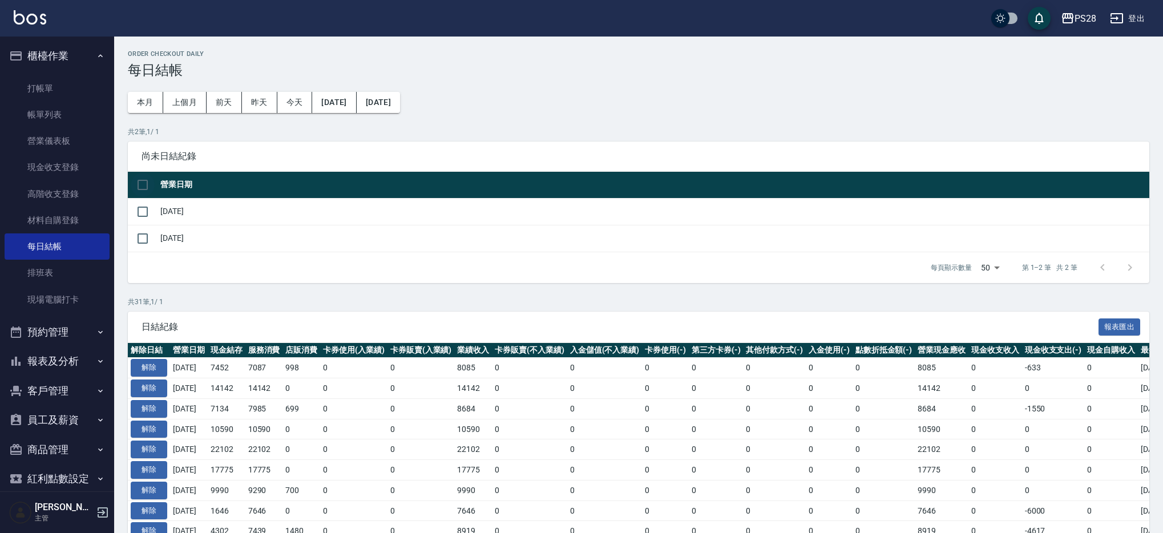
click at [139, 187] on input "checkbox" at bounding box center [143, 185] width 24 height 24
checkbox input "true"
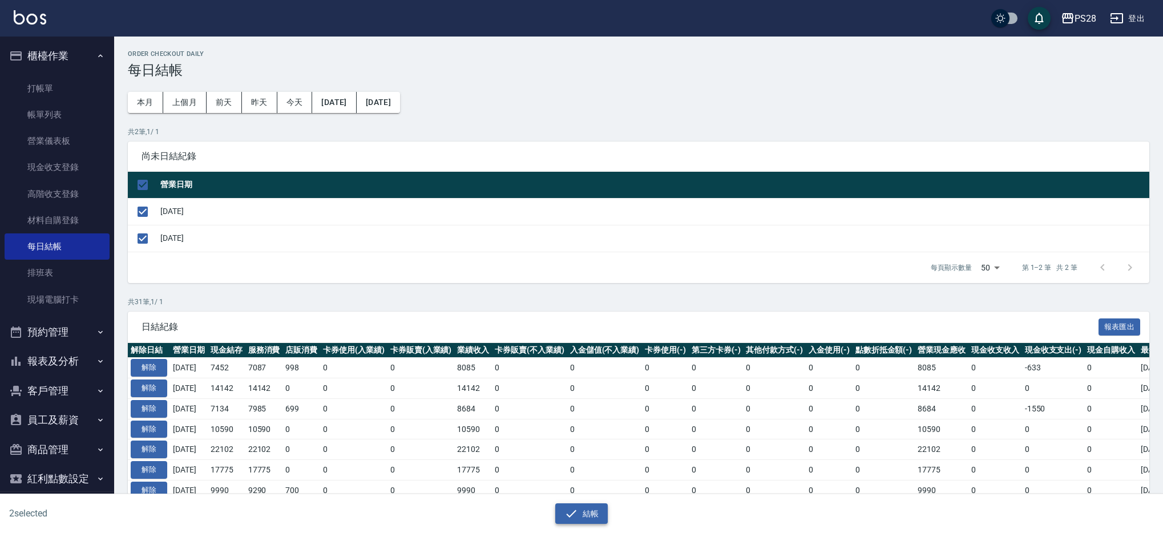
drag, startPoint x: 569, startPoint y: 531, endPoint x: 578, endPoint y: 515, distance: 18.1
click at [578, 515] on button "結帳" at bounding box center [581, 513] width 53 height 21
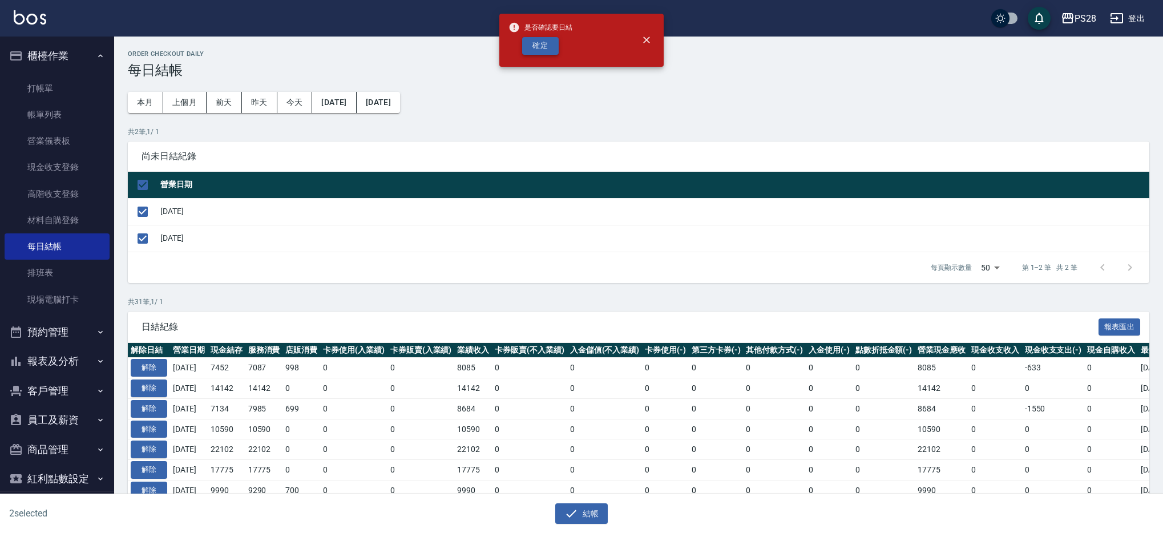
click at [547, 49] on button "確定" at bounding box center [540, 46] width 37 height 18
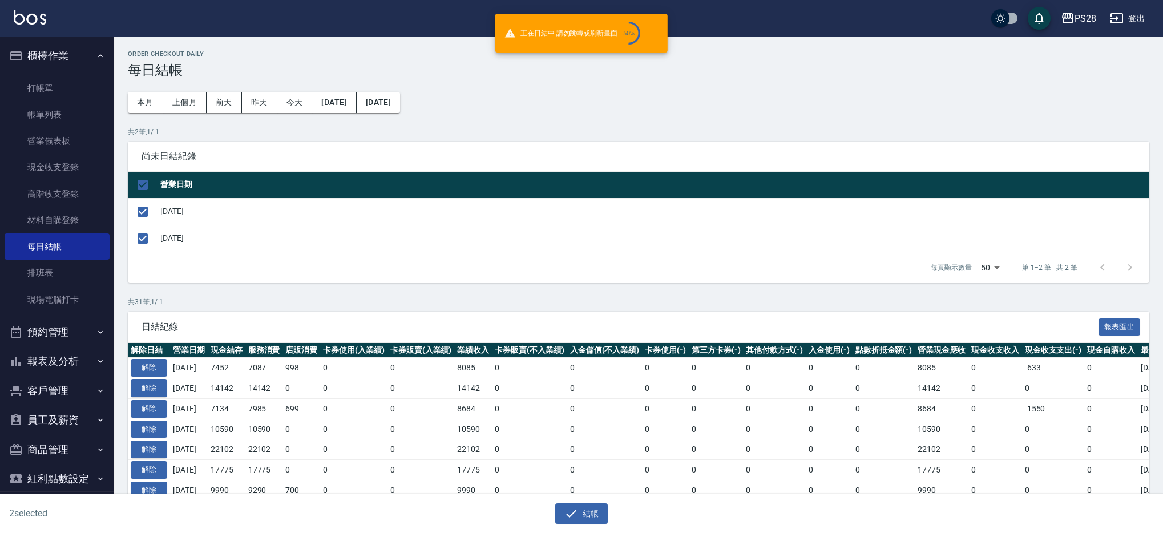
checkbox input "false"
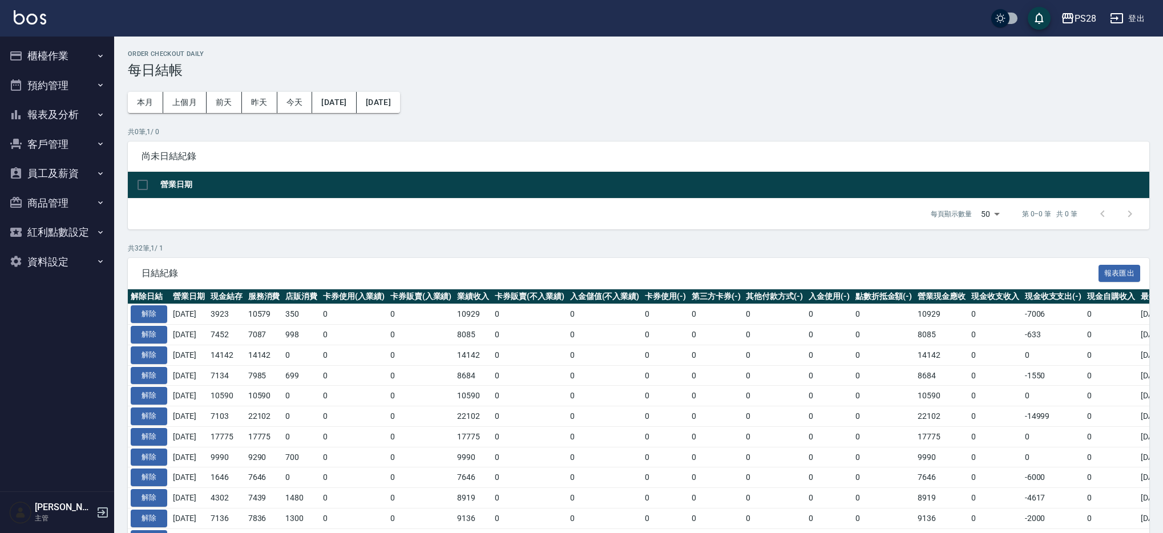
click at [60, 116] on button "報表及分析" at bounding box center [57, 115] width 105 height 30
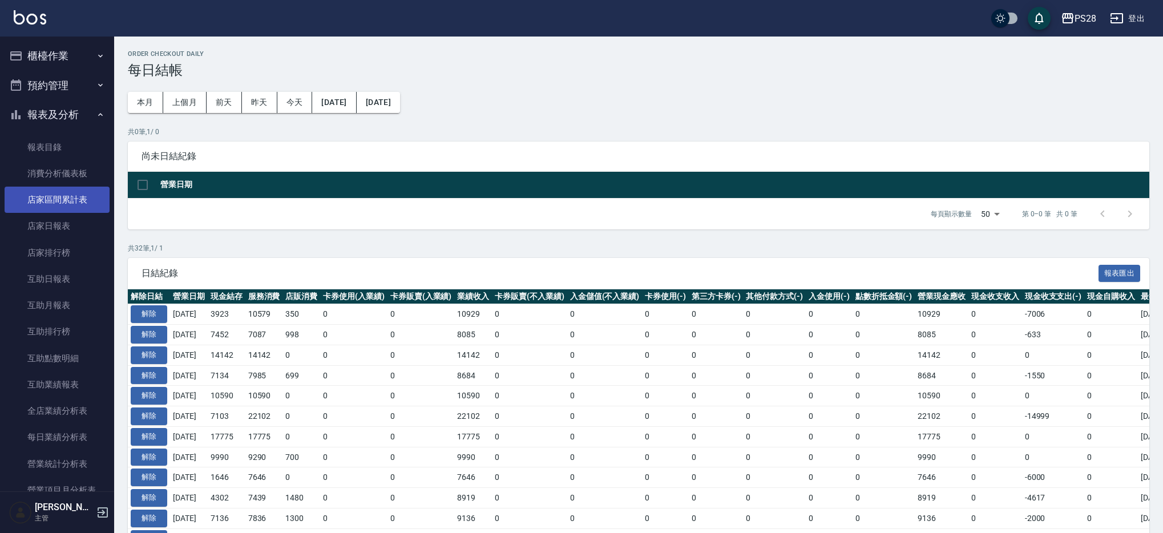
click at [70, 200] on link "店家區間累計表" at bounding box center [57, 200] width 105 height 26
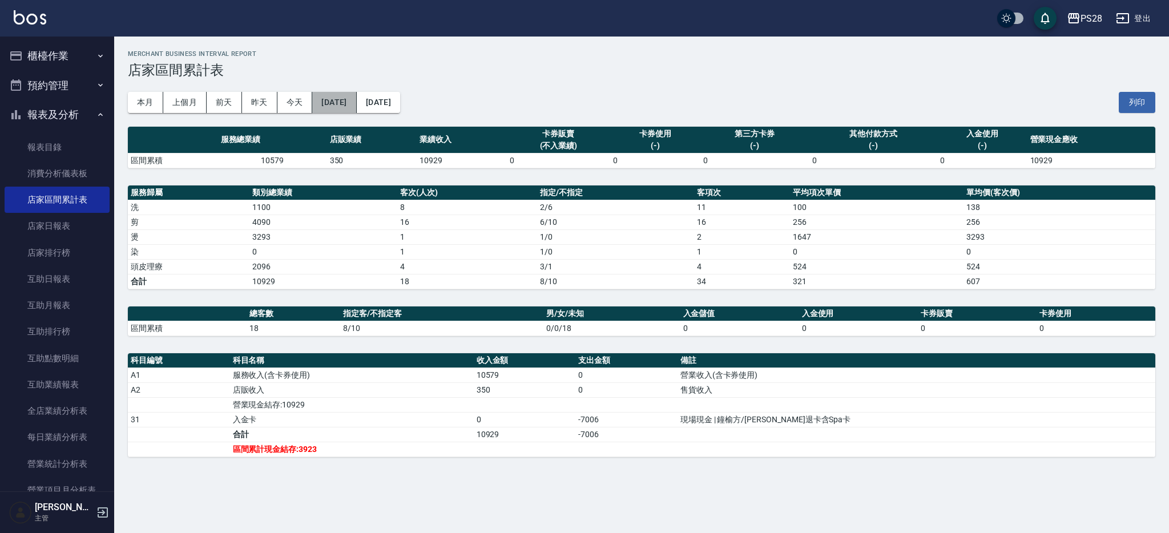
click at [337, 104] on button "[DATE]" at bounding box center [334, 102] width 44 height 21
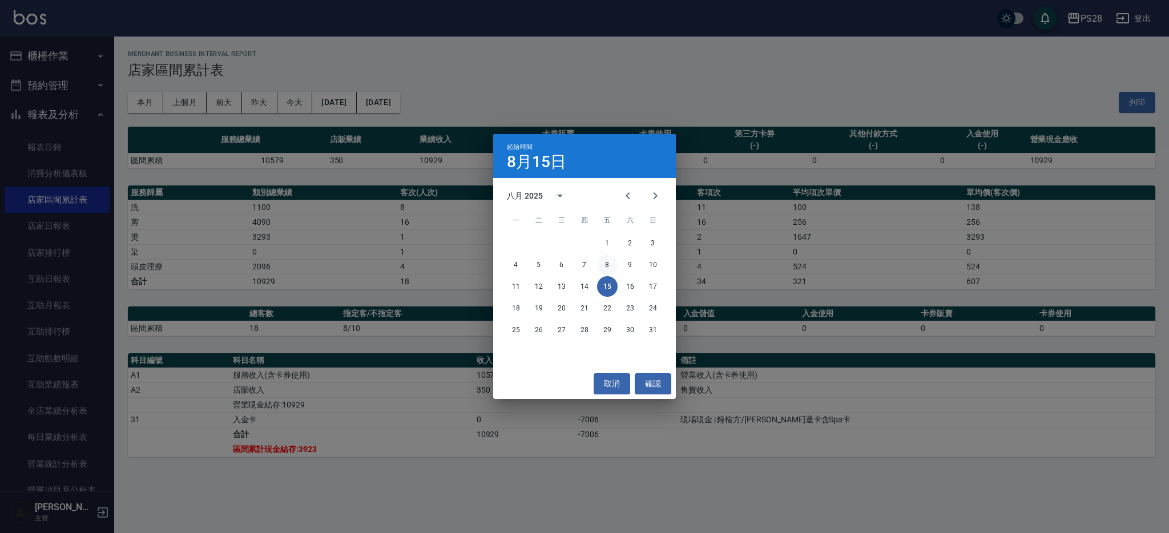
click at [609, 264] on button "8" at bounding box center [607, 264] width 21 height 21
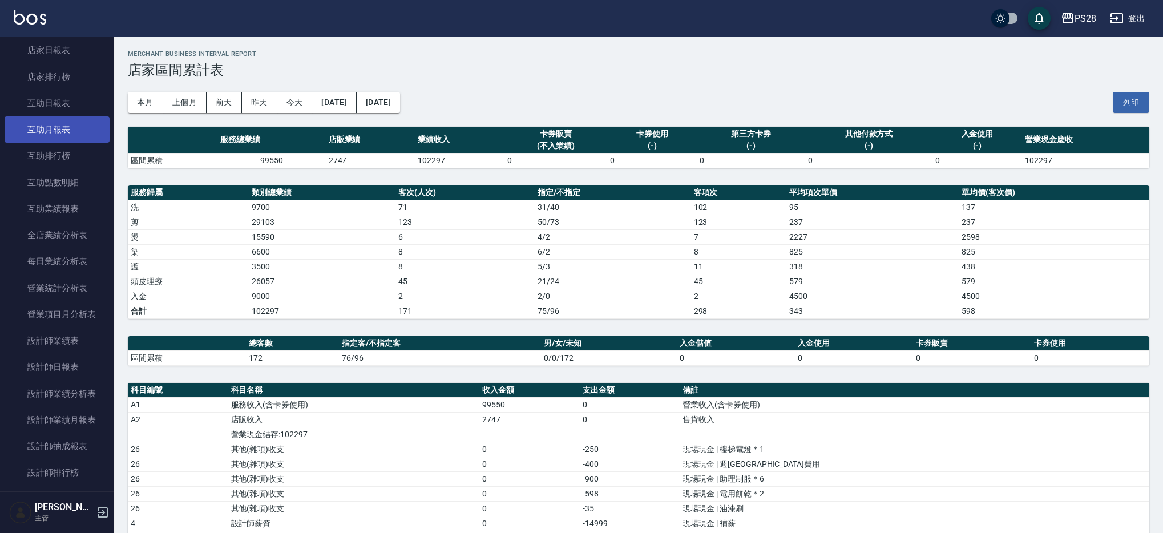
scroll to position [173, 0]
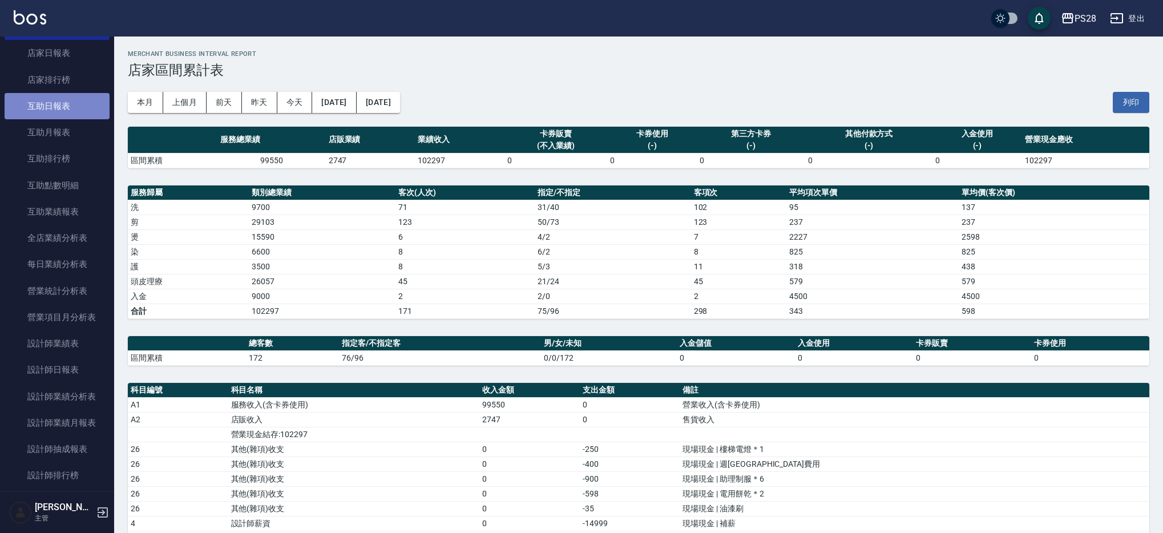
click at [68, 103] on link "互助日報表" at bounding box center [57, 106] width 105 height 26
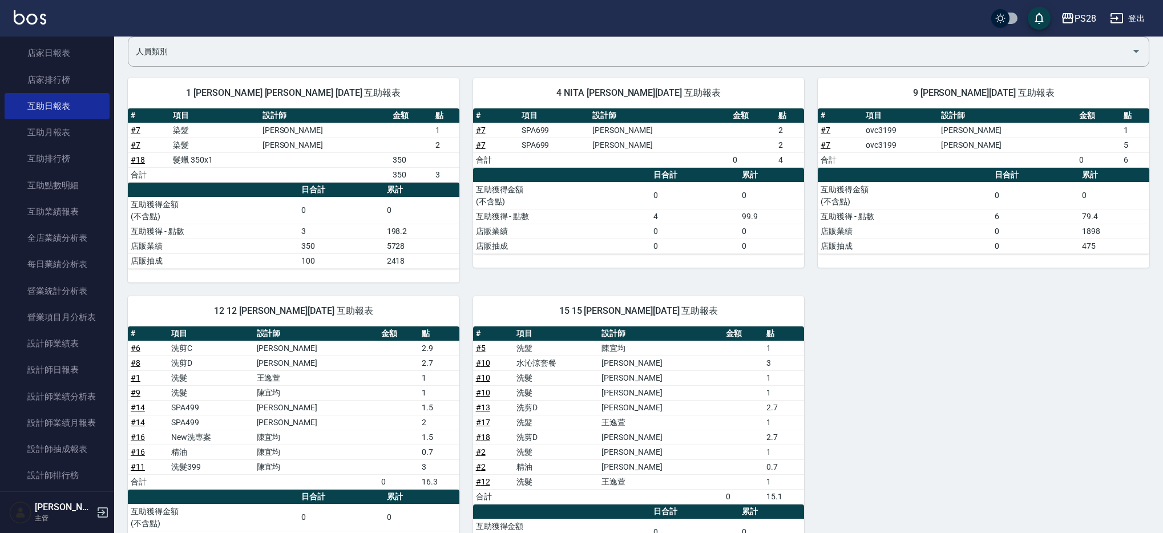
scroll to position [175, 0]
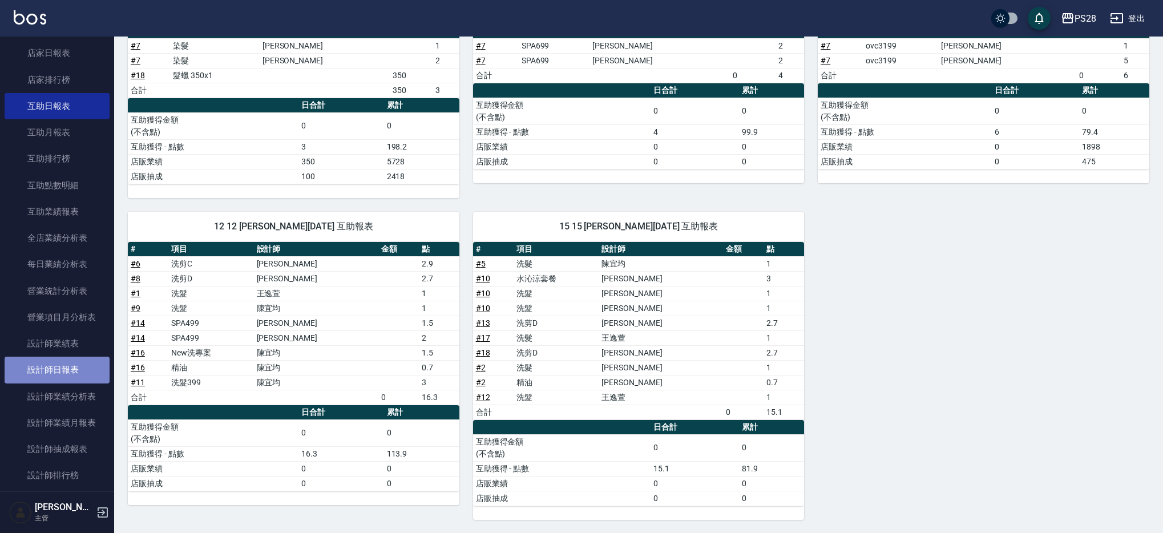
click at [60, 376] on link "設計師日報表" at bounding box center [57, 370] width 105 height 26
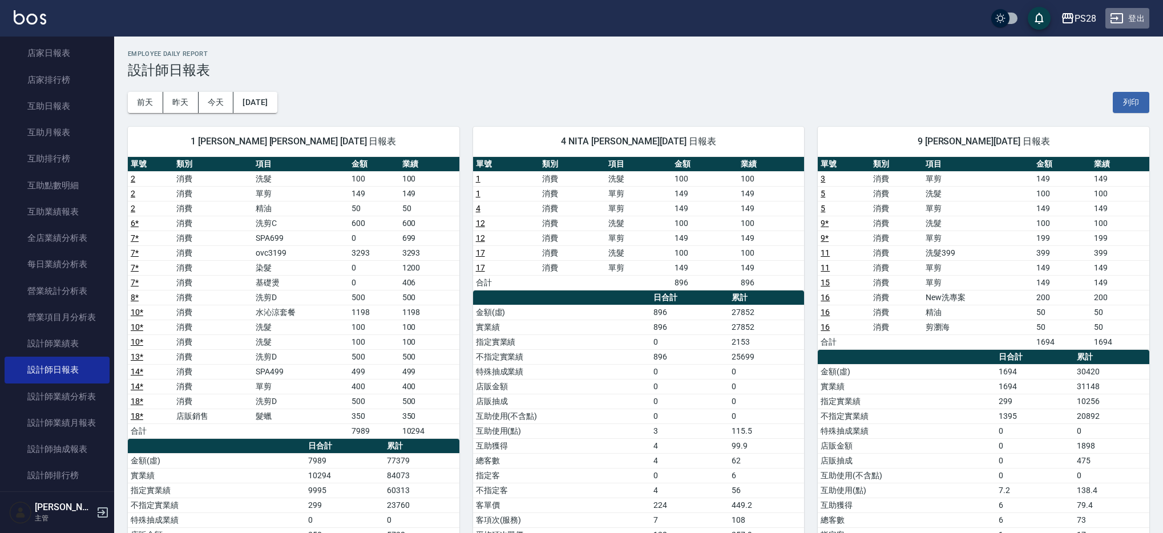
click at [1130, 12] on button "登出" at bounding box center [1127, 18] width 44 height 21
